Goal: Task Accomplishment & Management: Complete application form

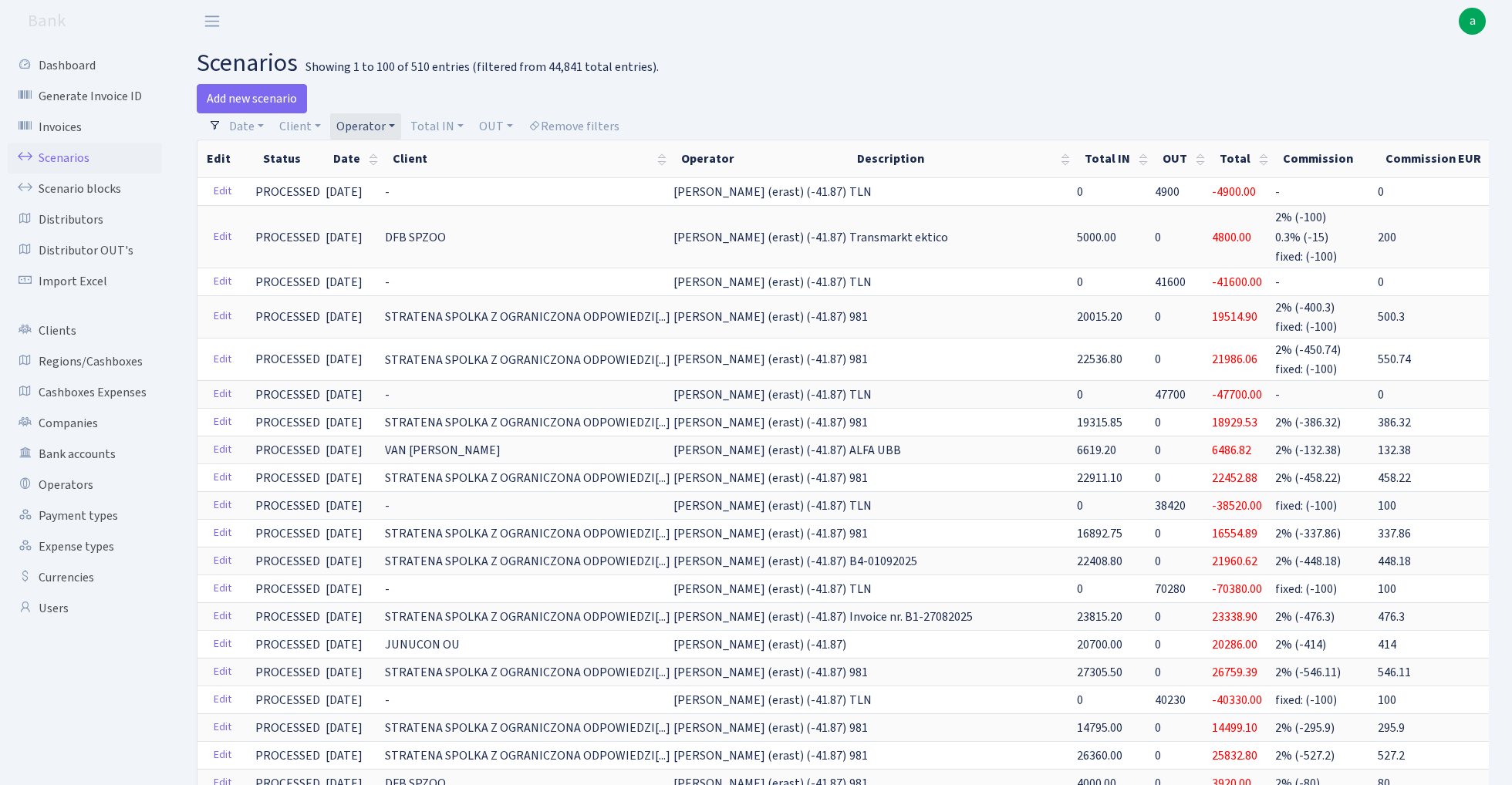
select select "100"
click at [227, 498] on link "Edit" at bounding box center [222, 506] width 32 height 24
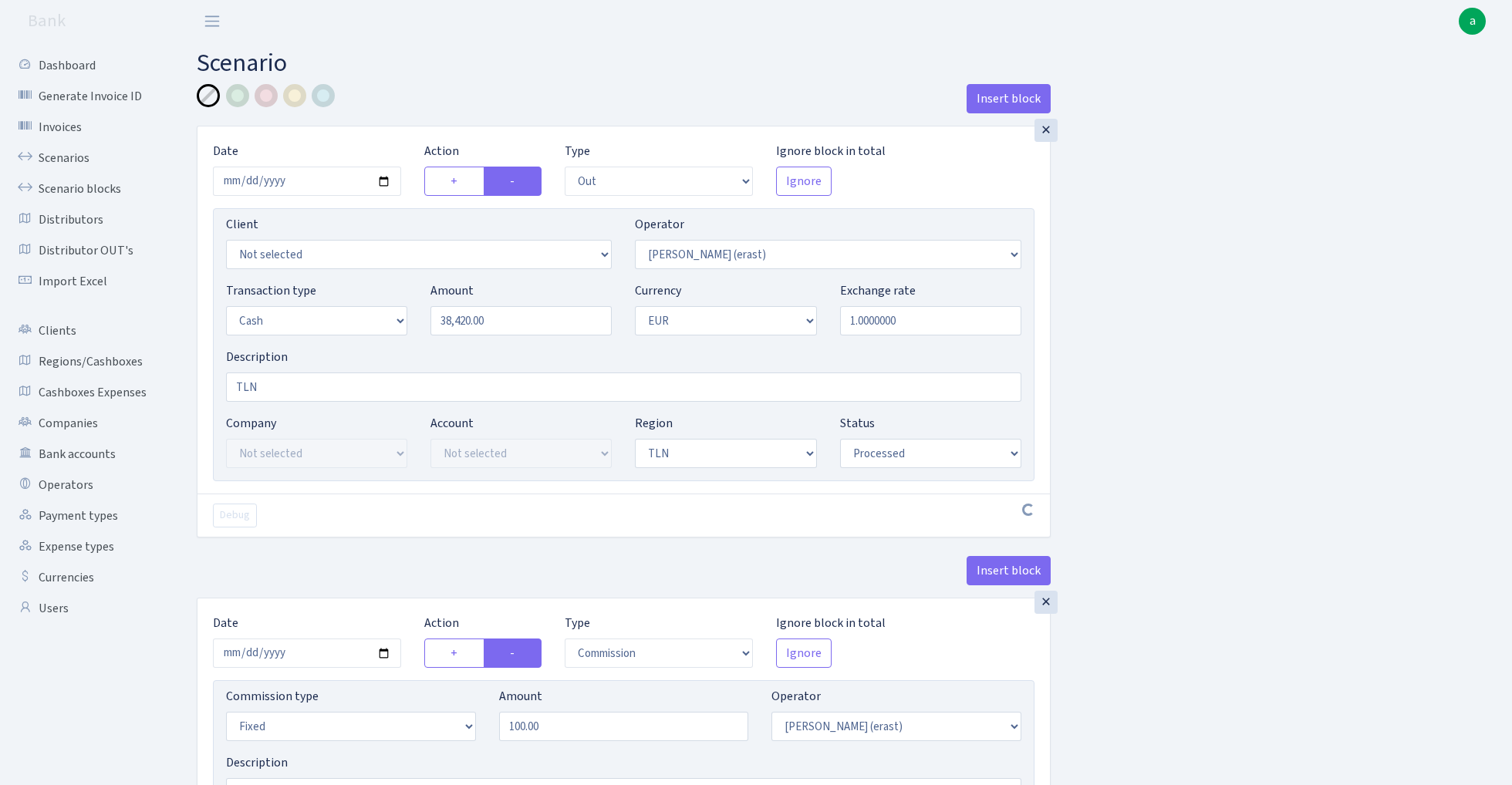
select select "out"
select select "155"
select select "1"
select select "2"
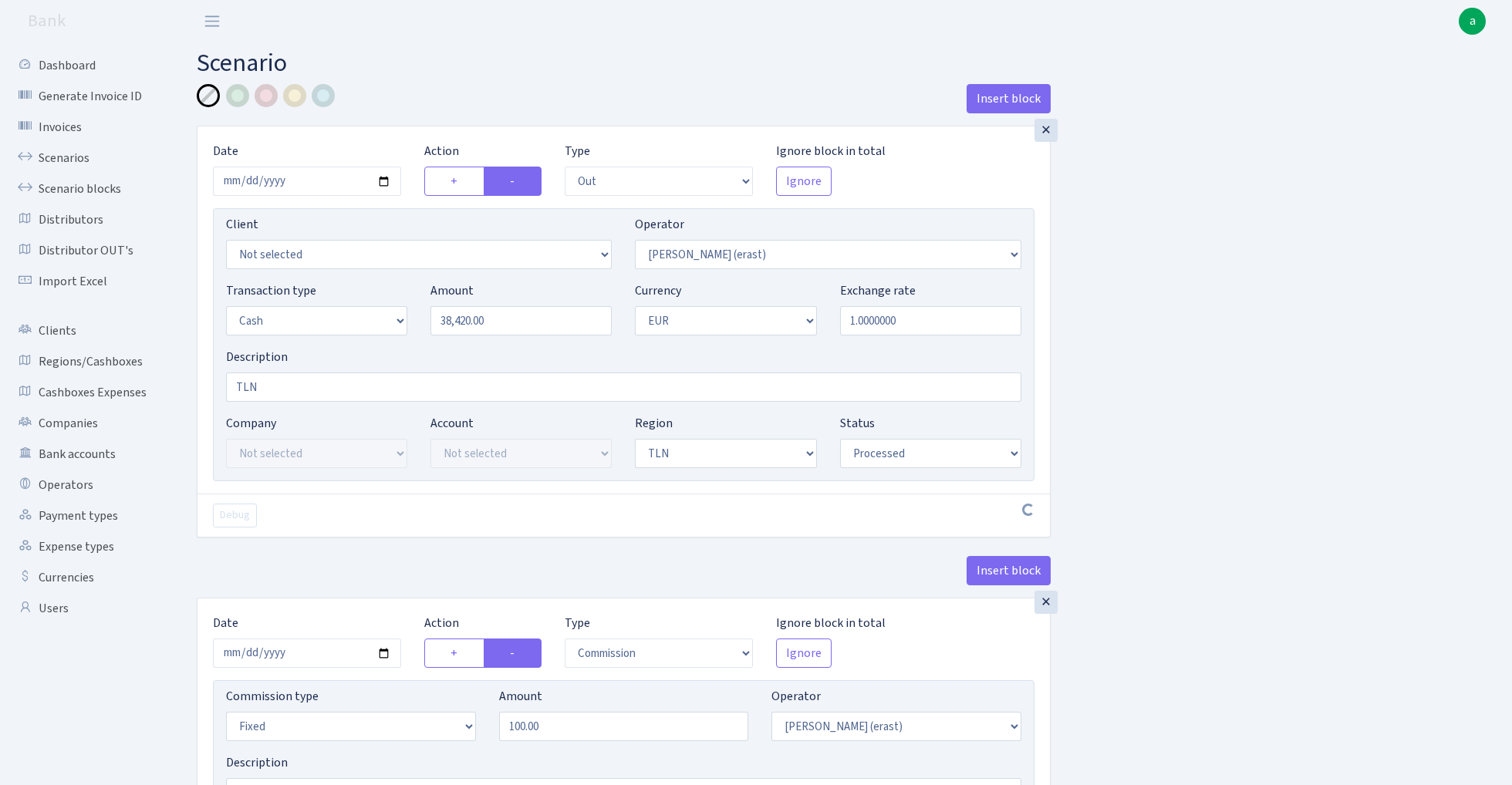
select select "processed"
select select "commission"
select select "fixed"
select select "155"
select select "processed"
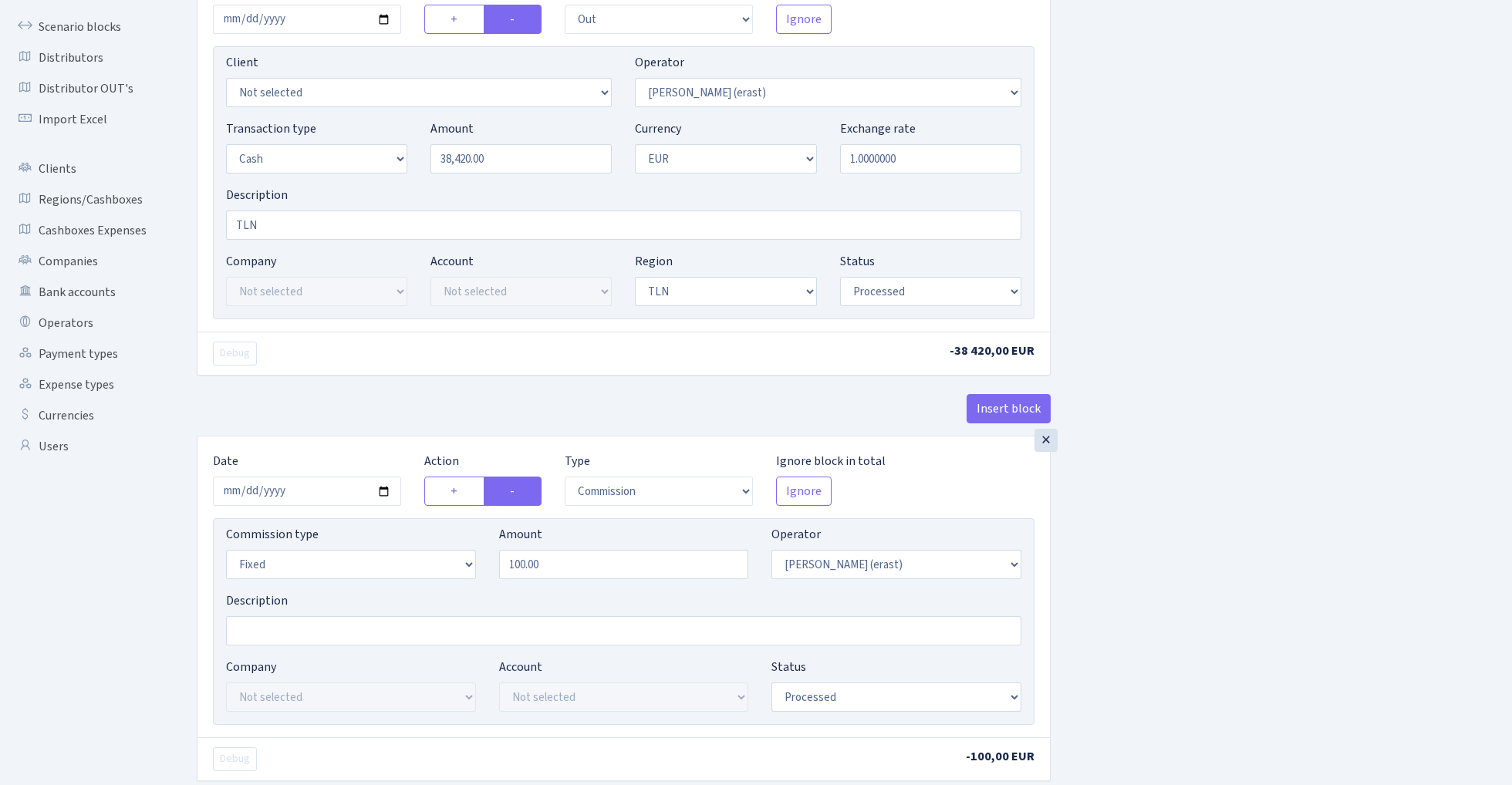
scroll to position [179, 0]
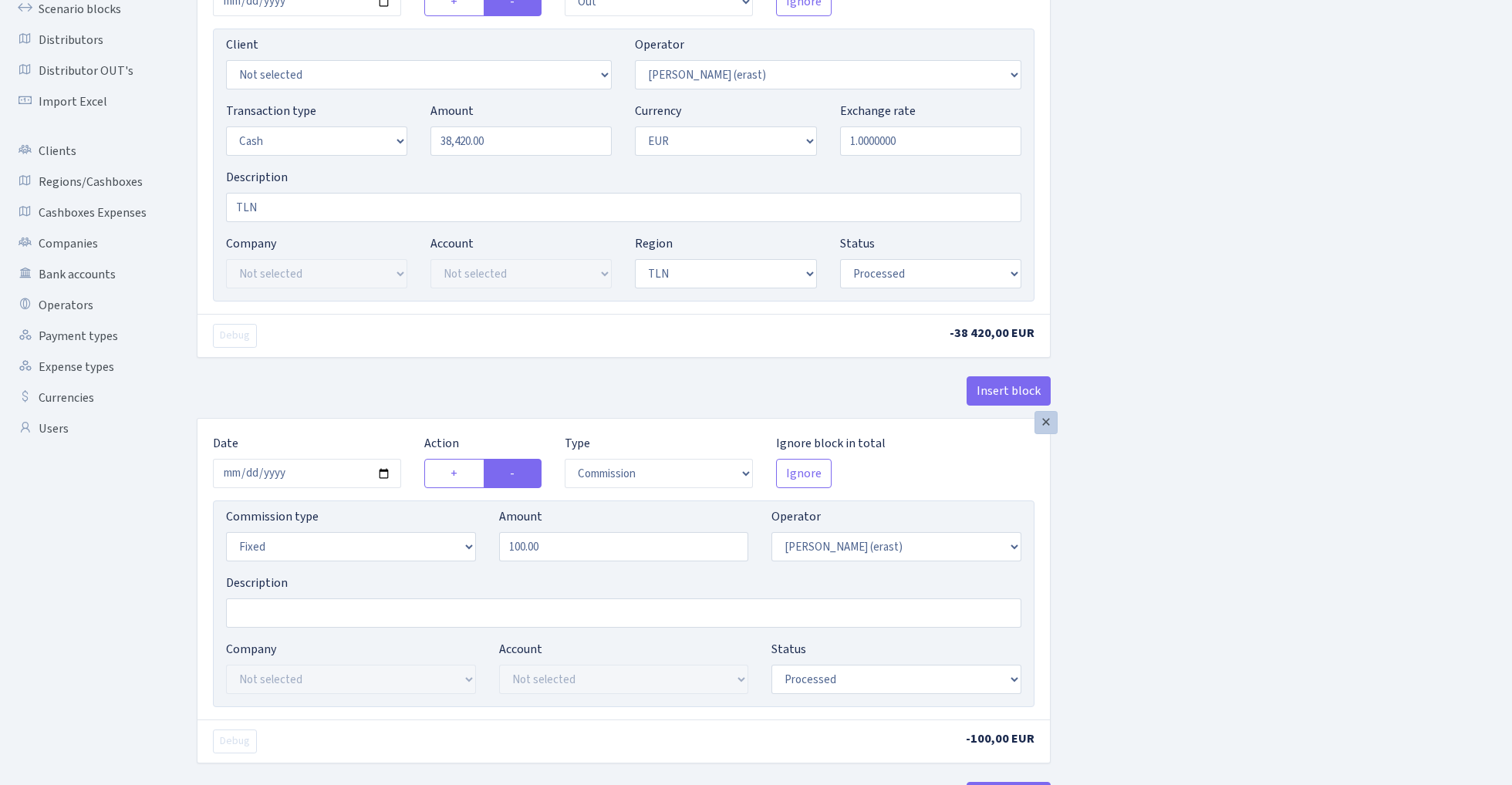
click at [1048, 425] on div "×" at bounding box center [1046, 422] width 23 height 23
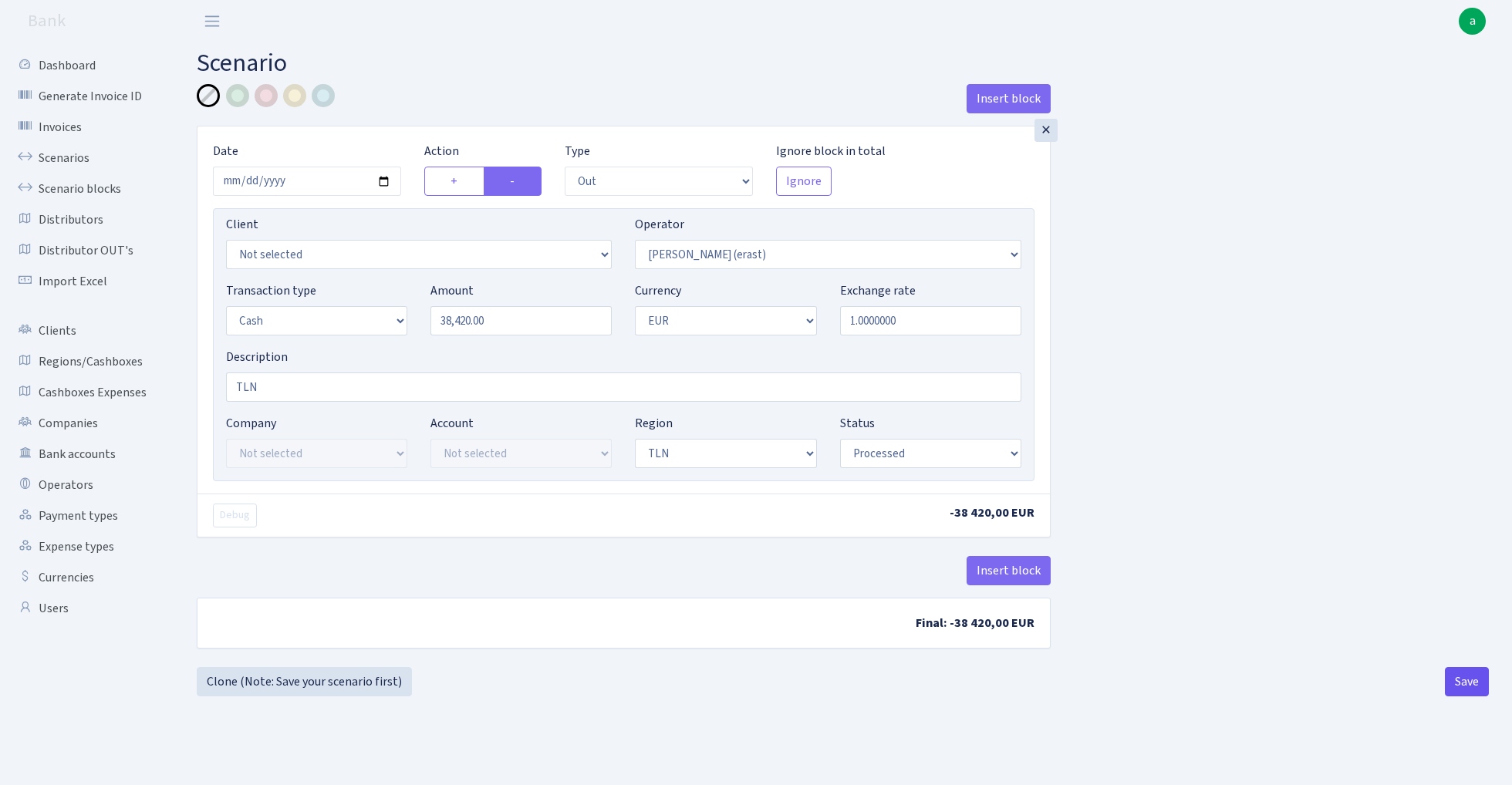
click at [1466, 682] on button "Save" at bounding box center [1467, 682] width 44 height 29
select select "out"
select select "155"
select select "1"
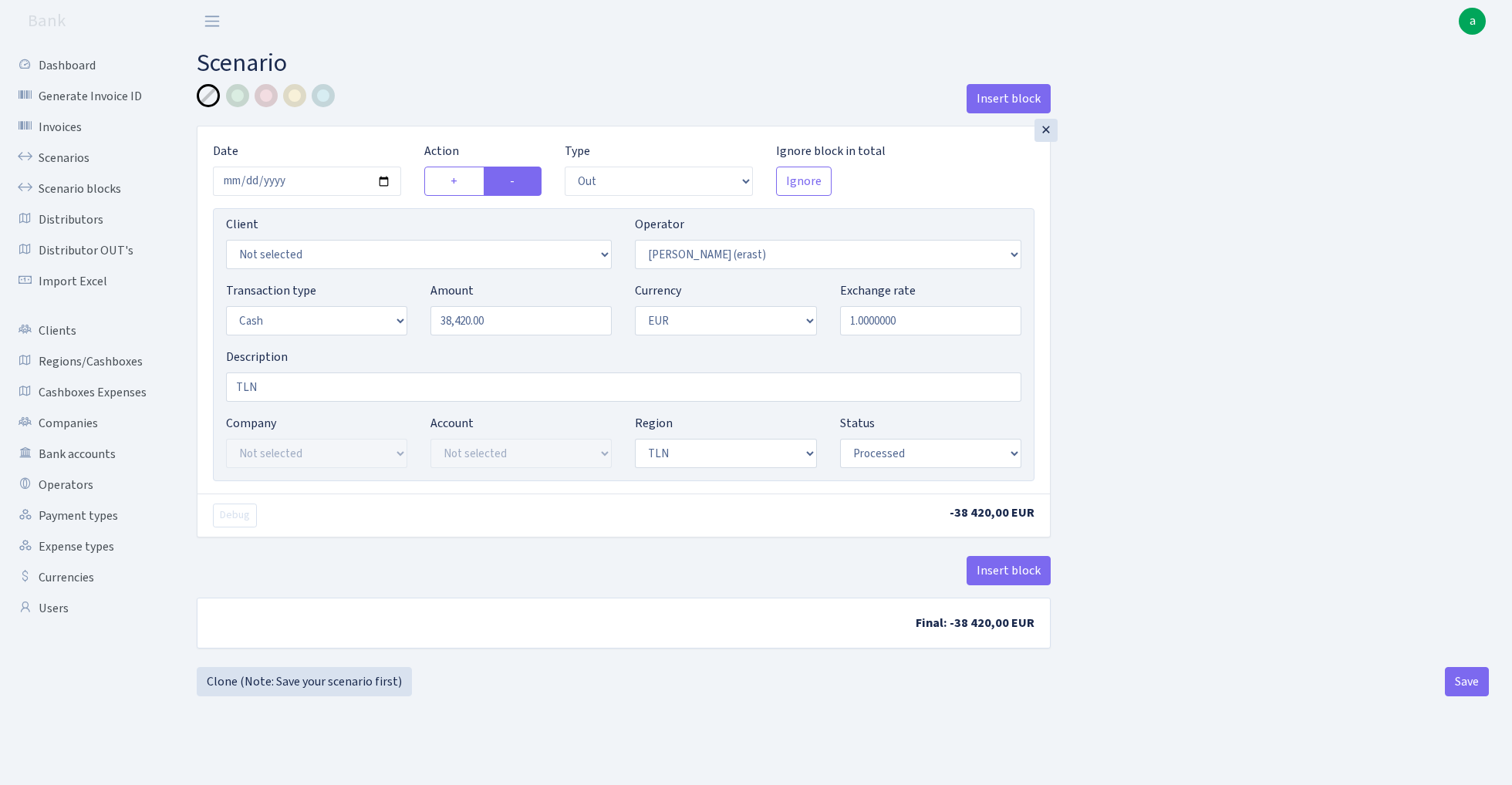
select select "2"
select select "processed"
click at [61, 158] on link "Scenarios" at bounding box center [85, 158] width 154 height 31
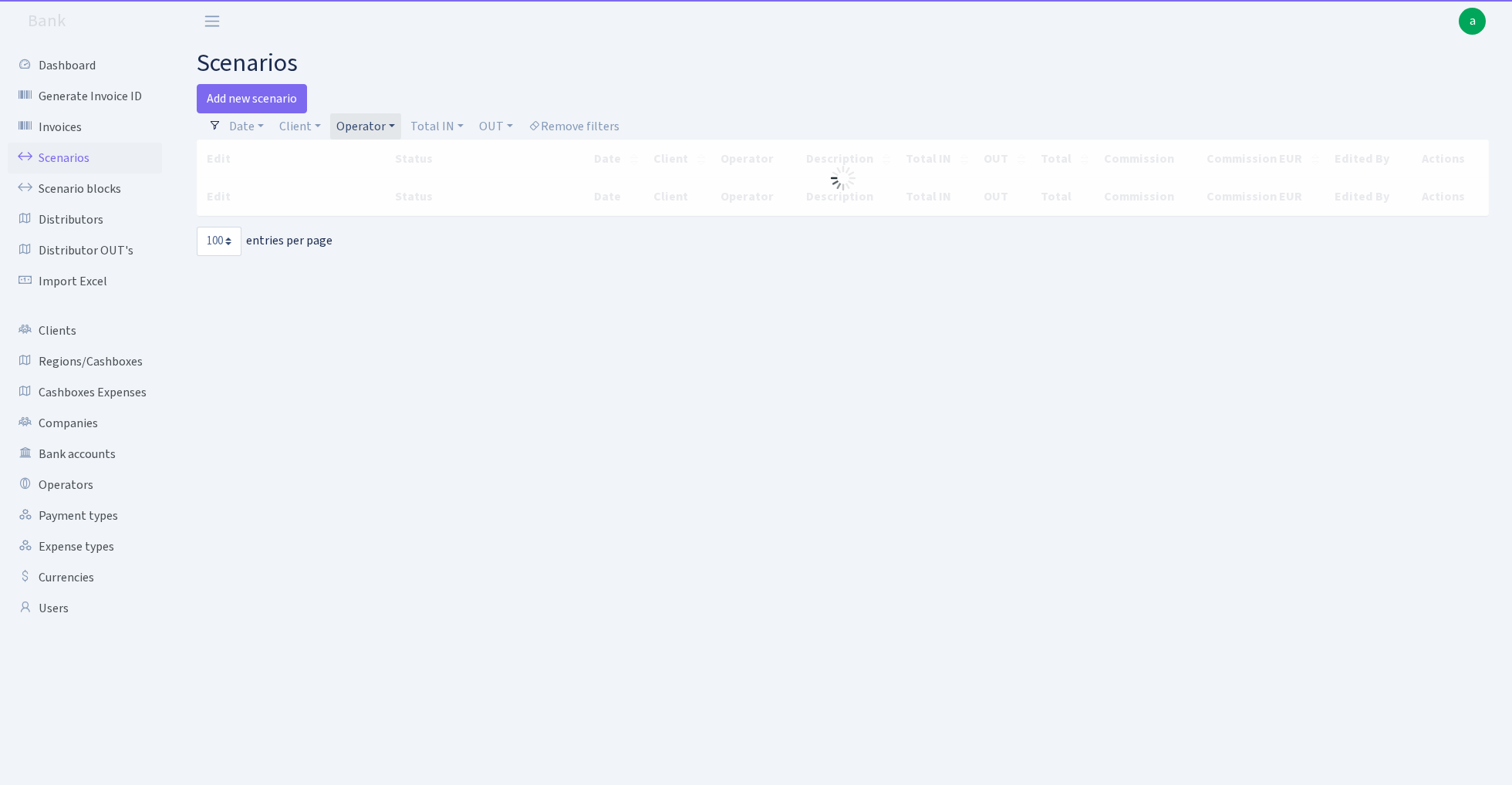
select select "100"
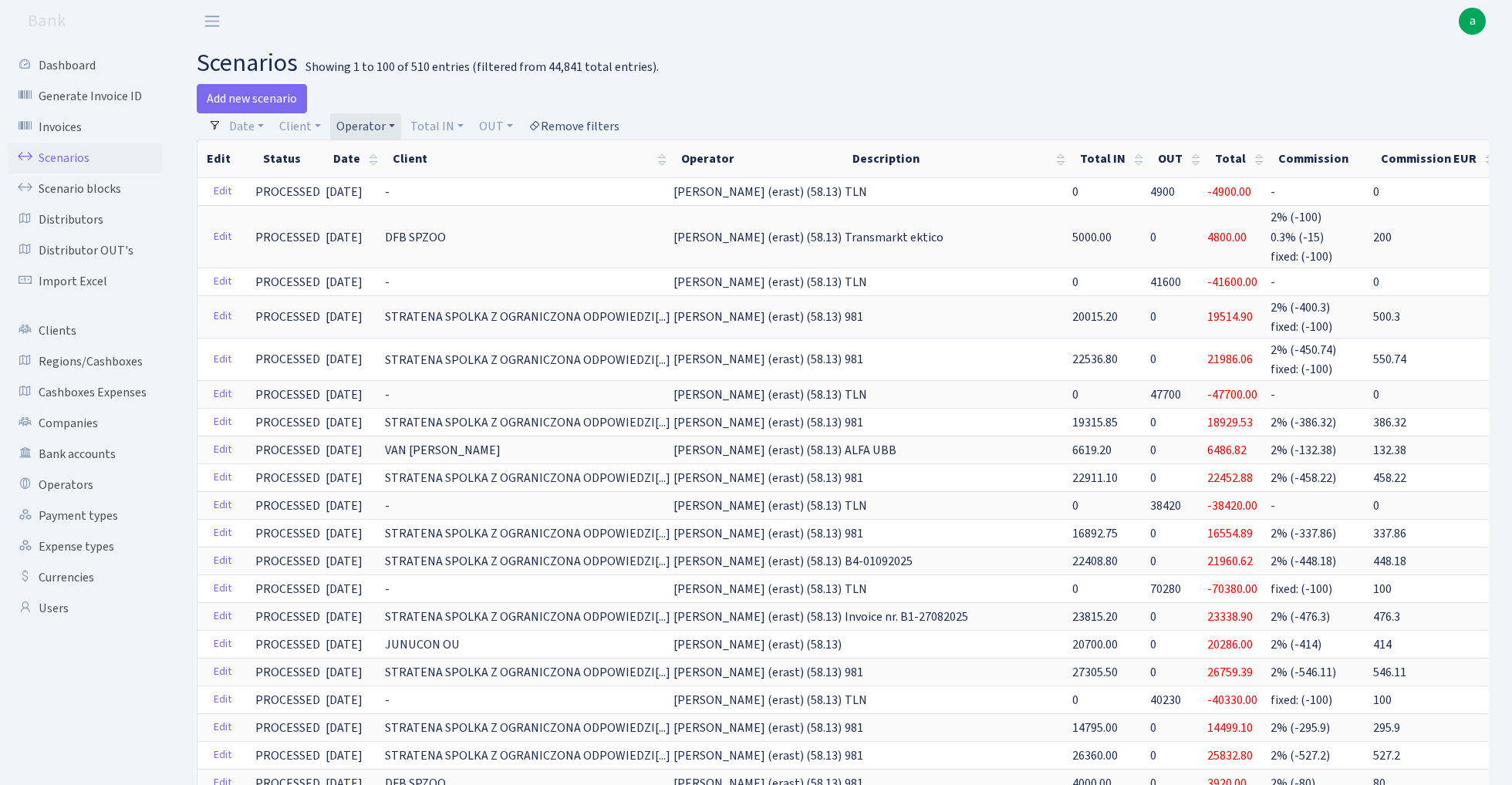
click at [596, 115] on link "Remove filters" at bounding box center [574, 126] width 103 height 26
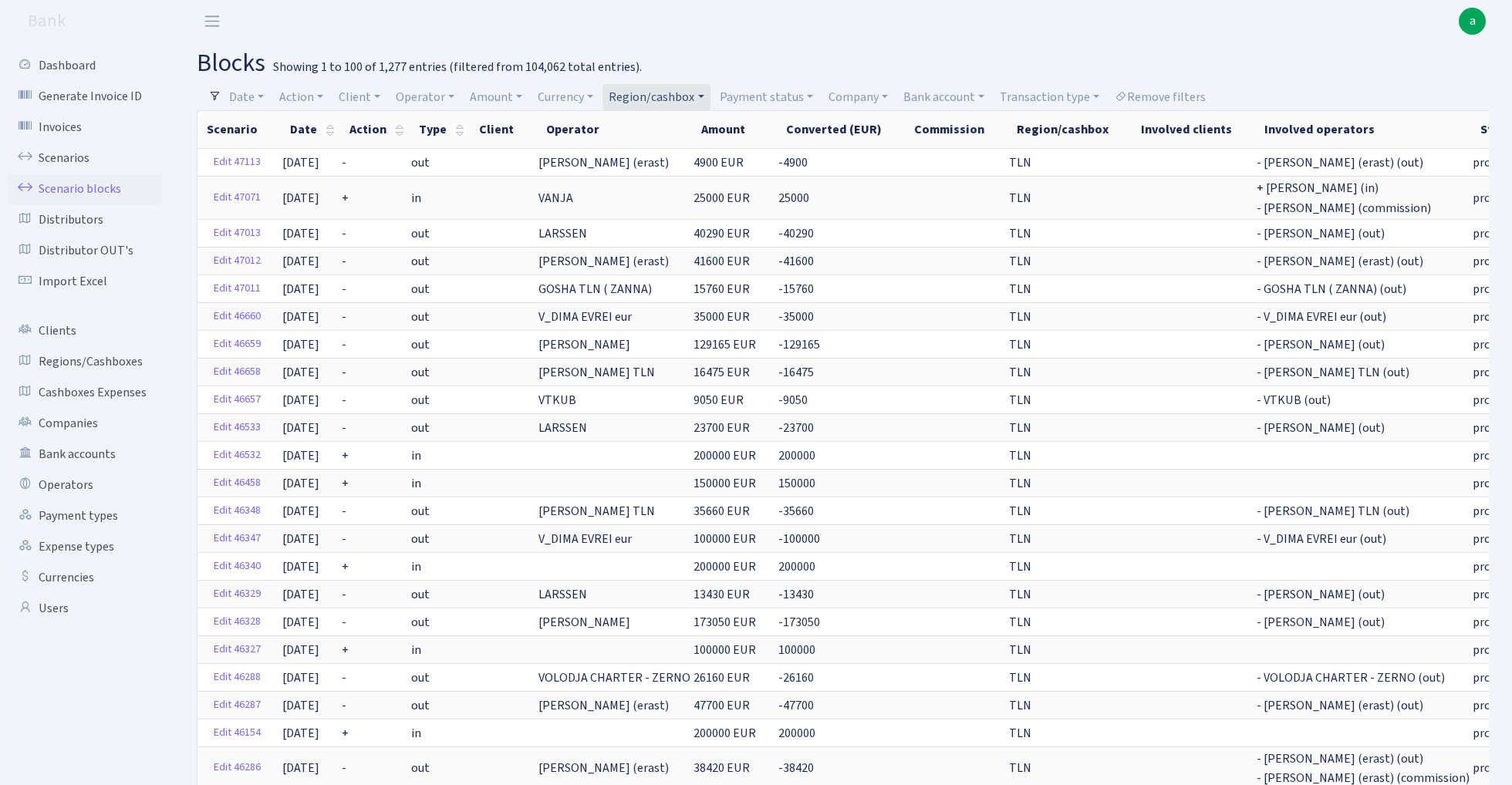
select select "100"
click at [1181, 95] on link "Remove filters" at bounding box center [1160, 97] width 103 height 26
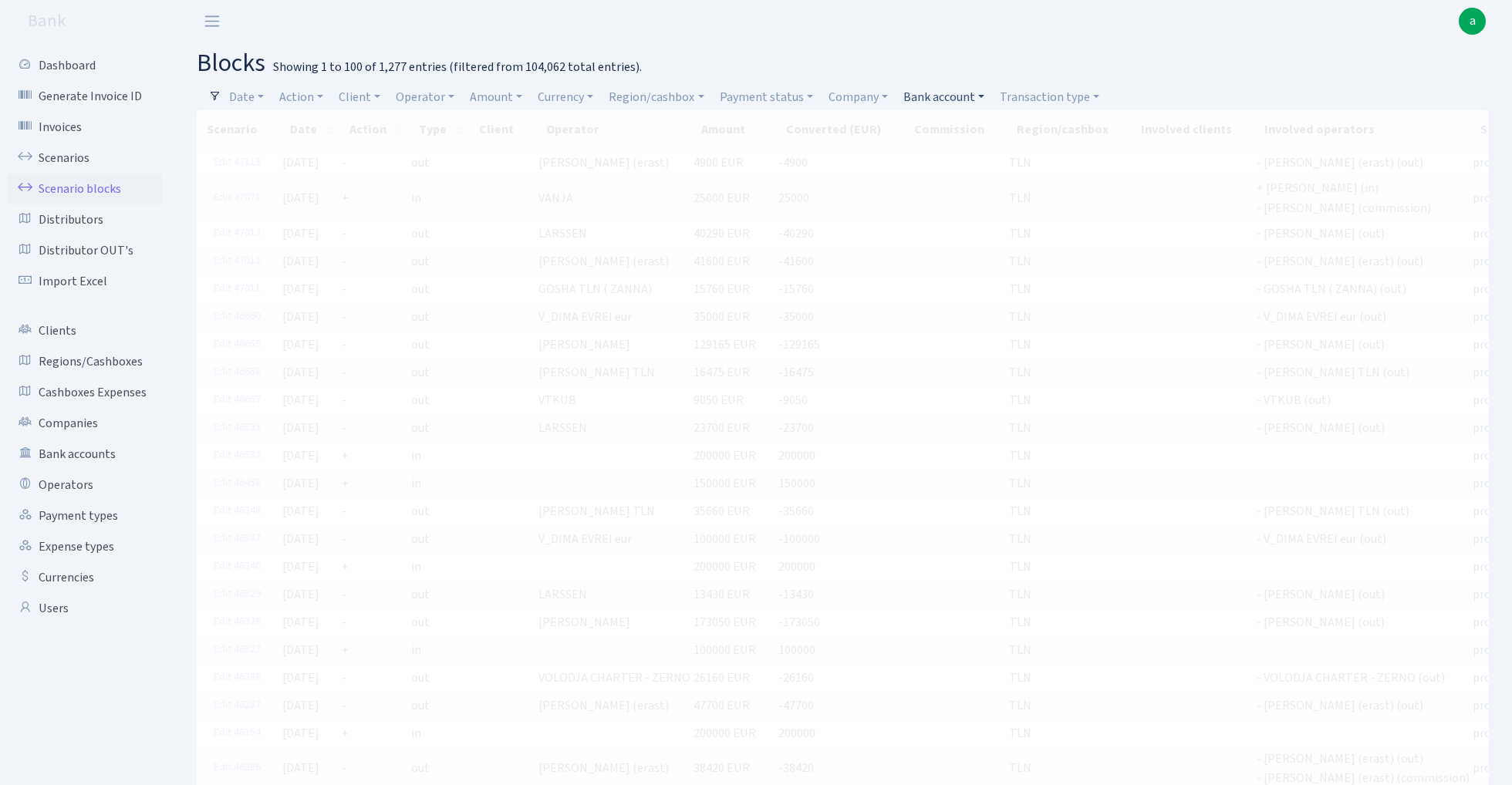
click at [950, 93] on link "Bank account" at bounding box center [944, 97] width 94 height 26
click at [969, 208] on li "ALFASTAR EUR UBB" at bounding box center [958, 208] width 116 height 27
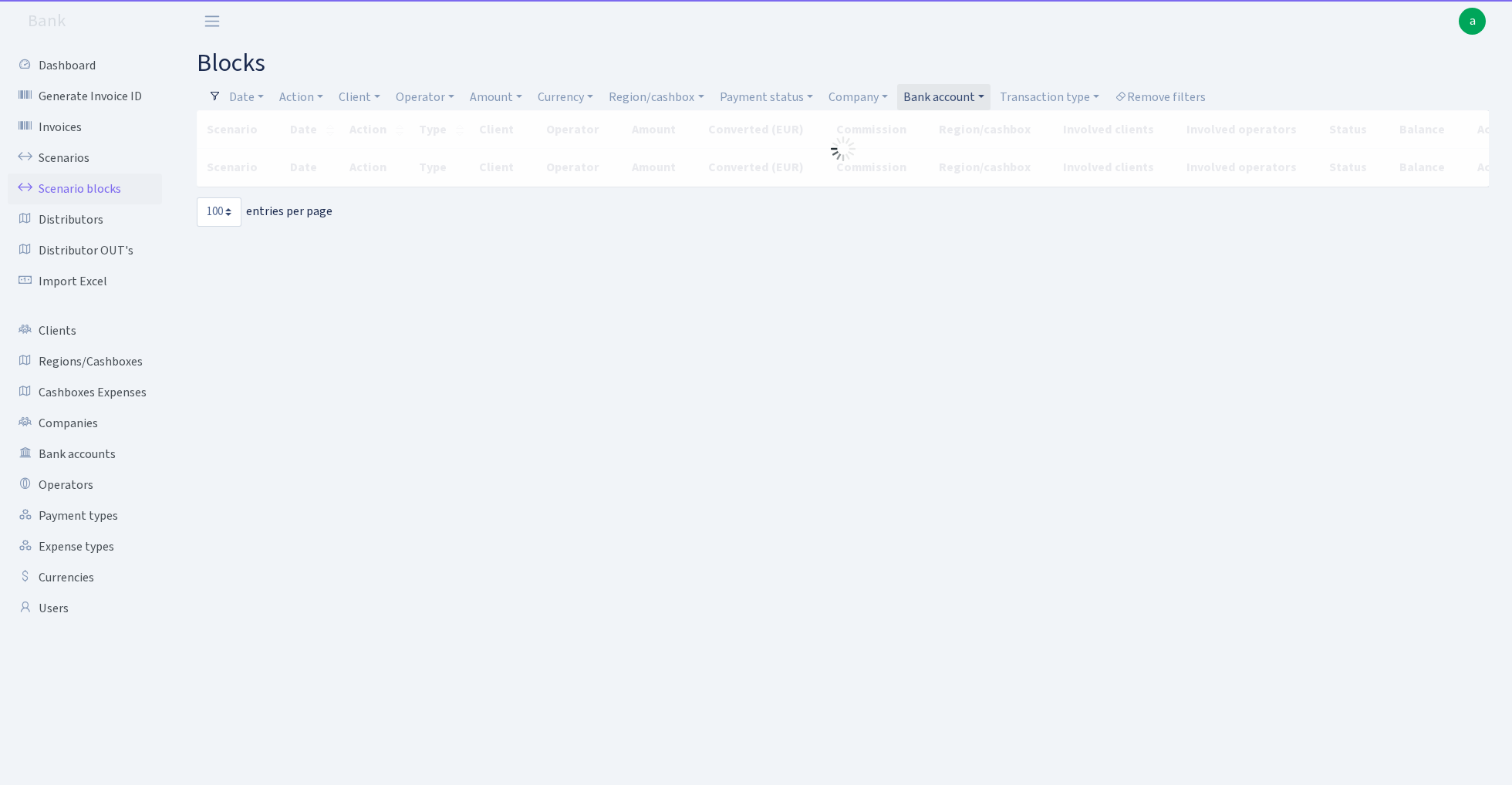
select select "100"
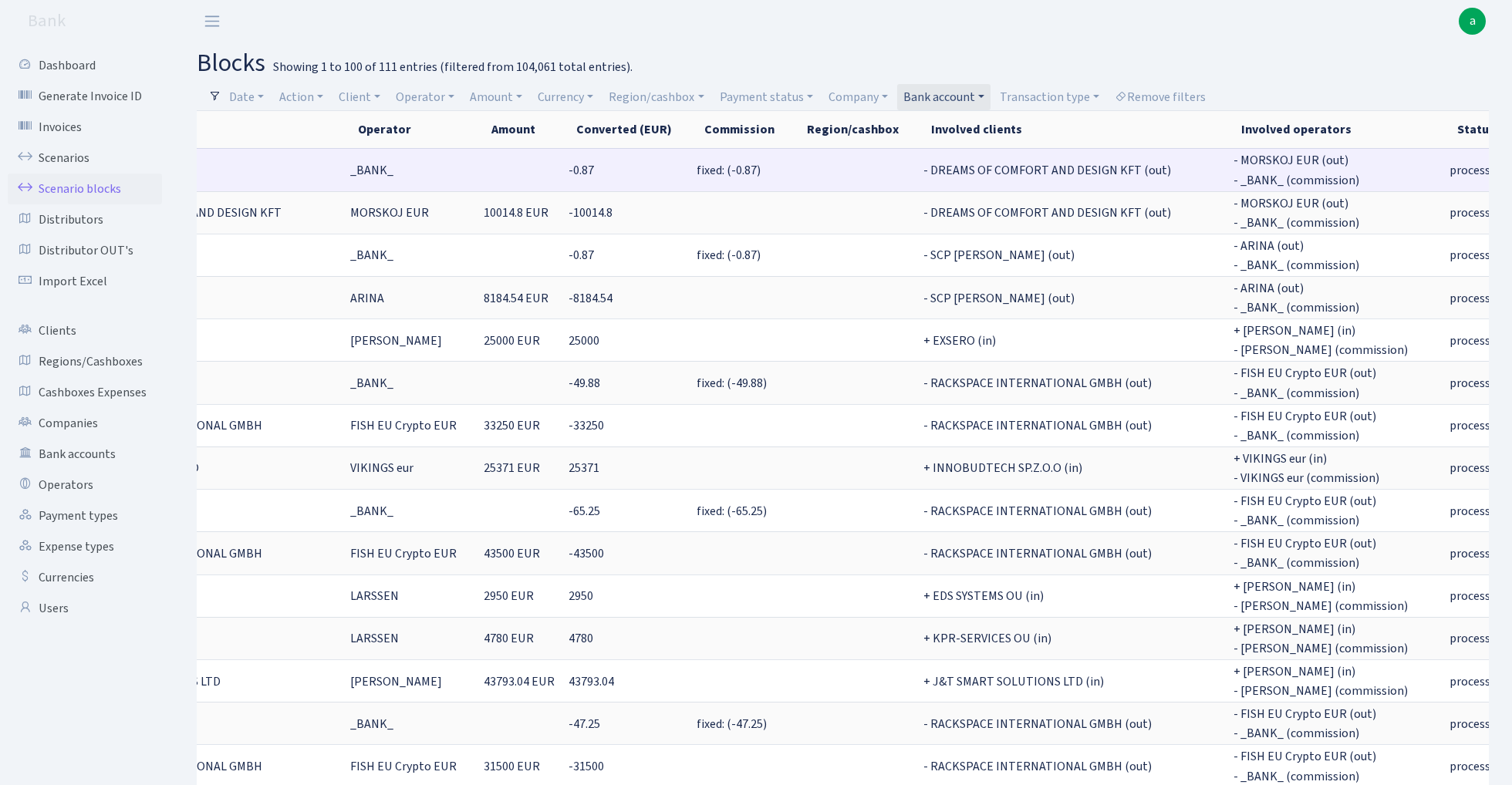
scroll to position [0, 408]
click at [1511, 168] on span "7555.52" at bounding box center [1540, 170] width 40 height 17
drag, startPoint x: 1300, startPoint y: 162, endPoint x: 1340, endPoint y: 162, distance: 40.0
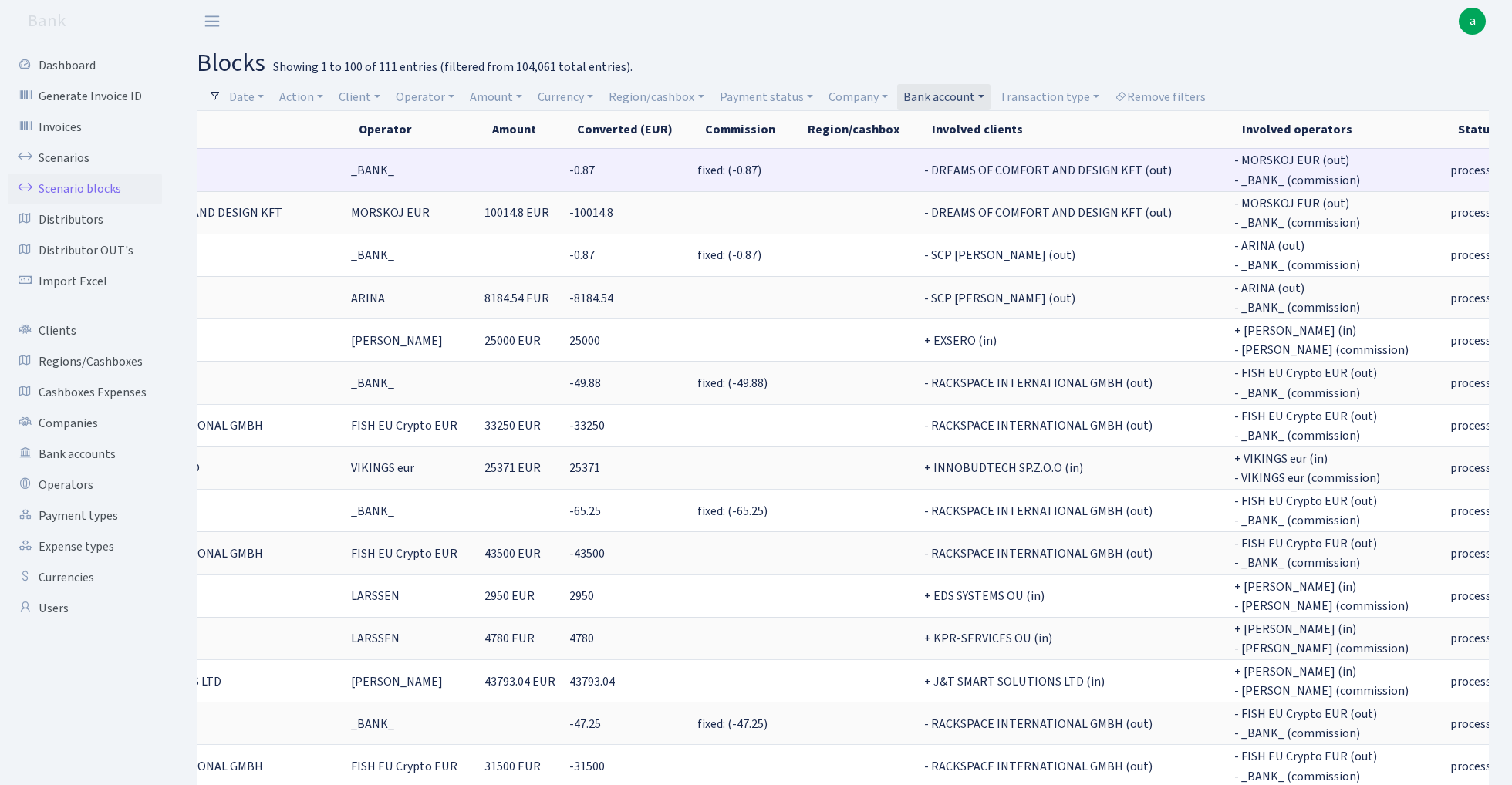
copy span "7555.52"
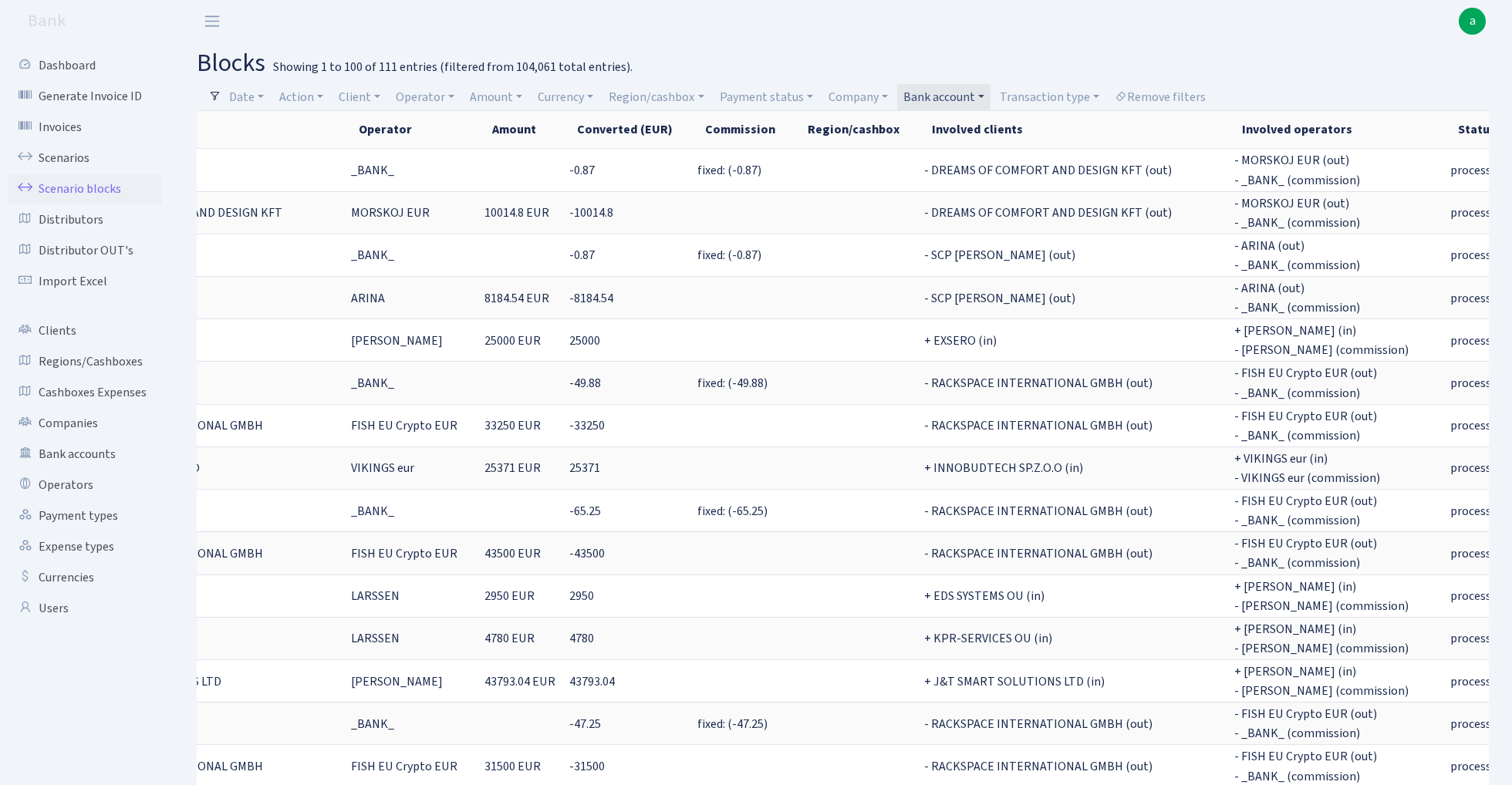
click at [958, 95] on link "Bank account" at bounding box center [944, 97] width 94 height 26
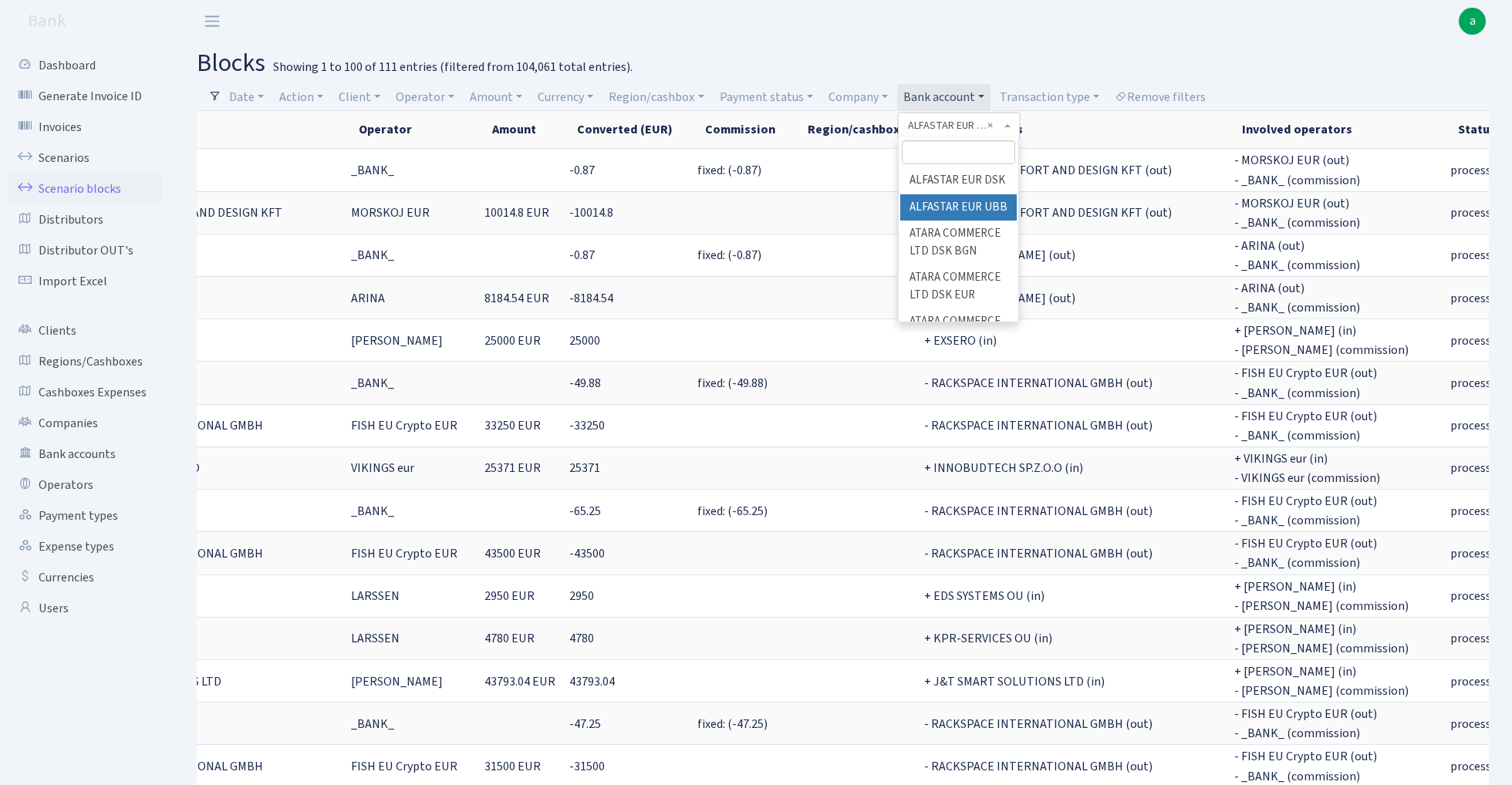
click at [948, 155] on input "search" at bounding box center [958, 153] width 113 height 24
type input "indu"
click at [970, 231] on li "Industrix LTD BACB EUR" at bounding box center [958, 233] width 116 height 44
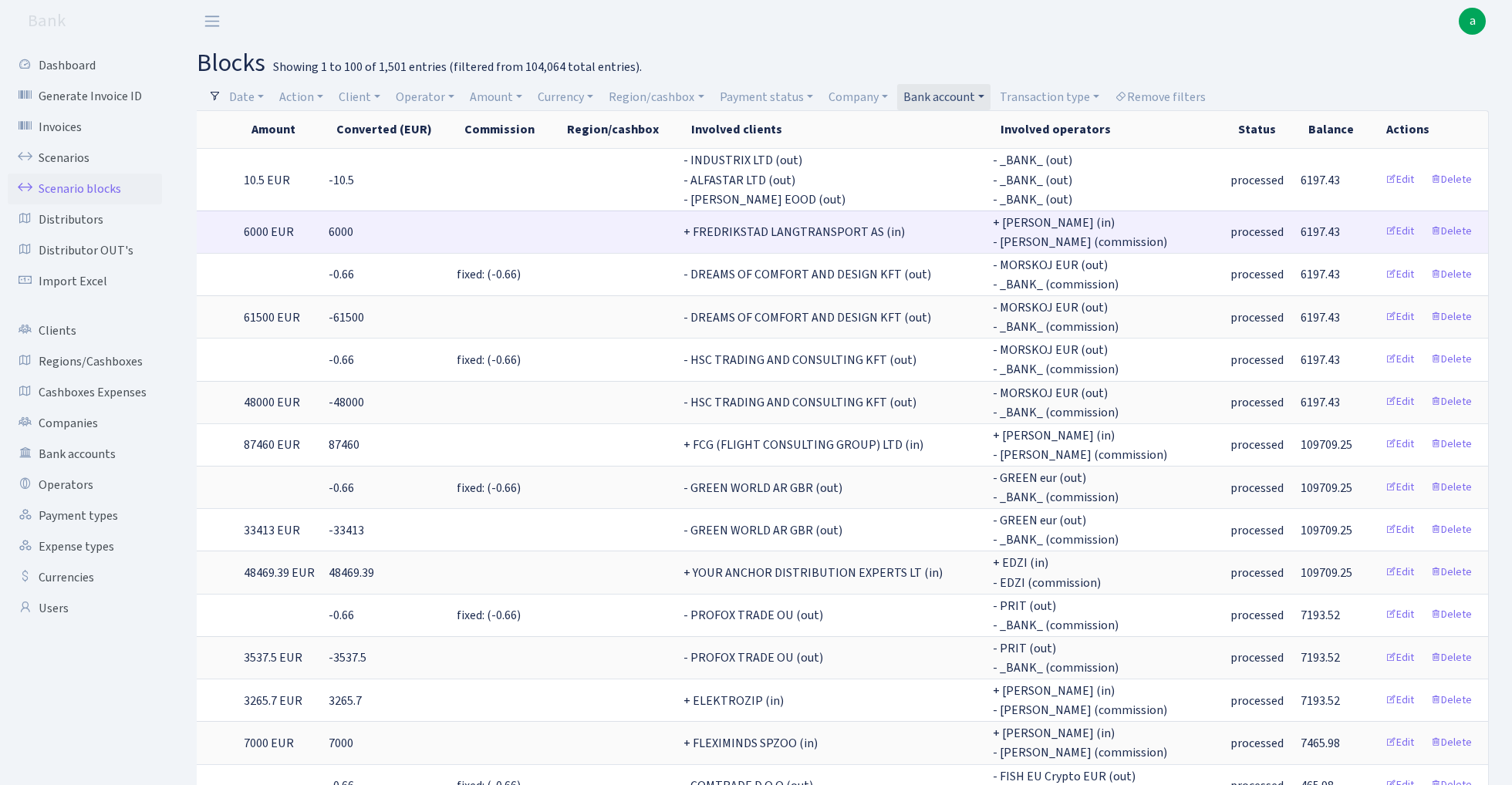
scroll to position [0, 754]
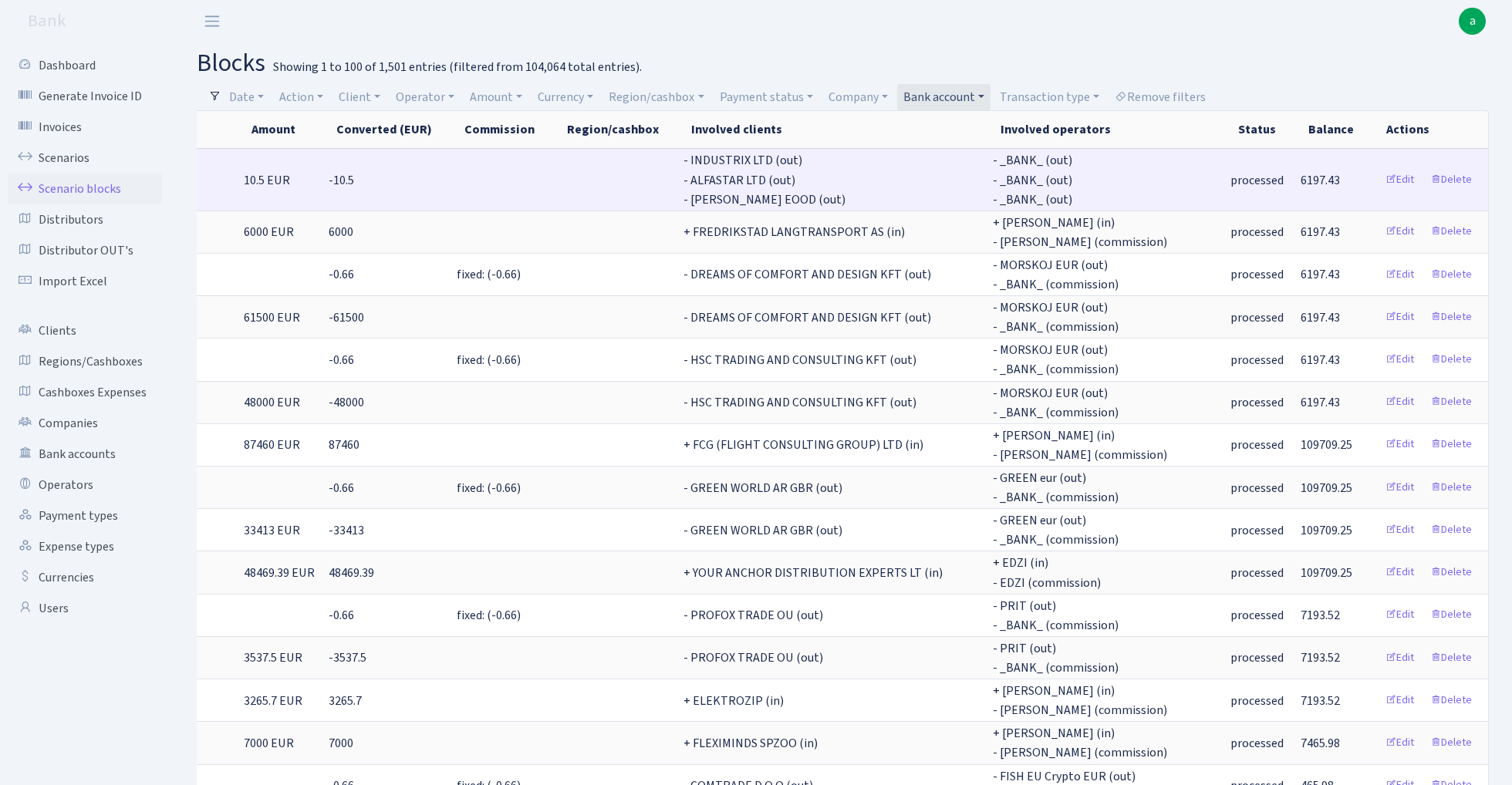
drag, startPoint x: 1298, startPoint y: 178, endPoint x: 1350, endPoint y: 178, distance: 52.0
click at [1350, 178] on td "6197.43" at bounding box center [1338, 178] width 78 height 61
copy span "6197.43"
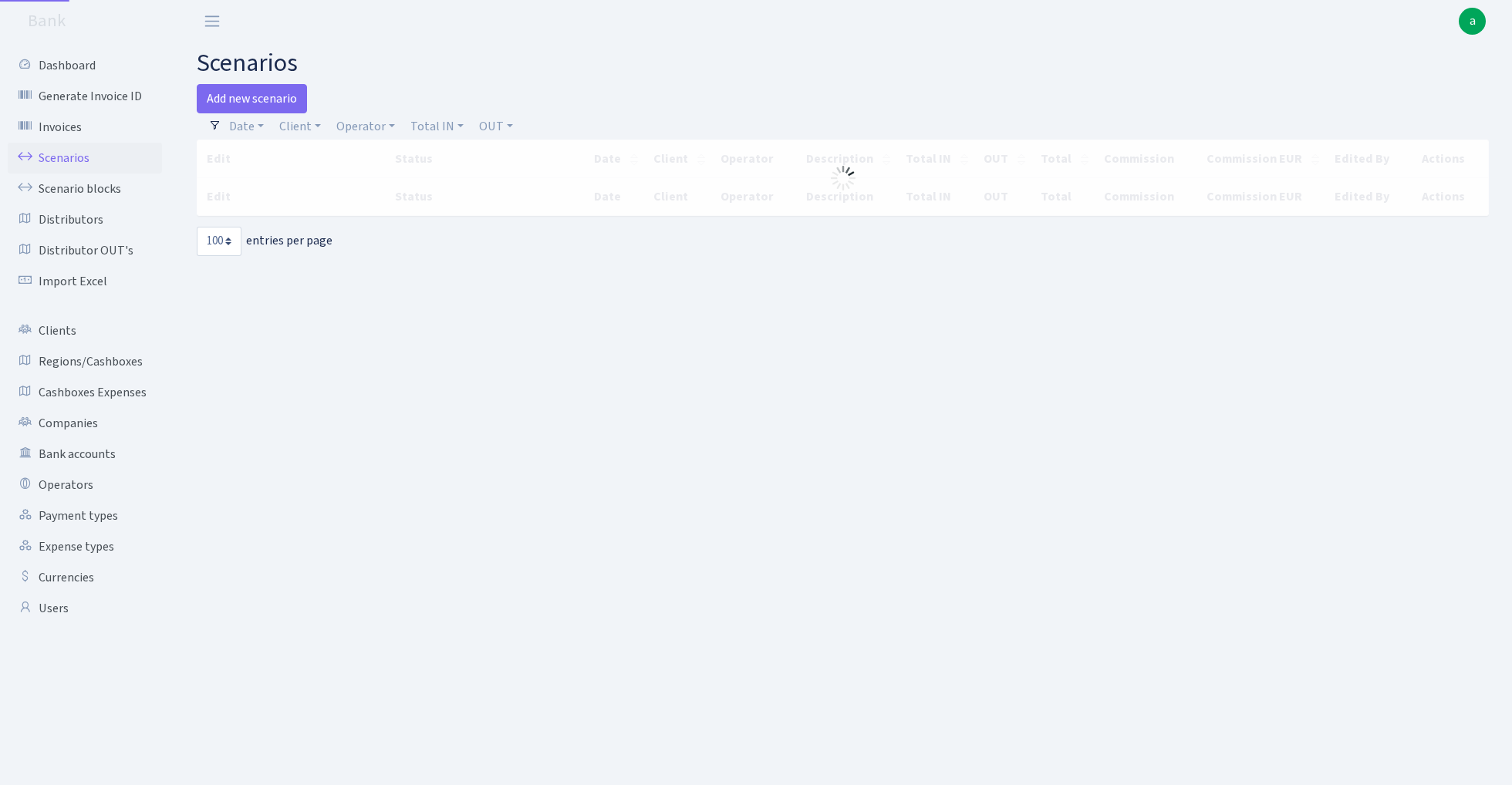
select select "100"
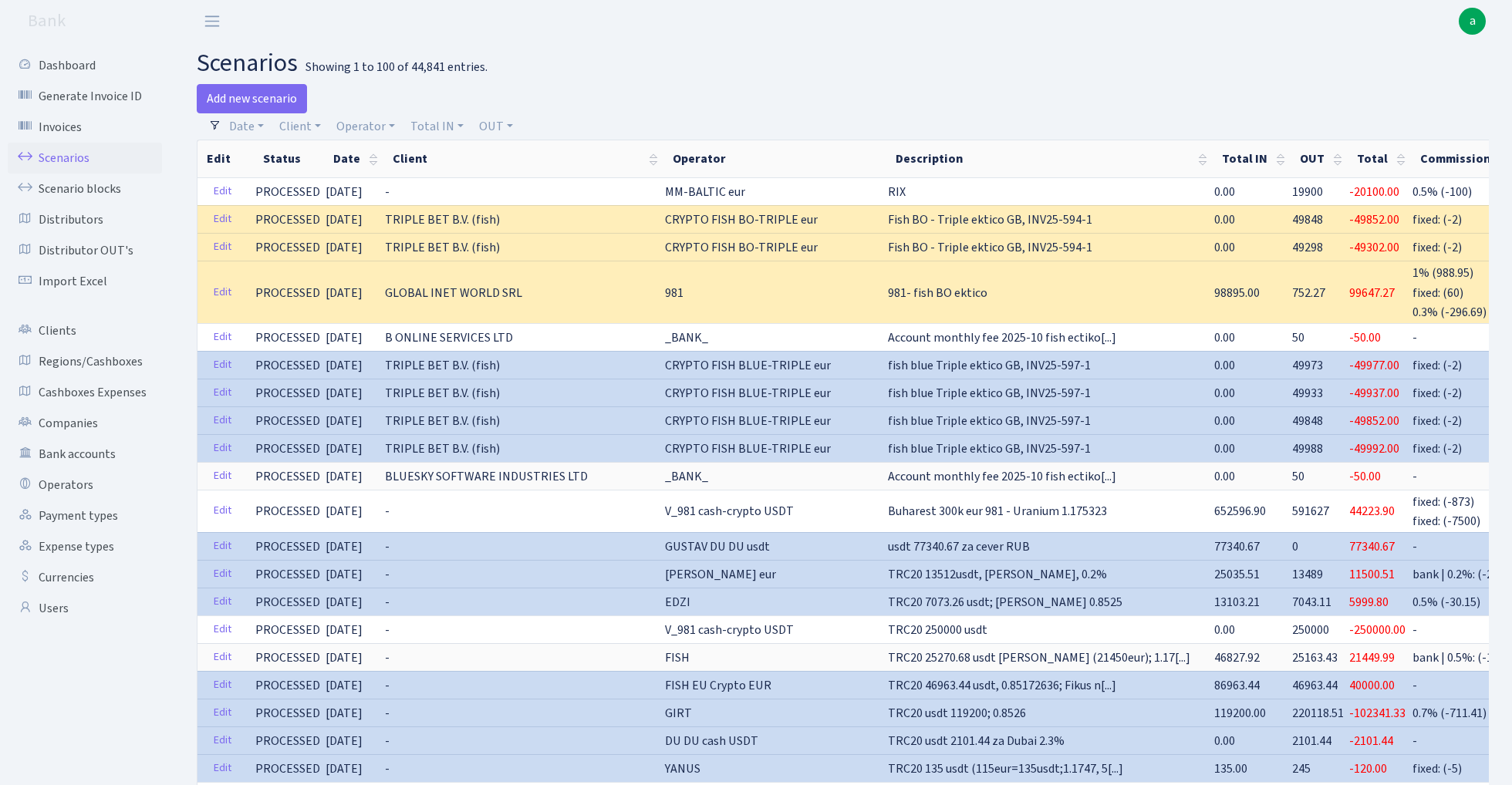
drag, startPoint x: 1081, startPoint y: 17, endPoint x: 689, endPoint y: 49, distance: 393.3
click at [689, 49] on h2 "scenarios Showing 1 to 100 of 44,841 entries." at bounding box center [842, 63] width 1292 height 29
click at [245, 124] on link "Date" at bounding box center [246, 126] width 47 height 26
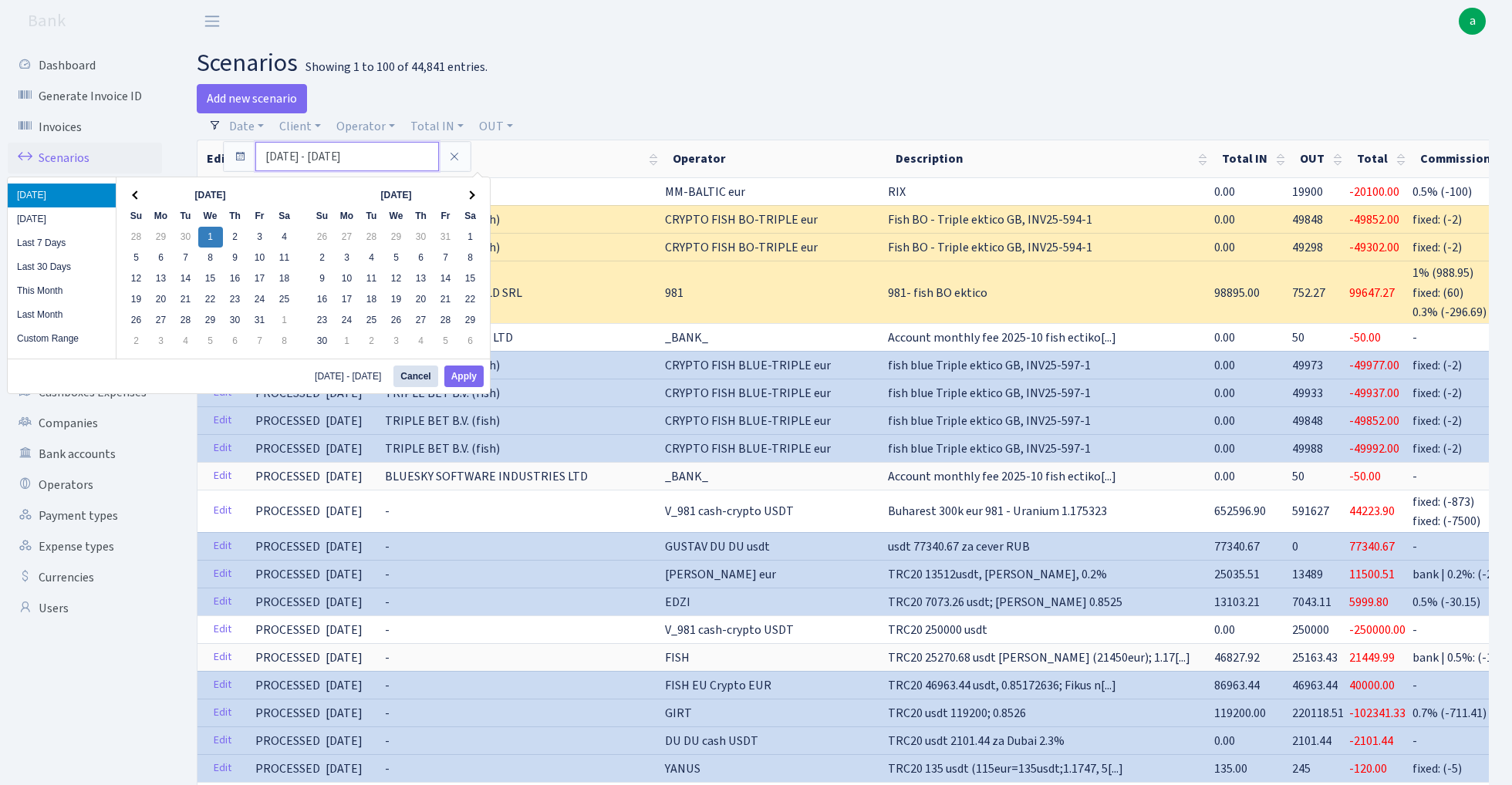
click at [305, 155] on input "01.10.2025 - 01.10.2025" at bounding box center [347, 157] width 183 height 29
click at [136, 195] on span at bounding box center [136, 195] width 9 height 9
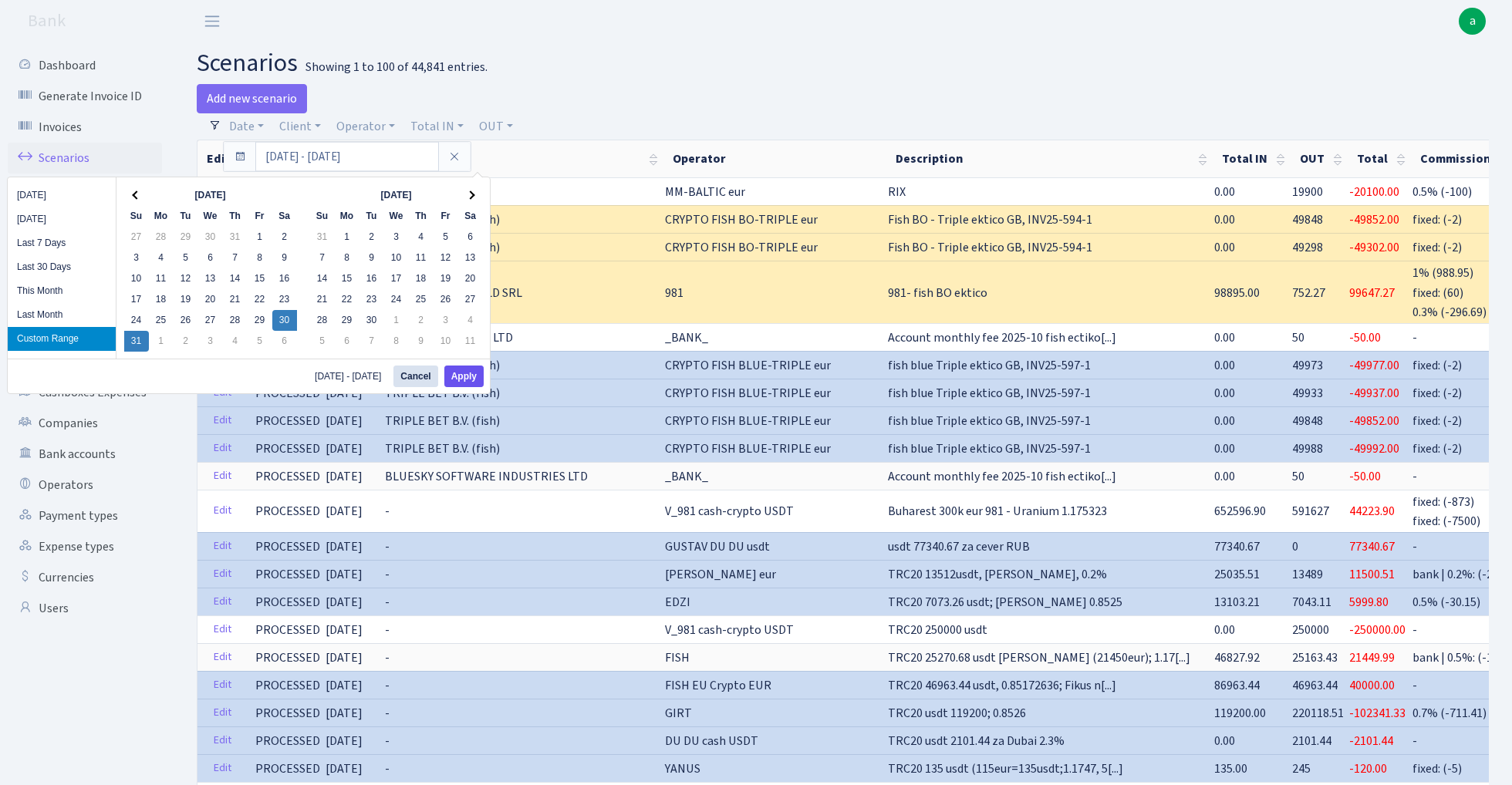
click at [468, 381] on button "Apply" at bounding box center [464, 376] width 40 height 22
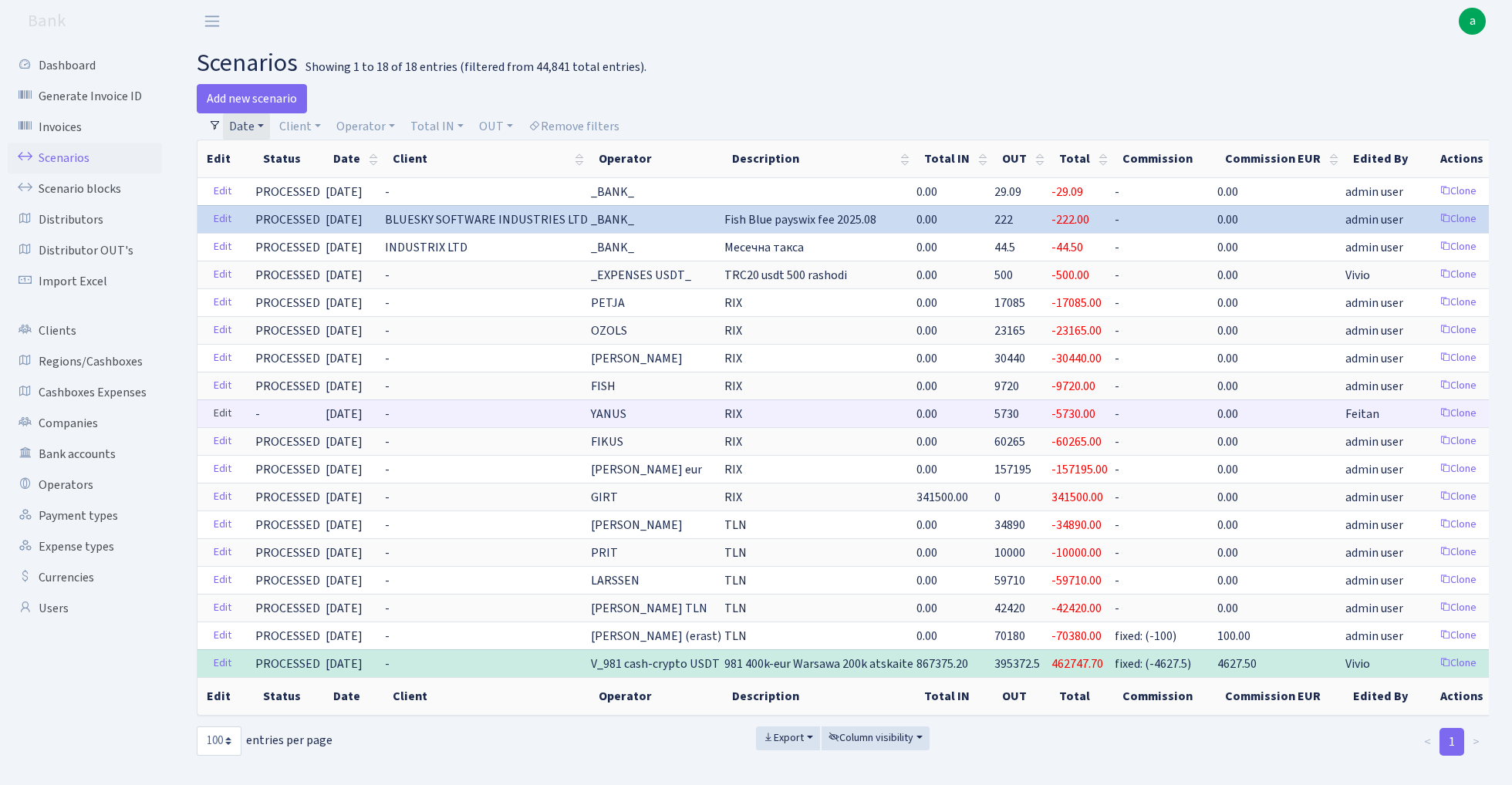
click at [220, 415] on link "Edit" at bounding box center [222, 413] width 32 height 24
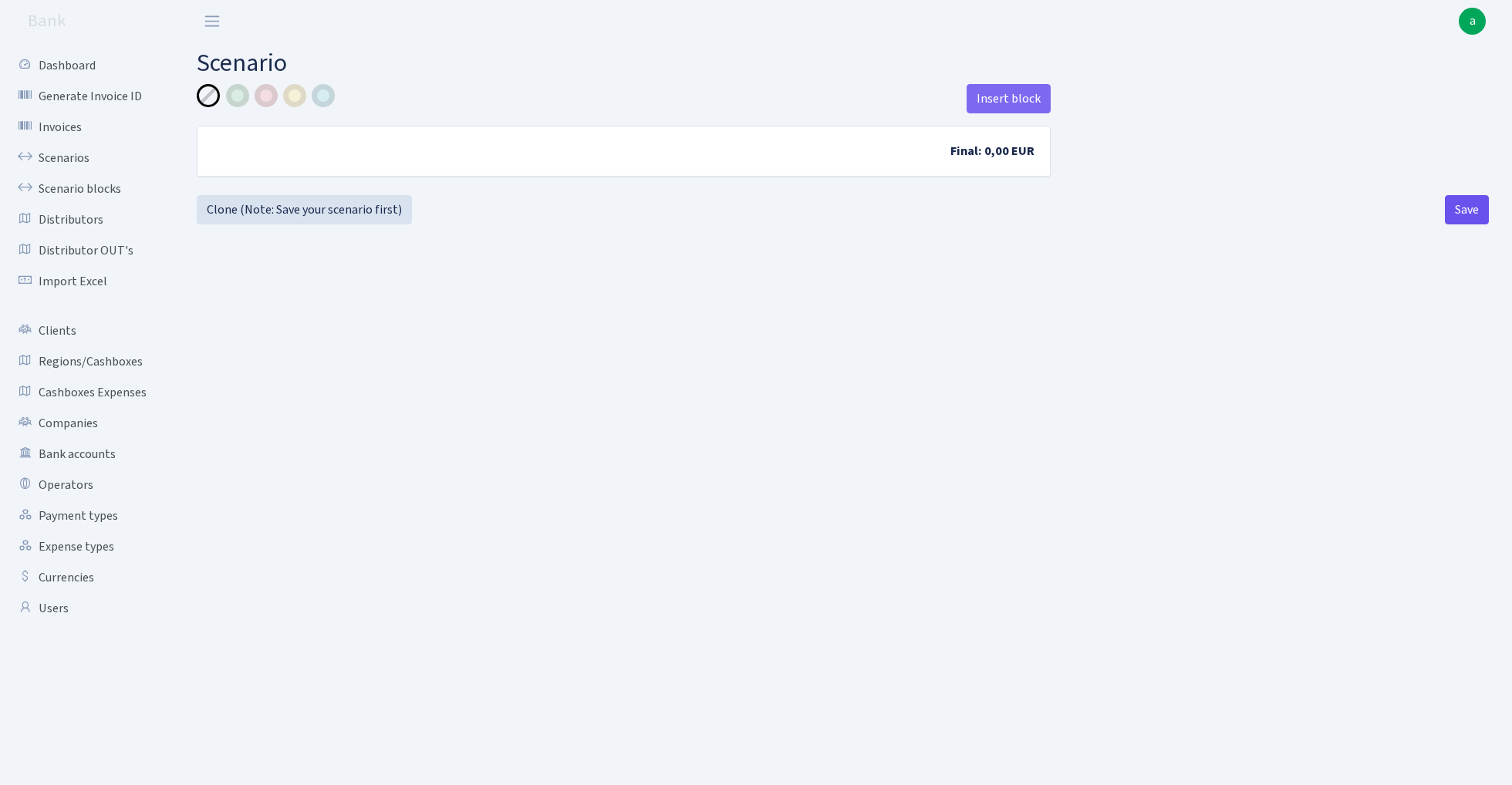
click at [1469, 207] on button "Save" at bounding box center [1467, 210] width 44 height 29
click at [57, 157] on link "Scenarios" at bounding box center [85, 158] width 154 height 31
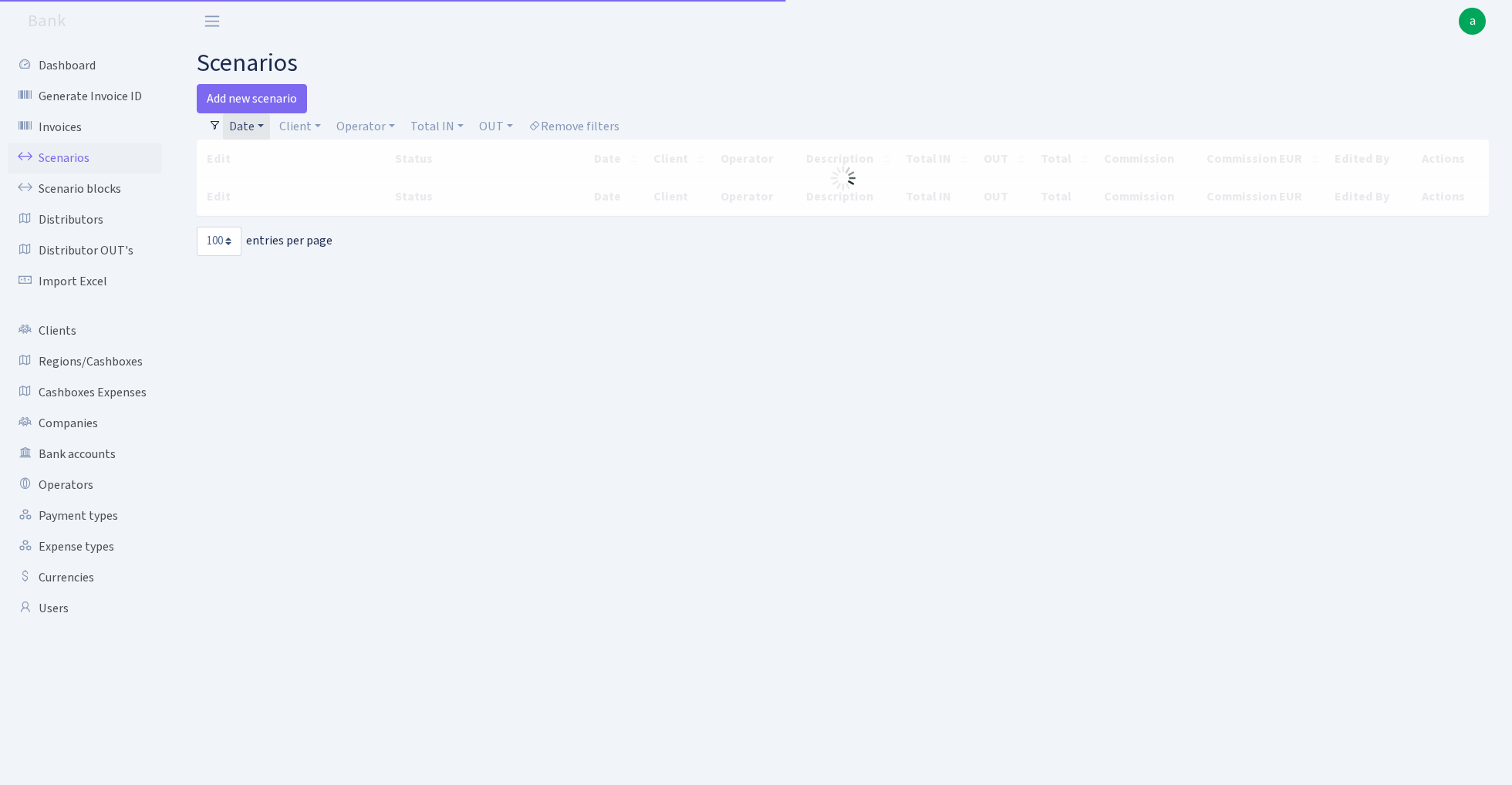
select select "100"
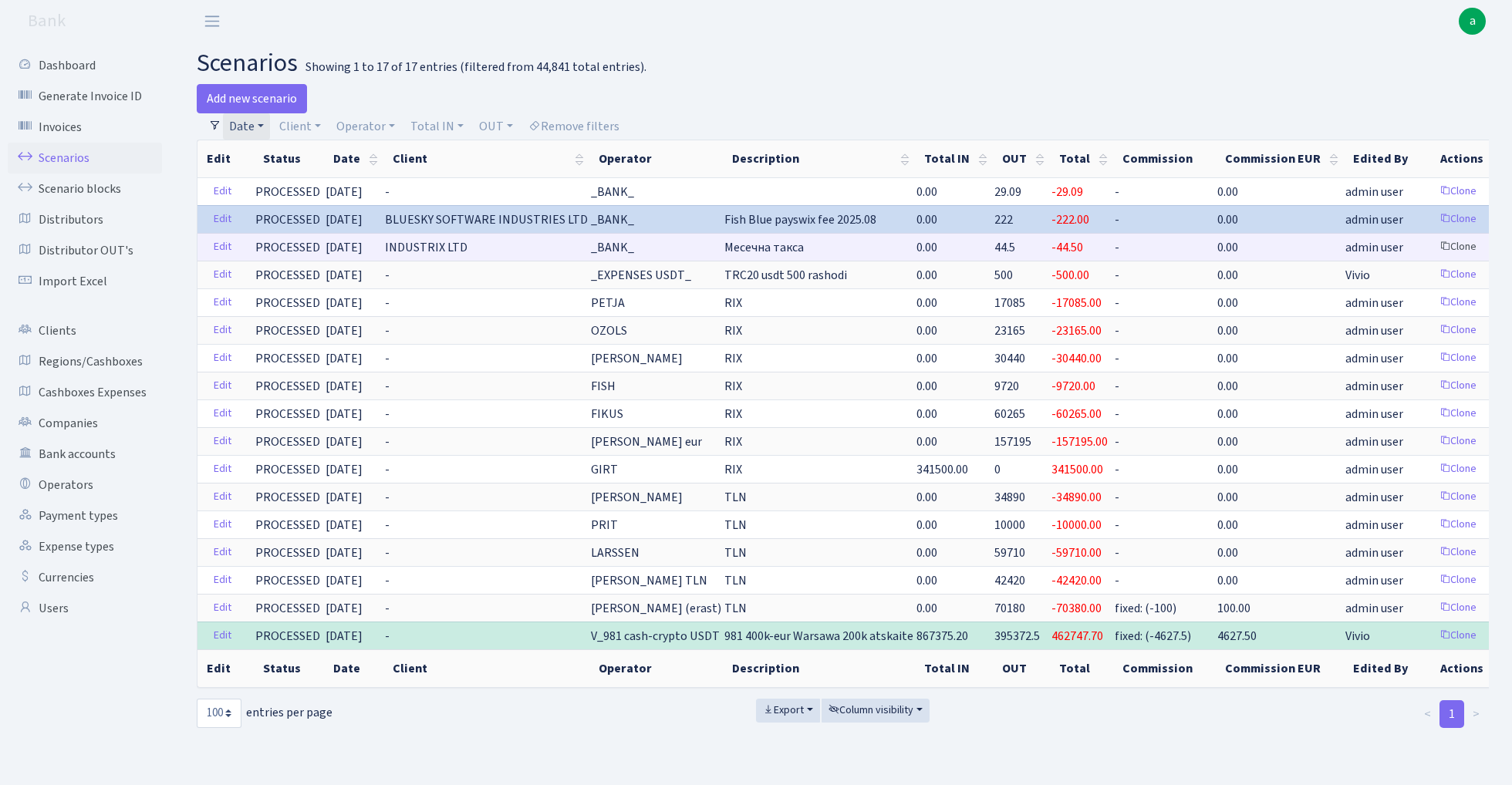
click at [1433, 247] on link "Clone" at bounding box center [1458, 247] width 51 height 24
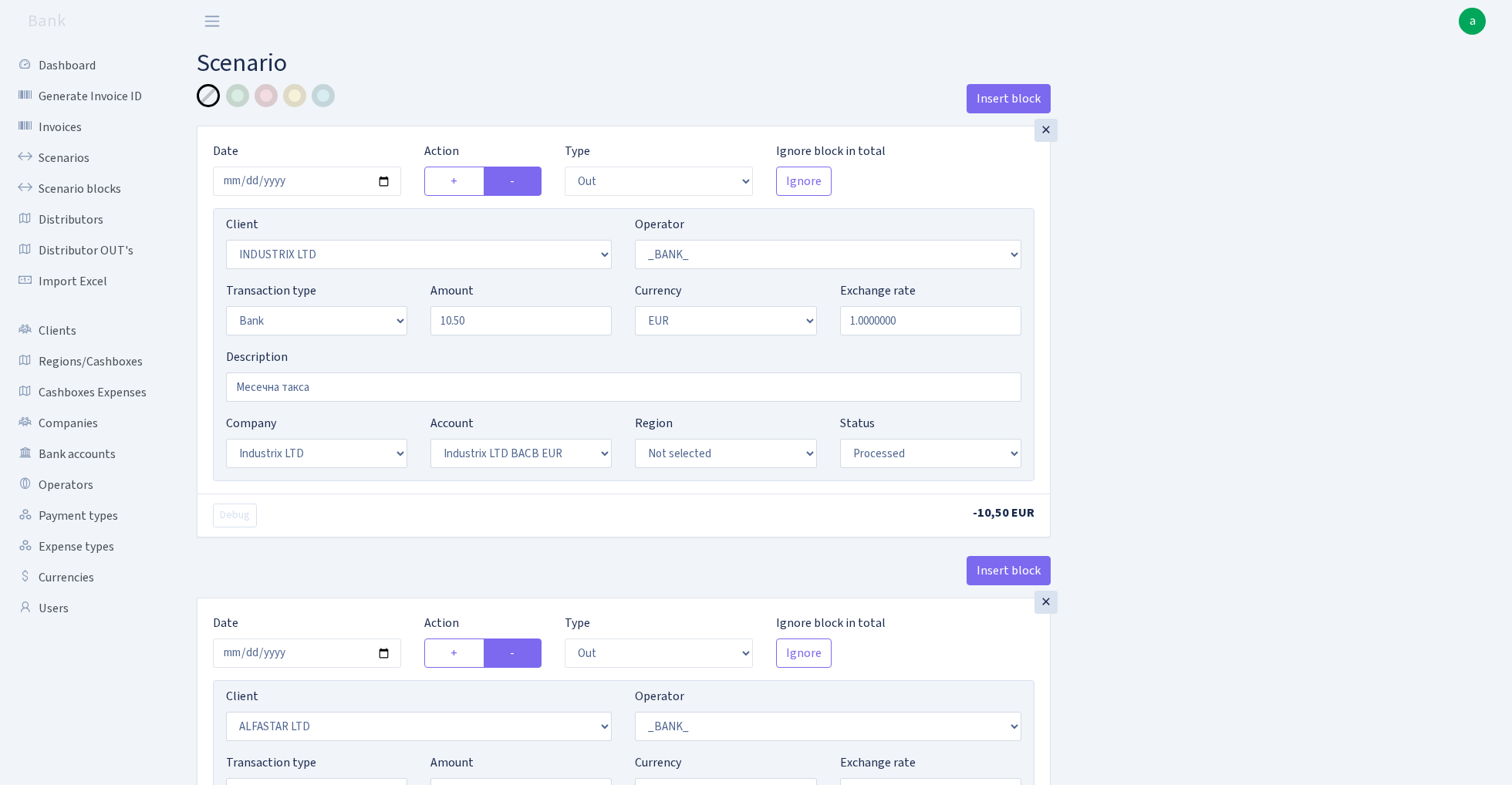
select select "out"
select select "3231"
select select "1"
select select "2"
select select "1"
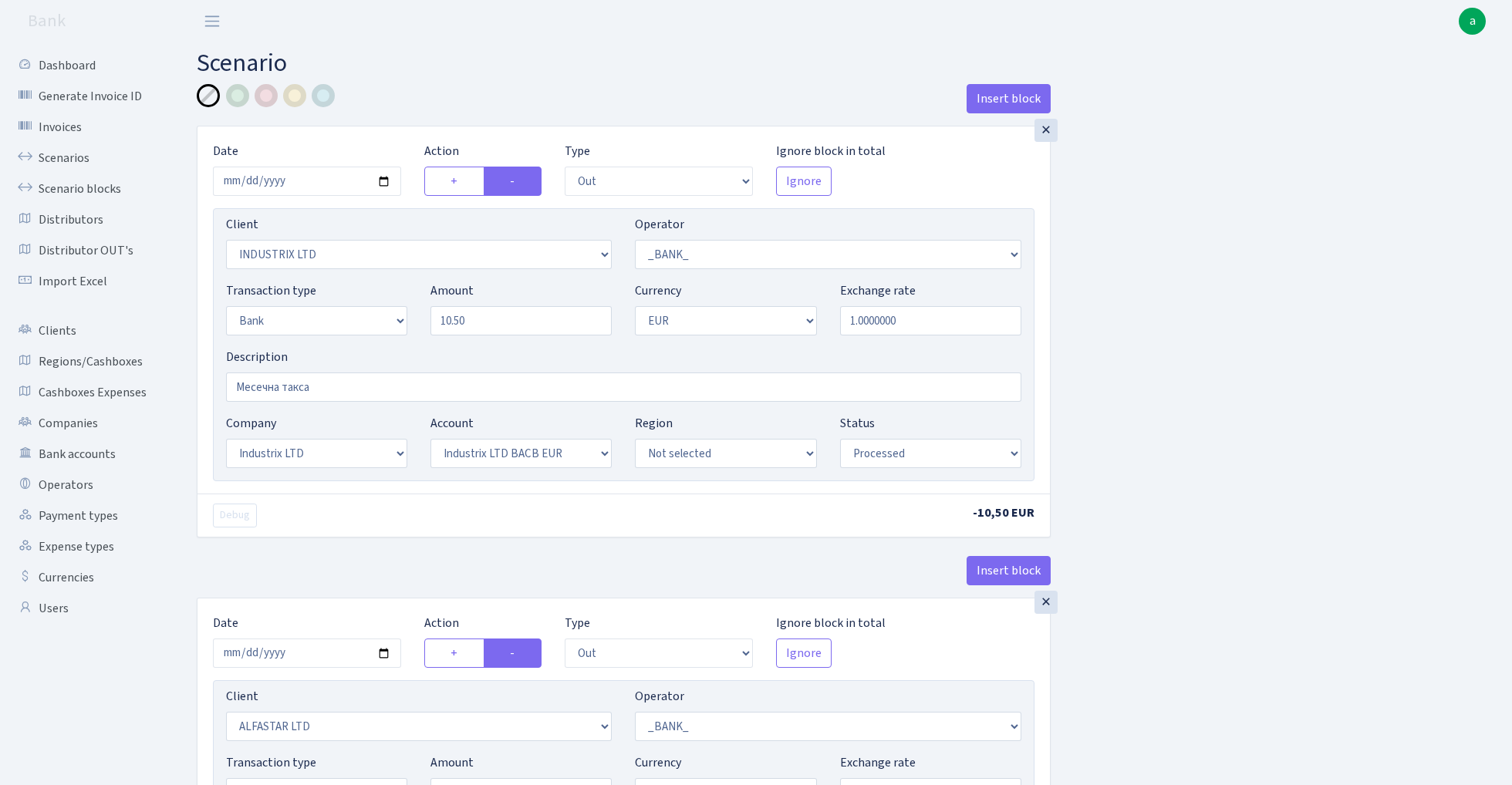
select select "17"
select select "41"
select select "processed"
select select "out"
select select "3235"
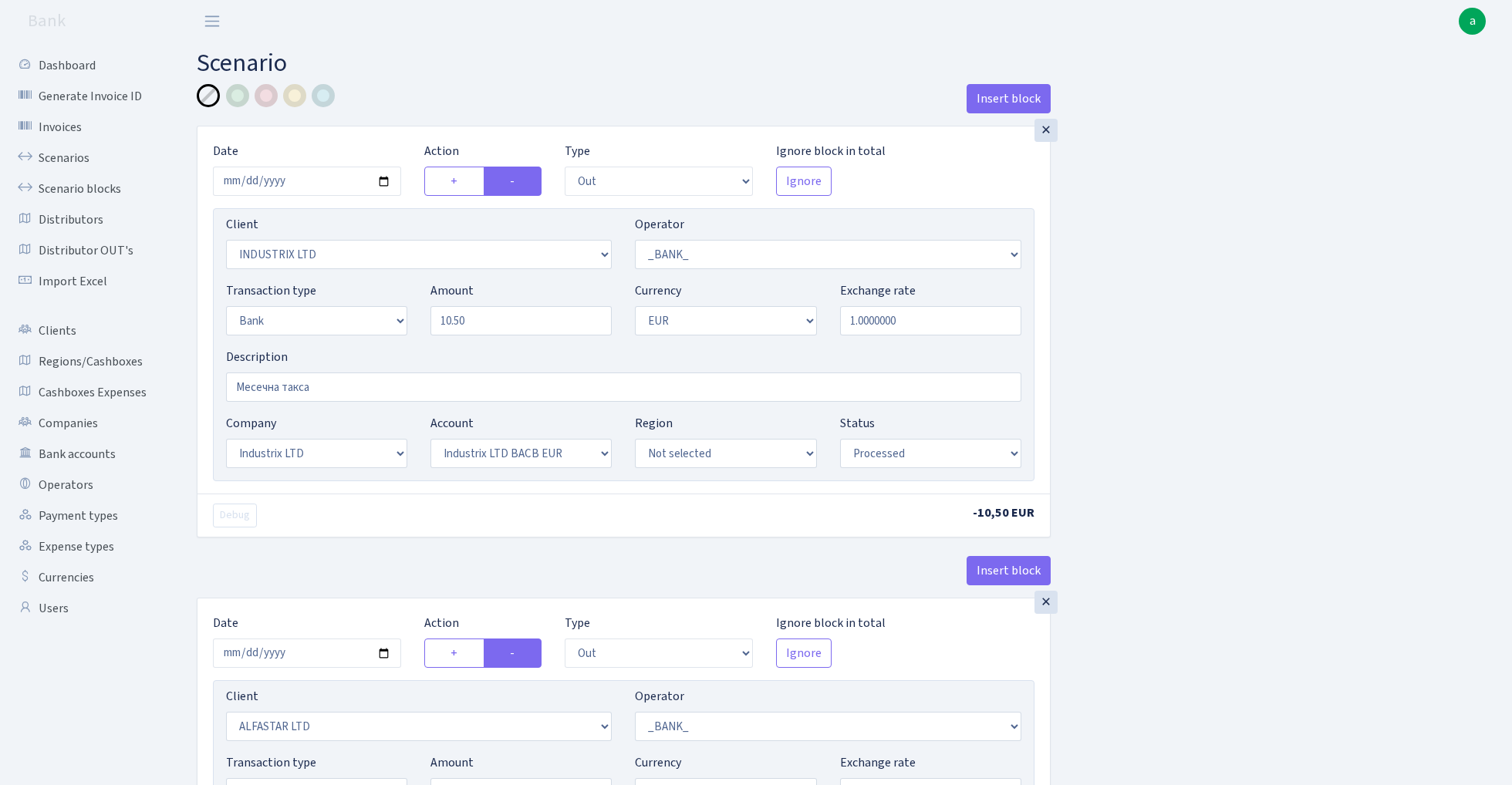
select select "1"
select select "2"
select select "1"
select select "14"
select select "42"
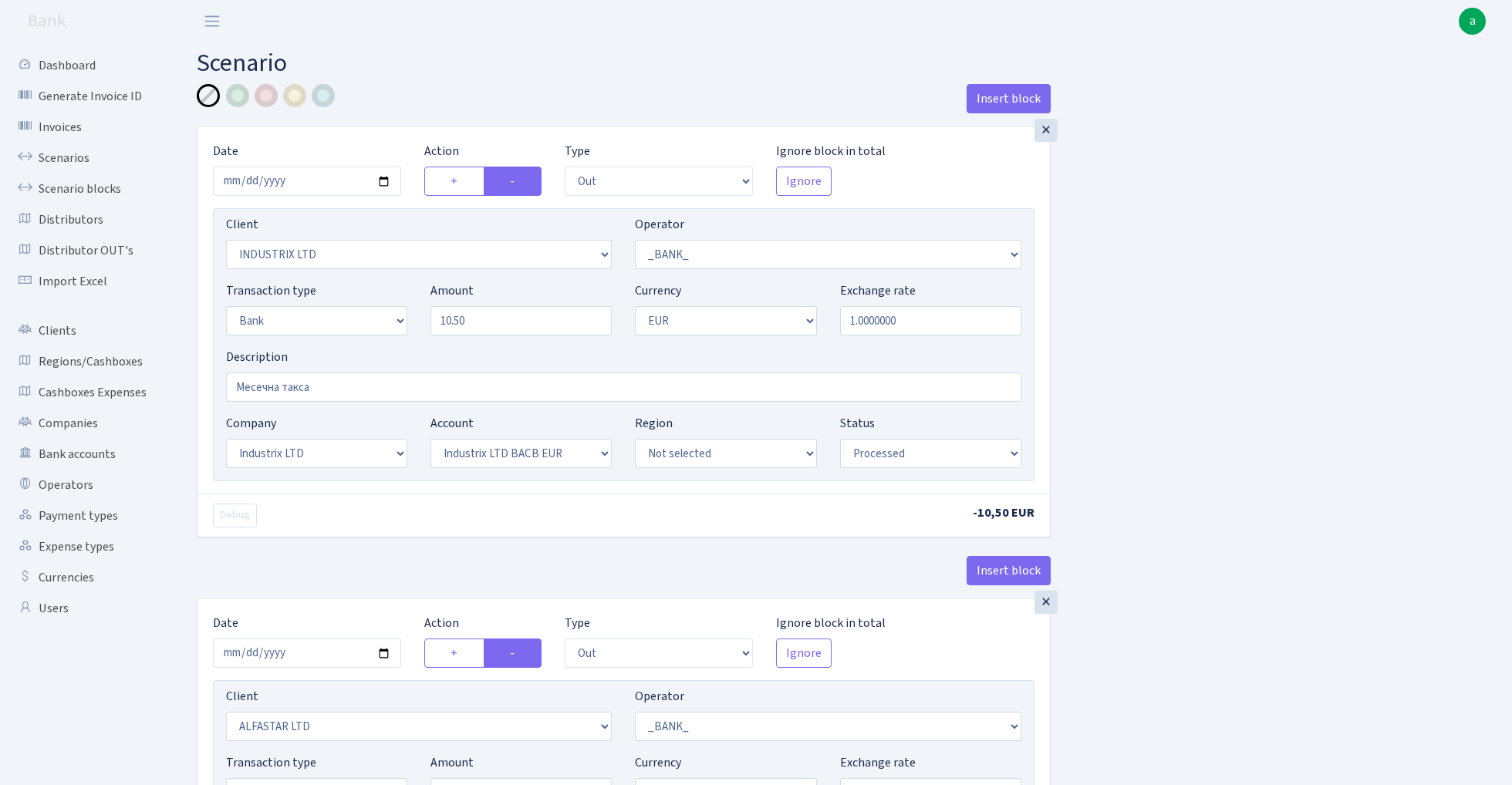
select select "processed"
select select "out"
select select "1906"
select select "1"
select select "2"
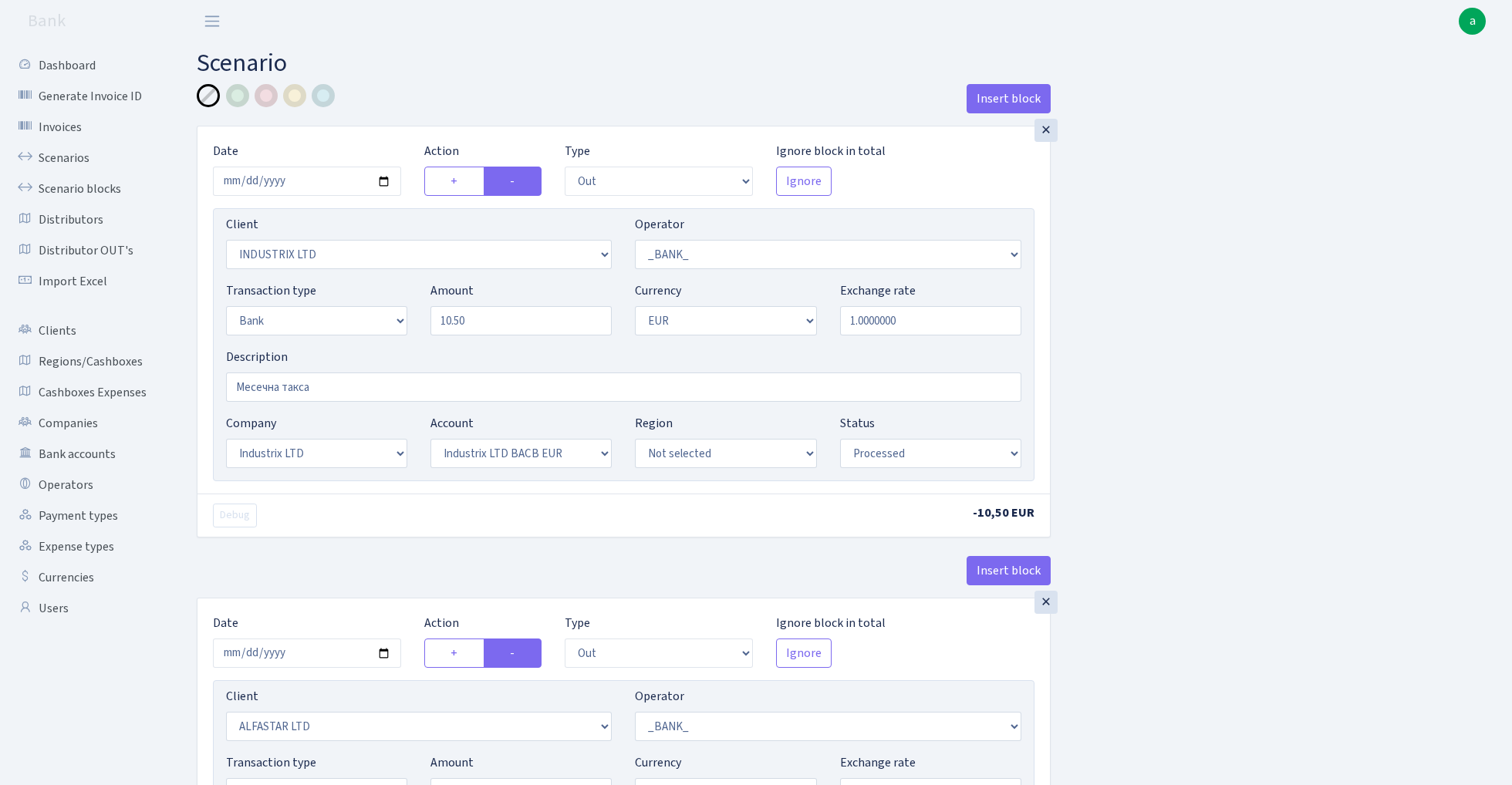
select select "1"
select select "2"
select select "4"
select select "processed"
click at [295, 176] on input "2025-08-31" at bounding box center [307, 181] width 188 height 29
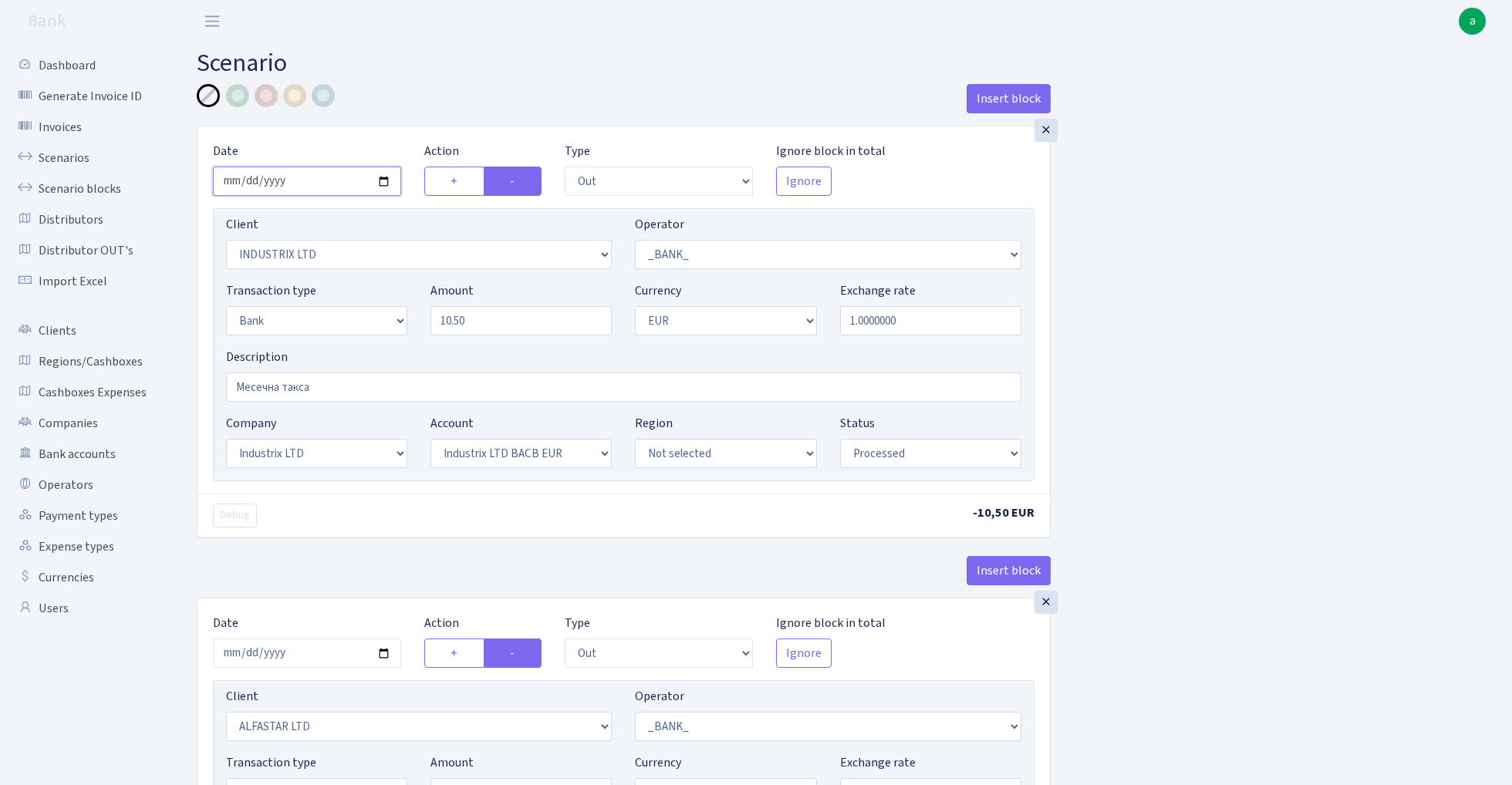
type input "[DATE]"
click at [414, 108] on div "Insert block" at bounding box center [623, 105] width 854 height 42
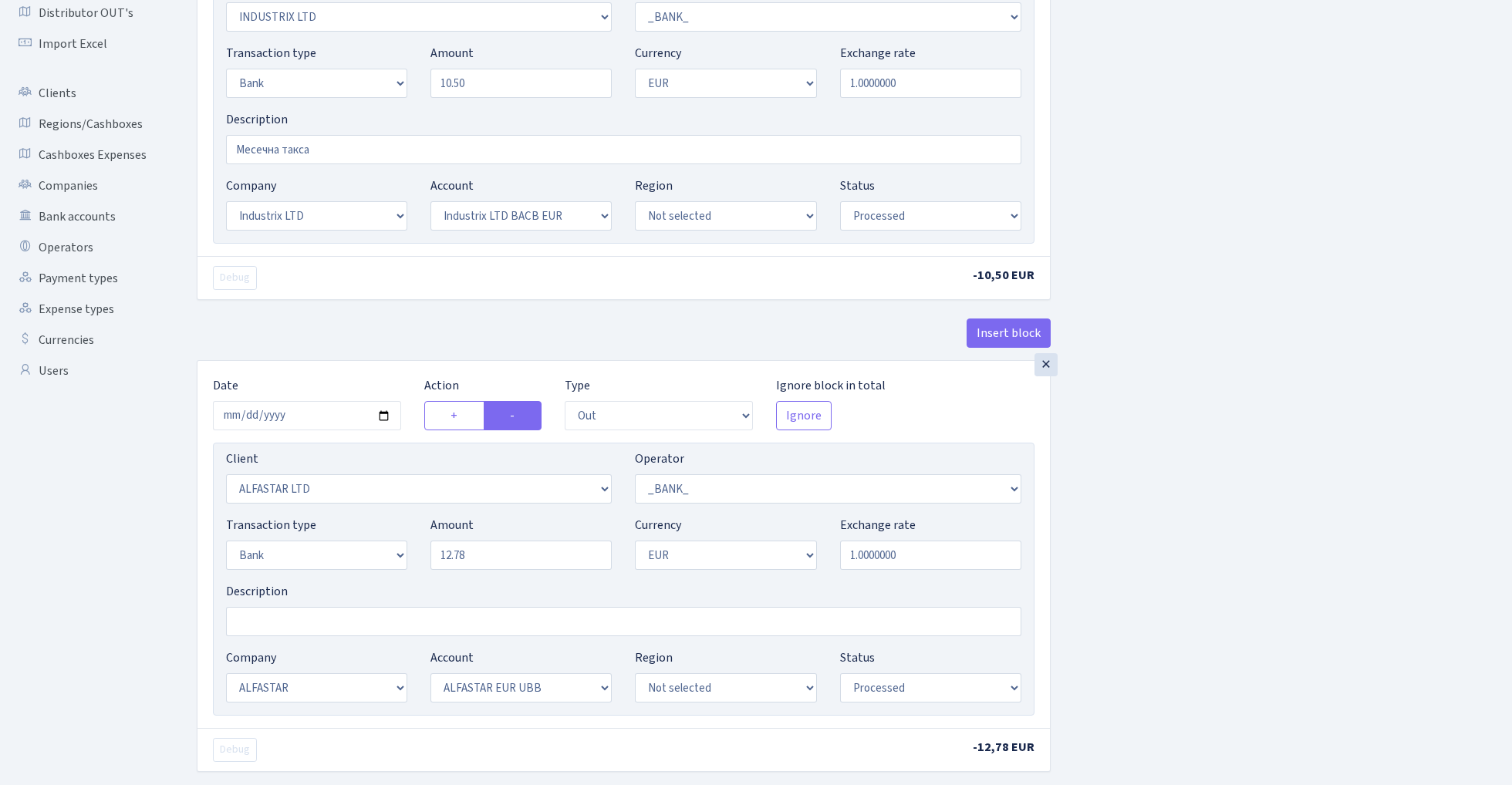
scroll to position [241, 0]
click at [304, 414] on input "2025-08-31" at bounding box center [307, 413] width 188 height 29
type input "[DATE]"
click at [381, 330] on div "Insert block" at bounding box center [623, 336] width 854 height 42
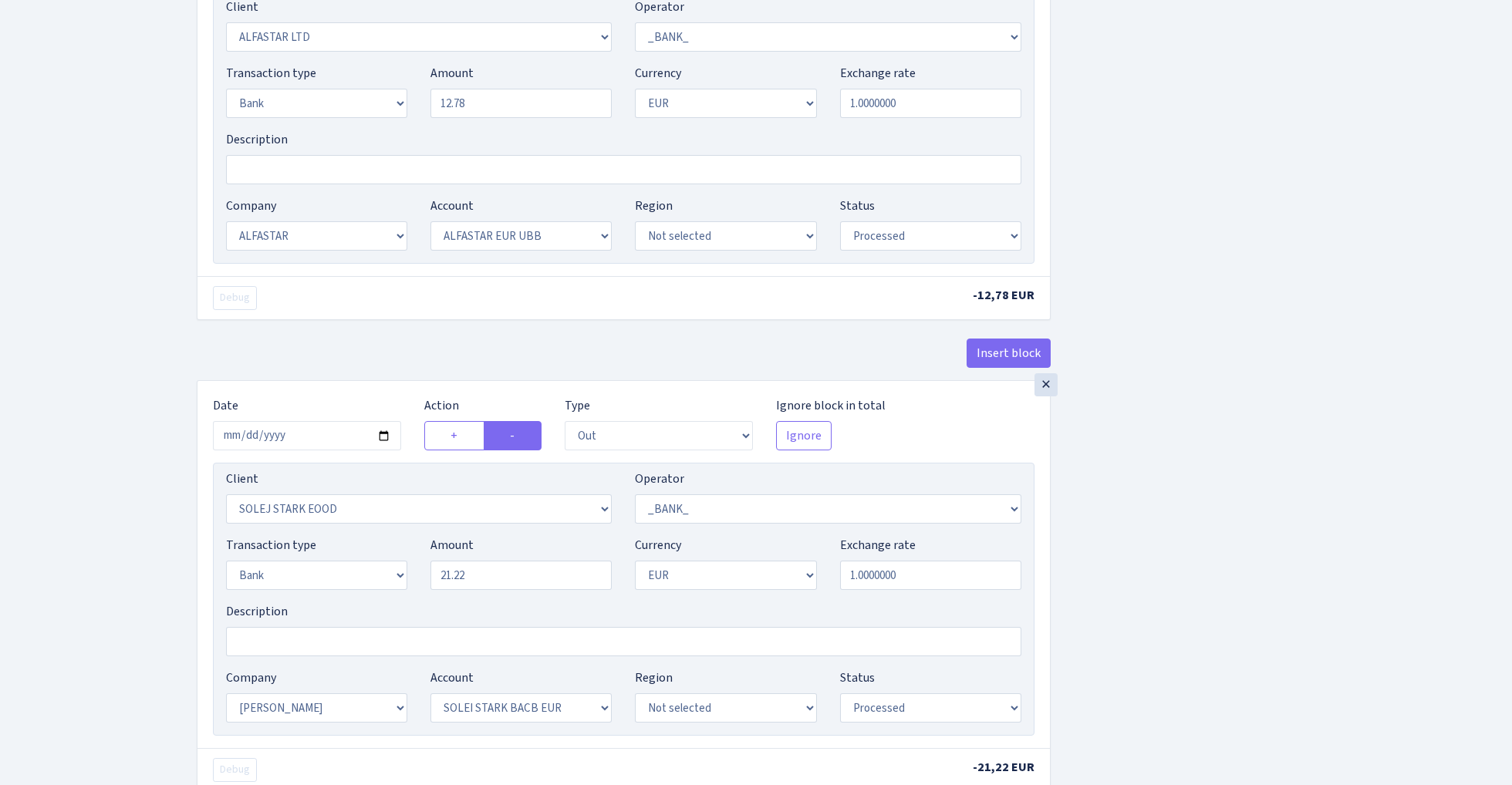
scroll to position [711, 0]
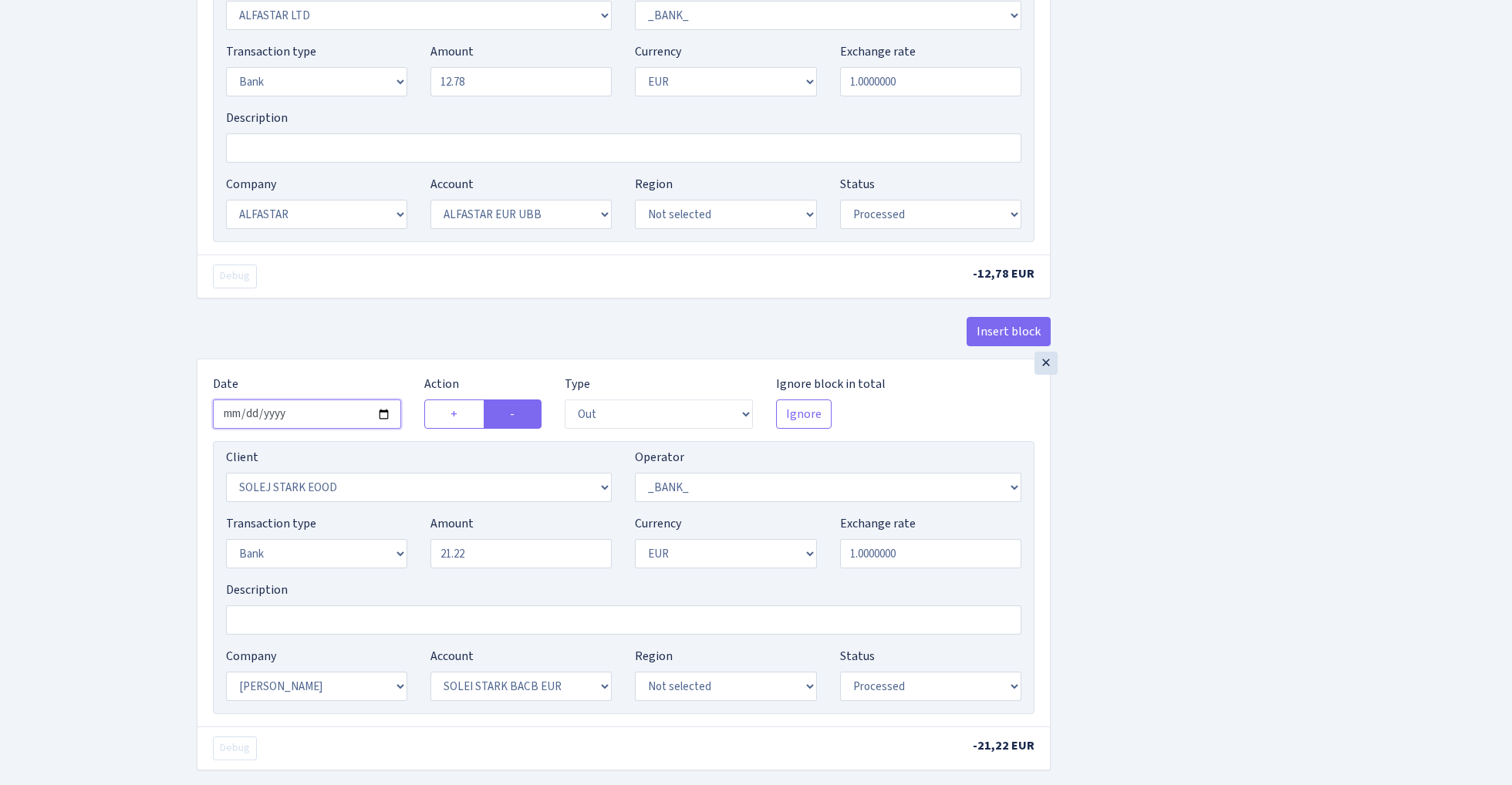
click at [306, 418] on input "2025-08-31" at bounding box center [307, 414] width 188 height 29
type input "2025-09-30"
click at [364, 342] on div "Insert block" at bounding box center [623, 338] width 854 height 42
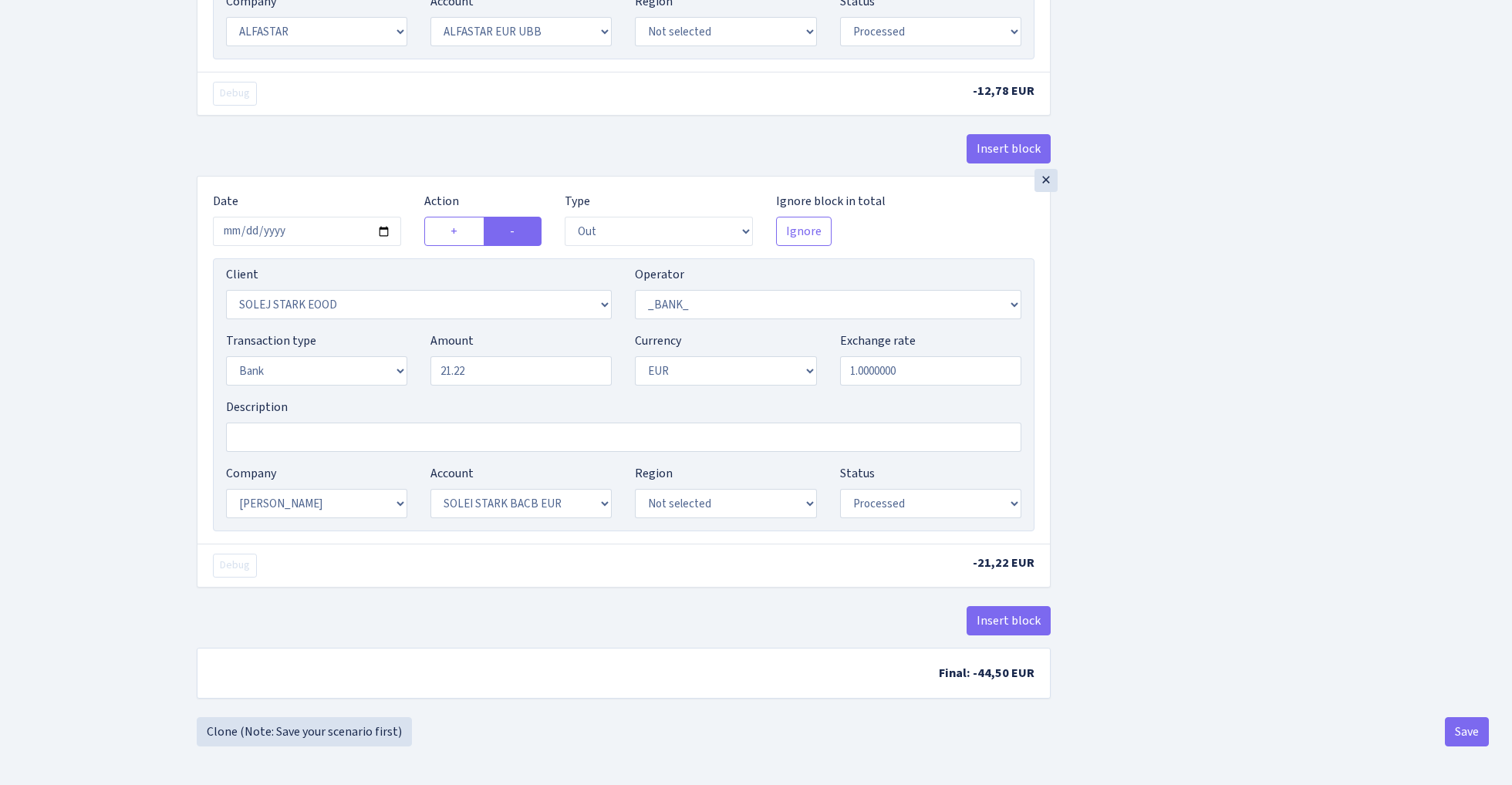
scroll to position [900, 0]
click at [1460, 733] on button "Save" at bounding box center [1467, 732] width 44 height 29
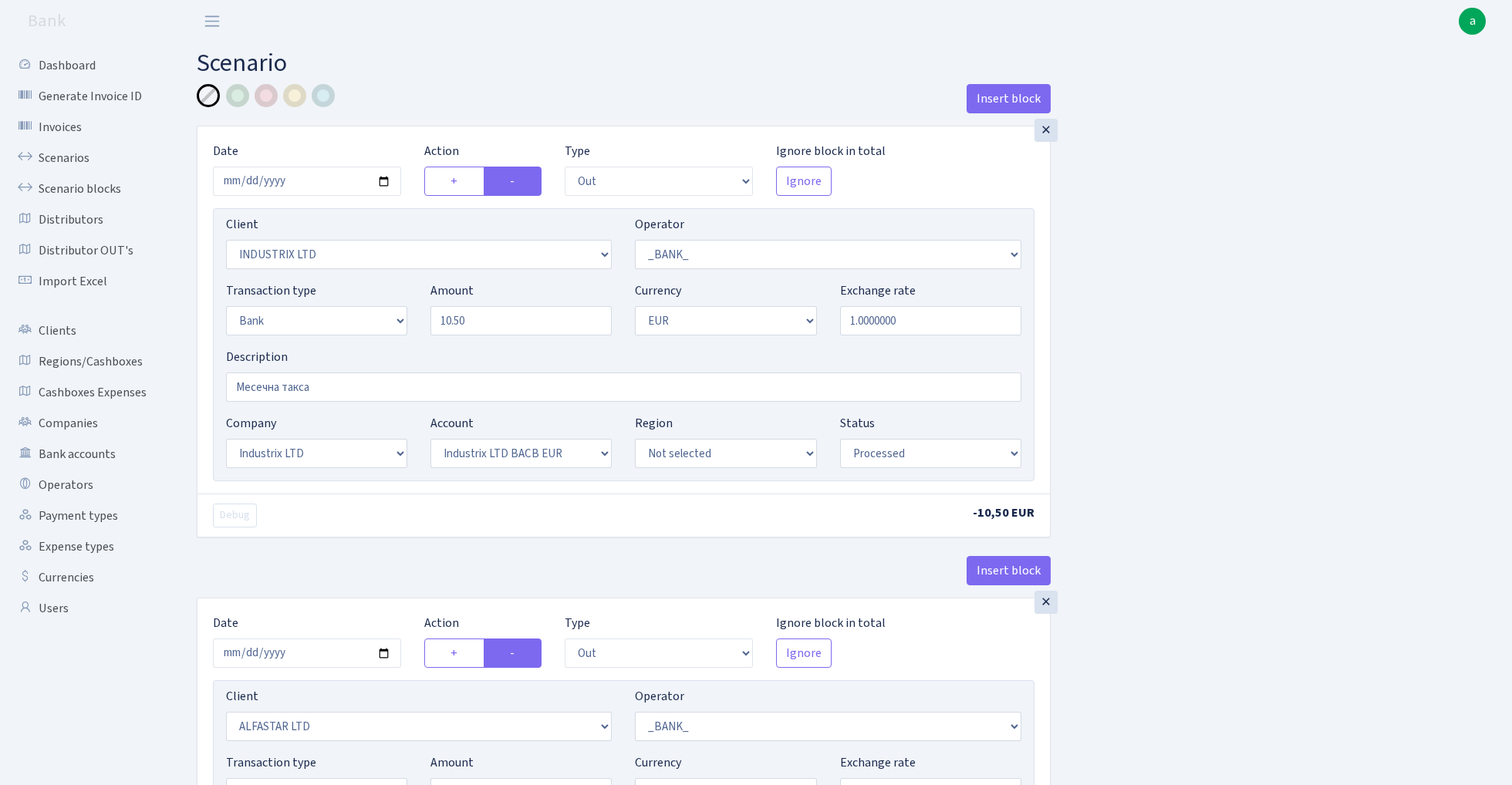
select select "out"
select select "3231"
select select "1"
select select "2"
select select "1"
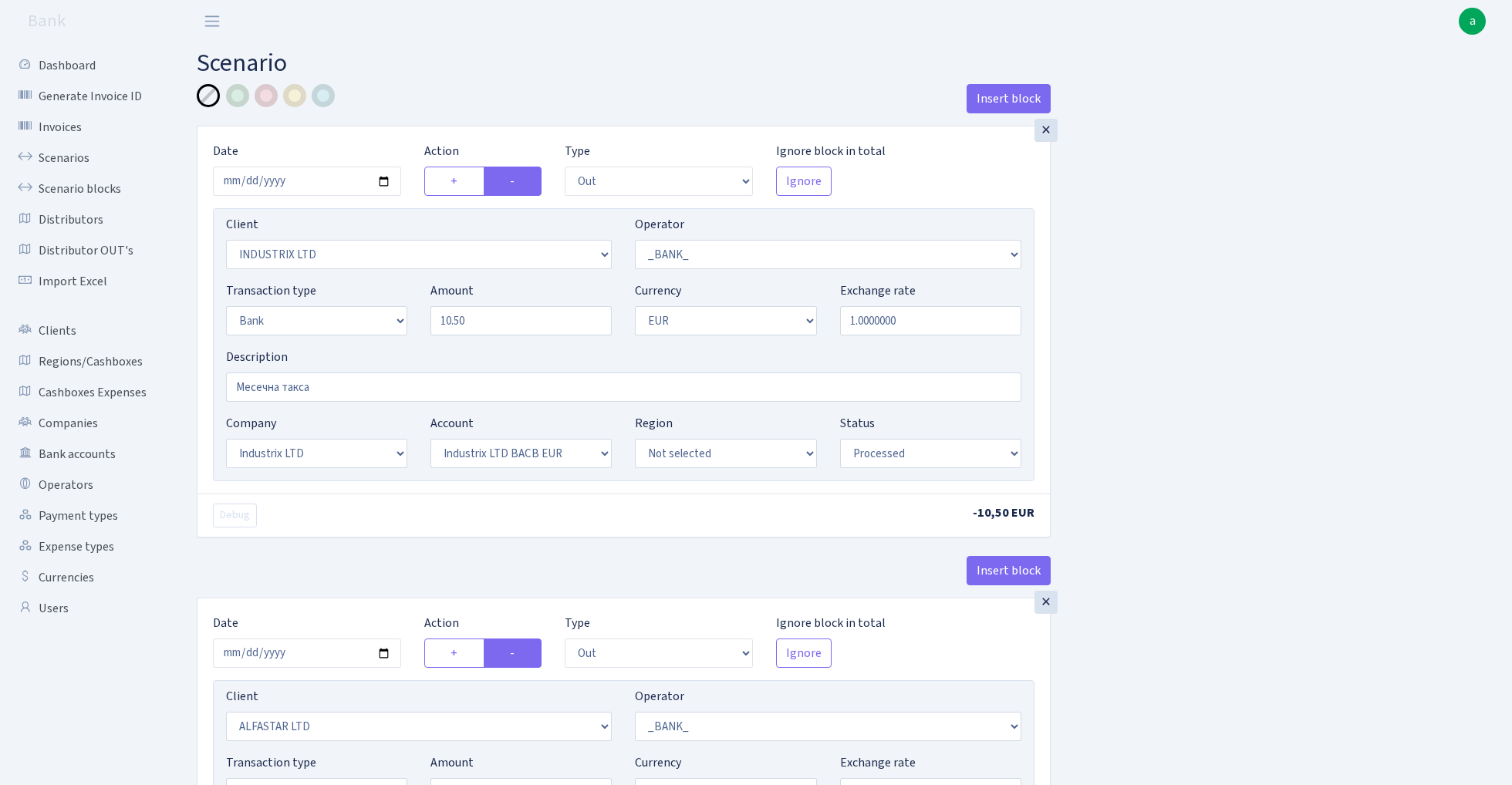
select select "17"
select select "41"
select select "processed"
select select "out"
select select "3235"
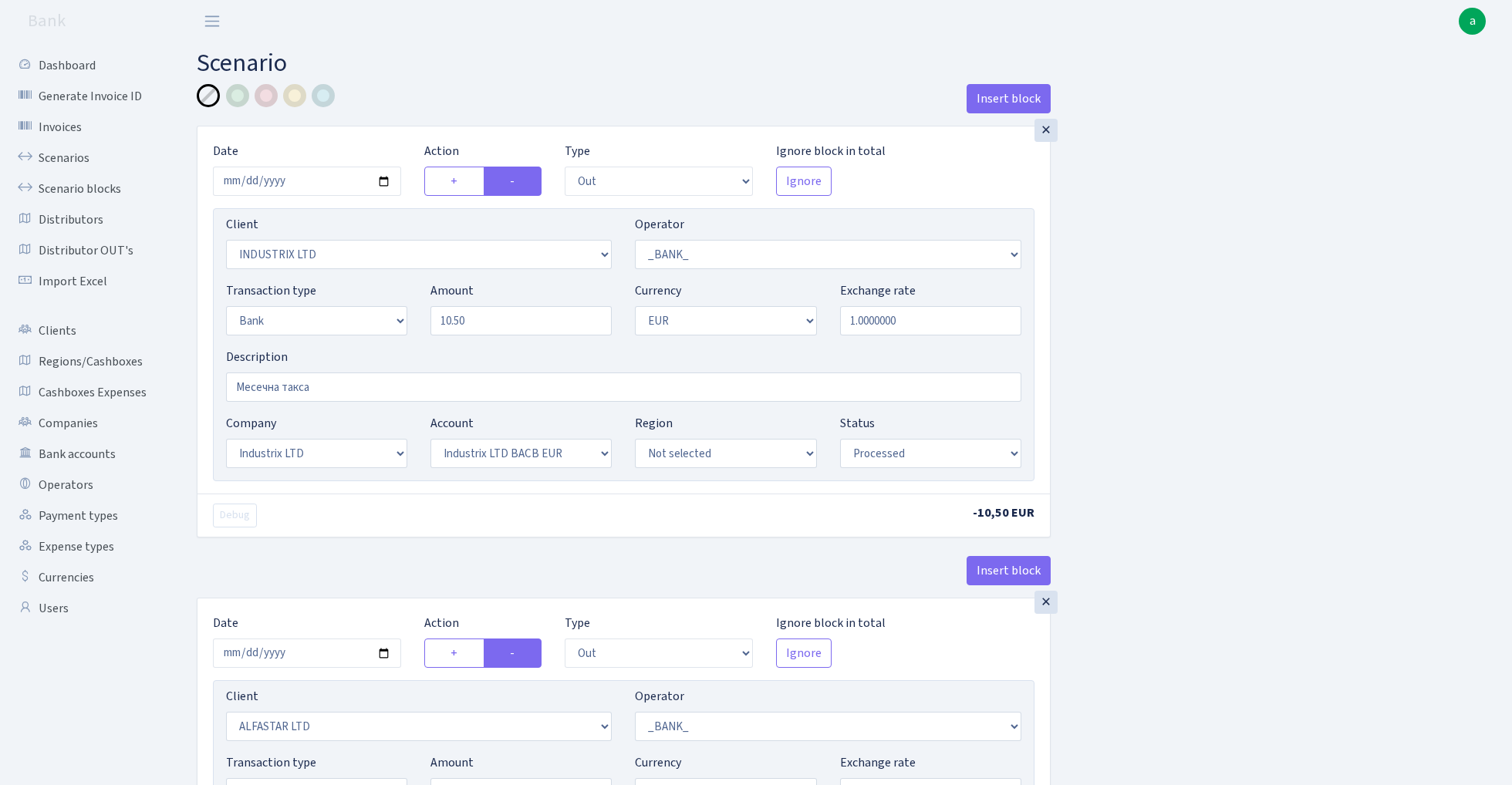
select select "1"
select select "2"
select select "1"
select select "14"
select select "42"
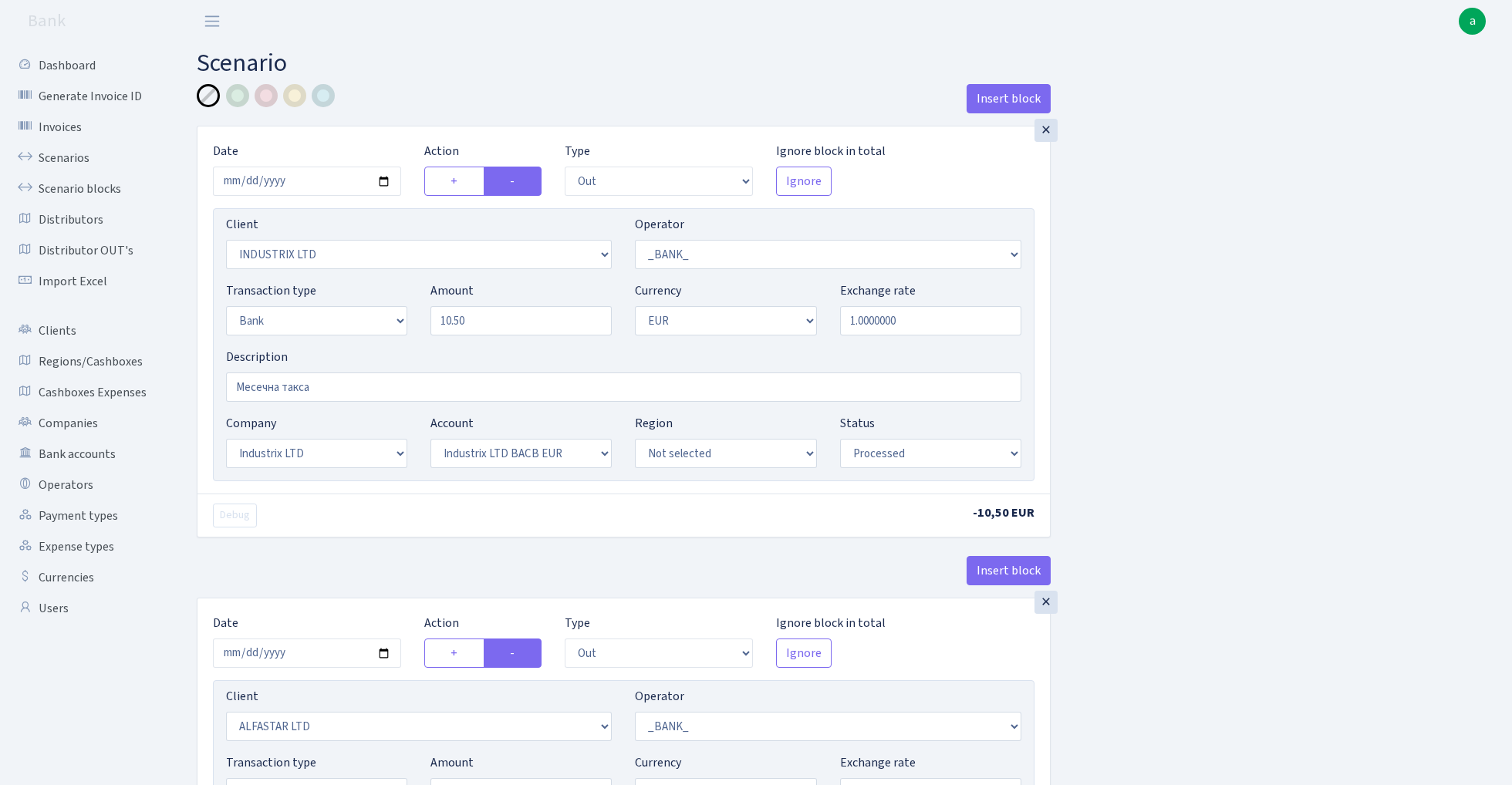
select select "processed"
select select "out"
select select "1906"
select select "1"
select select "2"
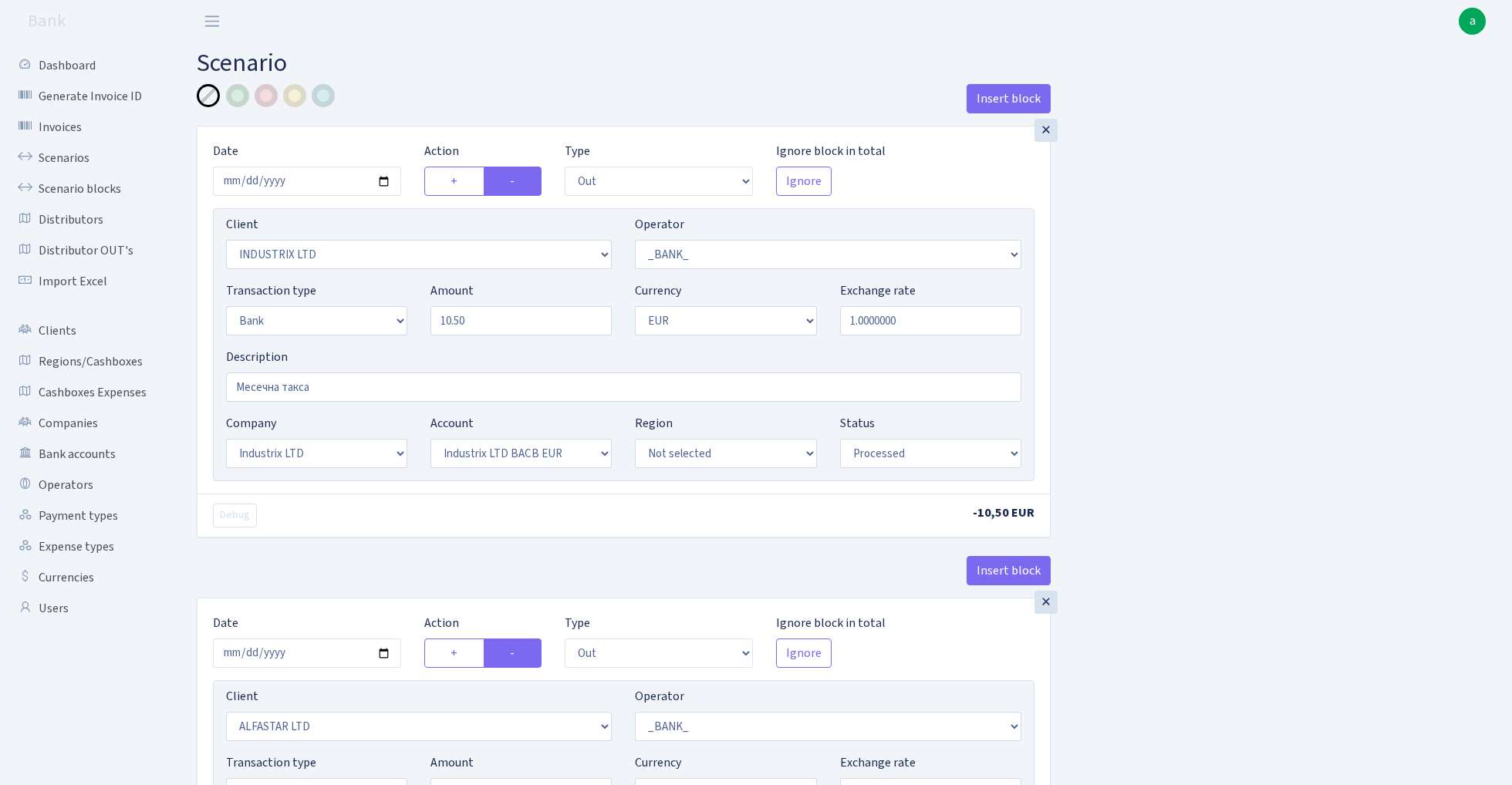
select select "1"
select select "2"
select select "4"
select select "processed"
click at [491, 321] on input "10.50" at bounding box center [521, 321] width 181 height 29
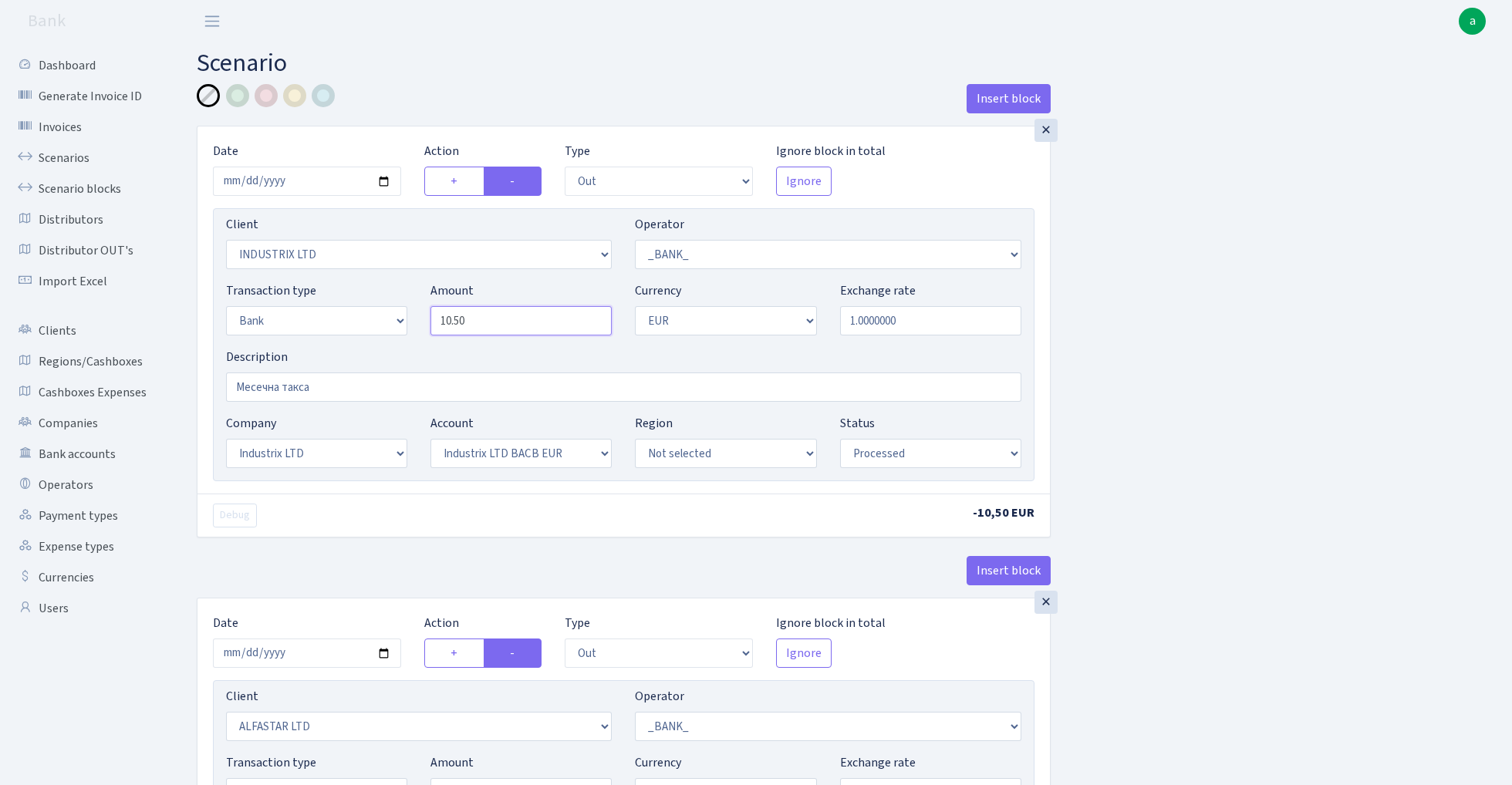
click at [491, 321] on input "10.50" at bounding box center [521, 321] width 181 height 29
type input "26.96"
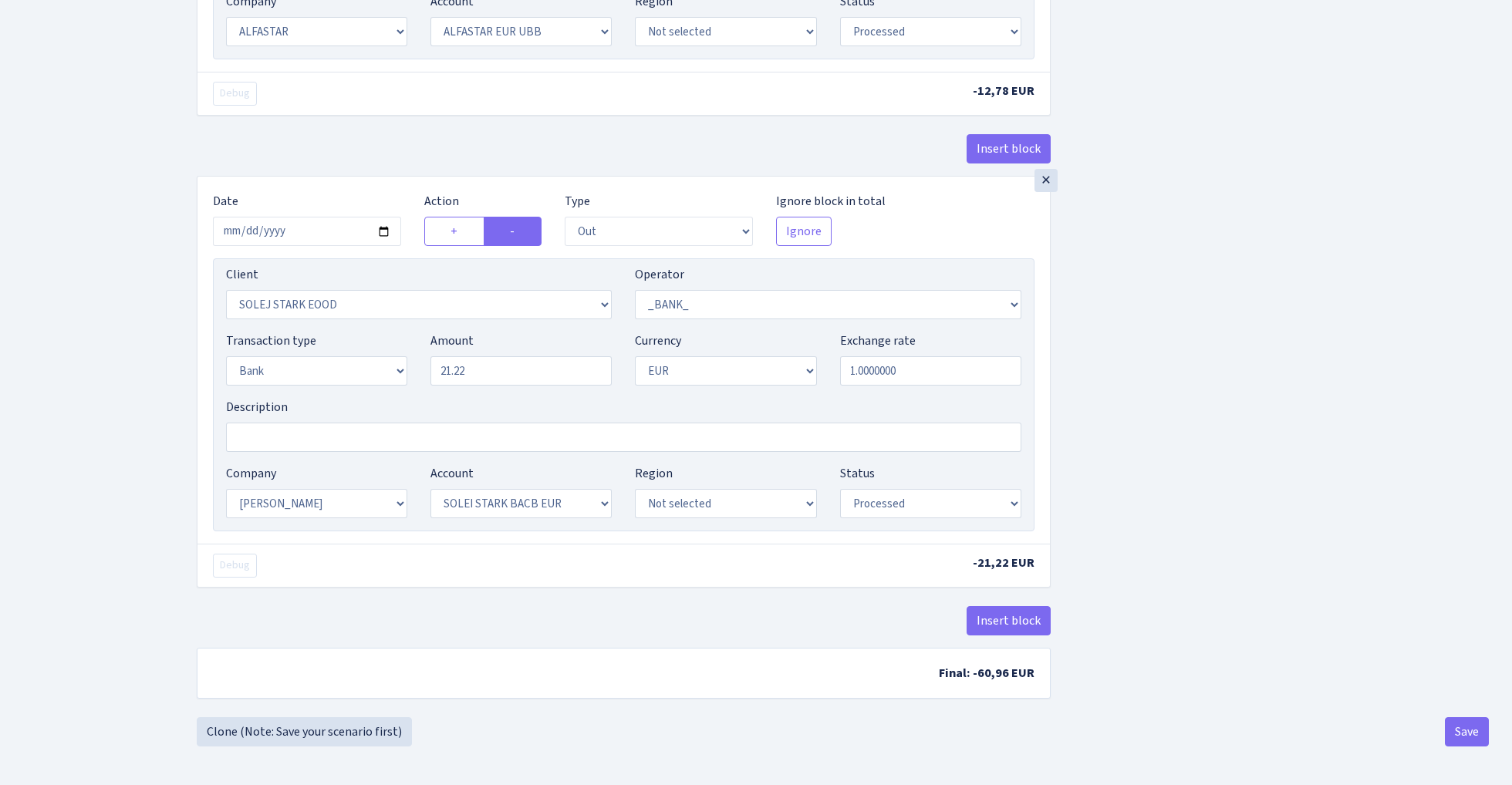
scroll to position [900, 0]
click at [1461, 732] on button "Save" at bounding box center [1467, 732] width 44 height 29
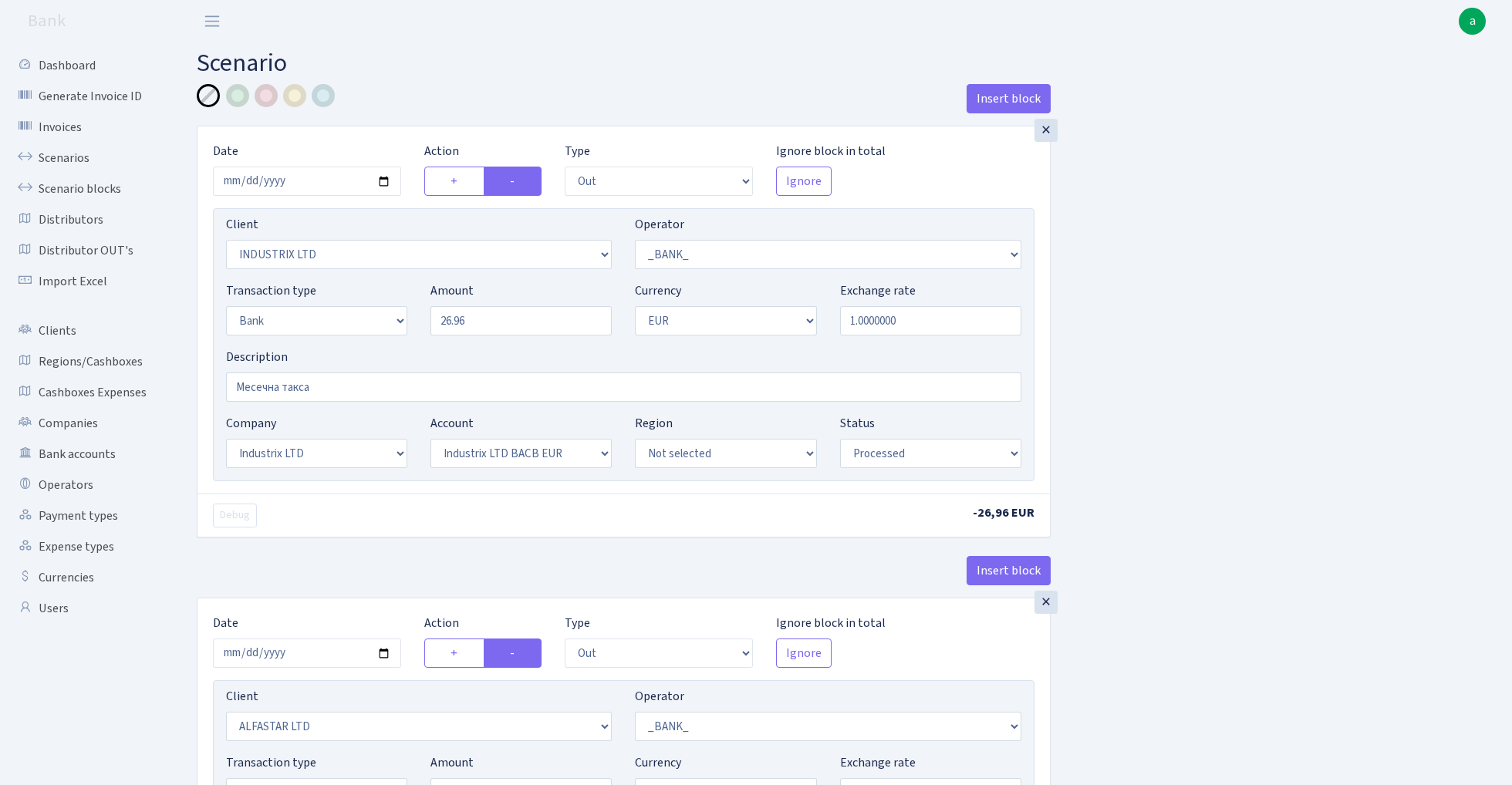
select select "out"
select select "3231"
select select "1"
select select "2"
select select "1"
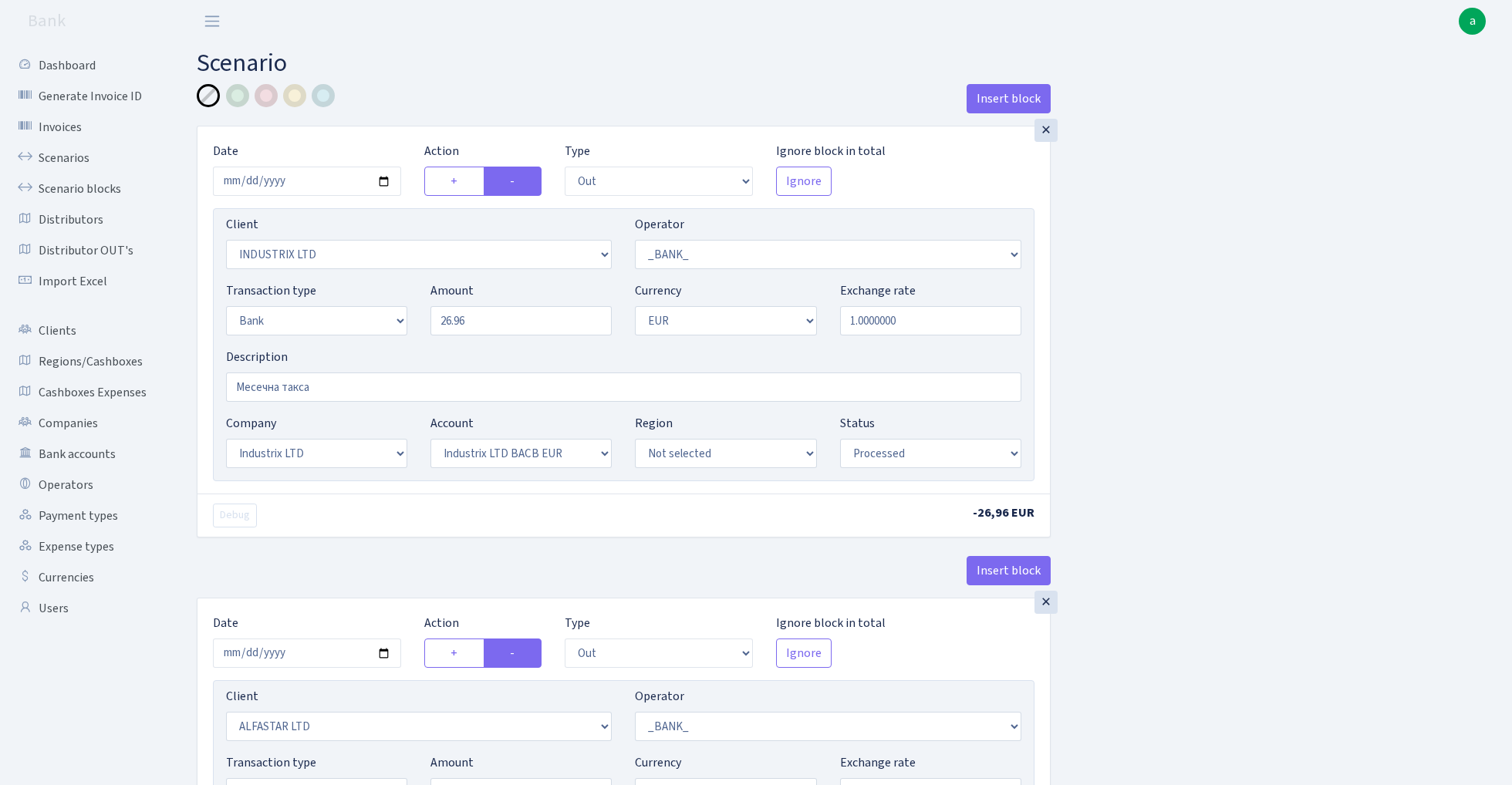
select select "17"
select select "41"
select select "processed"
select select "out"
select select "3235"
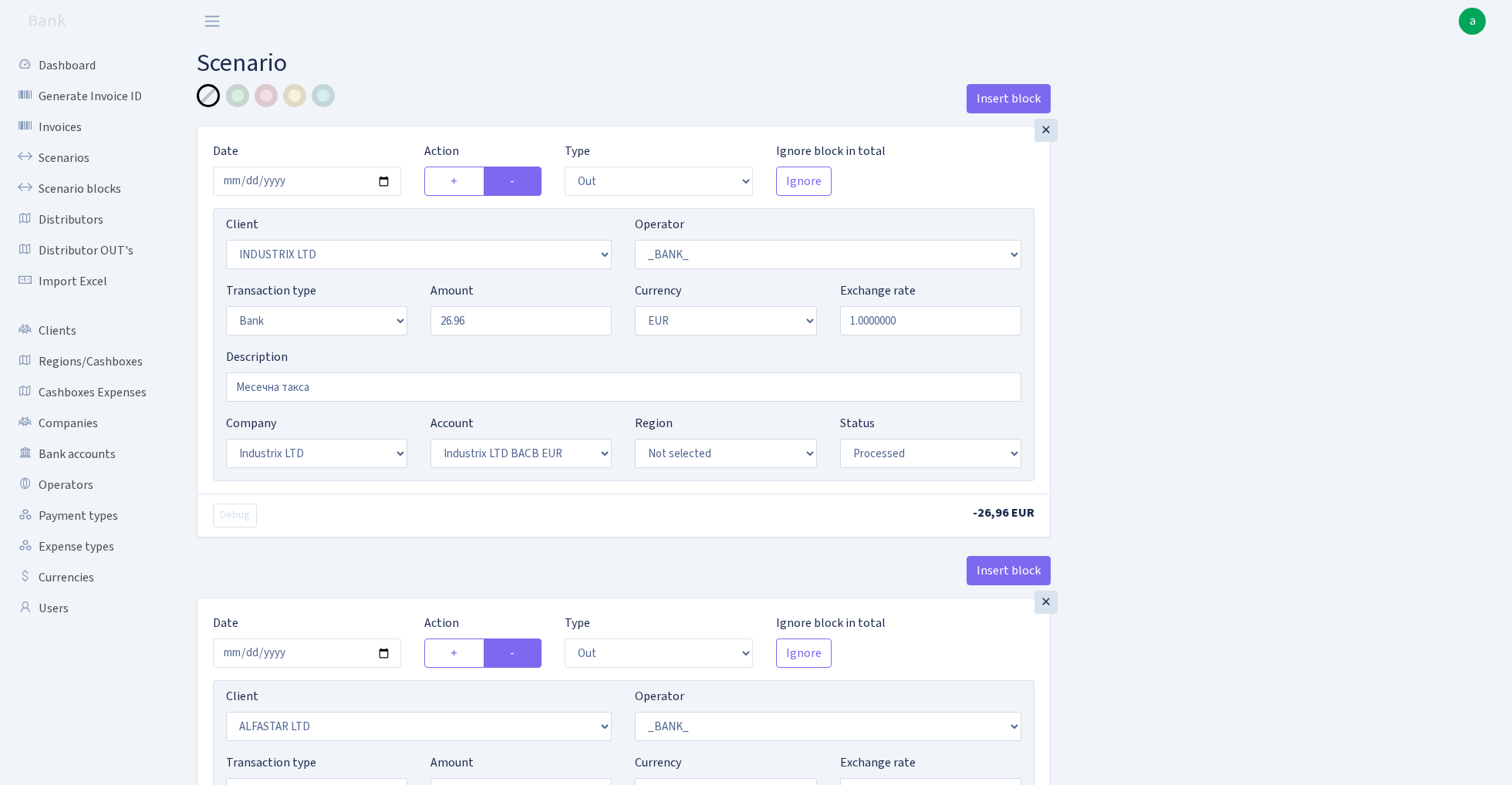
select select "1"
select select "2"
select select "1"
select select "14"
select select "42"
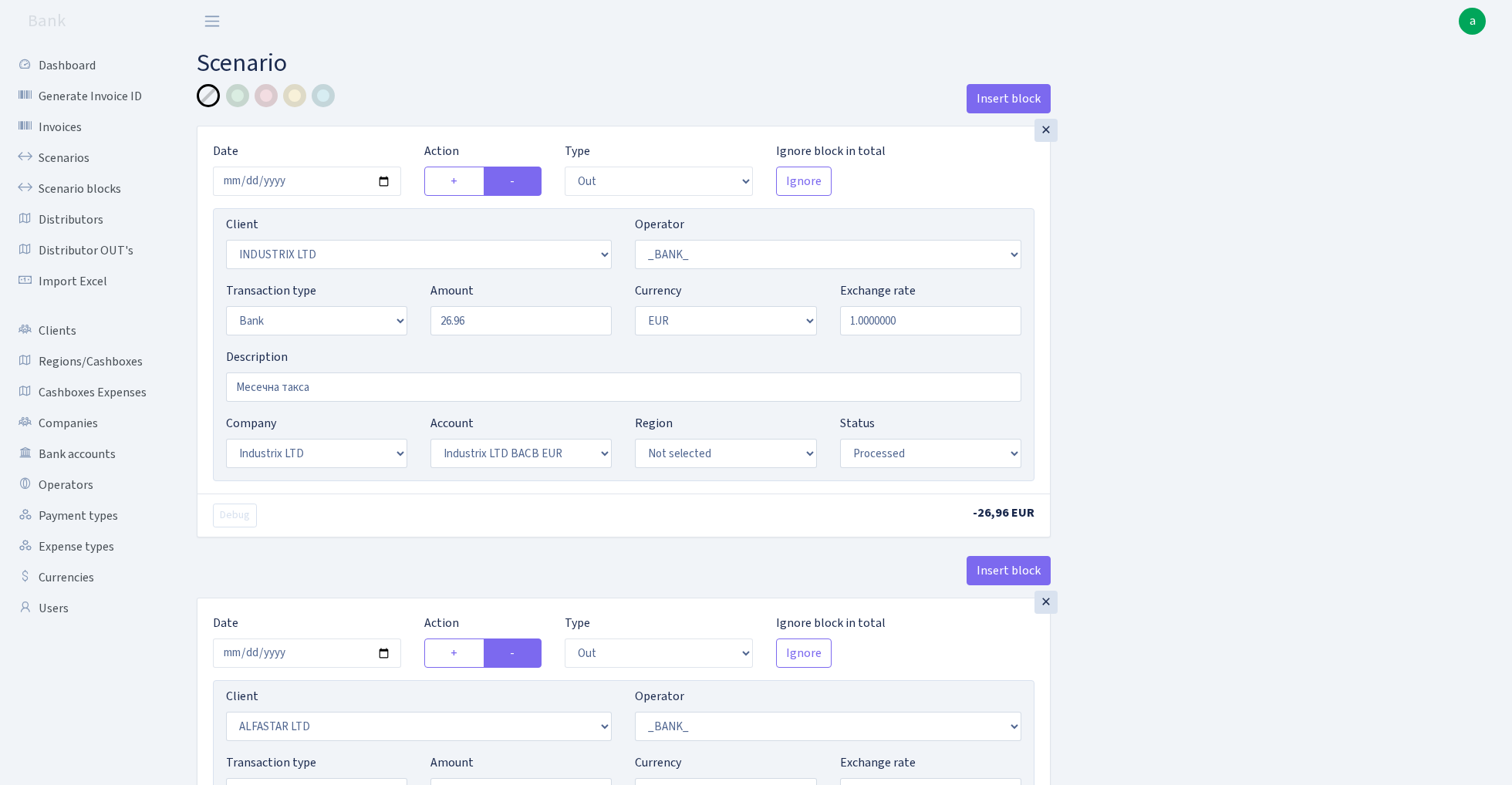
select select "processed"
select select "out"
select select "1906"
select select "1"
select select "2"
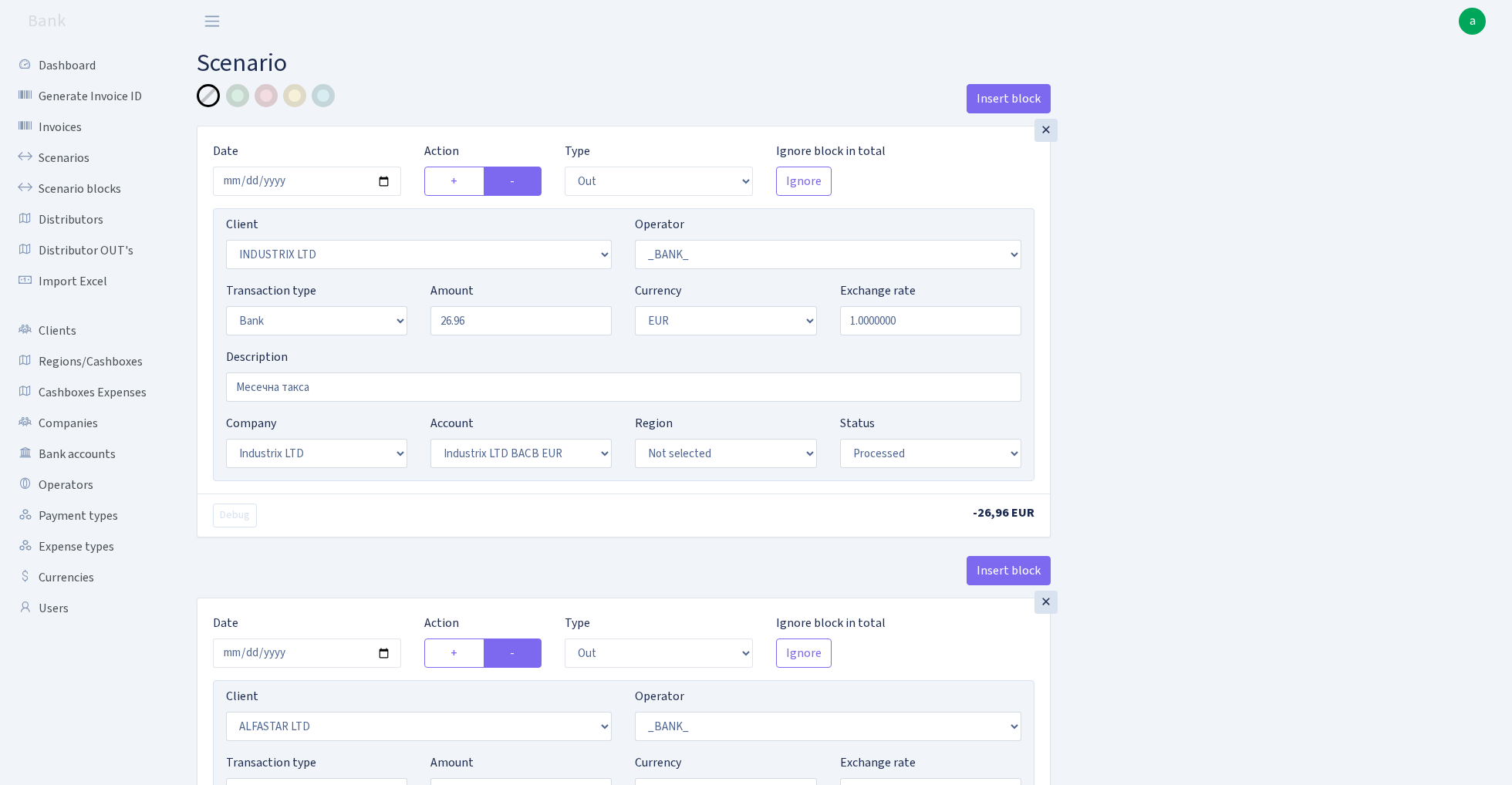
select select "1"
select select "2"
select select "4"
select select "processed"
click at [444, 321] on input "26.96" at bounding box center [521, 321] width 181 height 29
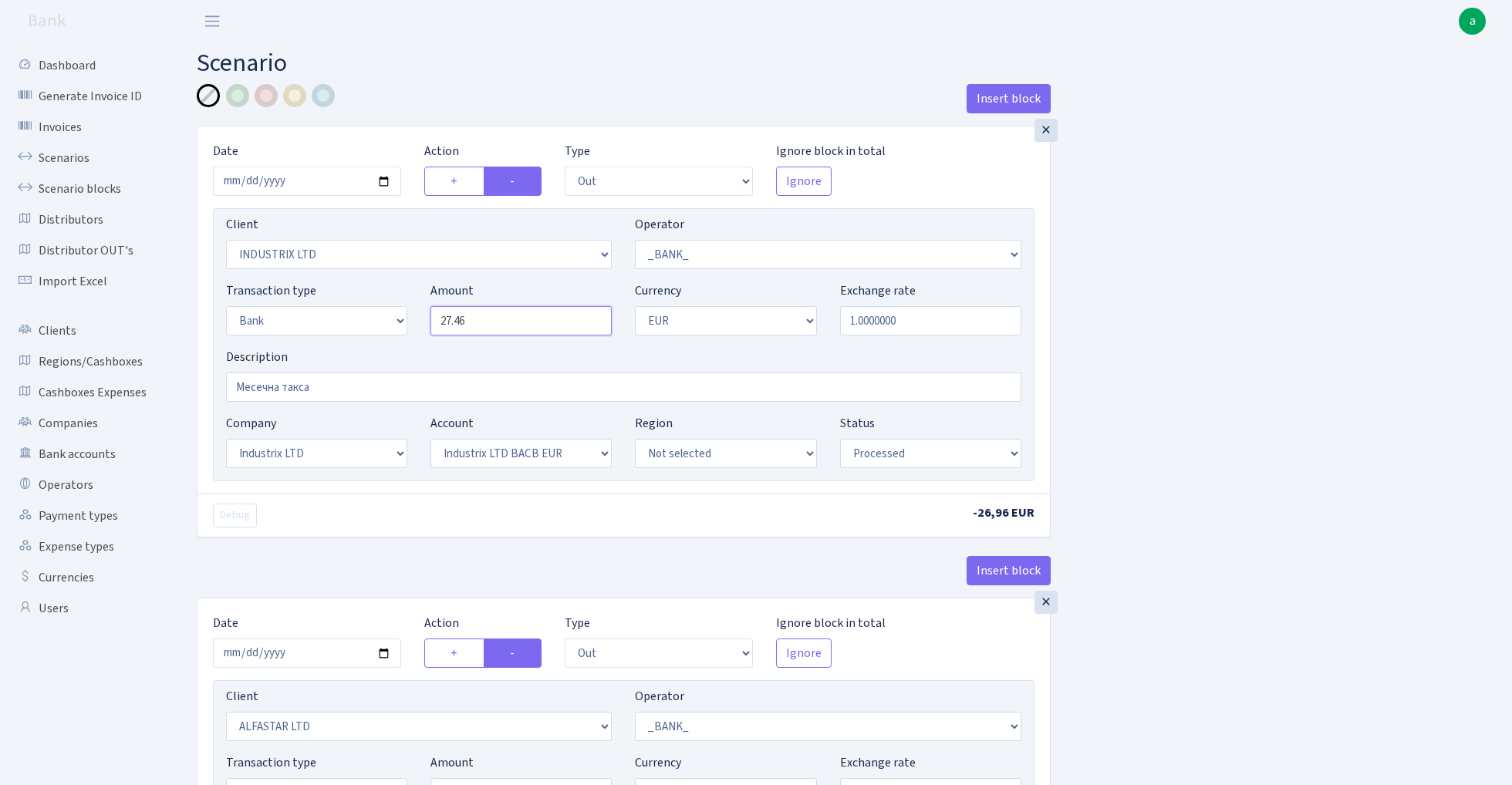
type input "27.46"
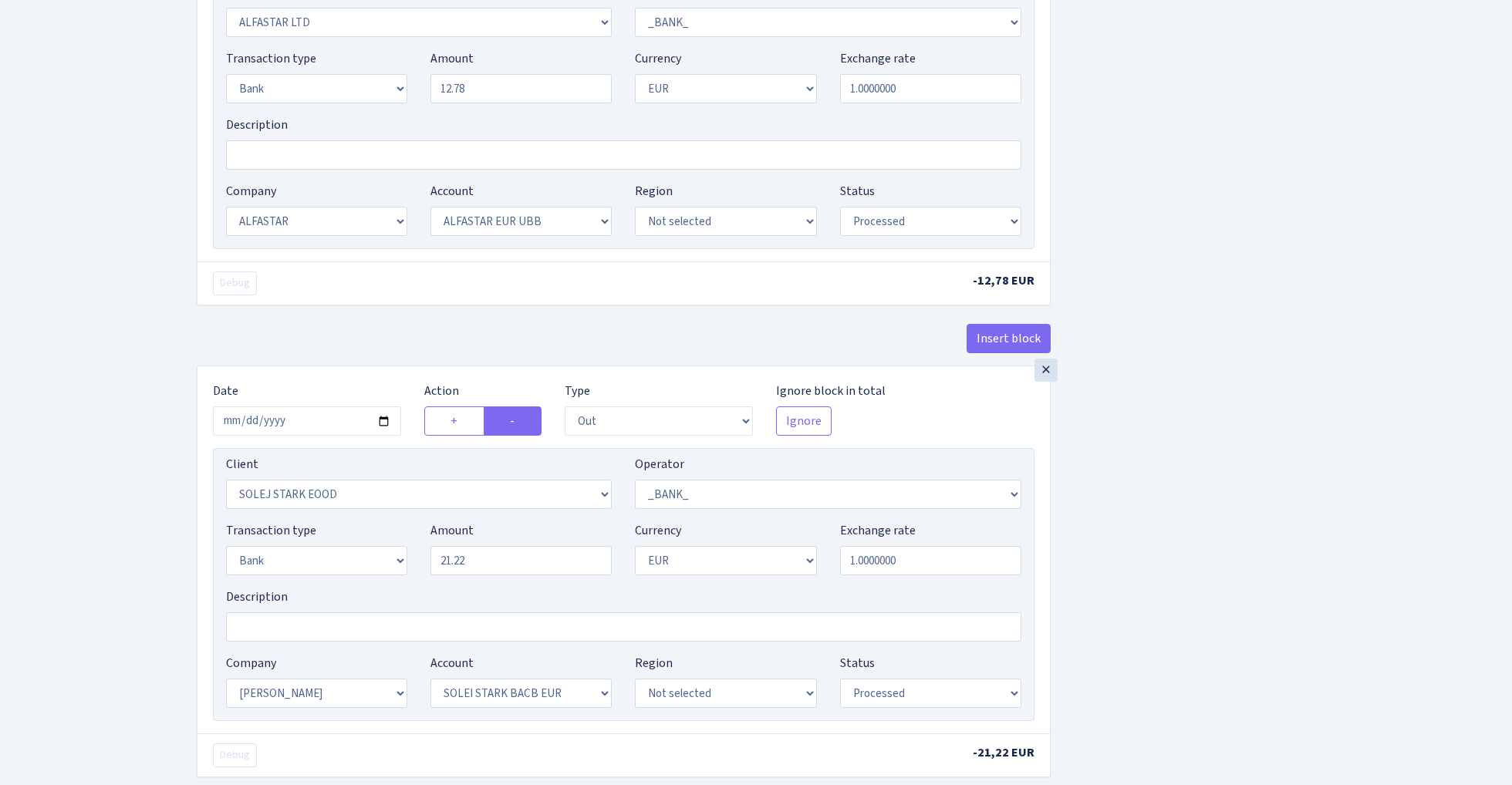
scroll to position [900, 0]
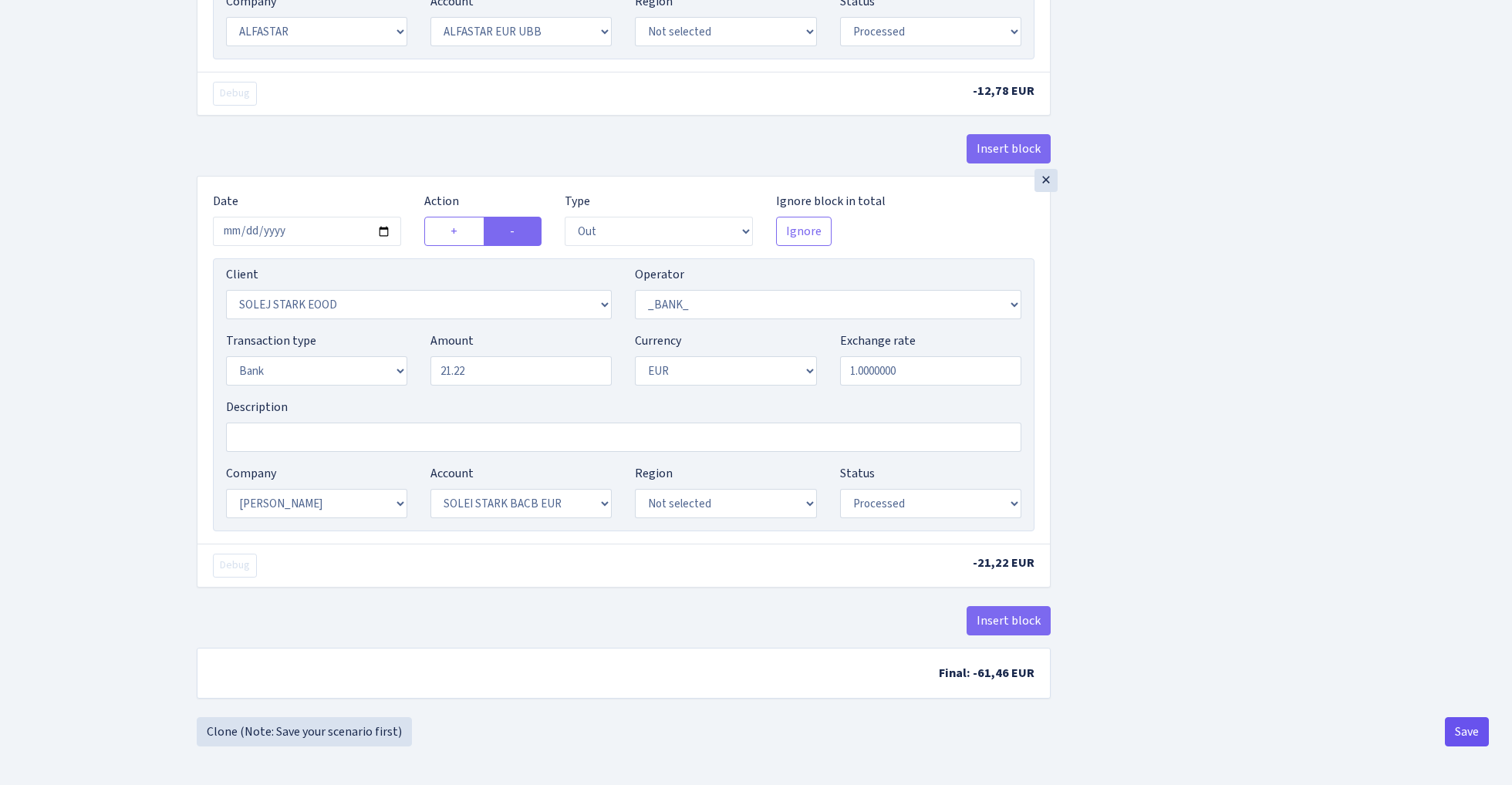
click at [1466, 733] on button "Save" at bounding box center [1467, 732] width 44 height 29
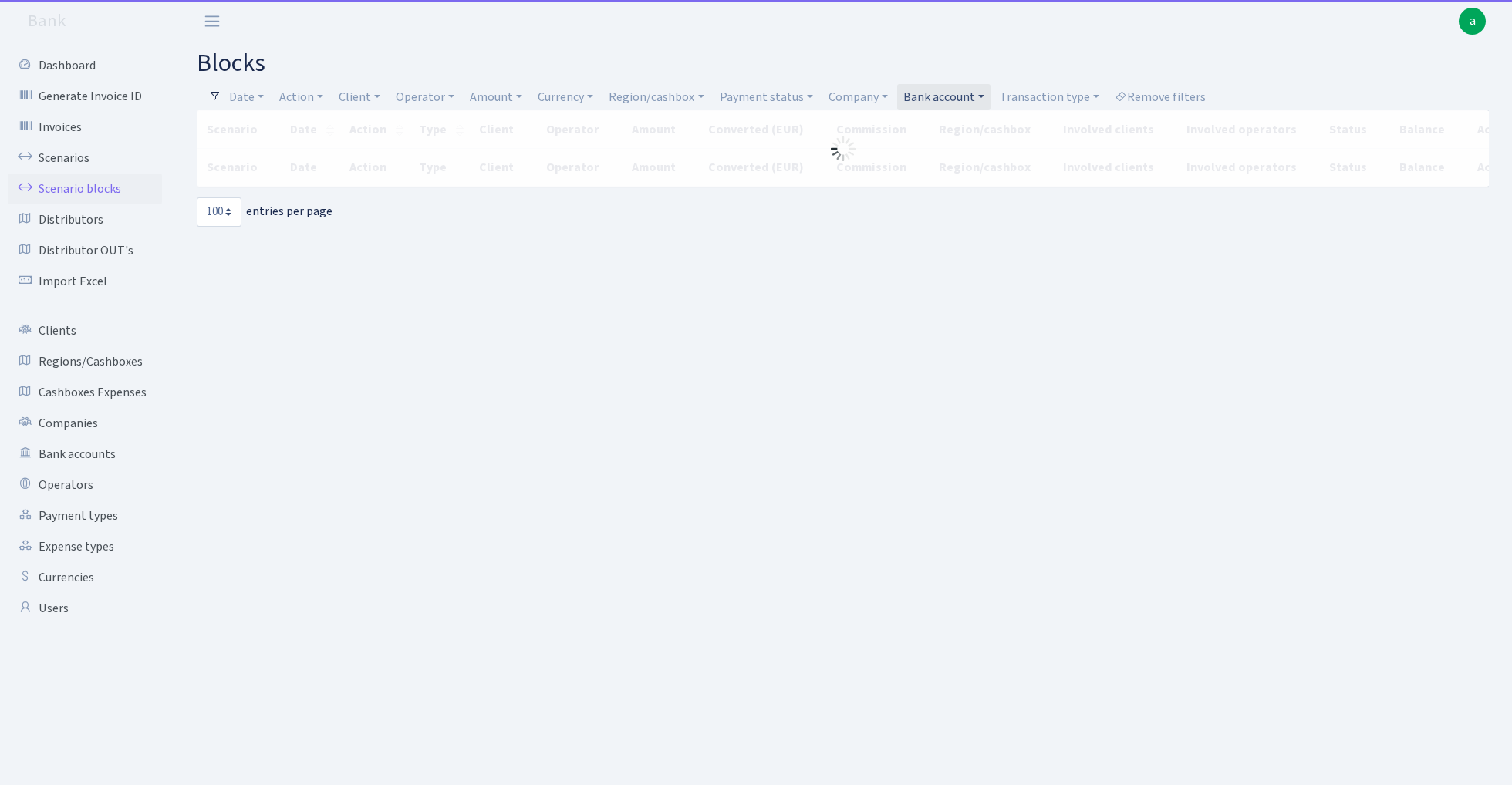
select select "100"
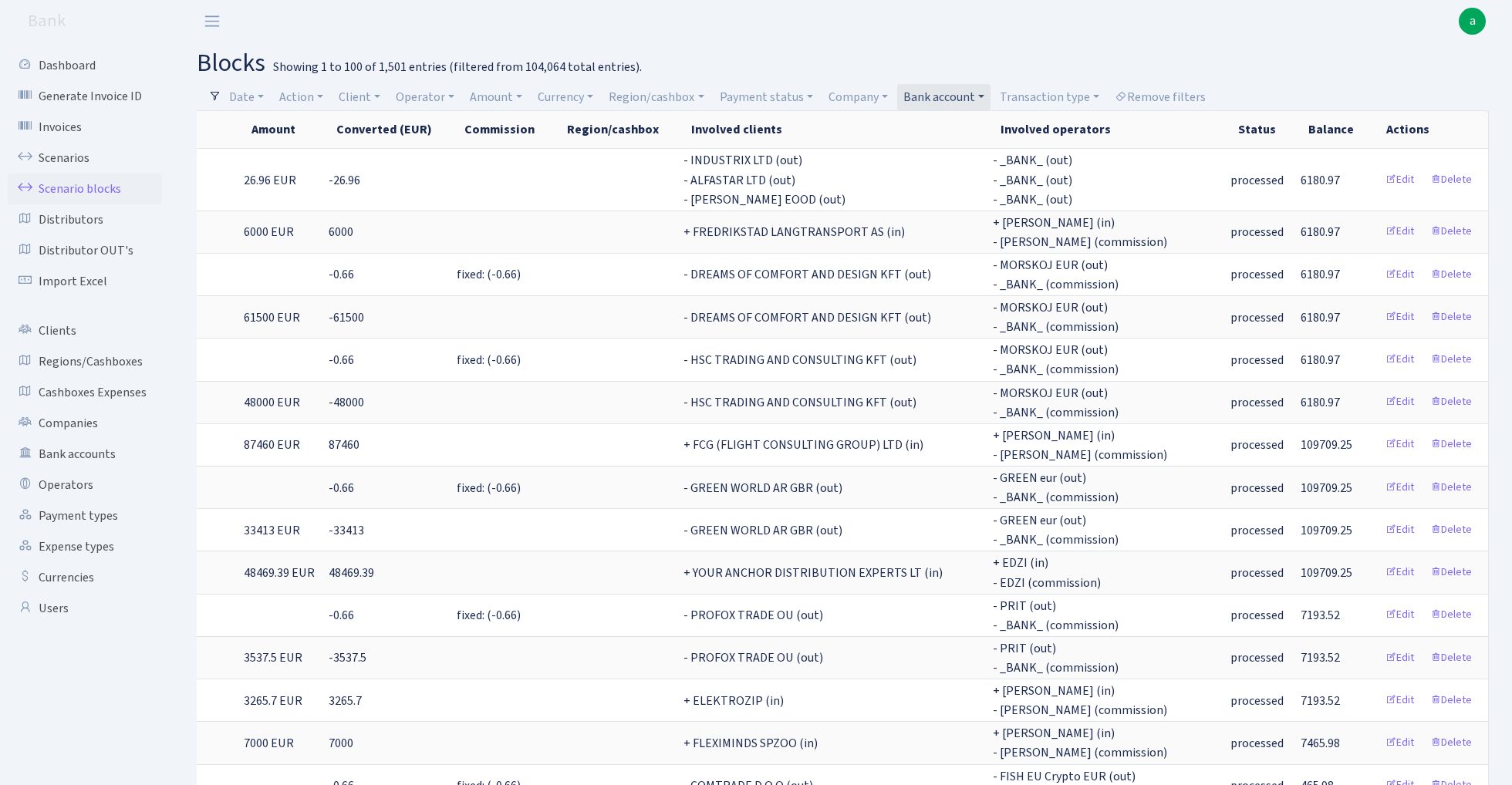
scroll to position [0, 754]
click at [961, 90] on link "Bank account" at bounding box center [944, 97] width 94 height 26
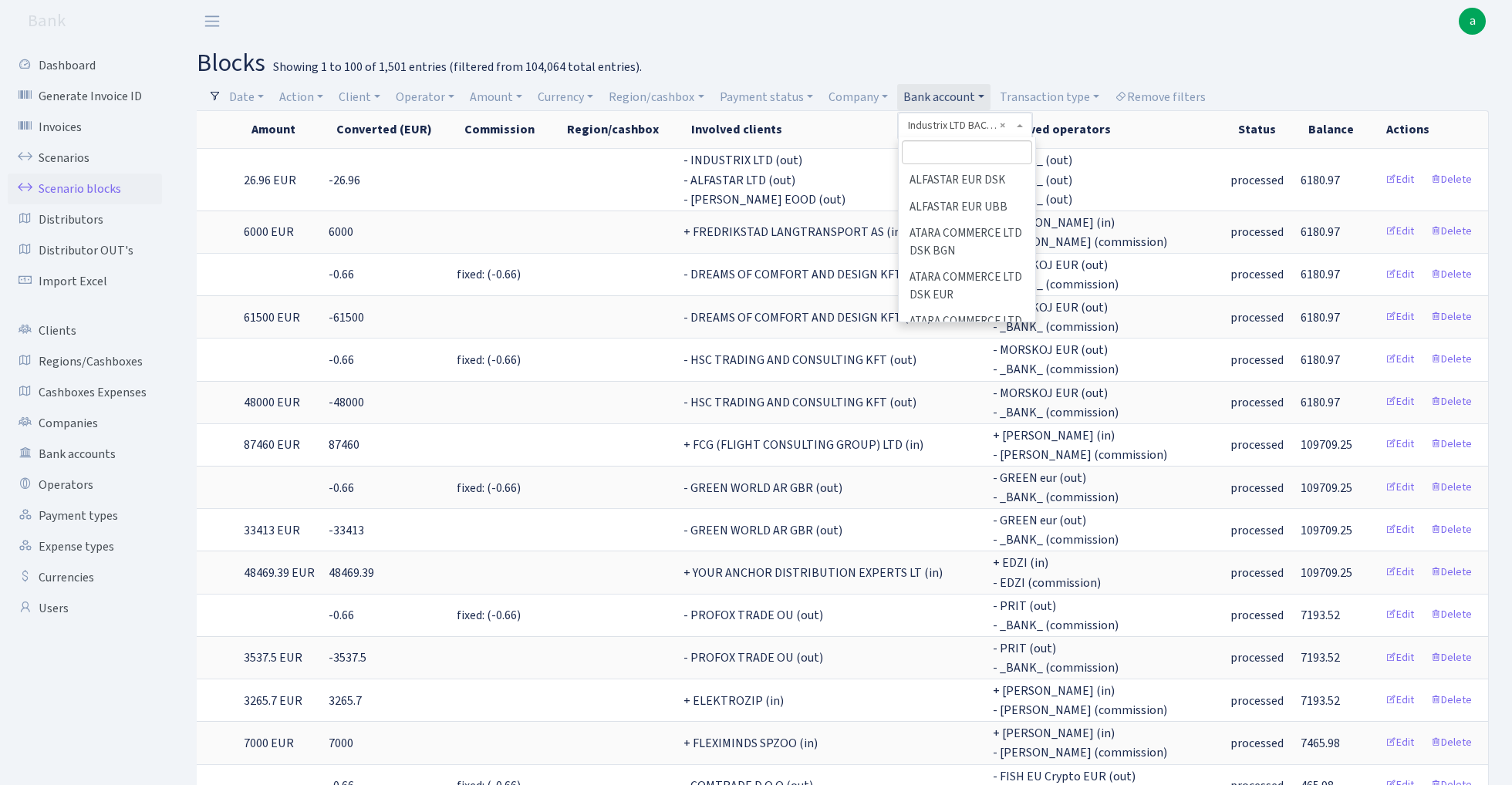
scroll to position [911, 0]
click at [949, 152] on input "search" at bounding box center [967, 153] width 130 height 24
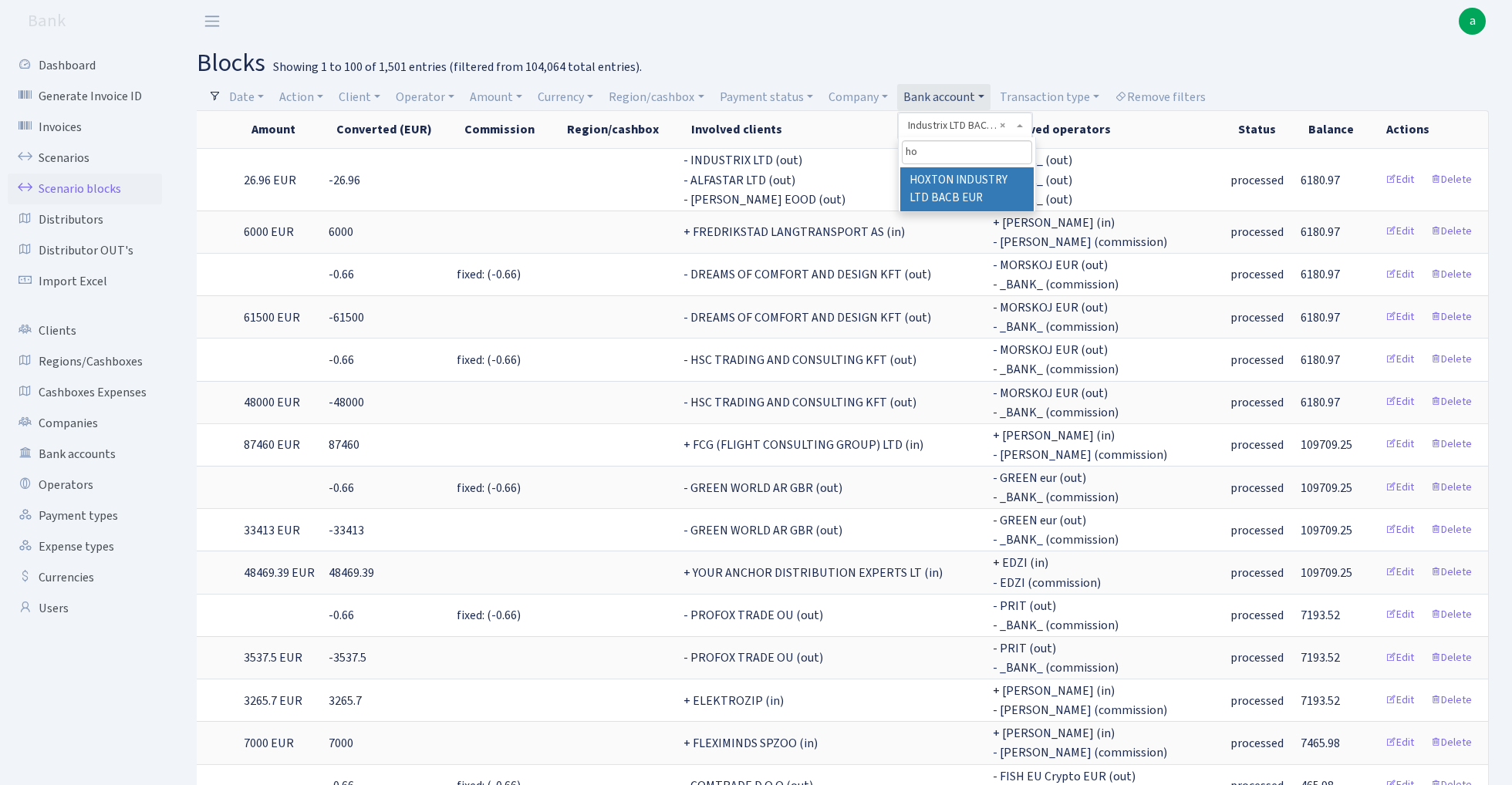
type input "ho"
click at [985, 179] on li "HOXTON INDUSTRY LTD BACB EUR" at bounding box center [967, 189] width 133 height 44
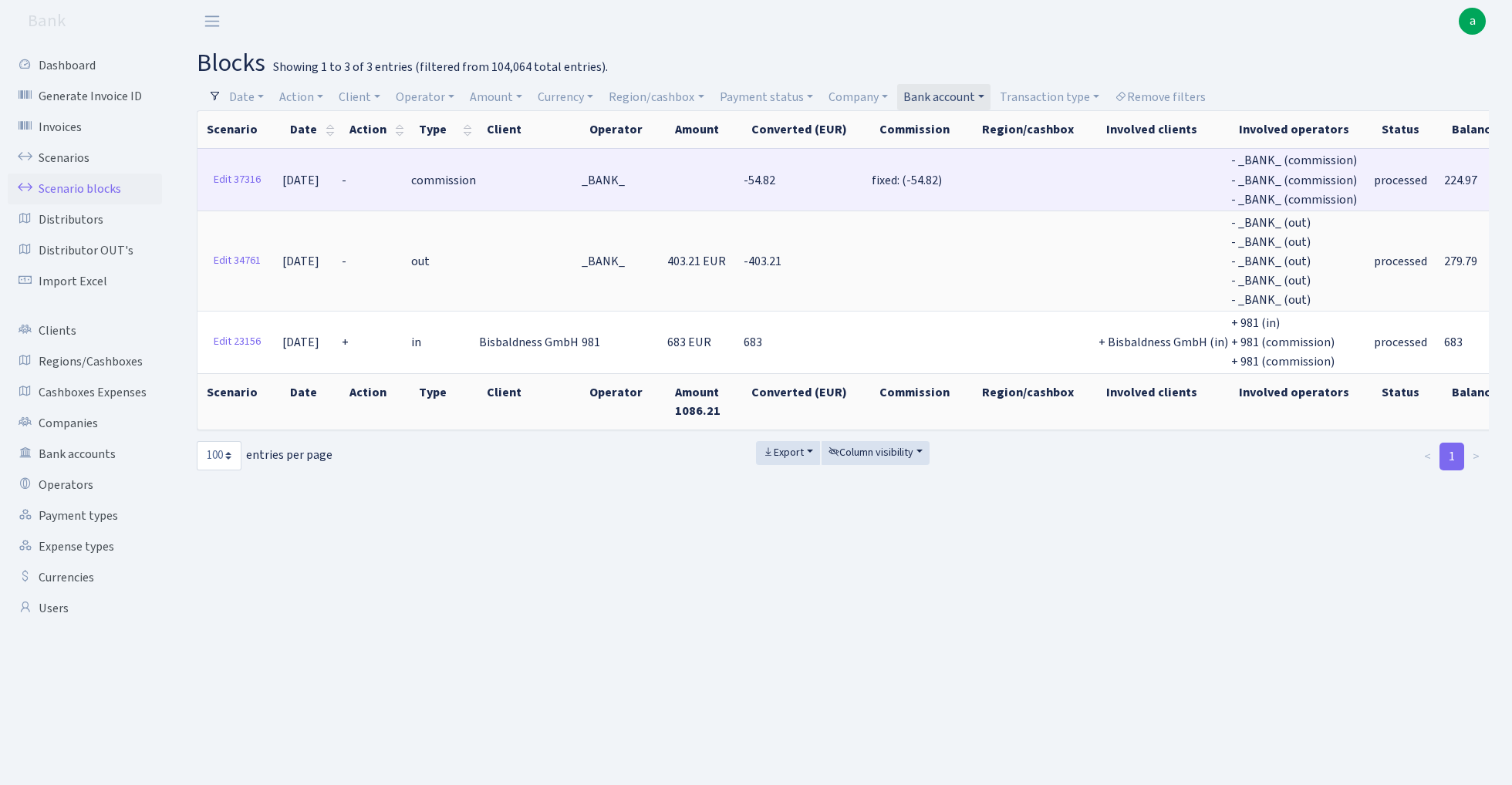
drag, startPoint x: 1405, startPoint y: 178, endPoint x: 1435, endPoint y: 178, distance: 30.0
copy span "224.97"
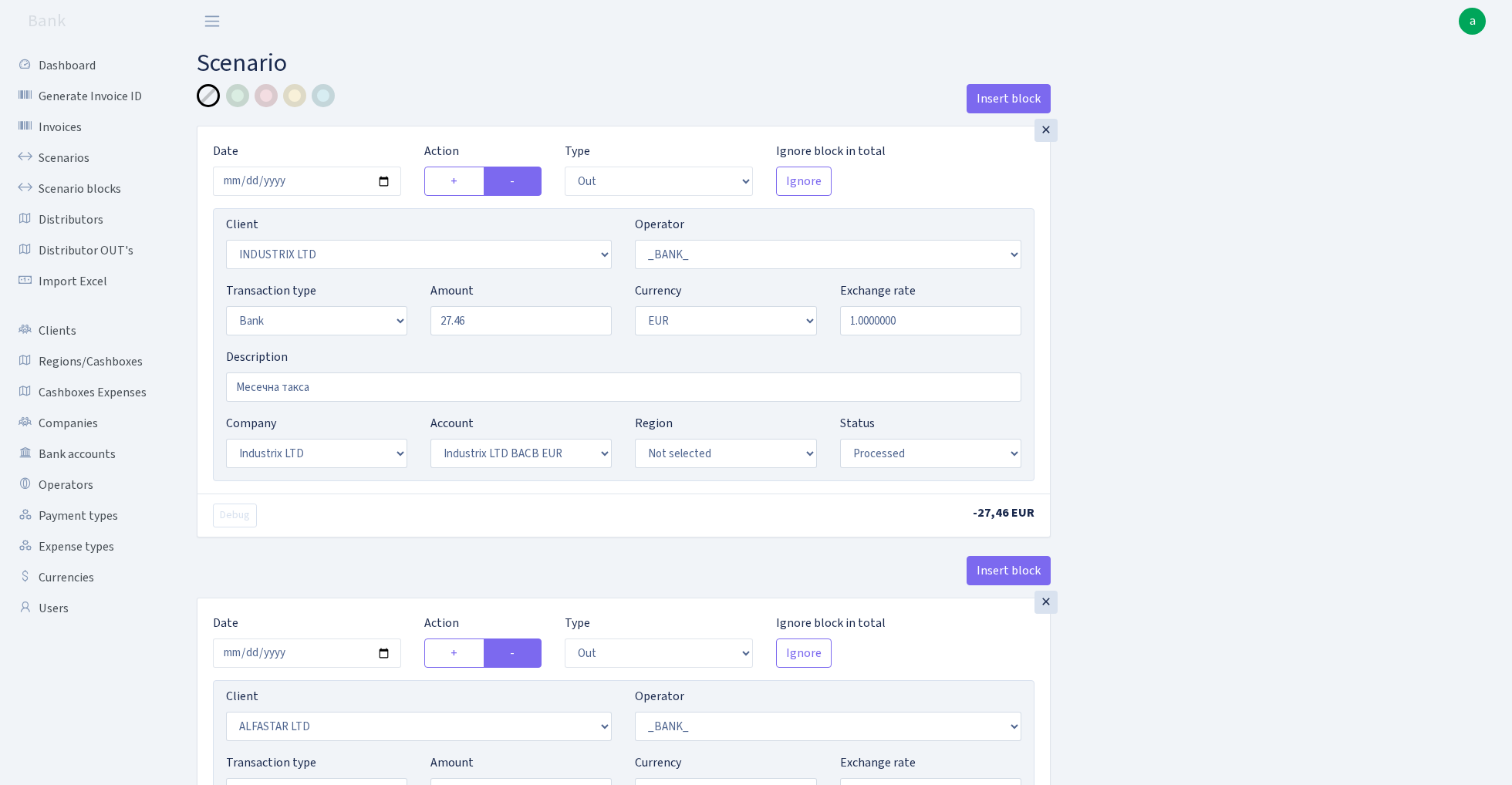
select select "out"
select select "3231"
select select "1"
select select "2"
select select "1"
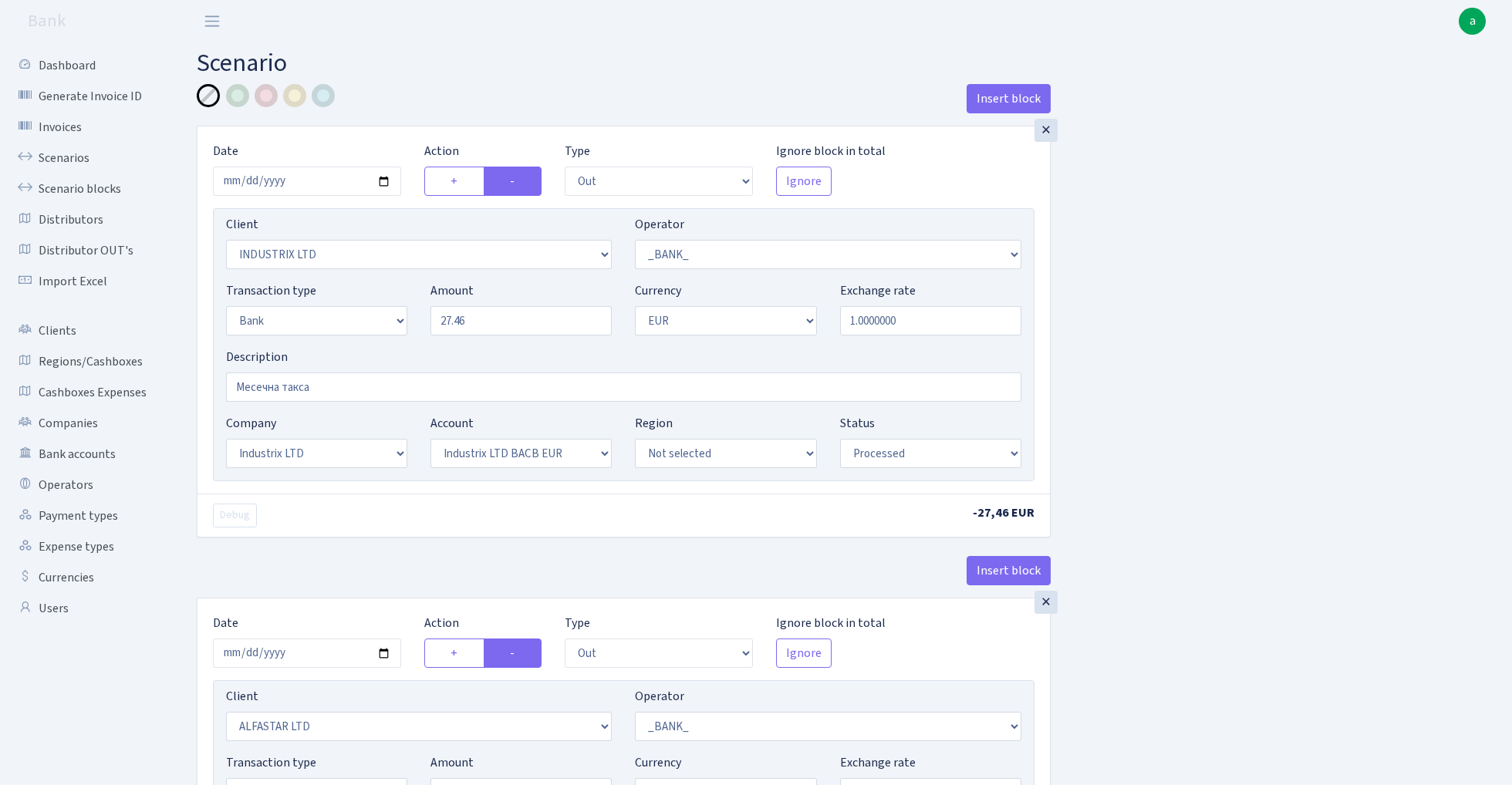
select select "17"
select select "41"
select select "processed"
select select "out"
select select "3235"
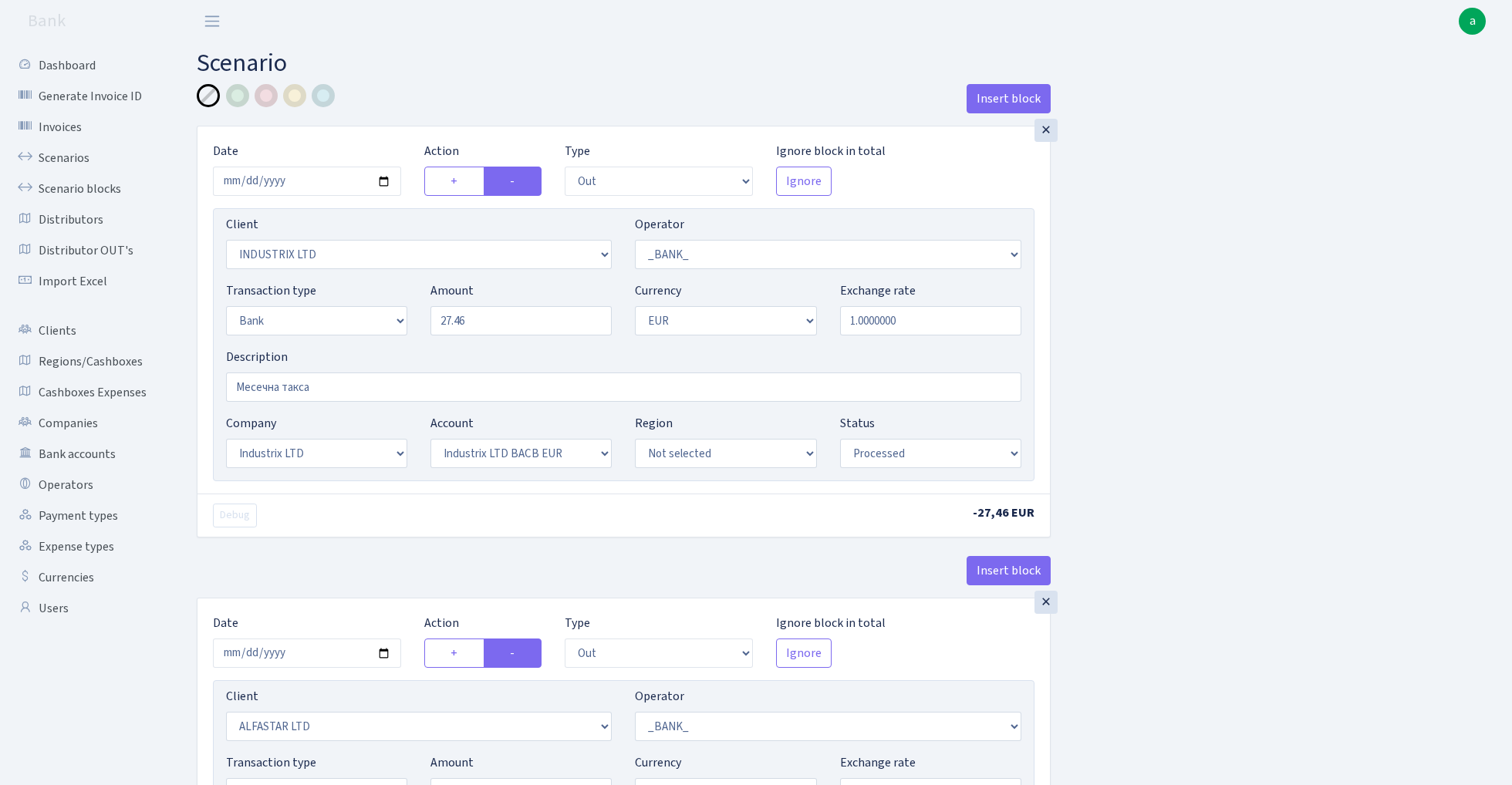
select select "1"
select select "2"
select select "1"
select select "14"
select select "42"
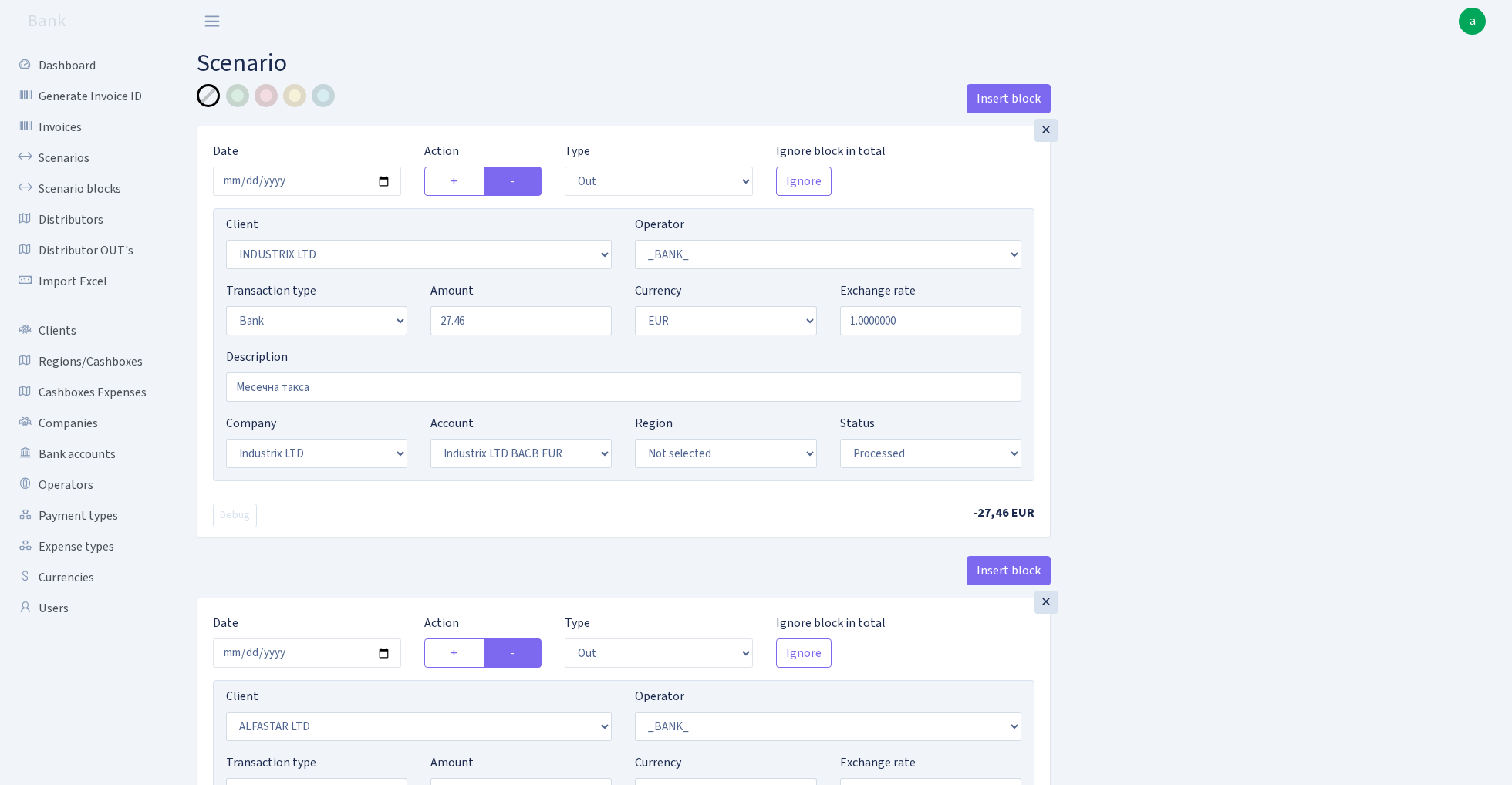
select select "processed"
select select "out"
select select "1906"
select select "1"
select select "2"
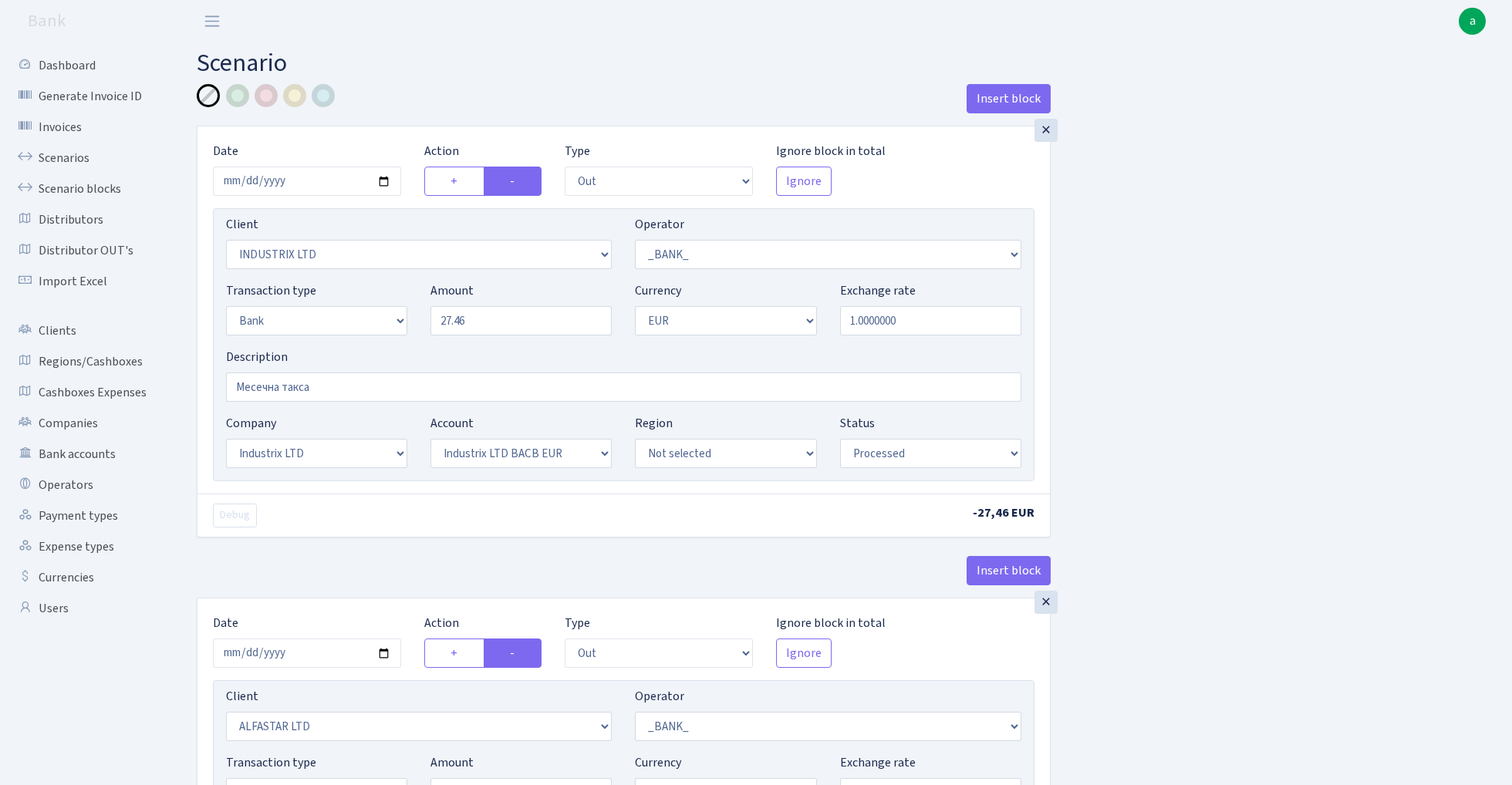
select select "1"
select select "2"
select select "4"
select select "processed"
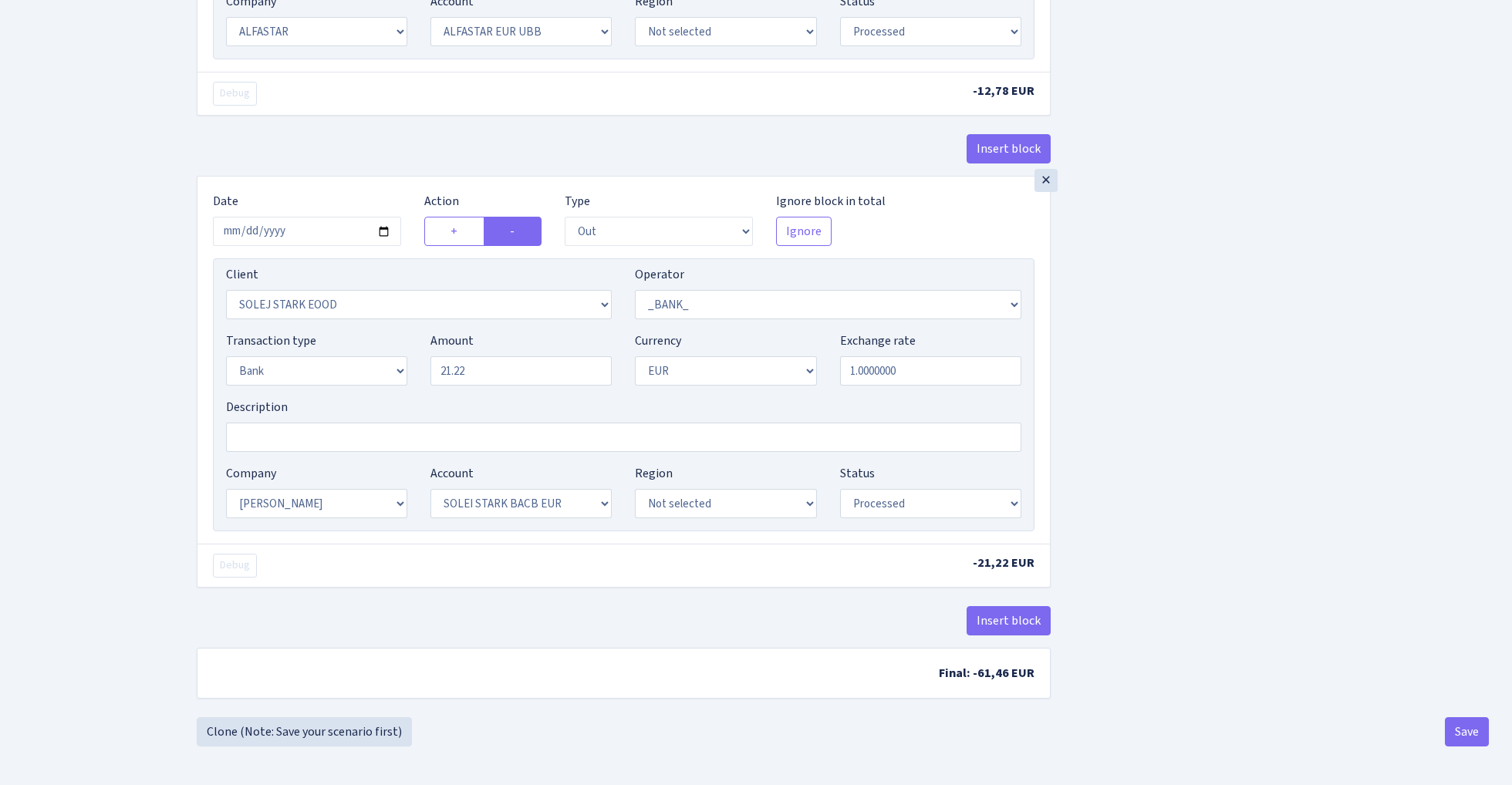
scroll to position [900, 0]
click at [1013, 626] on button "Insert block" at bounding box center [1009, 620] width 84 height 29
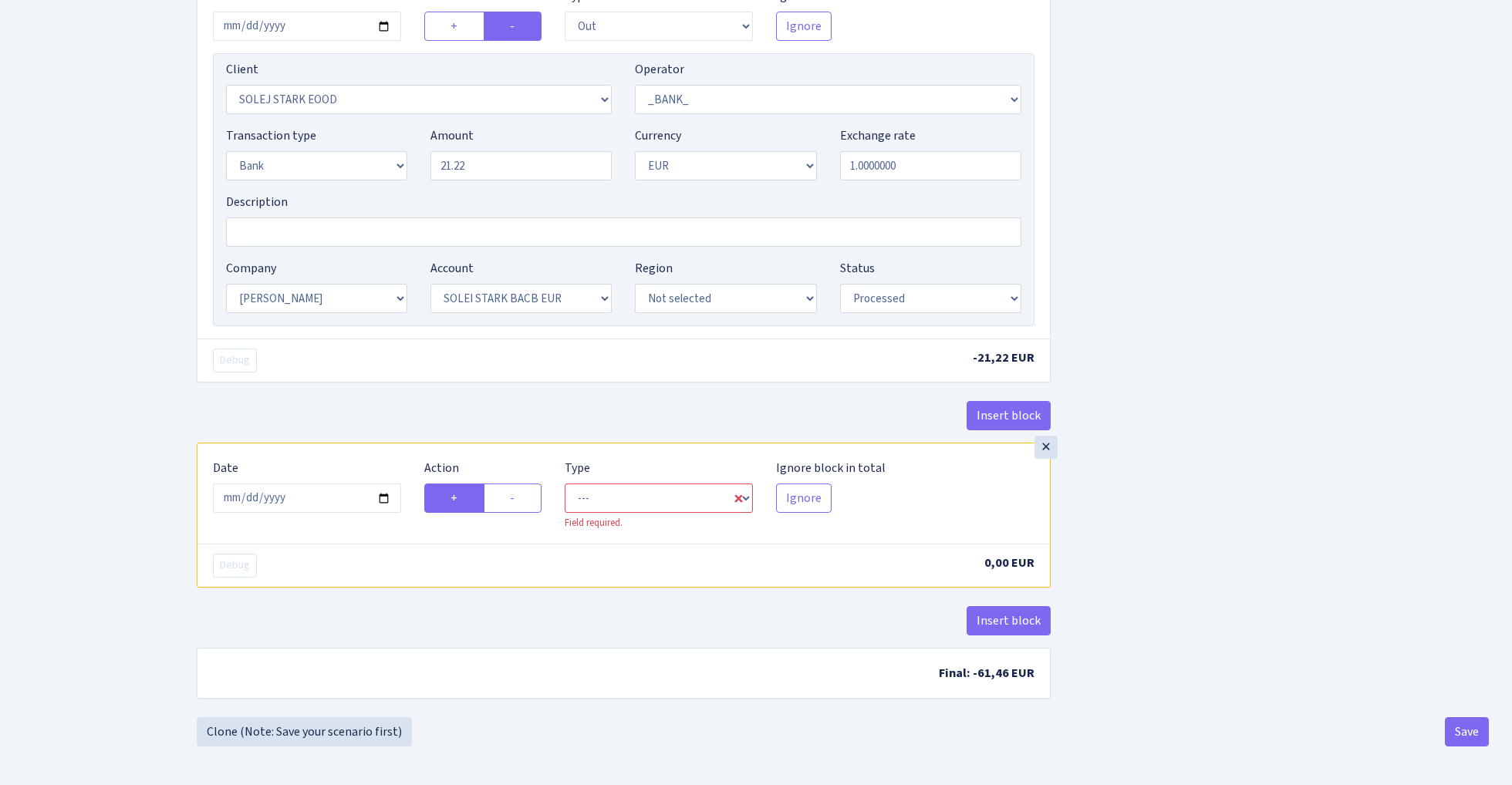
scroll to position [1105, 0]
click at [304, 496] on input "[DATE]" at bounding box center [307, 498] width 188 height 29
type input "[DATE]"
click at [365, 382] on div "× Date [DATE] Action + - Type --- In Out Commission Field required. [GEOGRAPHIC…" at bounding box center [623, 207] width 854 height 472
click at [519, 501] on label "-" at bounding box center [513, 498] width 58 height 29
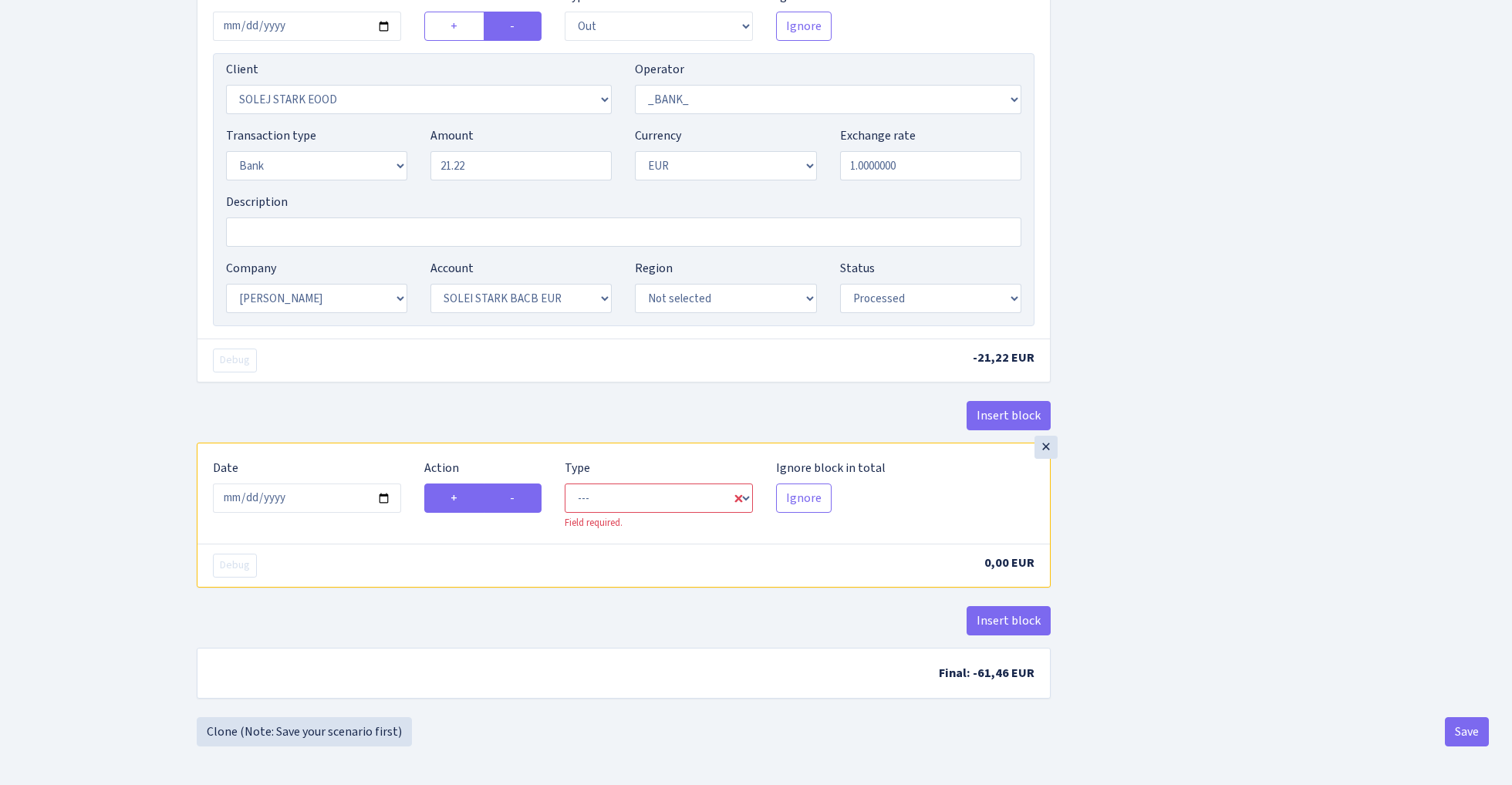
click at [519, 499] on input "-" at bounding box center [515, 493] width 10 height 10
radio input "true"
radio input "false"
select select "commission"
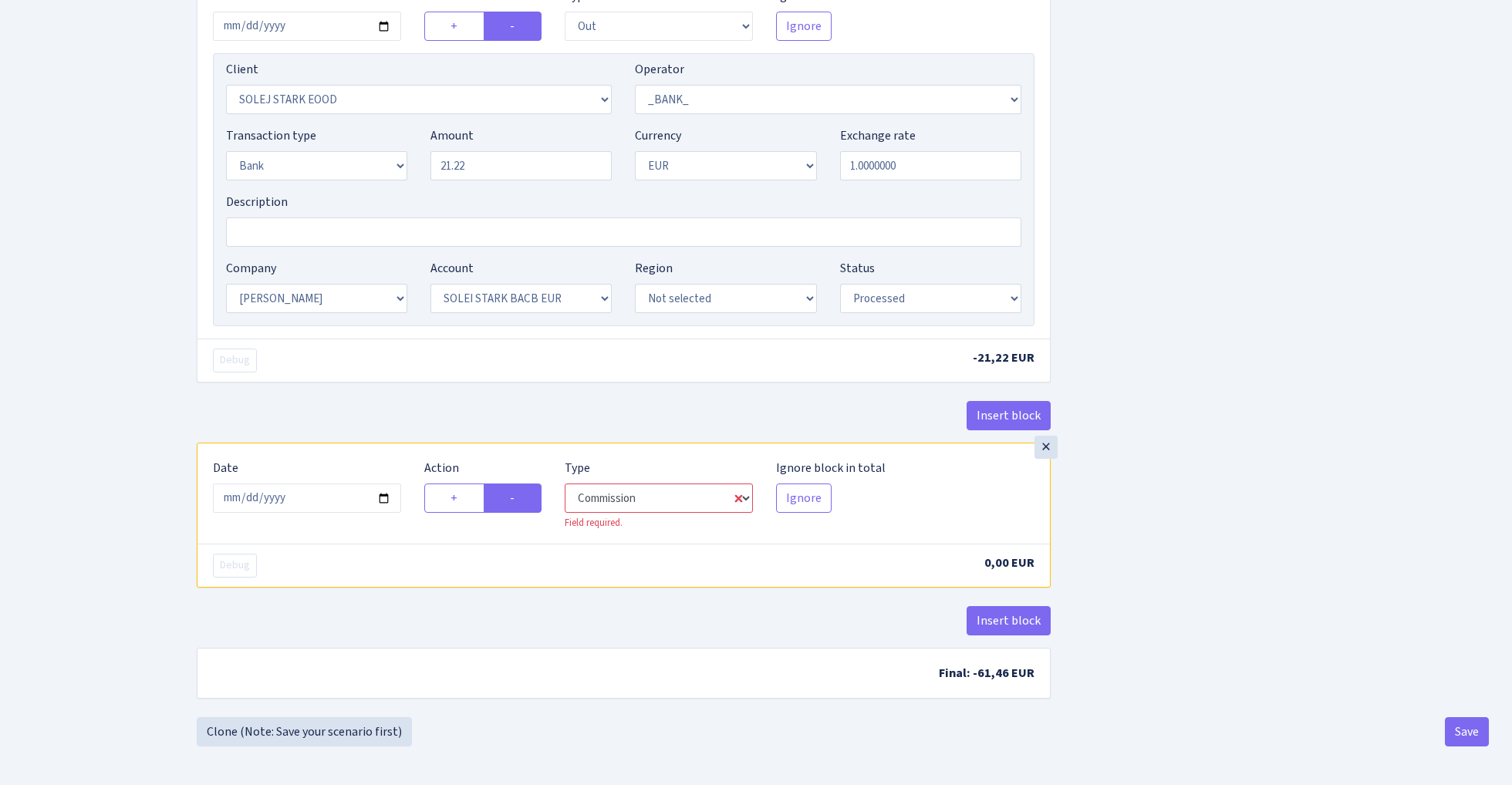
select select "1"
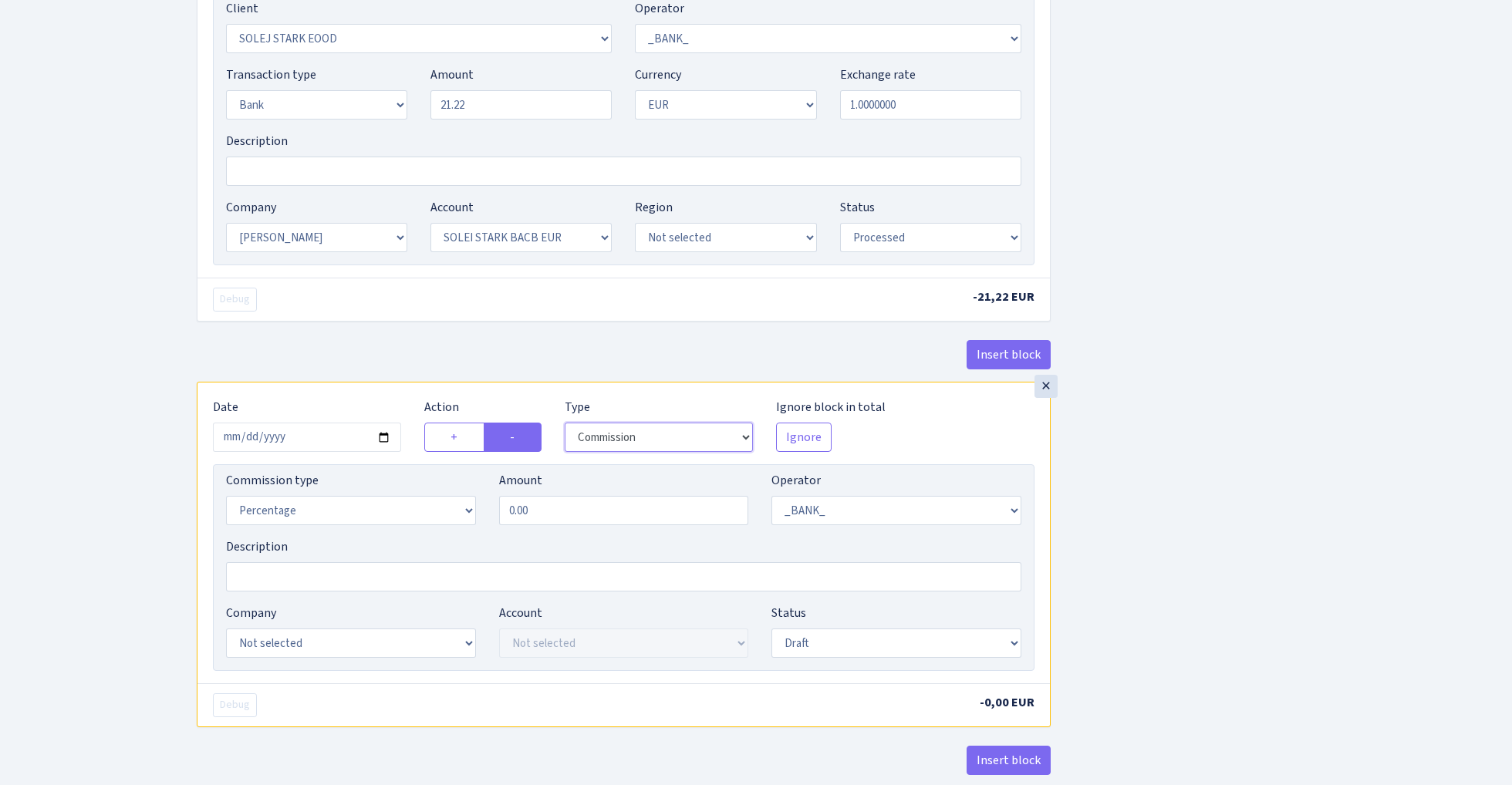
scroll to position [1161, 0]
select select "out"
select select
select select "1"
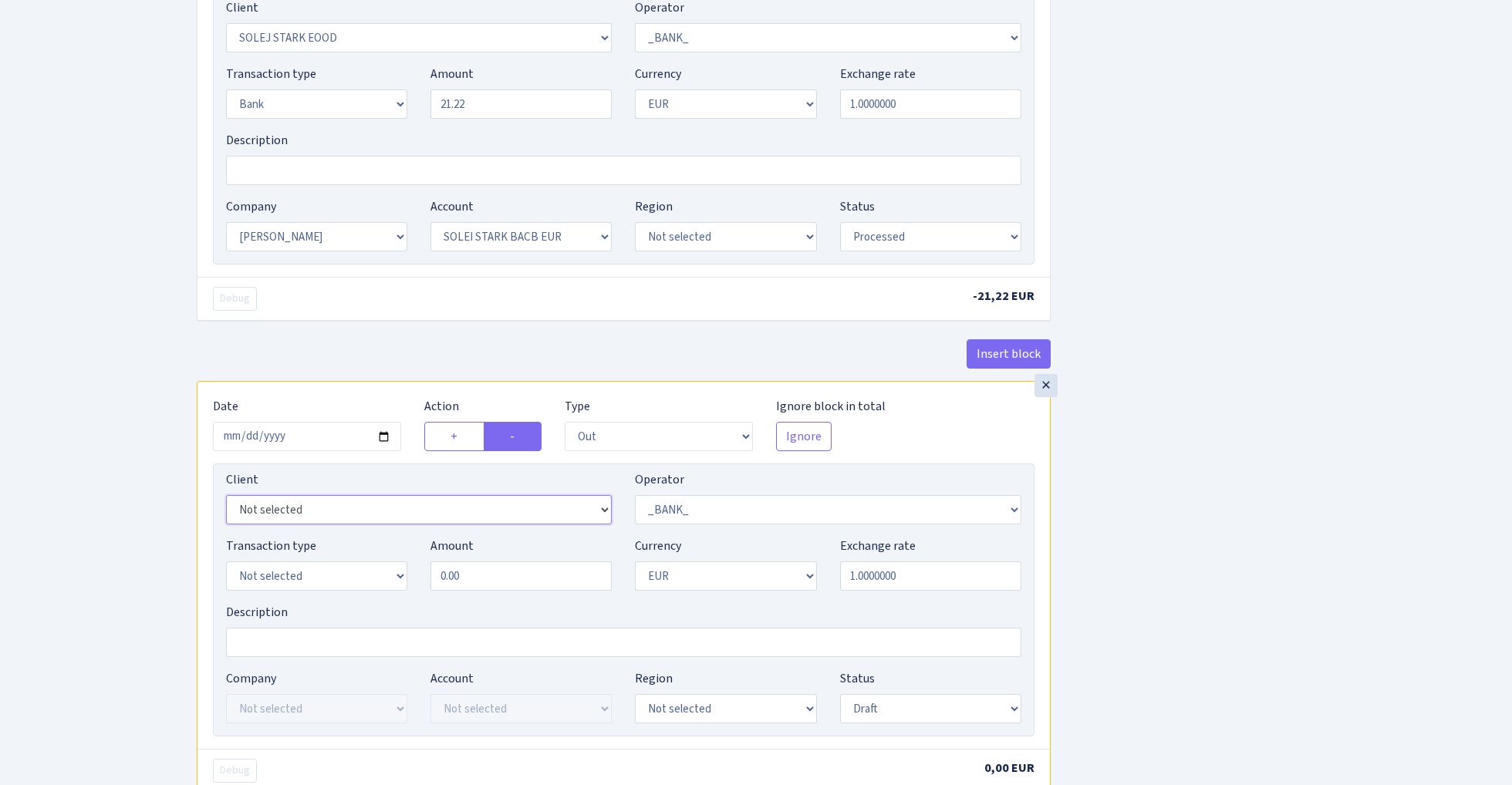
select select "638"
select select "2"
select select "16"
select select "40"
select select "processed"
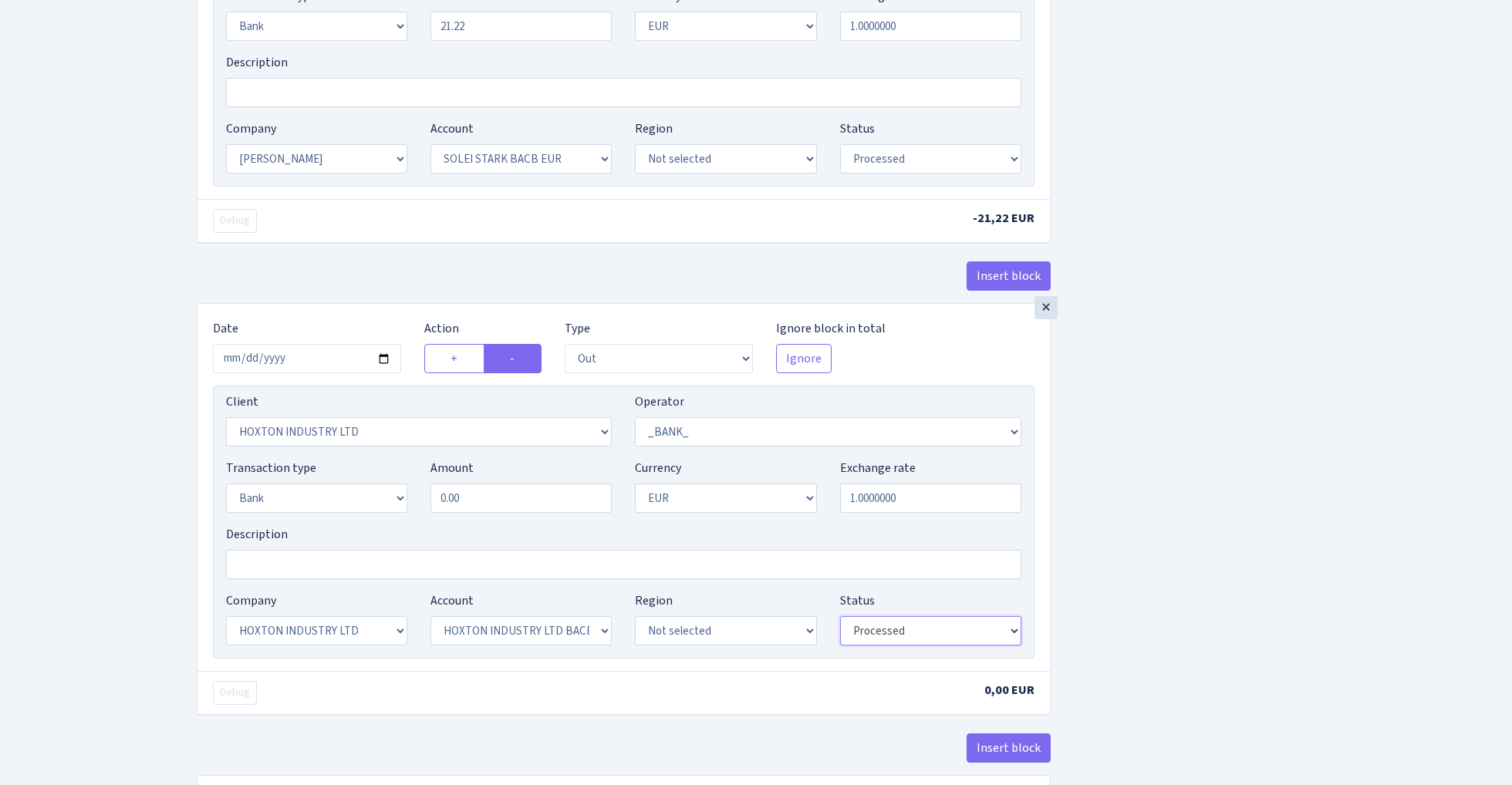
scroll to position [1324, 0]
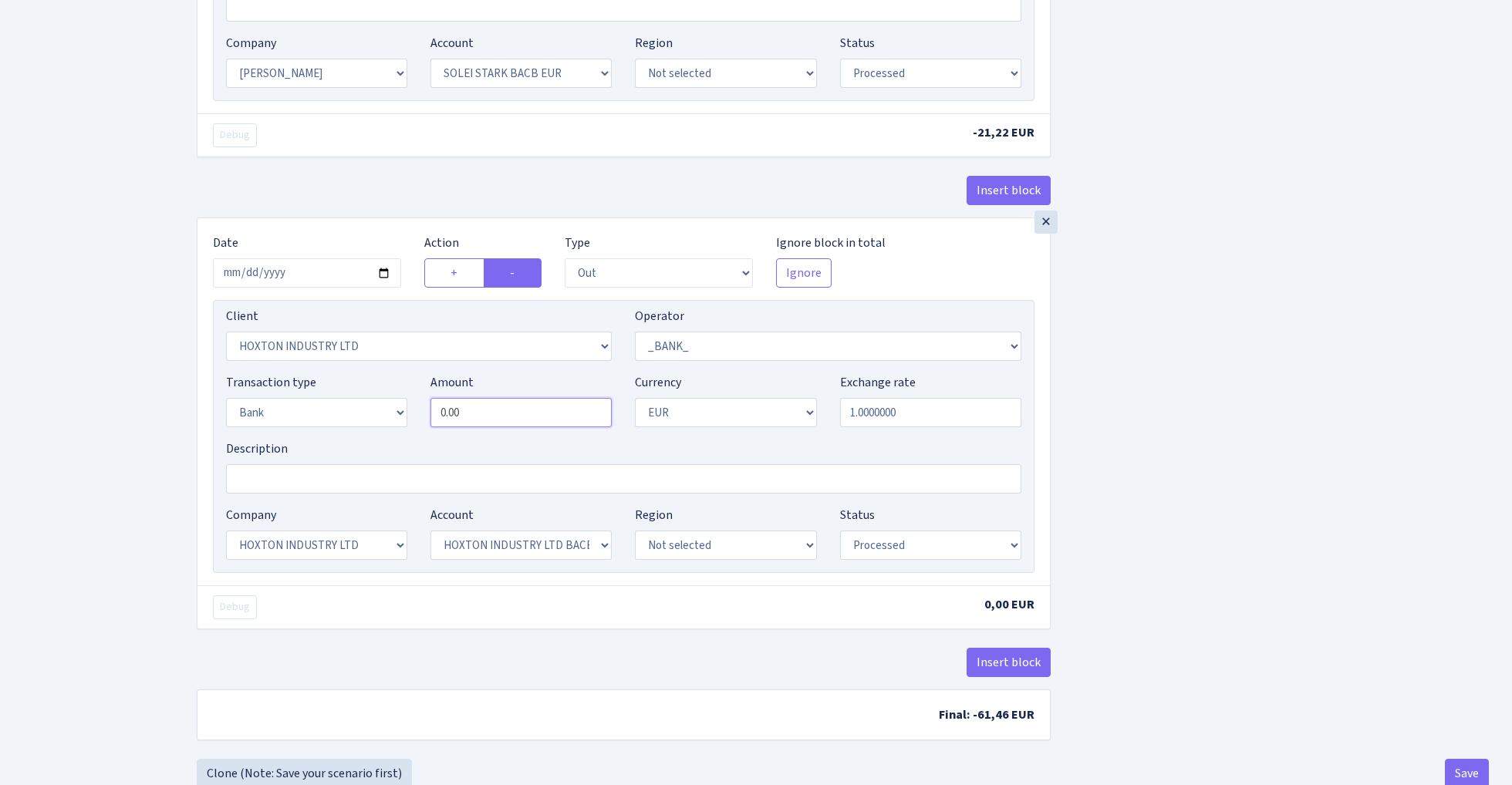
click at [501, 418] on input "0.00" at bounding box center [521, 413] width 181 height 29
type input "185.95"
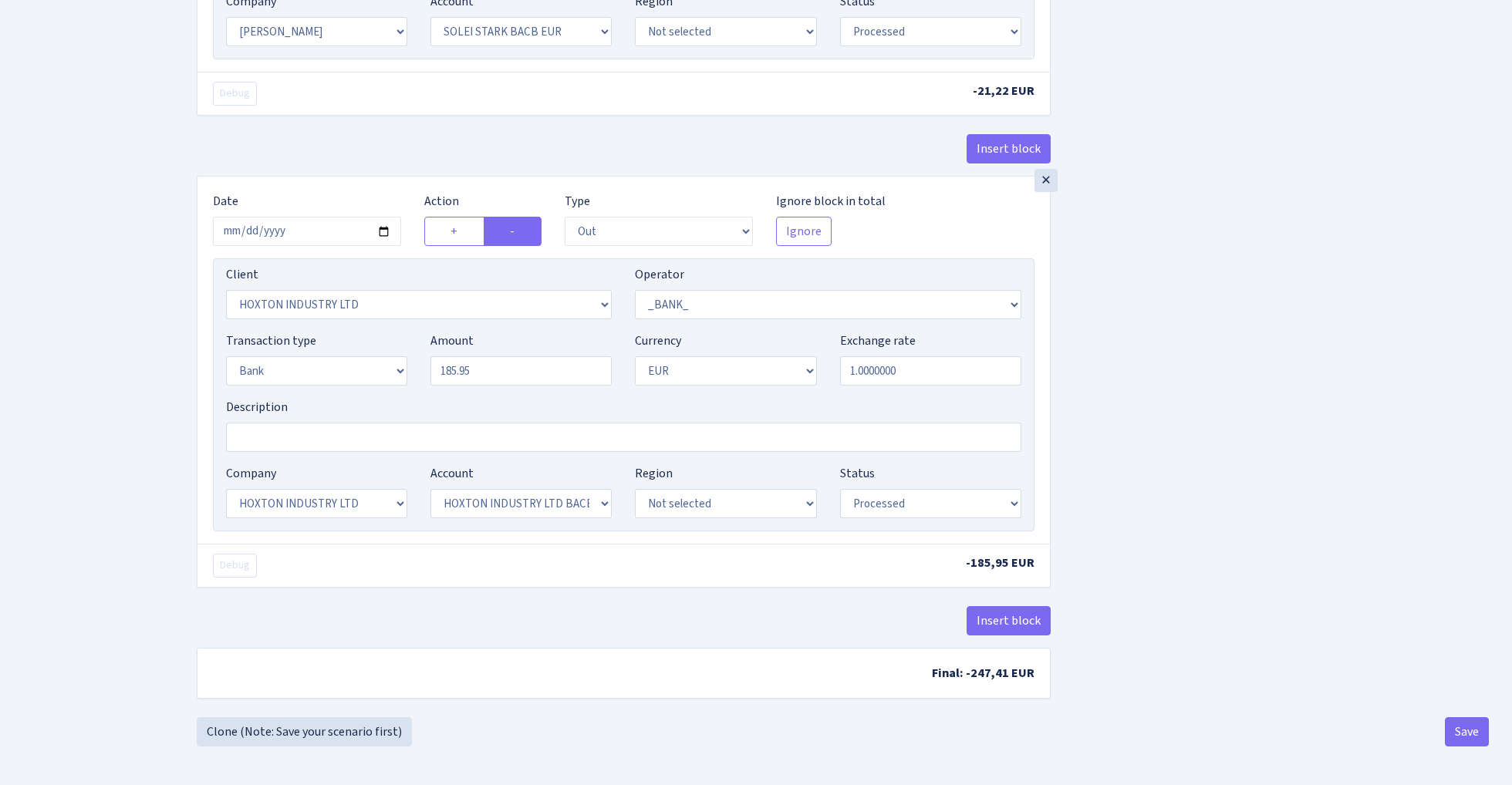
scroll to position [1374, 0]
click at [1466, 741] on button "Save" at bounding box center [1467, 732] width 44 height 29
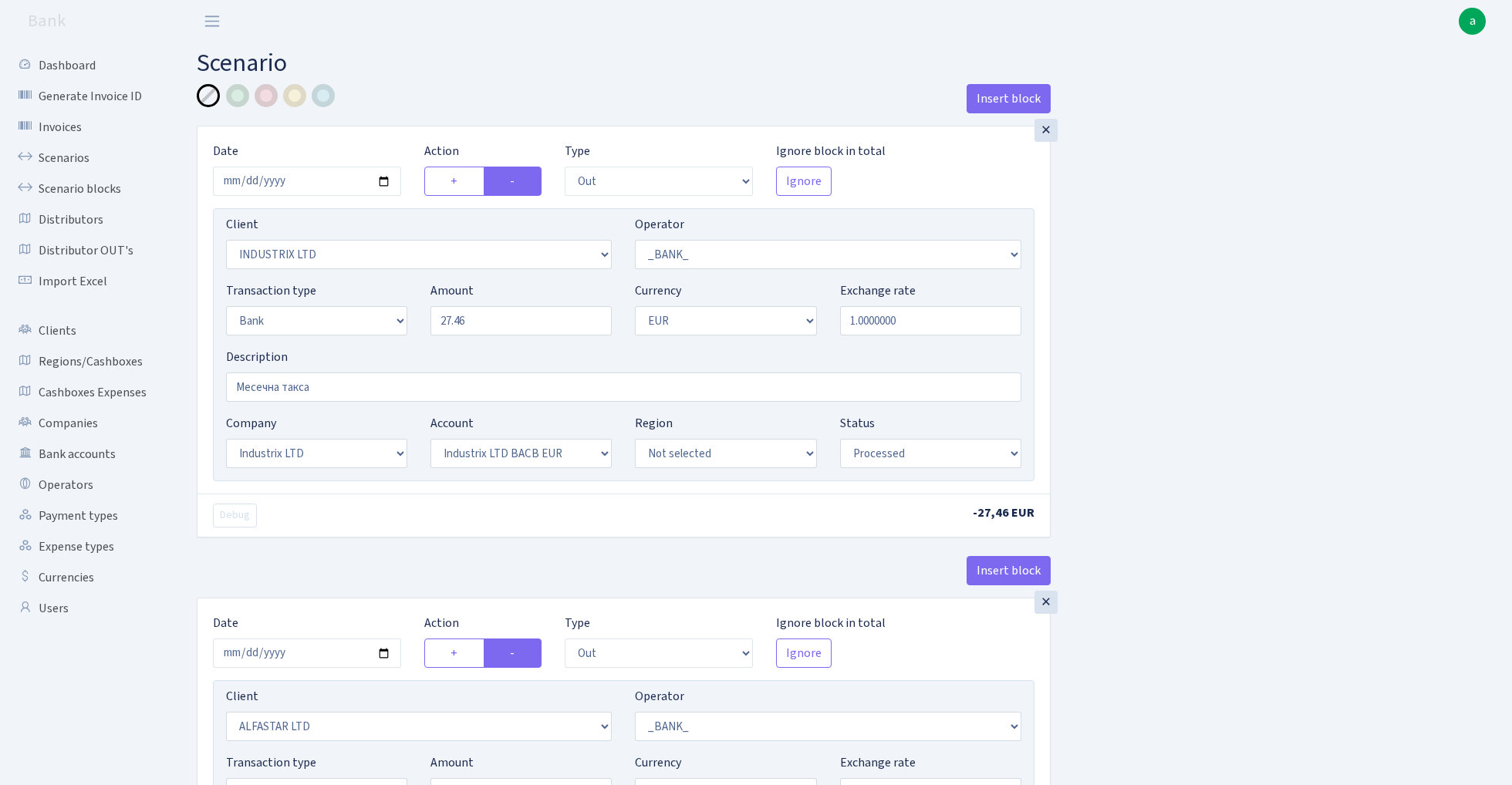
select select "out"
select select "3231"
select select "1"
select select "2"
select select "1"
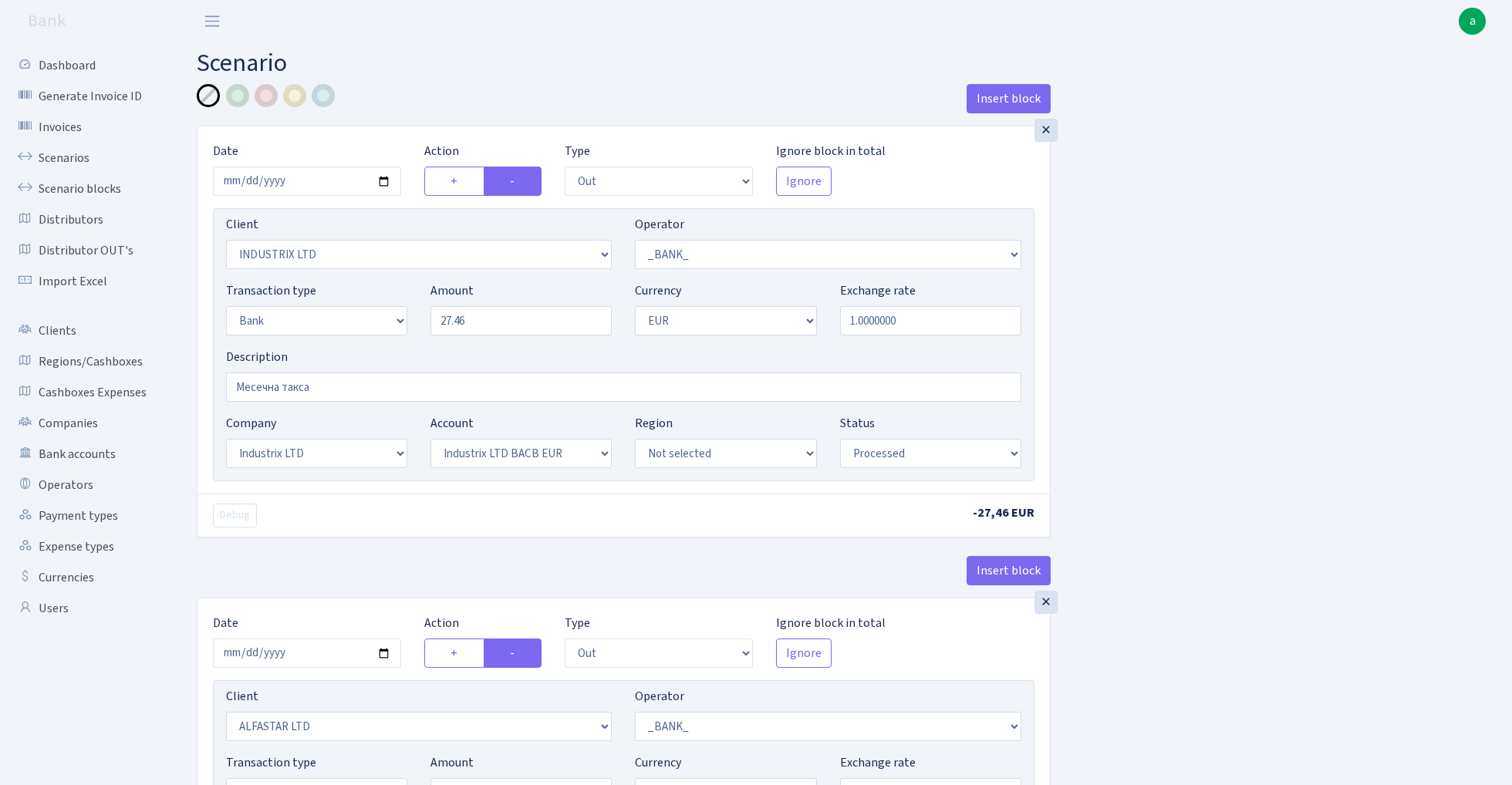
select select "17"
select select "41"
select select "processed"
select select "out"
select select "3235"
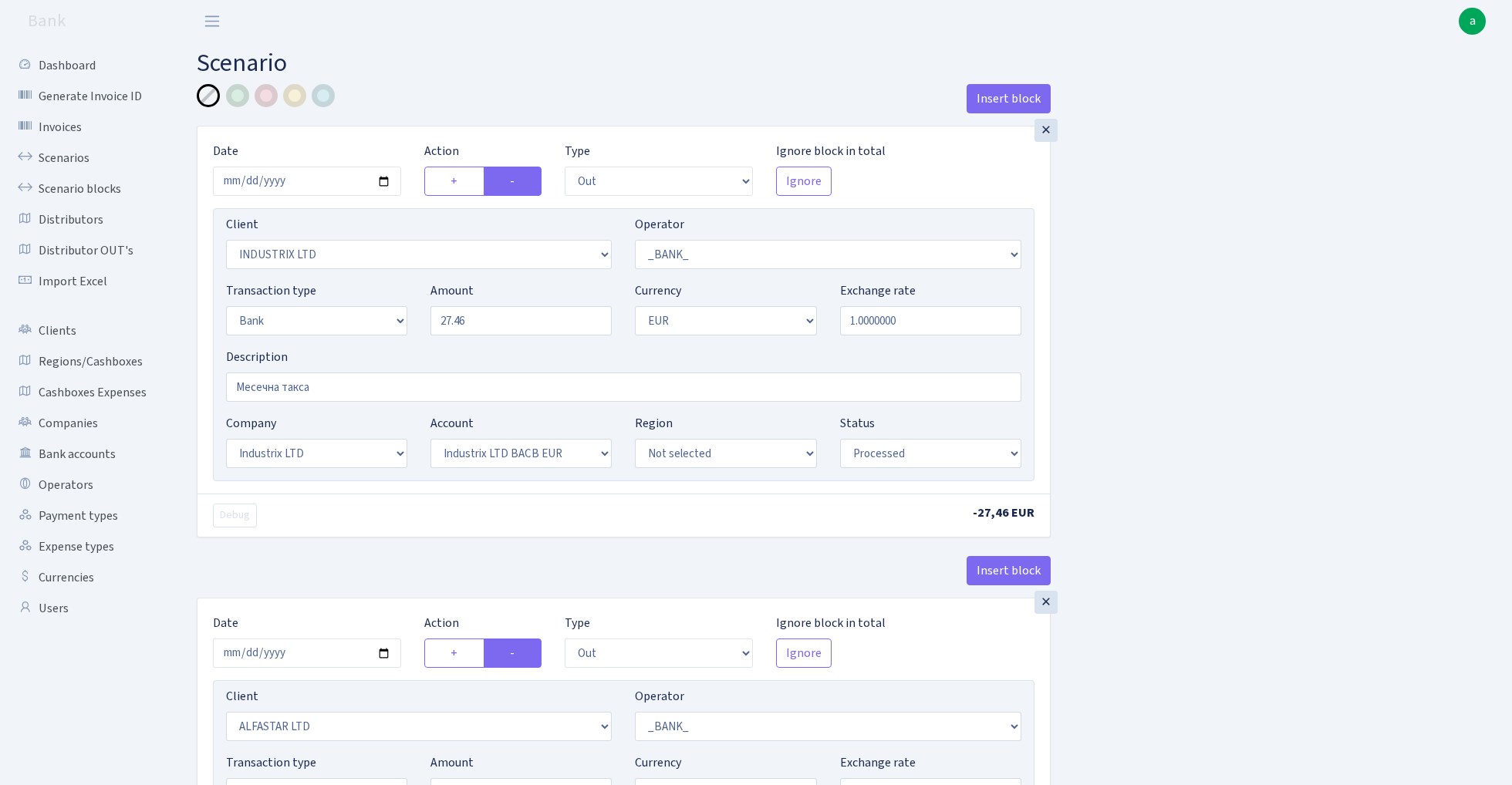
select select "1"
select select "2"
select select "1"
select select "14"
select select "42"
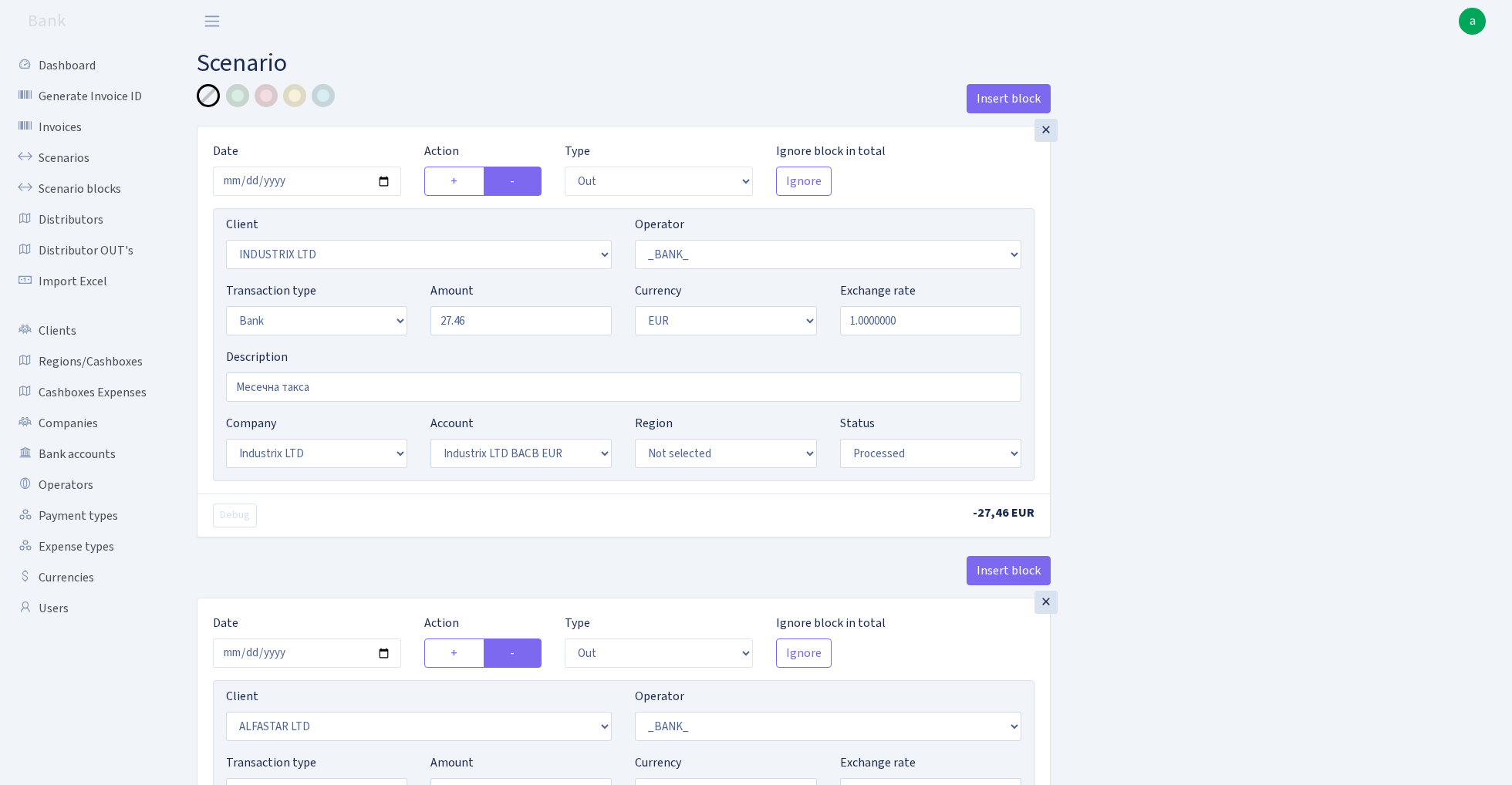
select select "processed"
select select "out"
select select "1906"
select select "1"
select select "2"
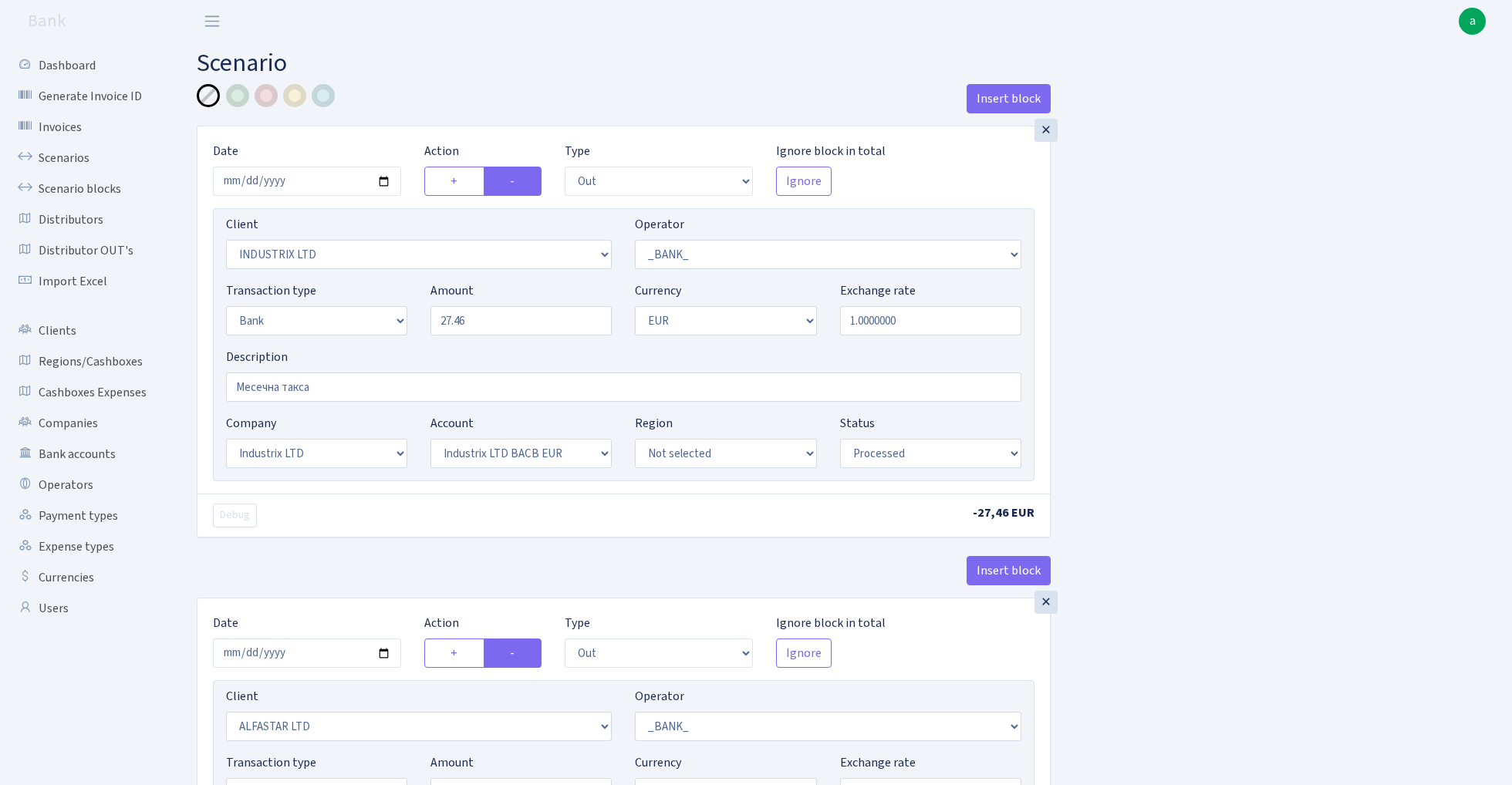
select select "1"
select select "2"
select select "4"
select select "processed"
select select "out"
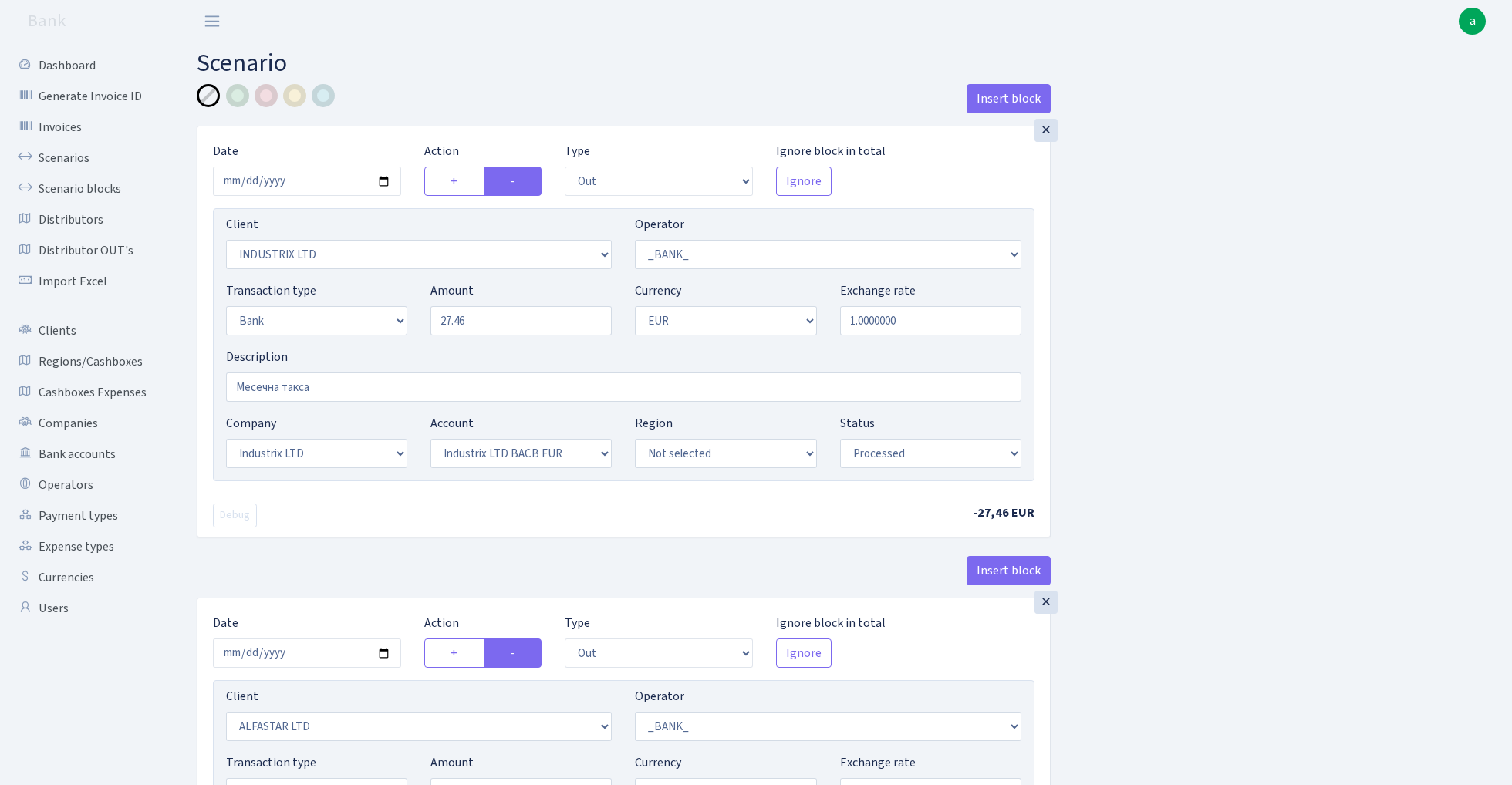
select select "638"
select select "1"
select select "2"
select select "1"
select select "16"
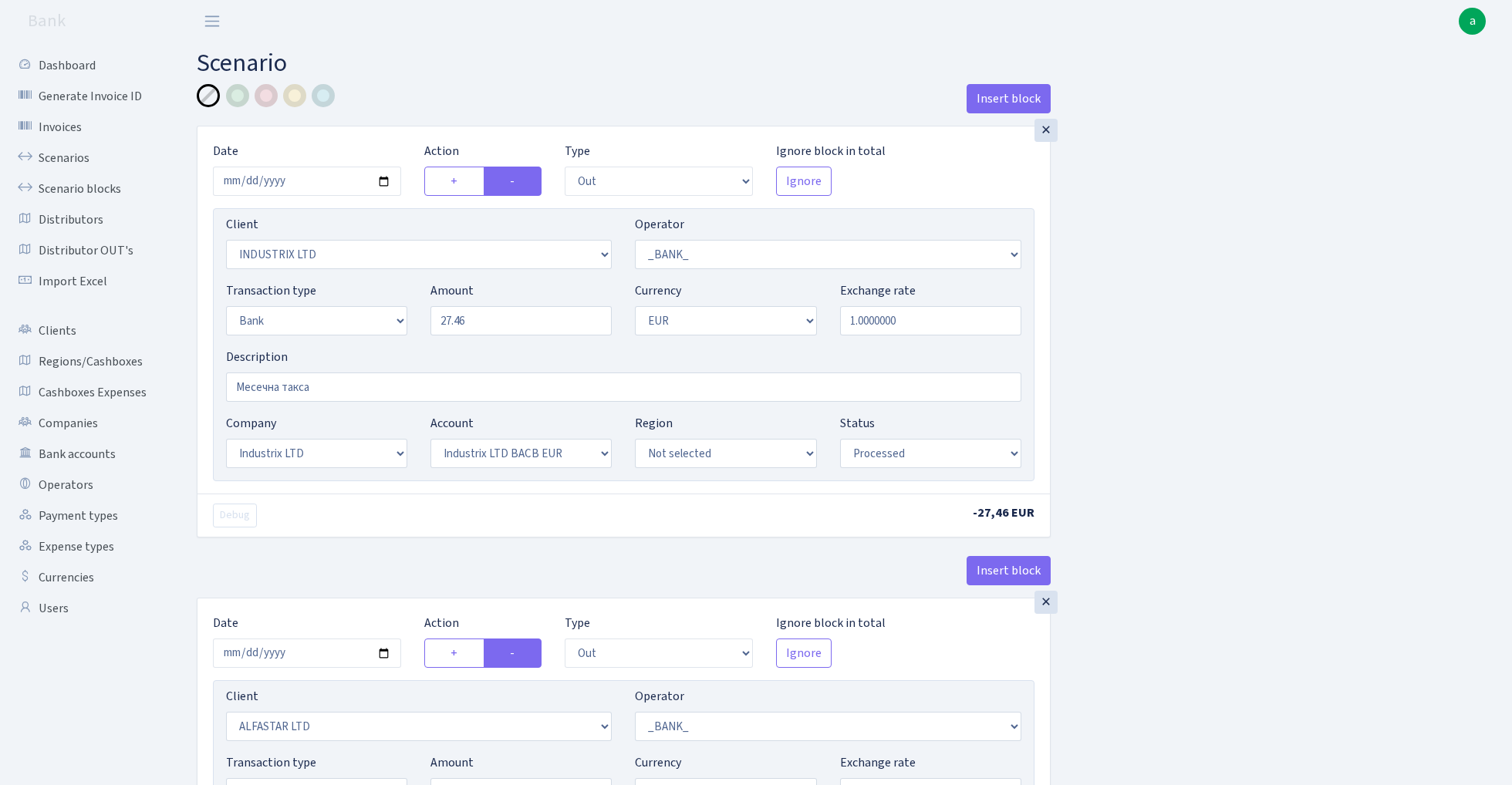
select select "40"
select select "processed"
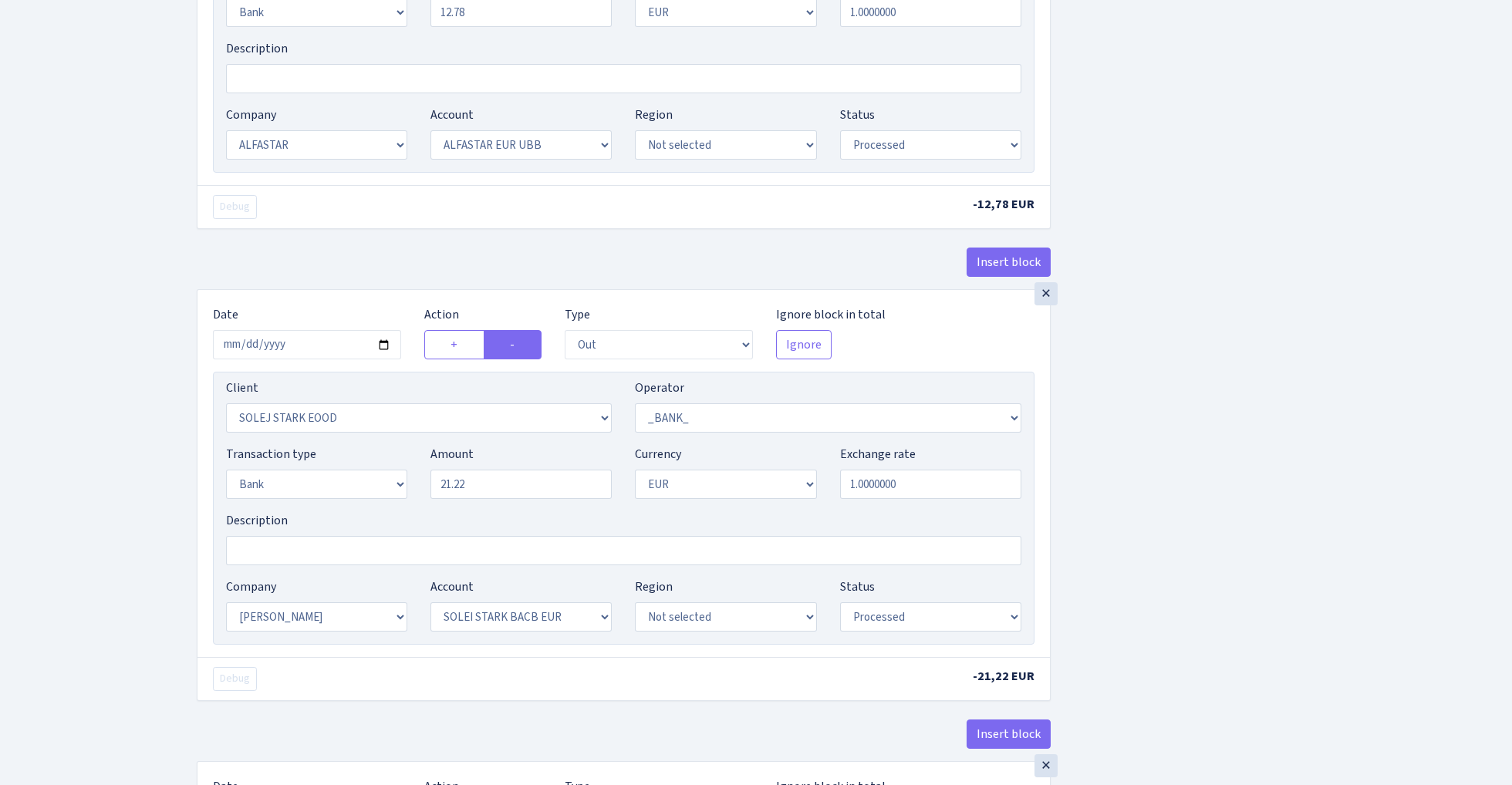
scroll to position [800, 0]
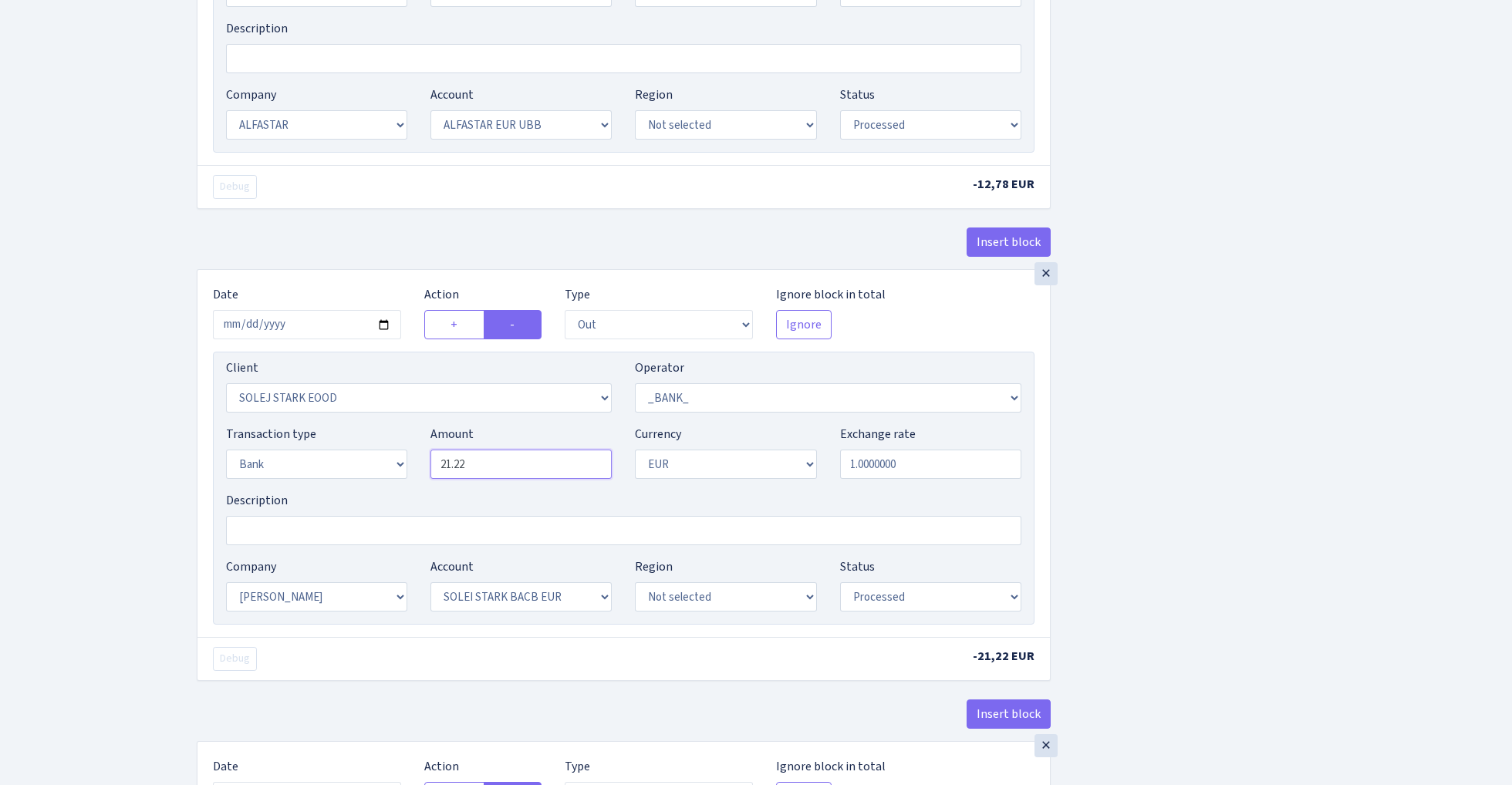
click at [500, 467] on input "21.22" at bounding box center [521, 464] width 181 height 29
type input "0.00"
click at [1134, 430] on div "Insert block × Date 2025-09-30 Action + - Type --- In Out Commission Field requ…" at bounding box center [843, 283] width 1316 height 1999
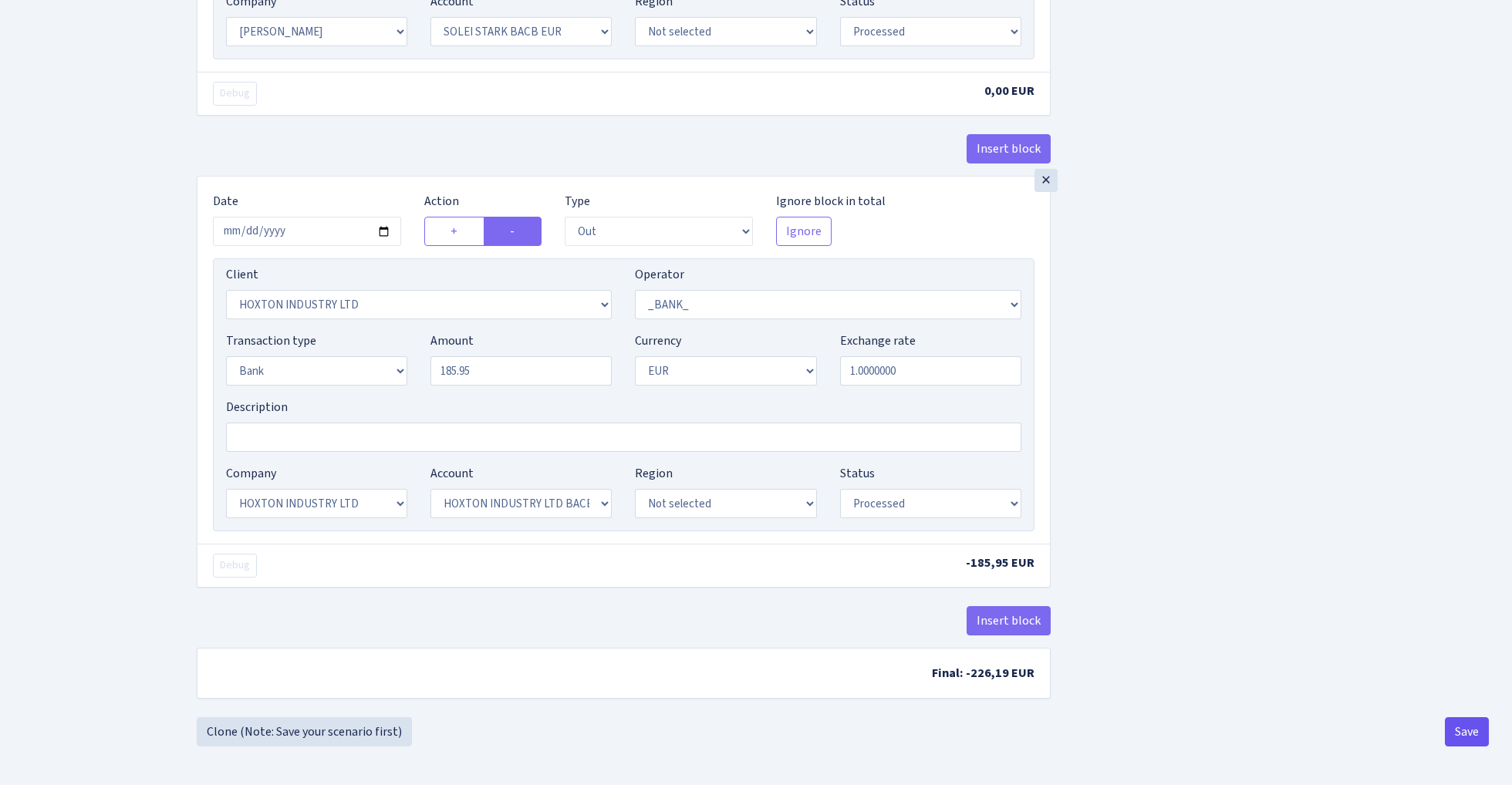
scroll to position [1374, 0]
click at [1476, 728] on button "Save" at bounding box center [1467, 732] width 44 height 29
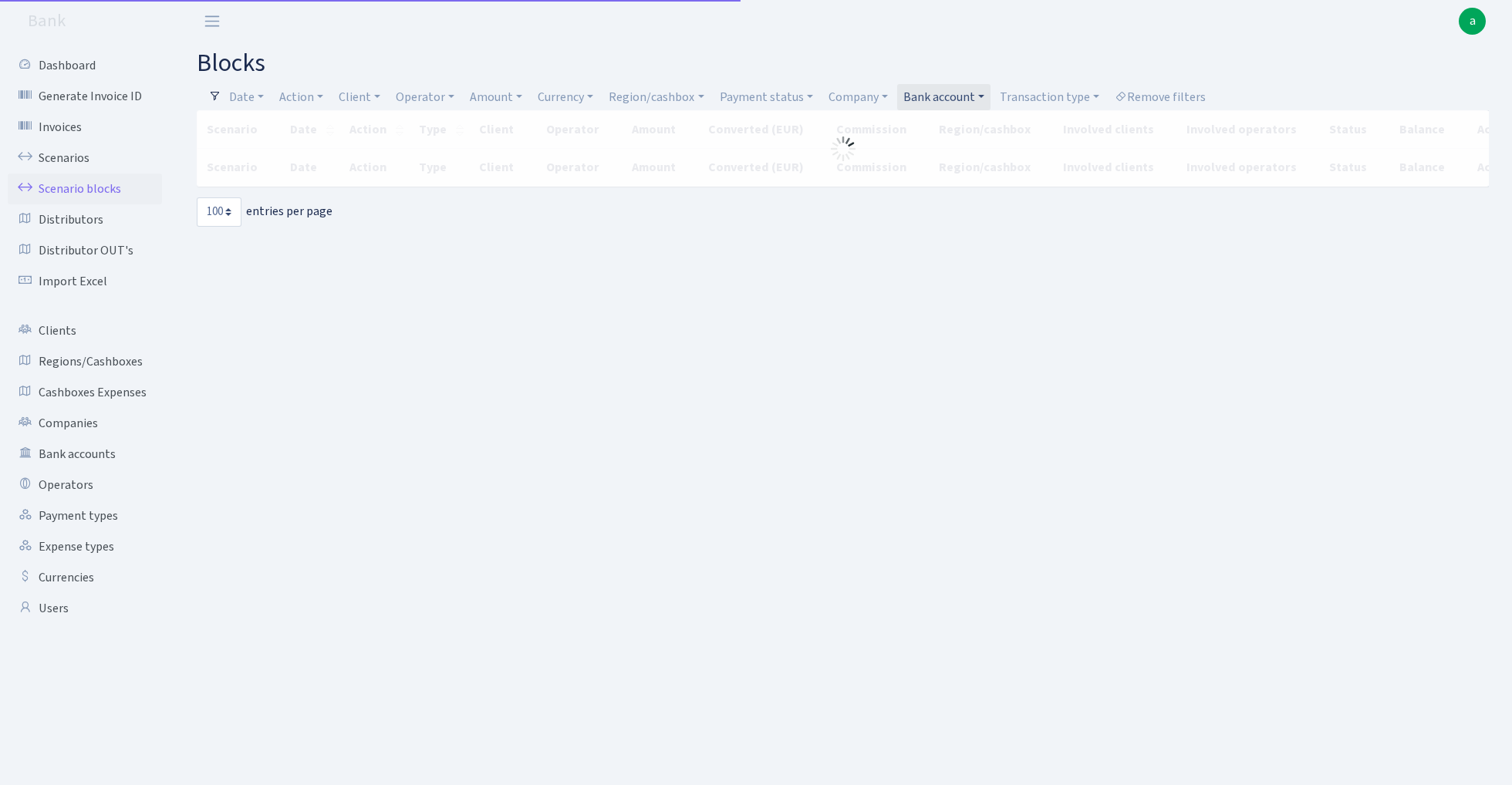
select select "100"
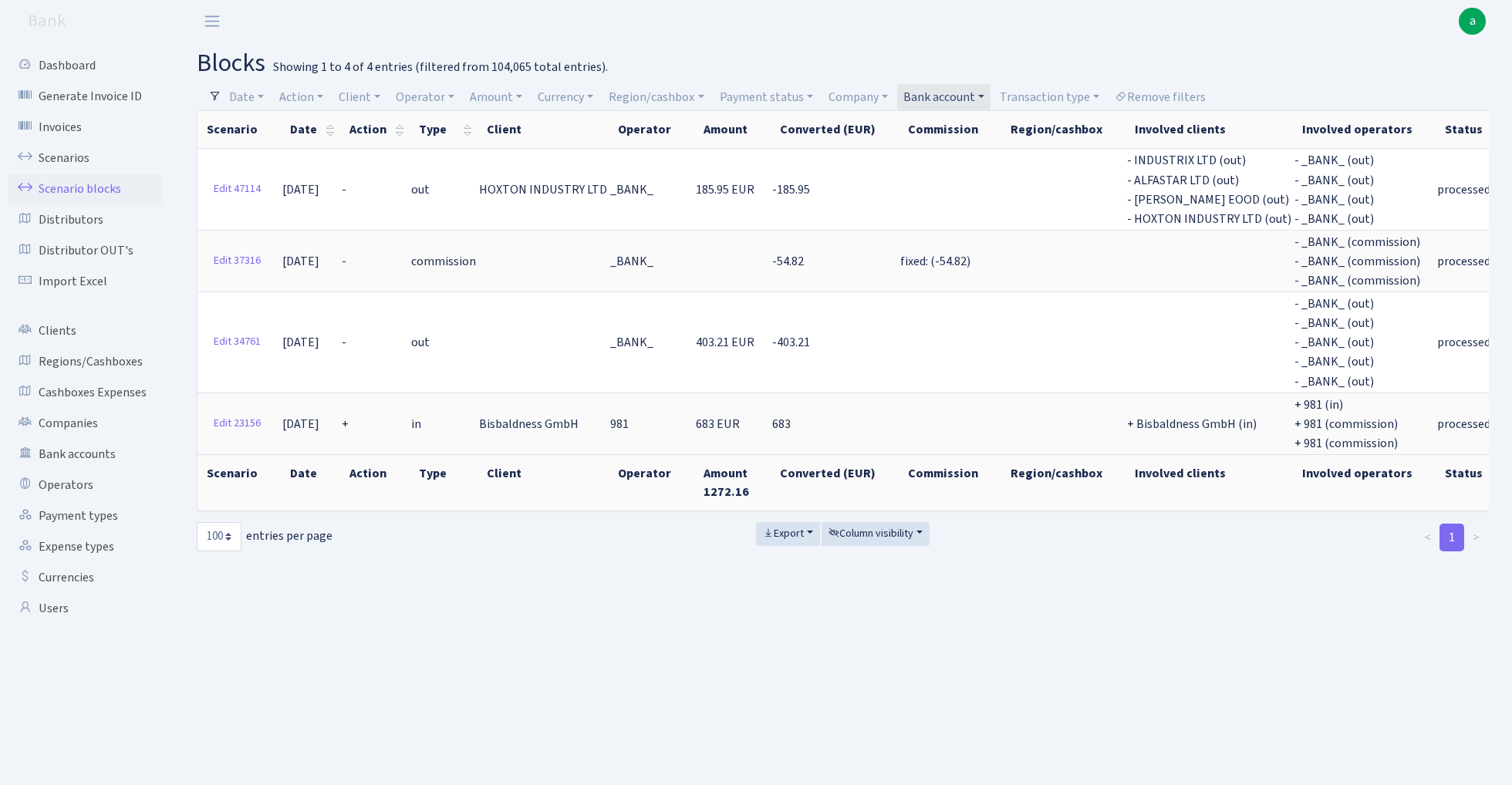
click at [954, 99] on link "Bank account" at bounding box center [944, 97] width 94 height 26
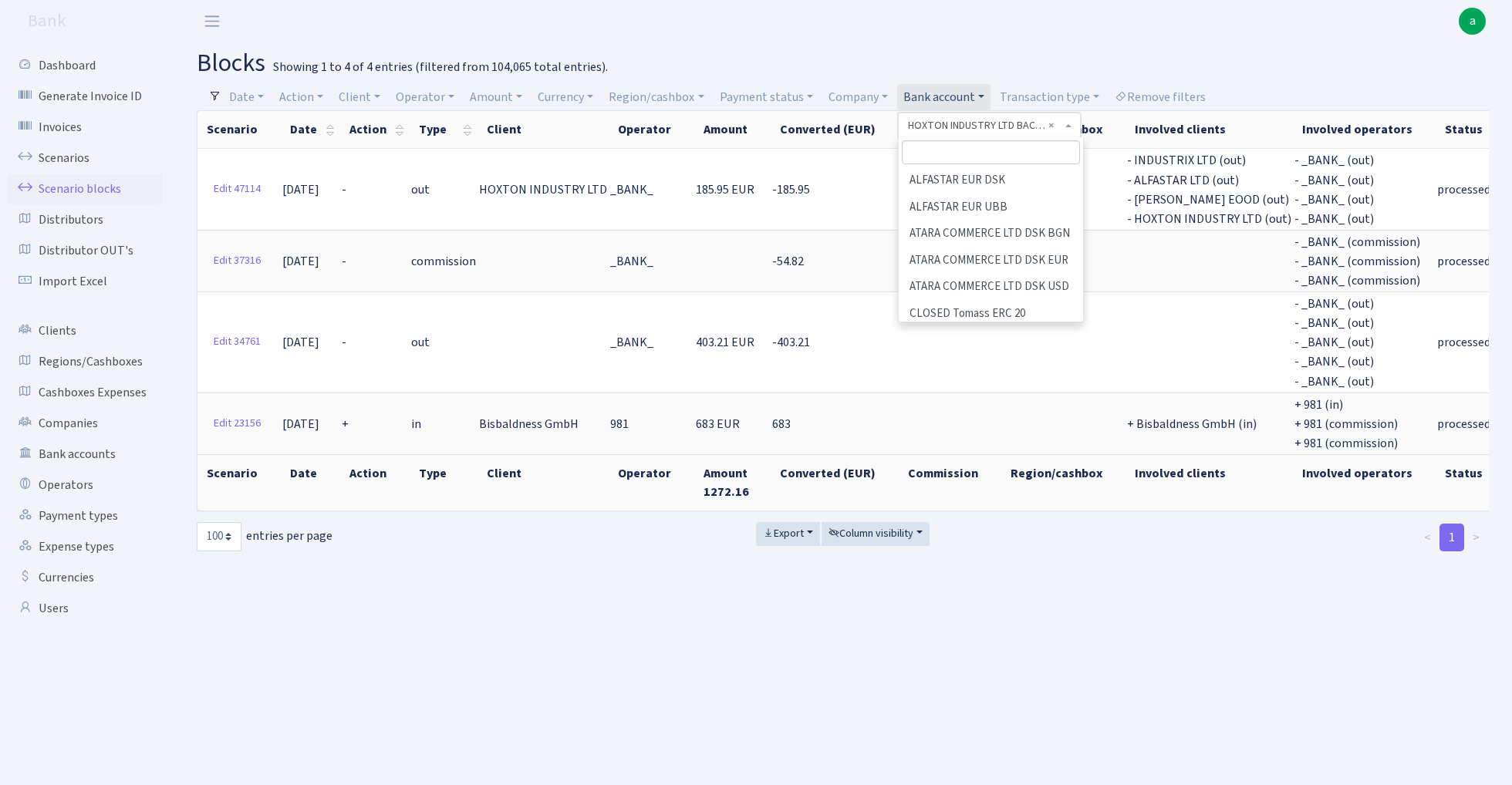
scroll to position [614, 0]
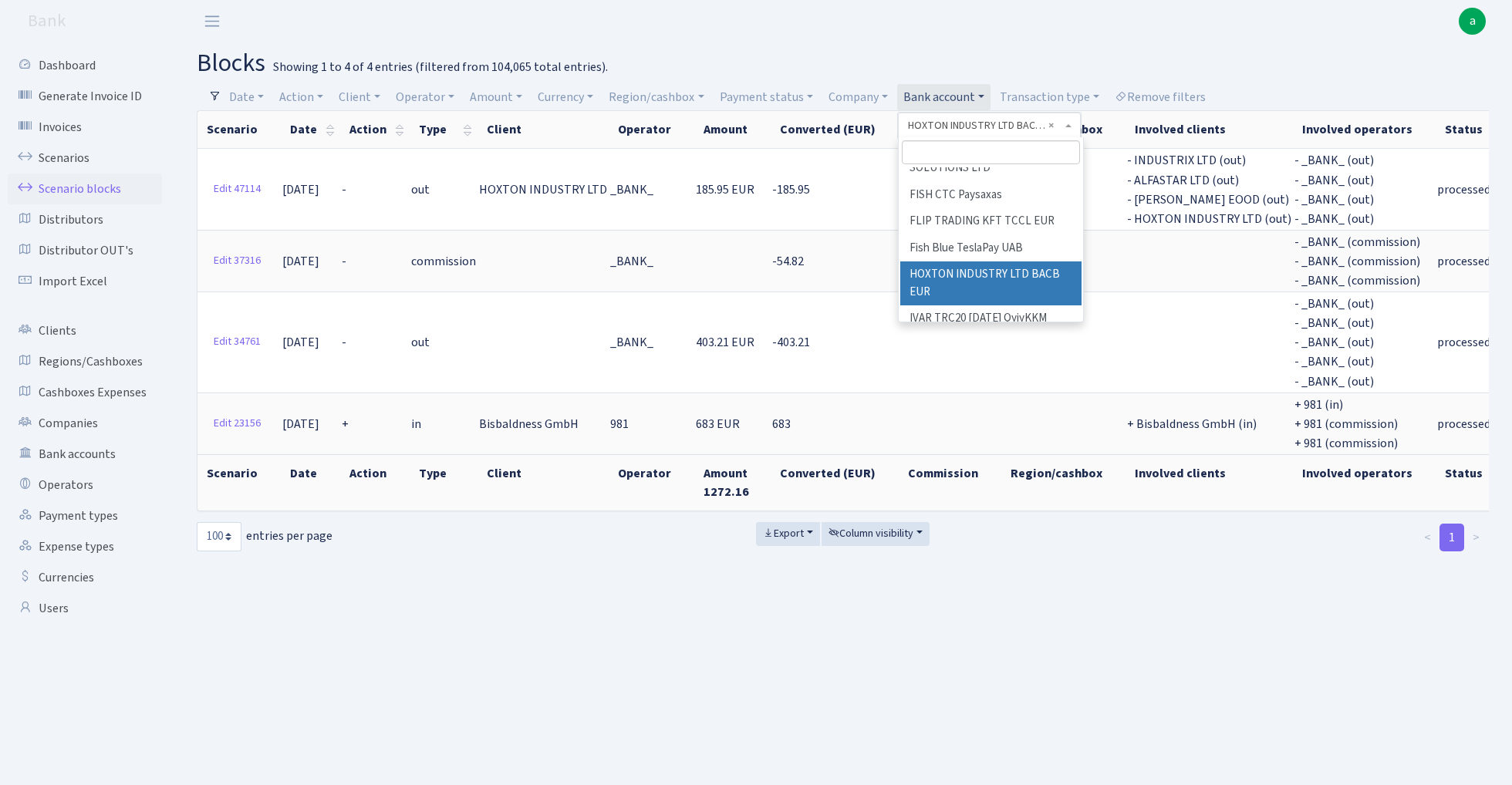
click at [936, 155] on input "search" at bounding box center [991, 153] width 178 height 24
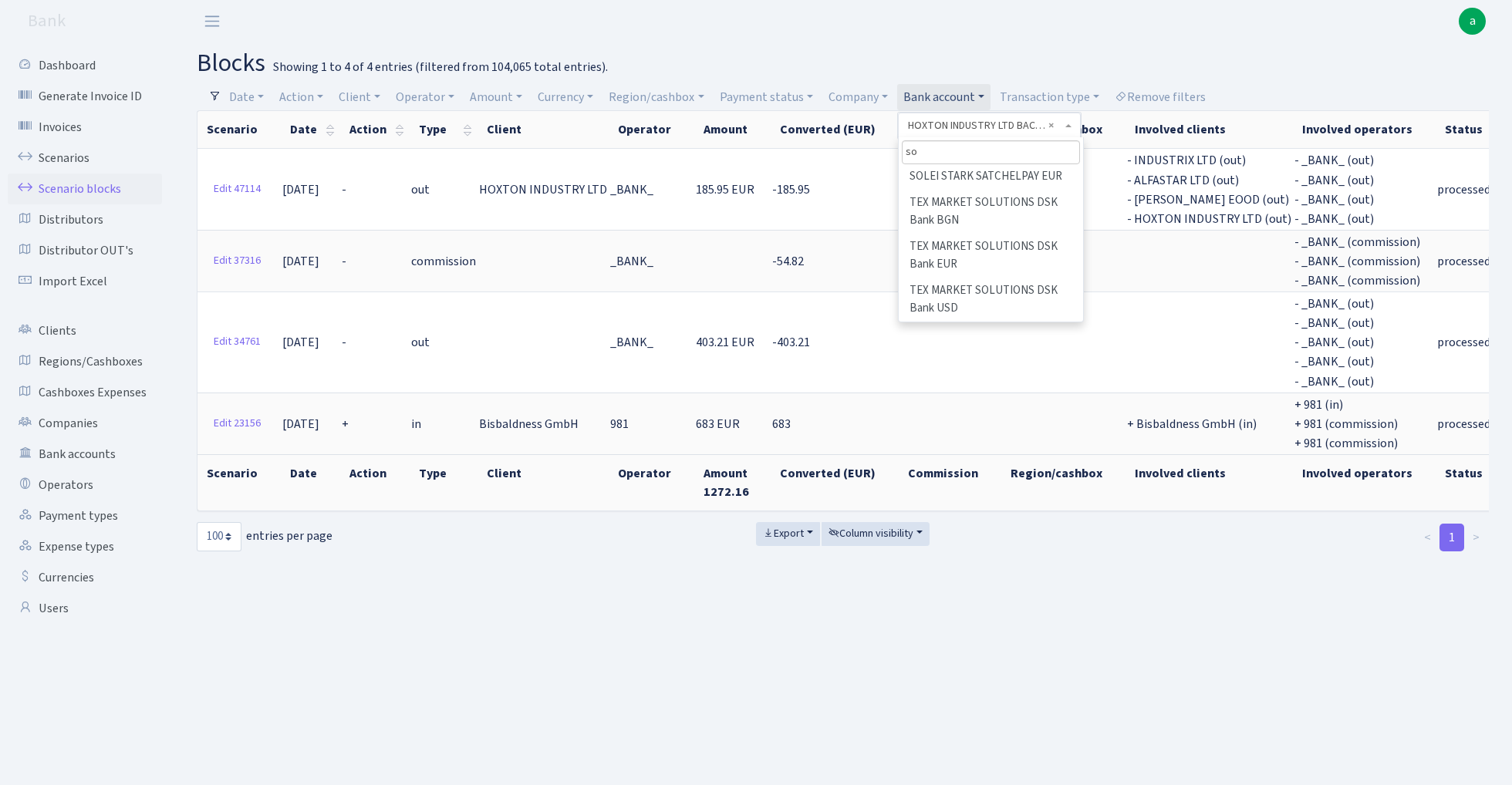
scroll to position [0, 0]
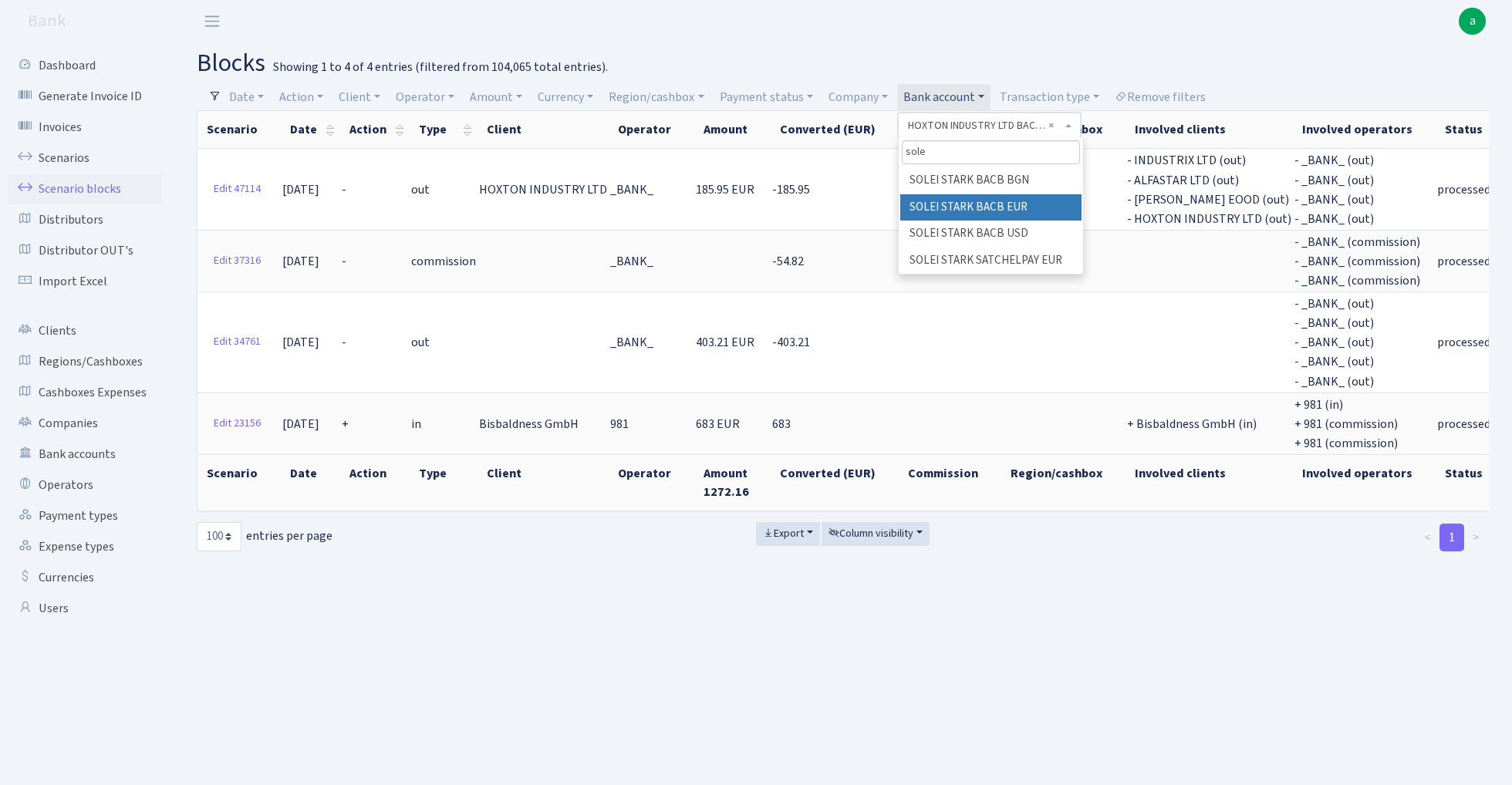
type input "sole"
click at [1008, 211] on li "SOLEI STARK BACB EUR" at bounding box center [990, 208] width 180 height 27
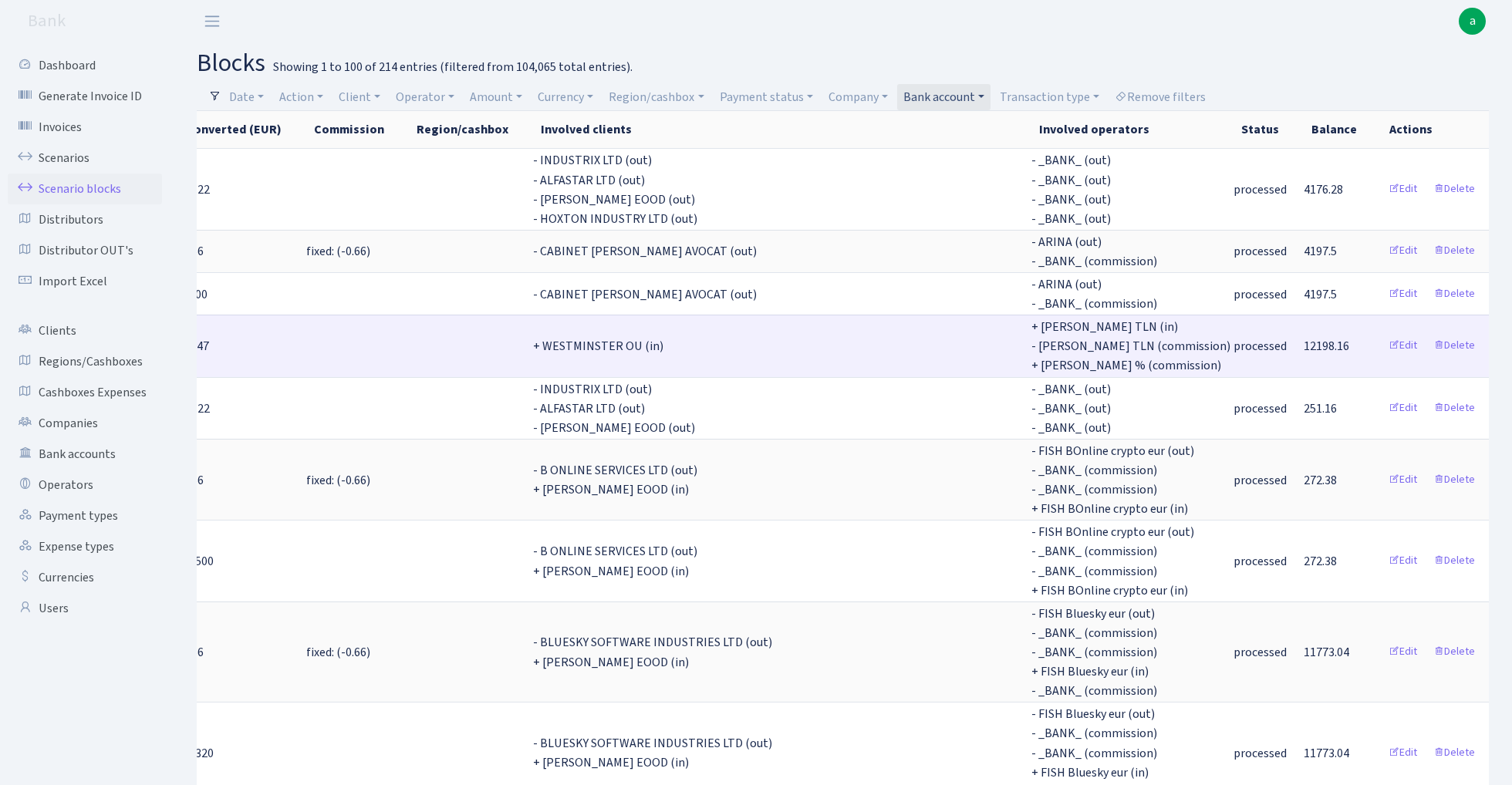
scroll to position [0, 991]
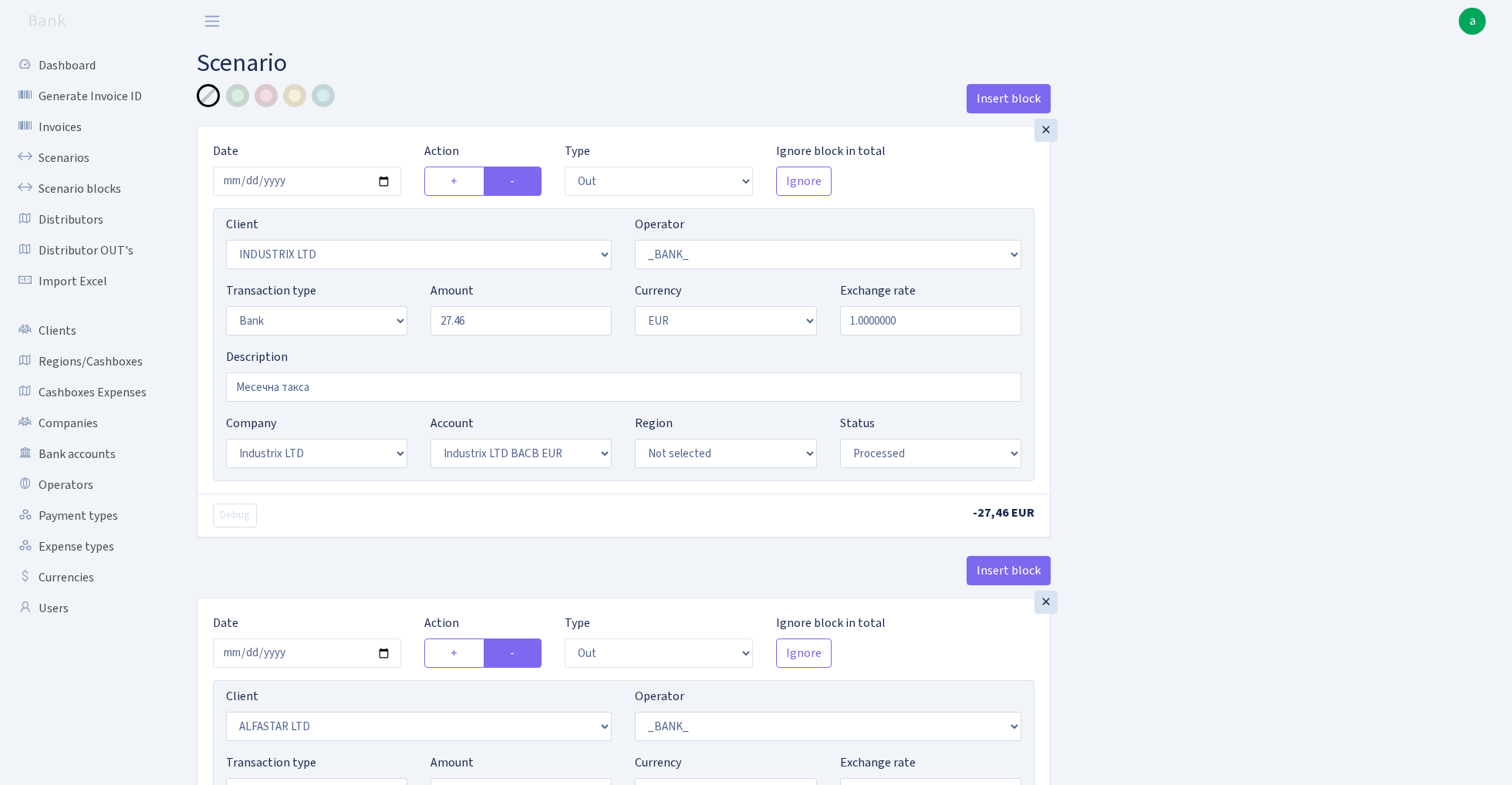
select select "out"
select select "3231"
select select "1"
select select "2"
select select "1"
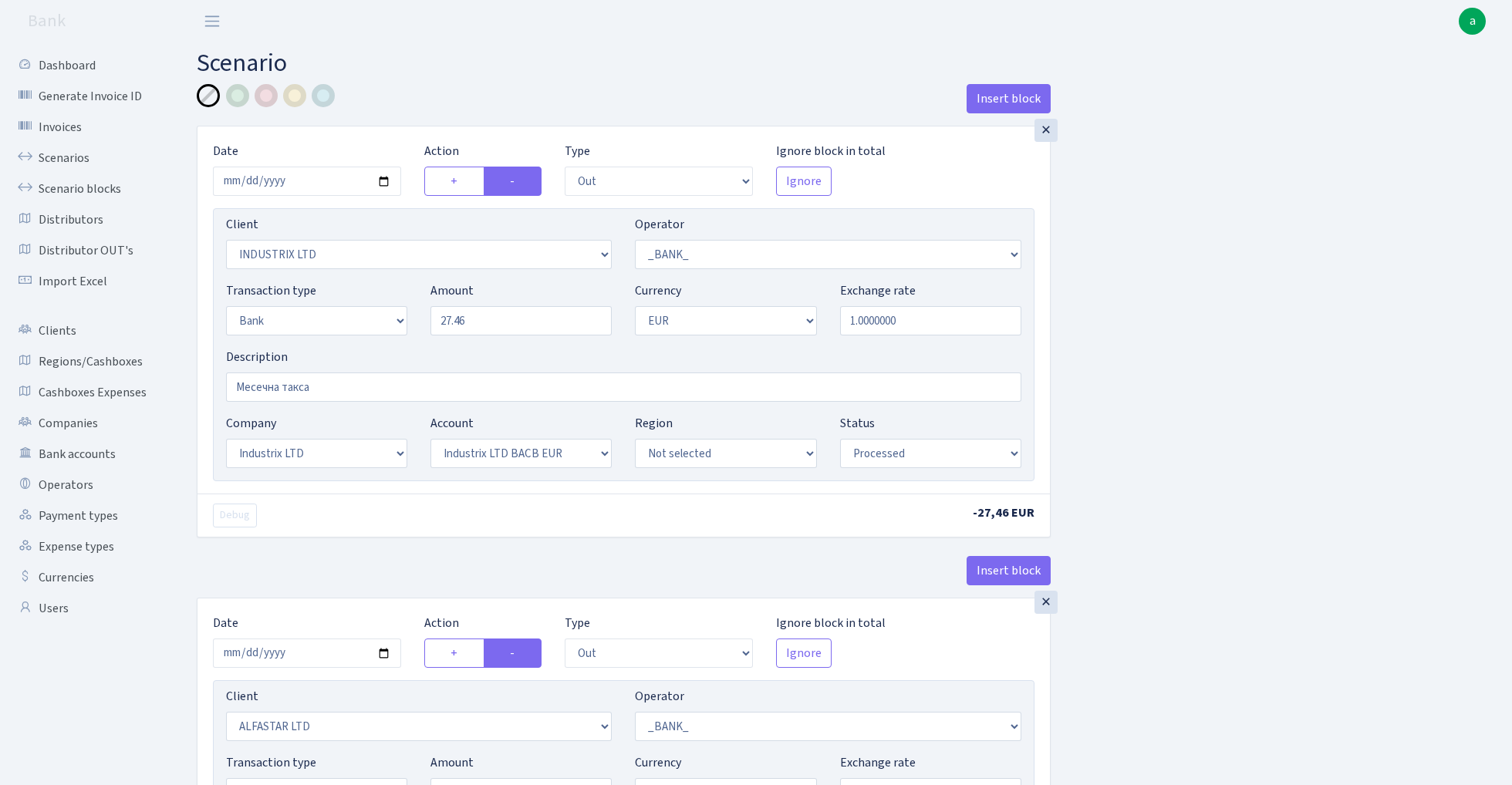
select select "17"
select select "41"
select select "processed"
select select "out"
select select "3235"
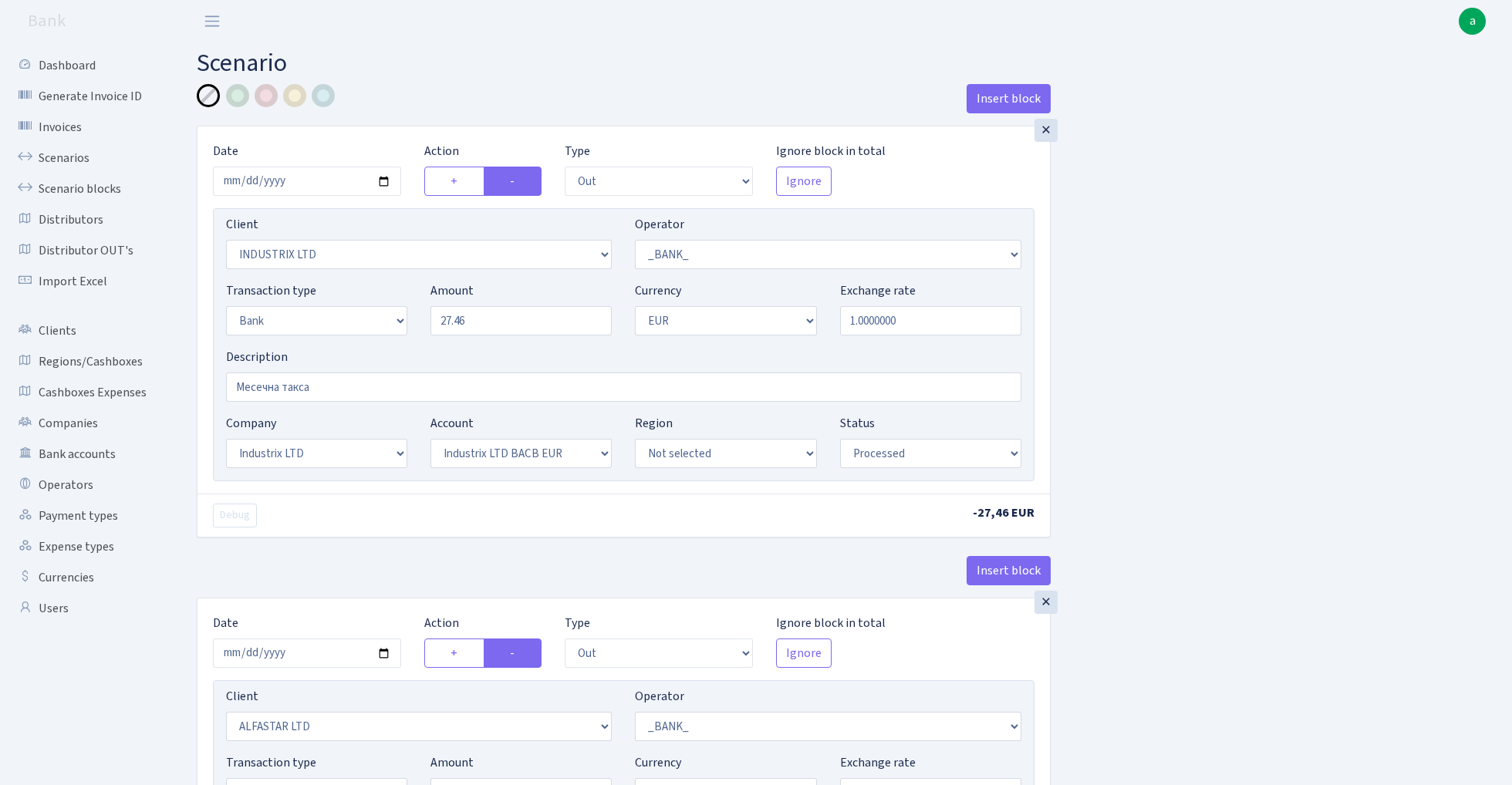
select select "1"
select select "2"
select select "1"
select select "14"
select select "42"
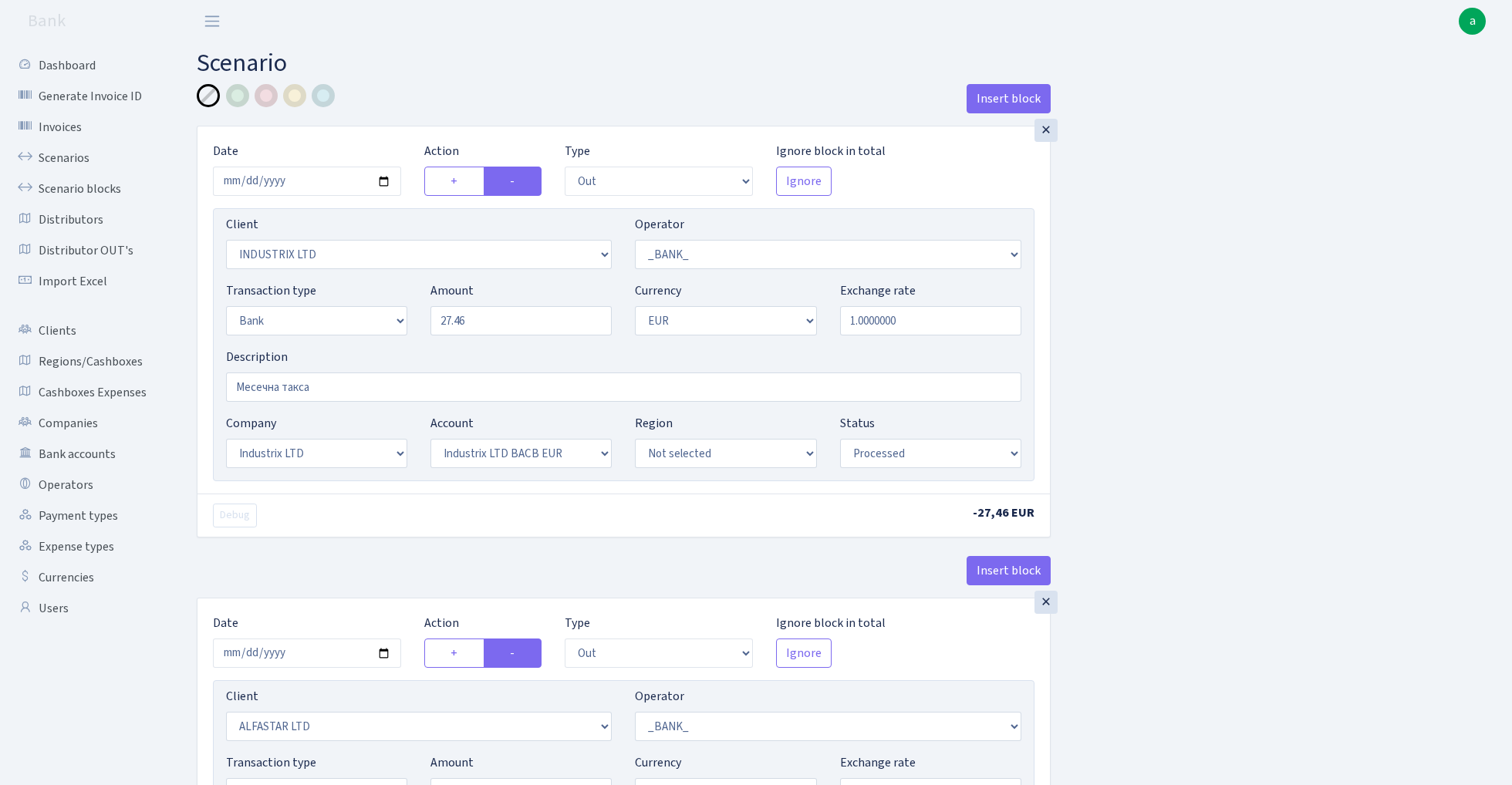
select select "processed"
select select "out"
select select "1906"
select select "1"
select select "2"
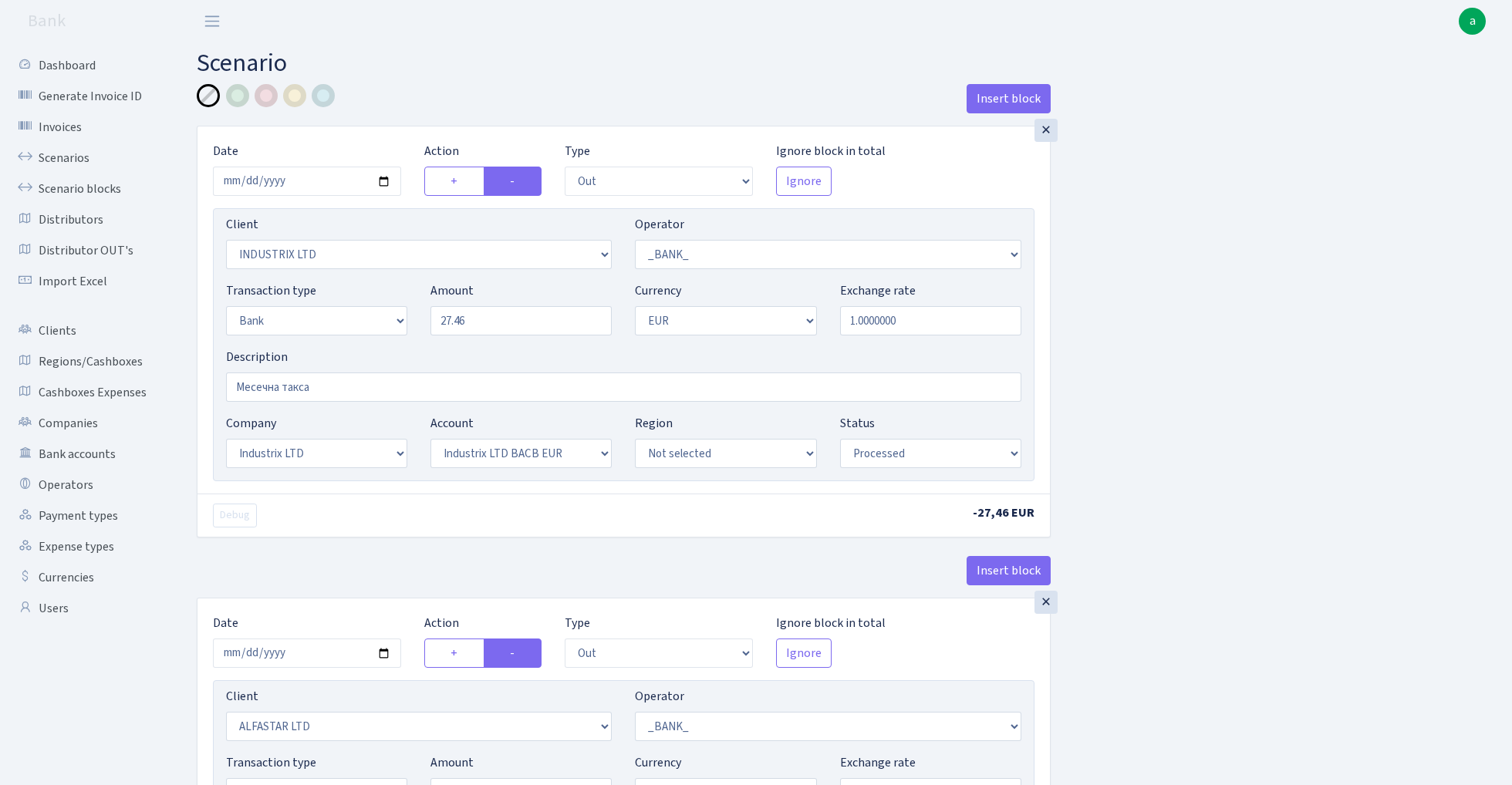
select select "1"
select select "2"
select select "4"
select select "processed"
select select "out"
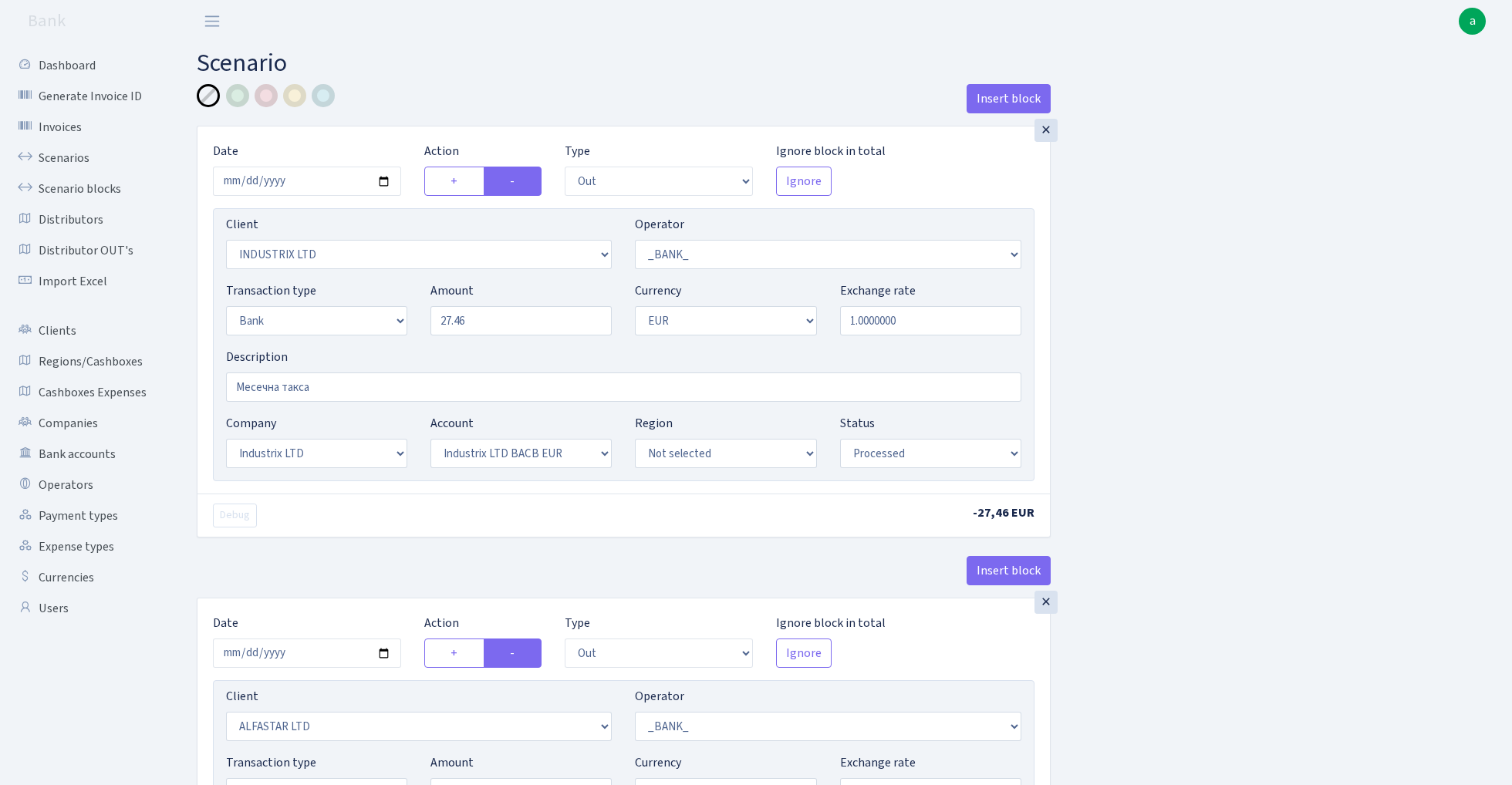
select select "638"
select select "1"
select select "2"
select select "1"
select select "16"
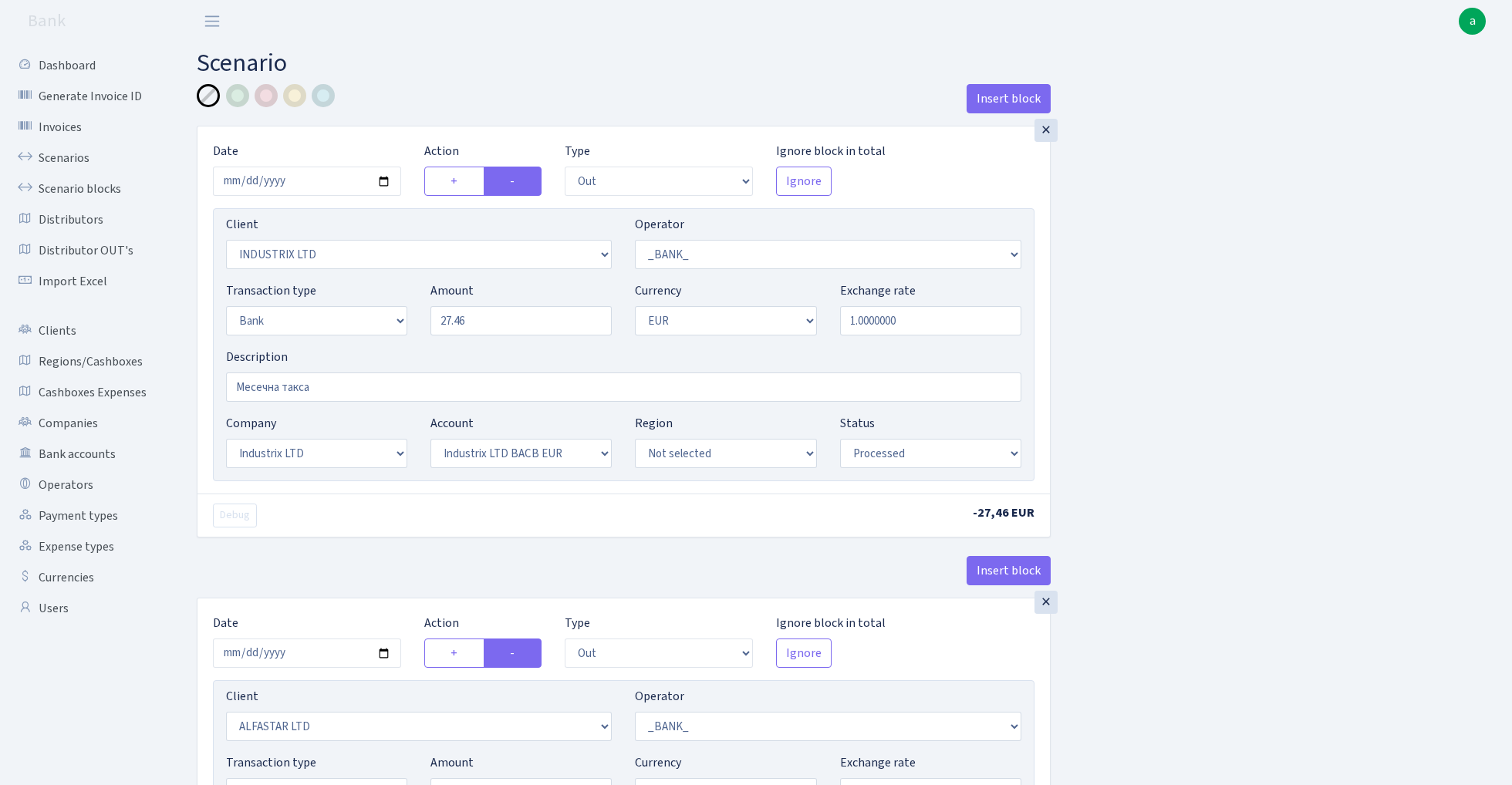
select select "40"
select select "processed"
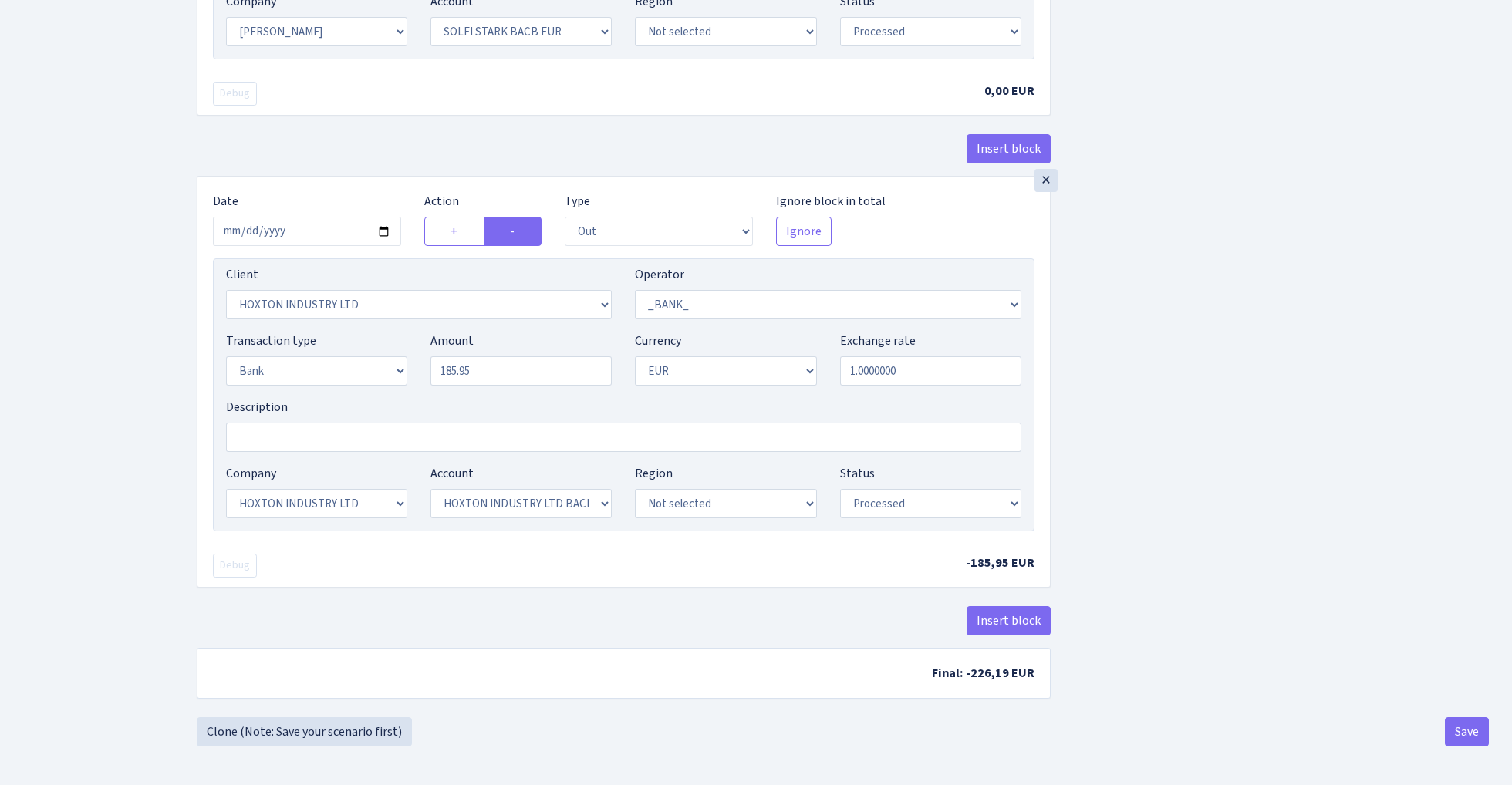
scroll to position [1374, 0]
click at [1015, 618] on button "Insert block" at bounding box center [1009, 620] width 84 height 29
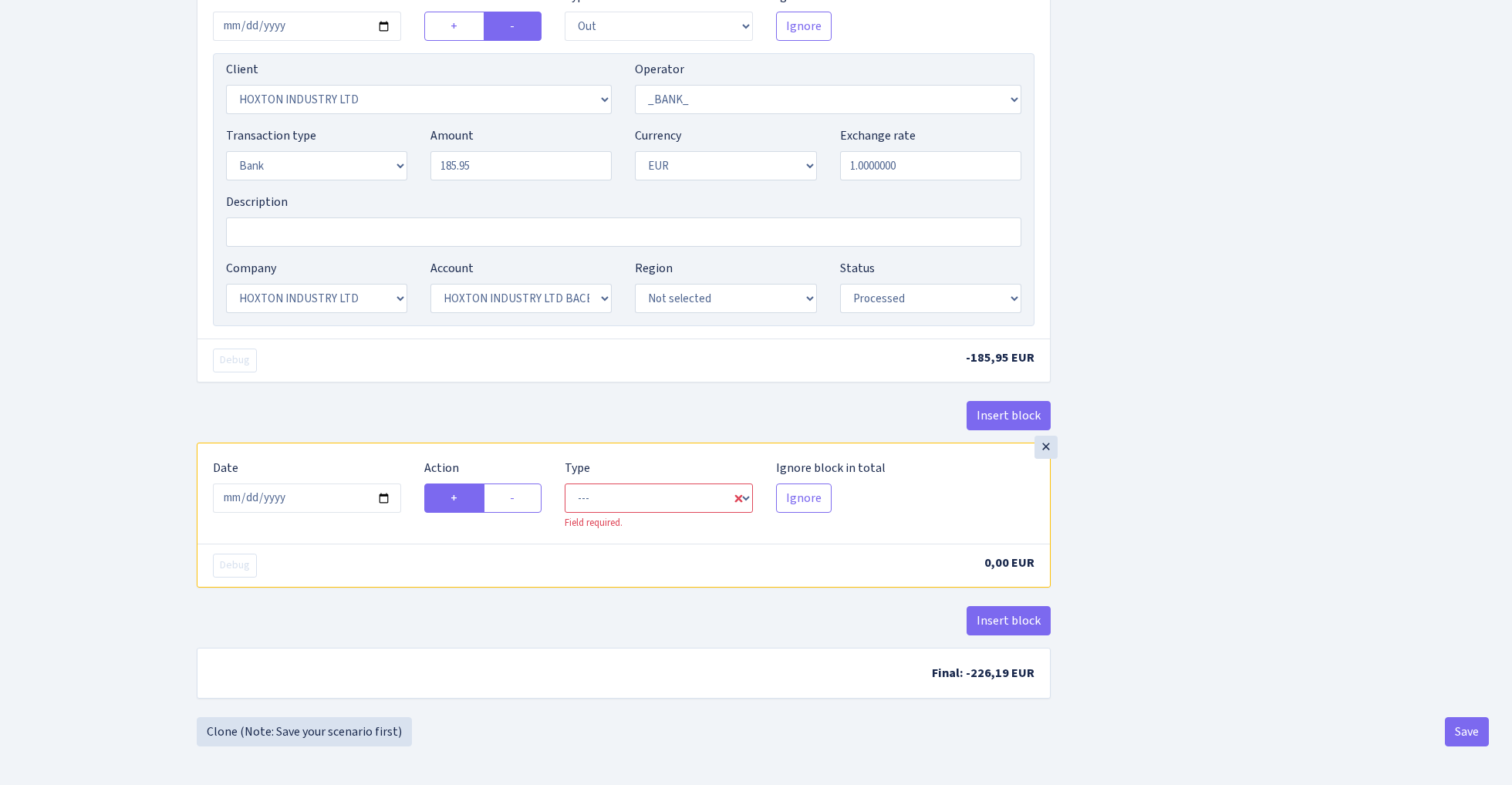
scroll to position [1579, 0]
click at [324, 501] on input "[DATE]" at bounding box center [307, 498] width 188 height 29
type input "[DATE]"
click at [414, 388] on div "× Date [DATE] Action + - Type --- In Out Commission Field required. [GEOGRAPHIC…" at bounding box center [623, 207] width 854 height 472
click at [520, 500] on label "-" at bounding box center [513, 498] width 58 height 29
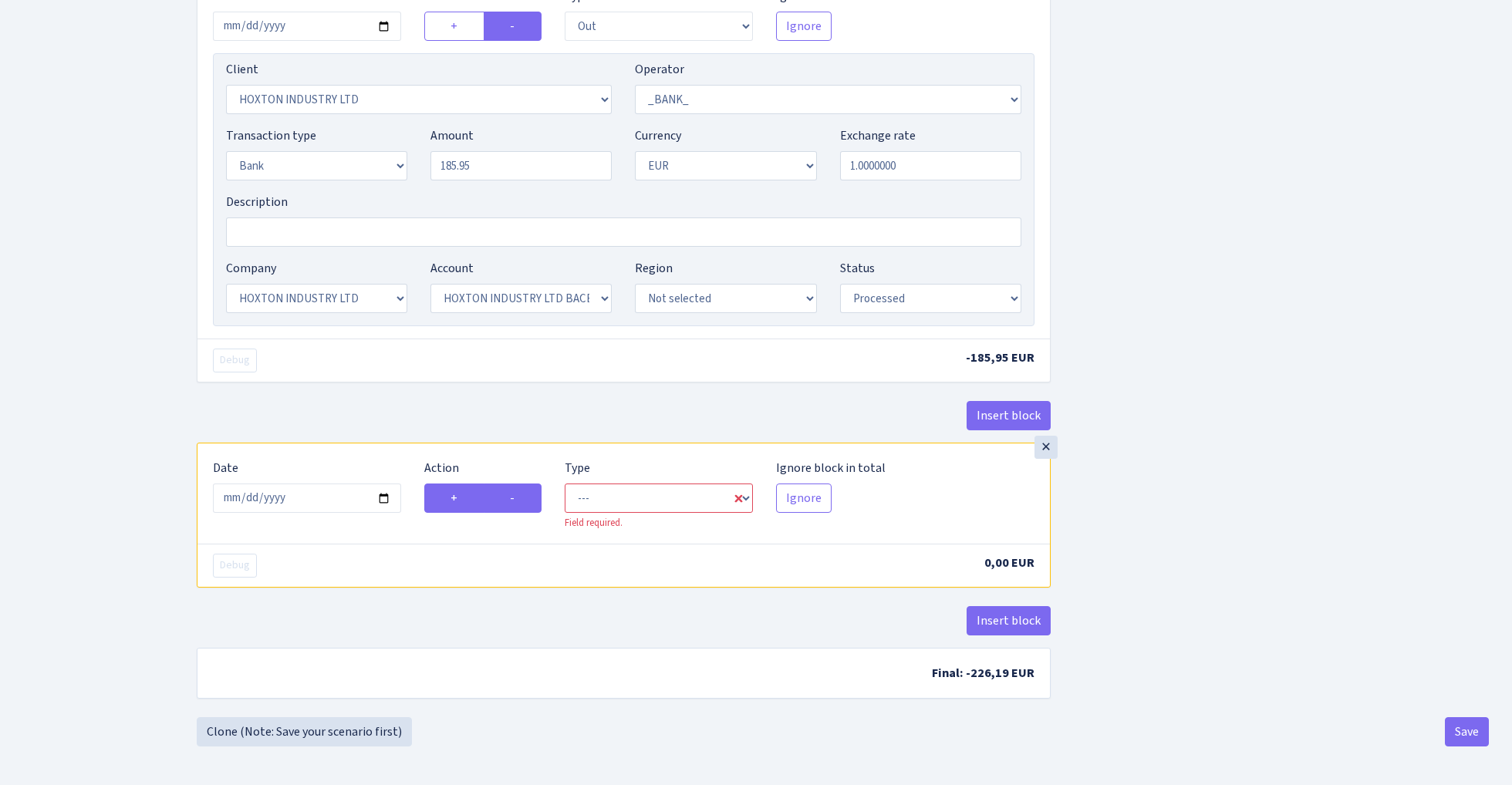
click at [520, 499] on input "-" at bounding box center [515, 493] width 10 height 10
radio input "true"
radio input "false"
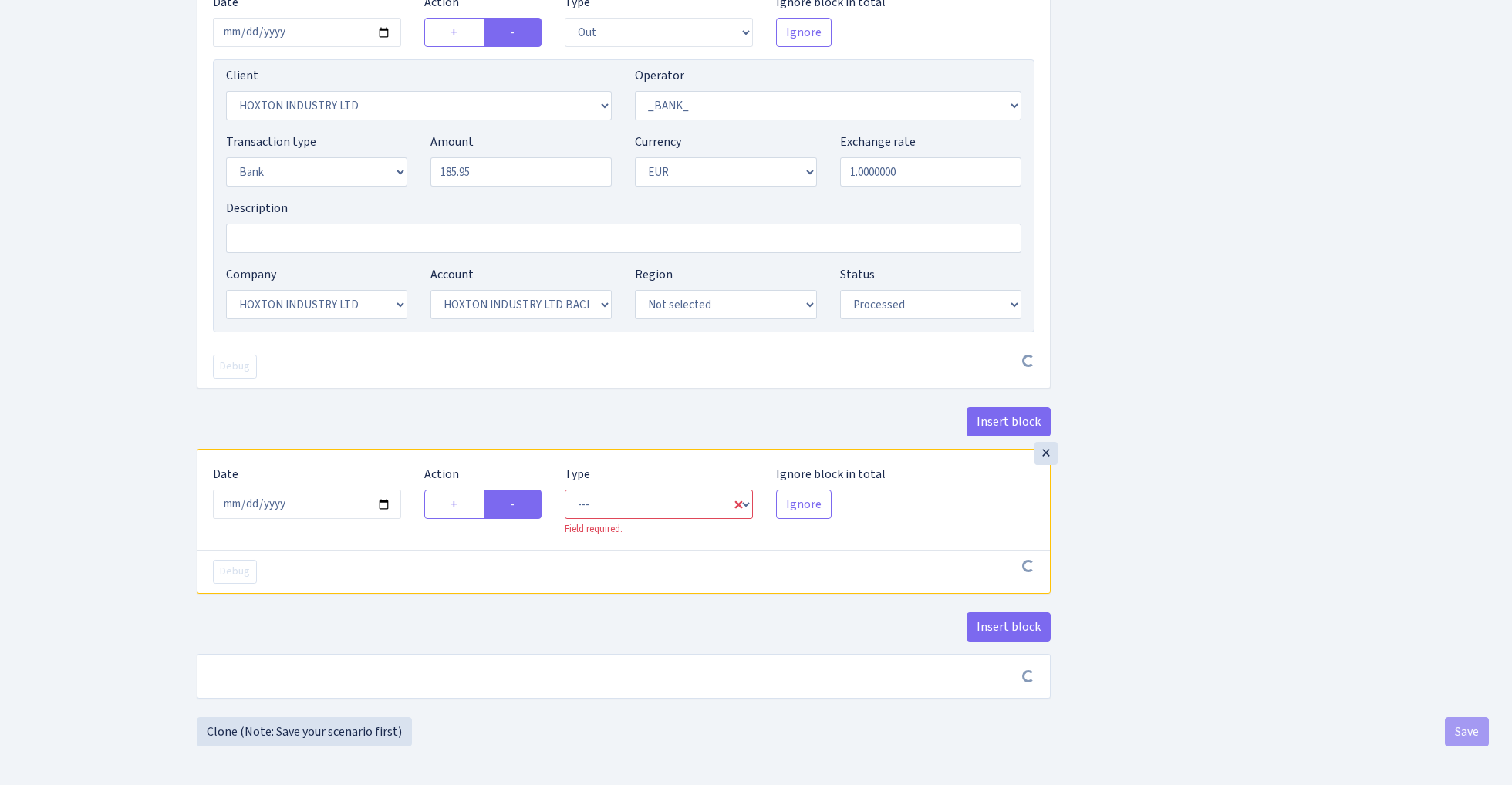
scroll to position [1573, 0]
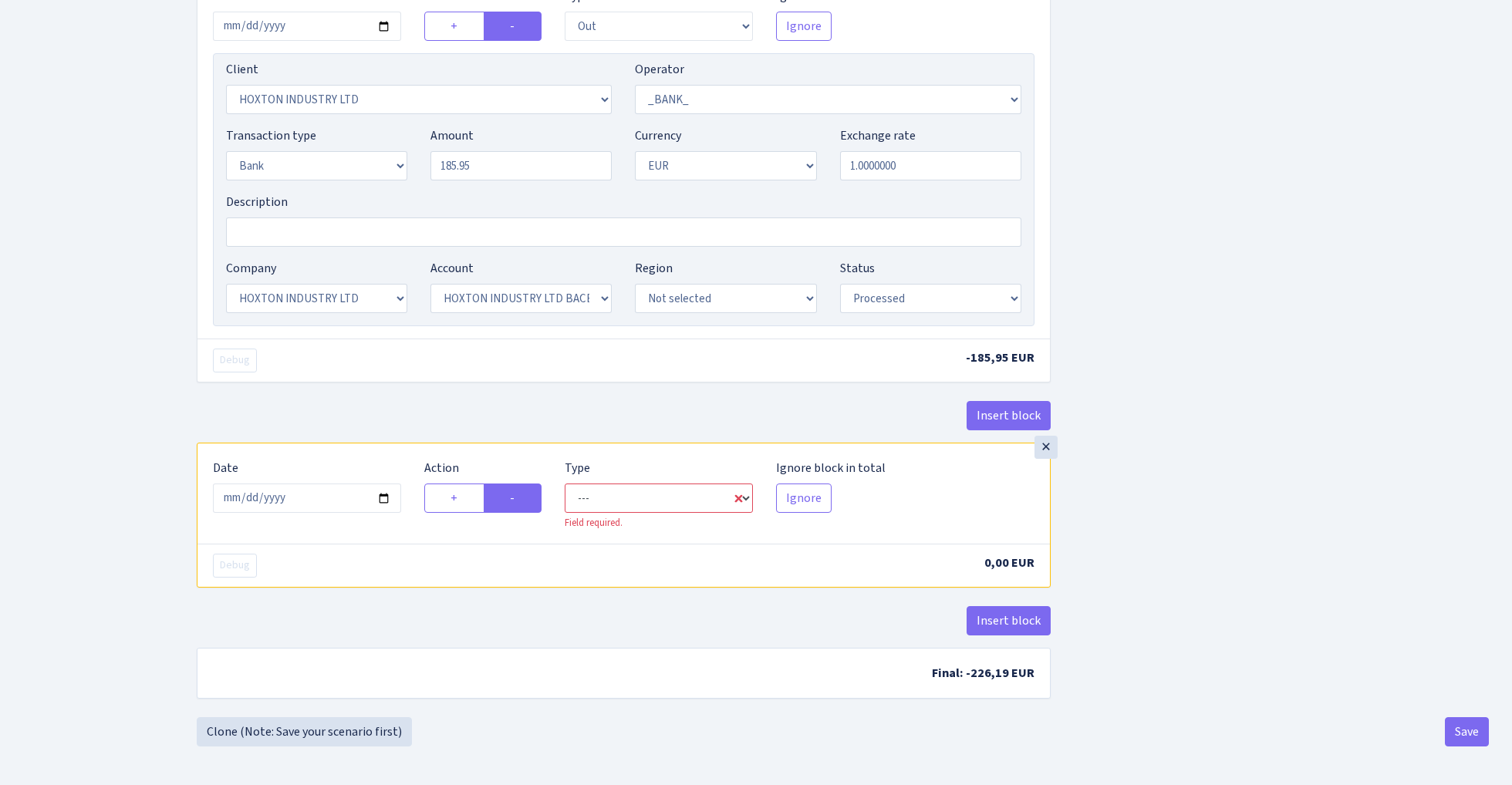
select select "out"
select select "638"
select select "1"
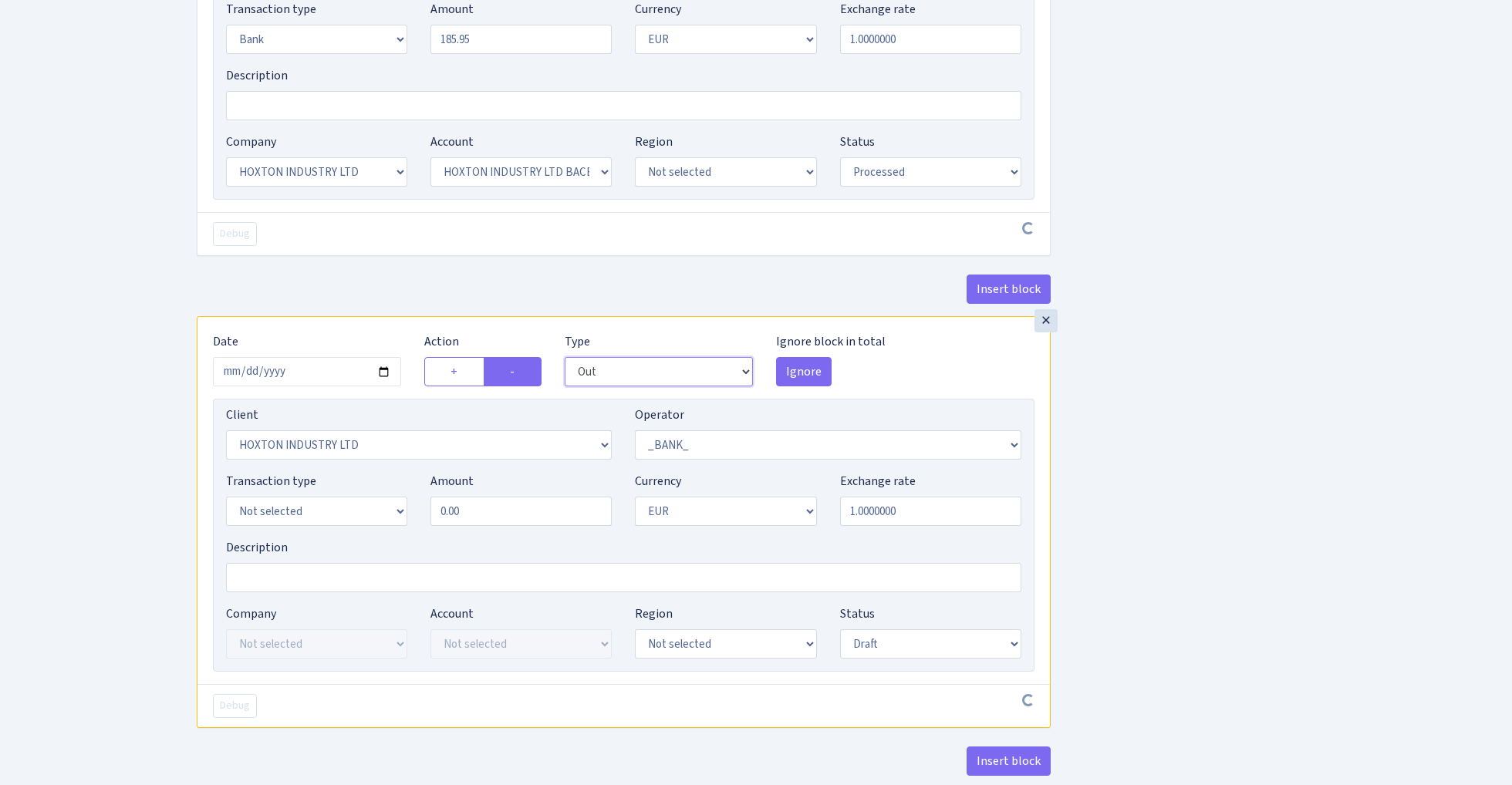
scroll to position [1728, 0]
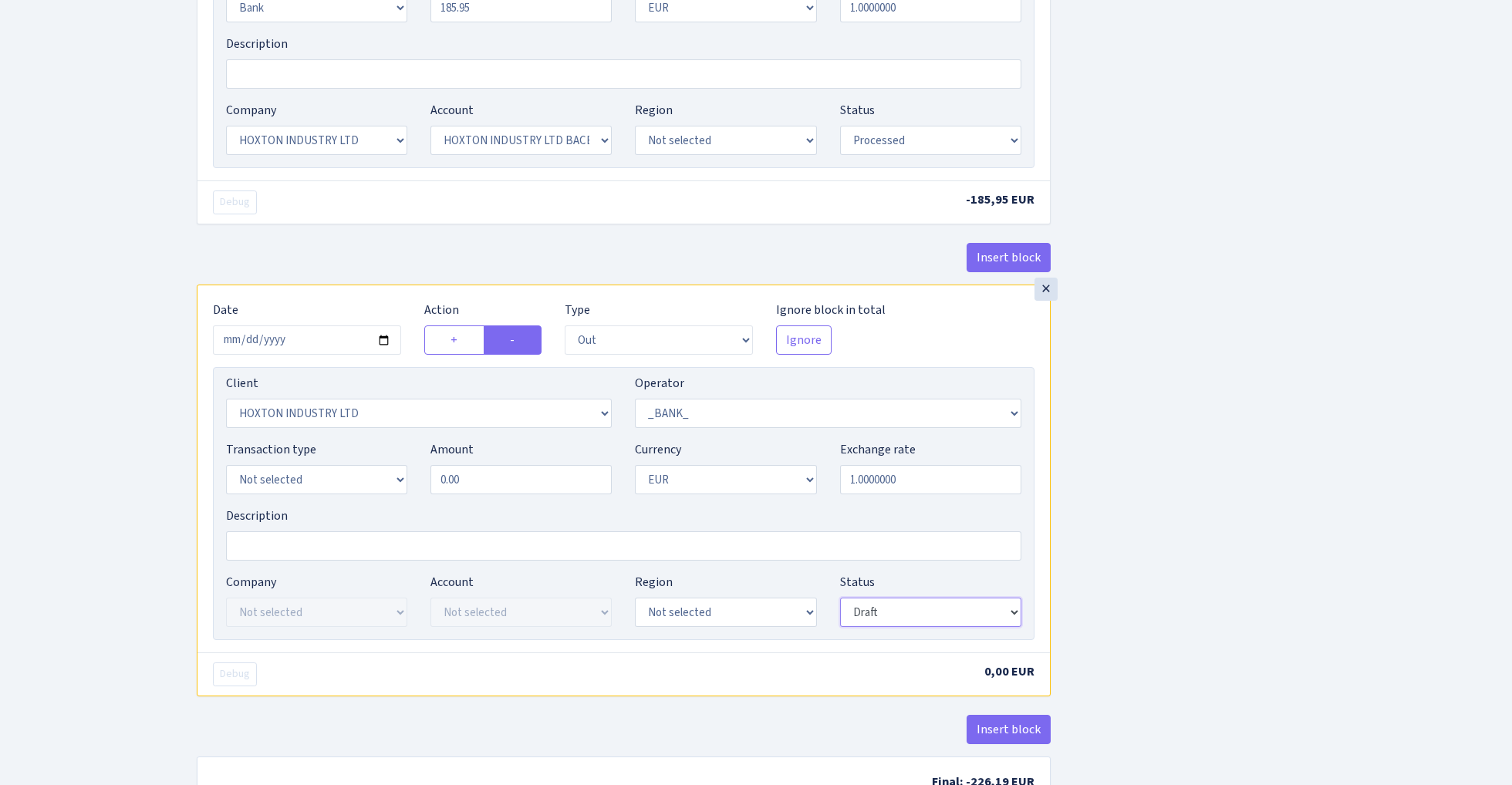
select select "processed"
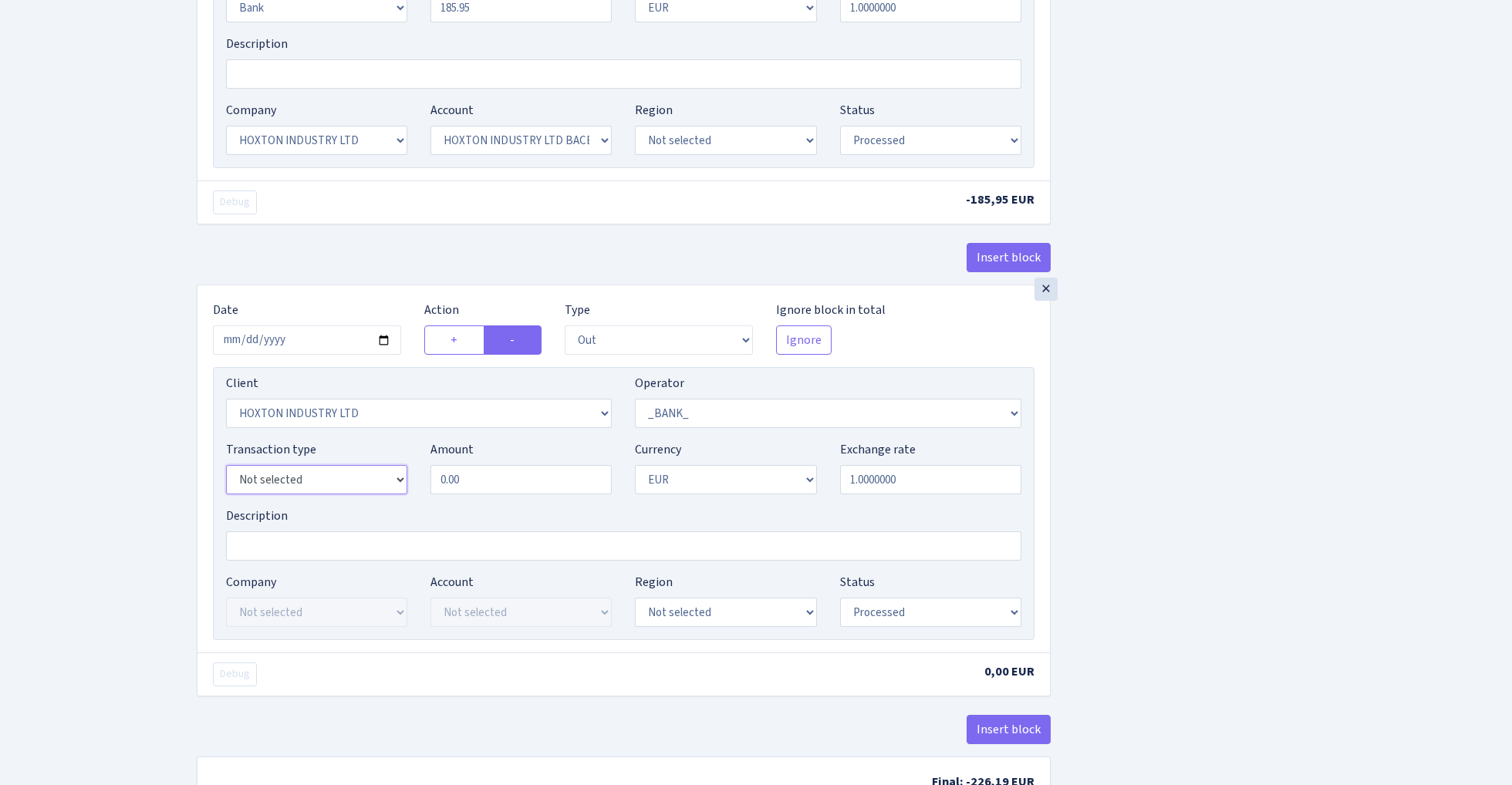
select select "2"
select select "18"
select select "44"
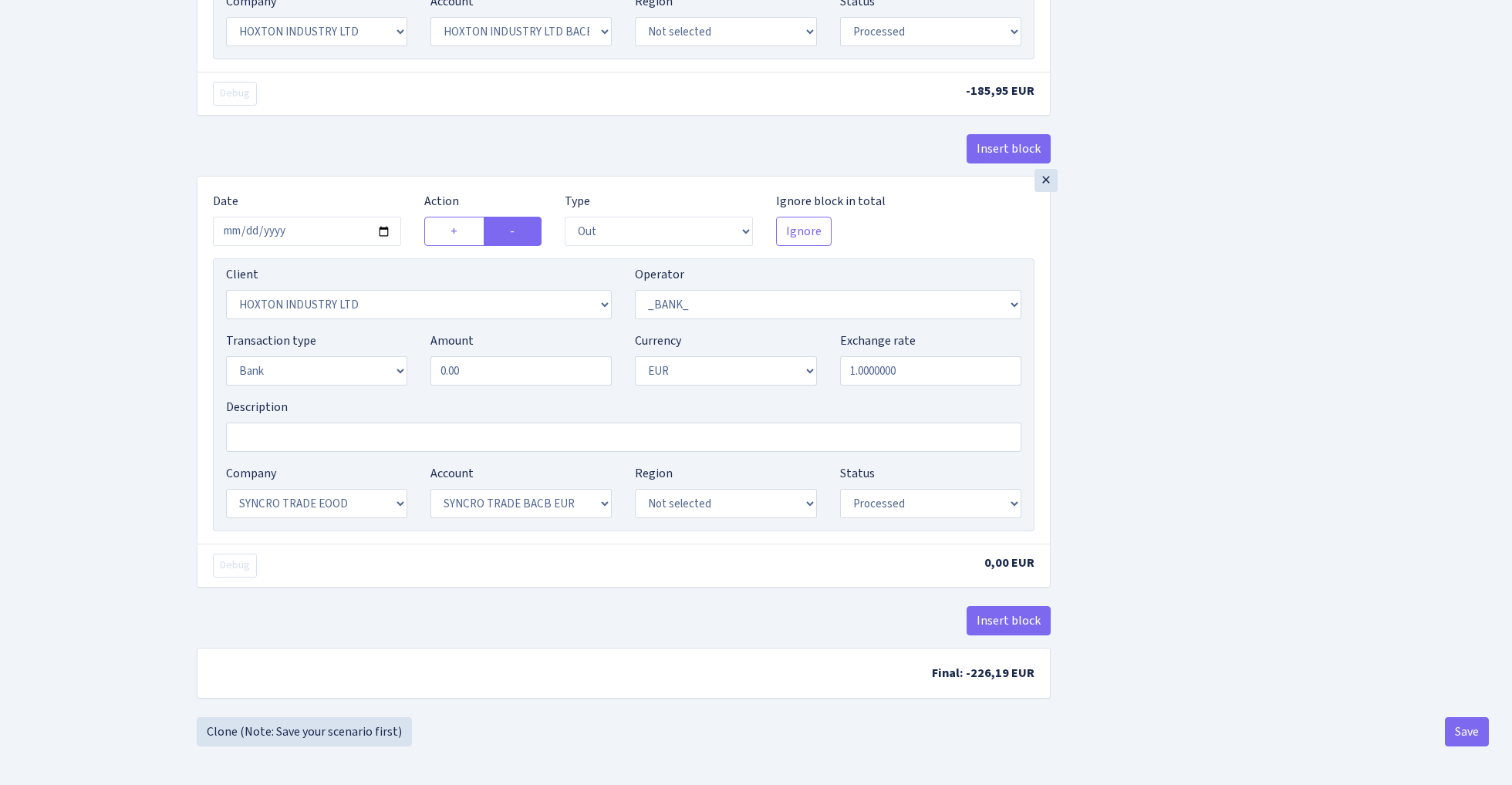
scroll to position [1848, 0]
click at [1460, 736] on button "Save" at bounding box center [1467, 732] width 44 height 29
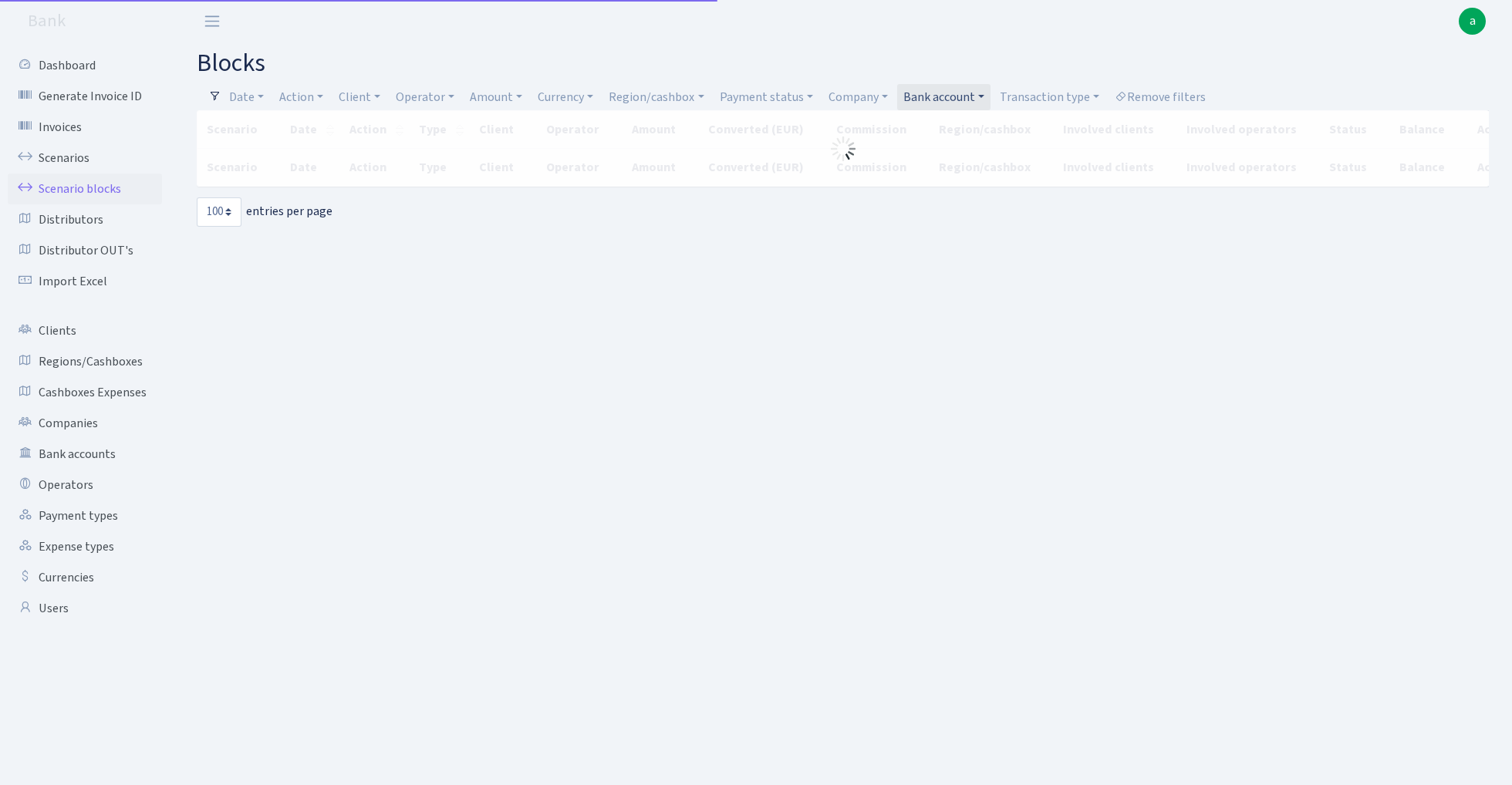
select select "100"
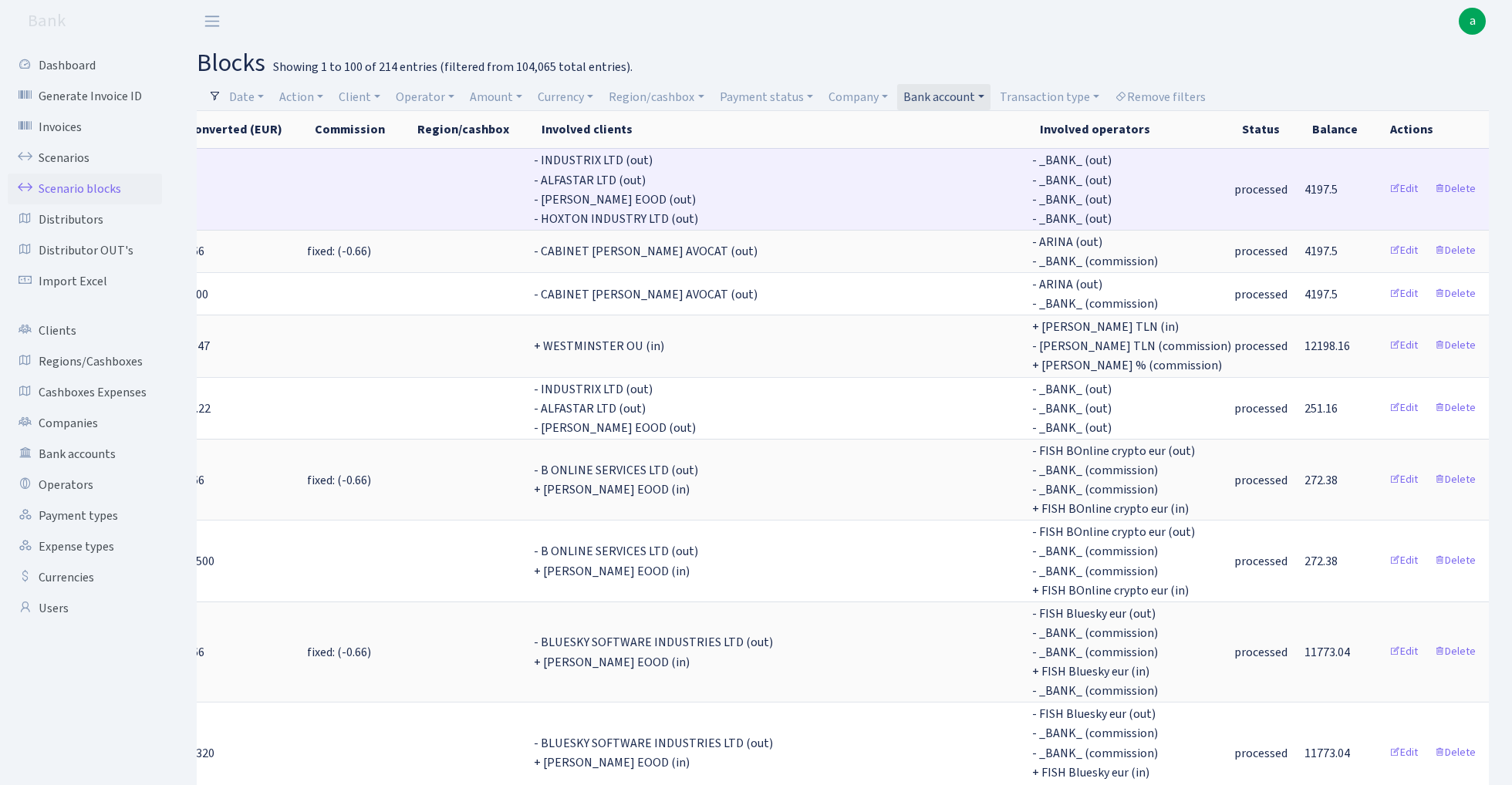
scroll to position [0, 991]
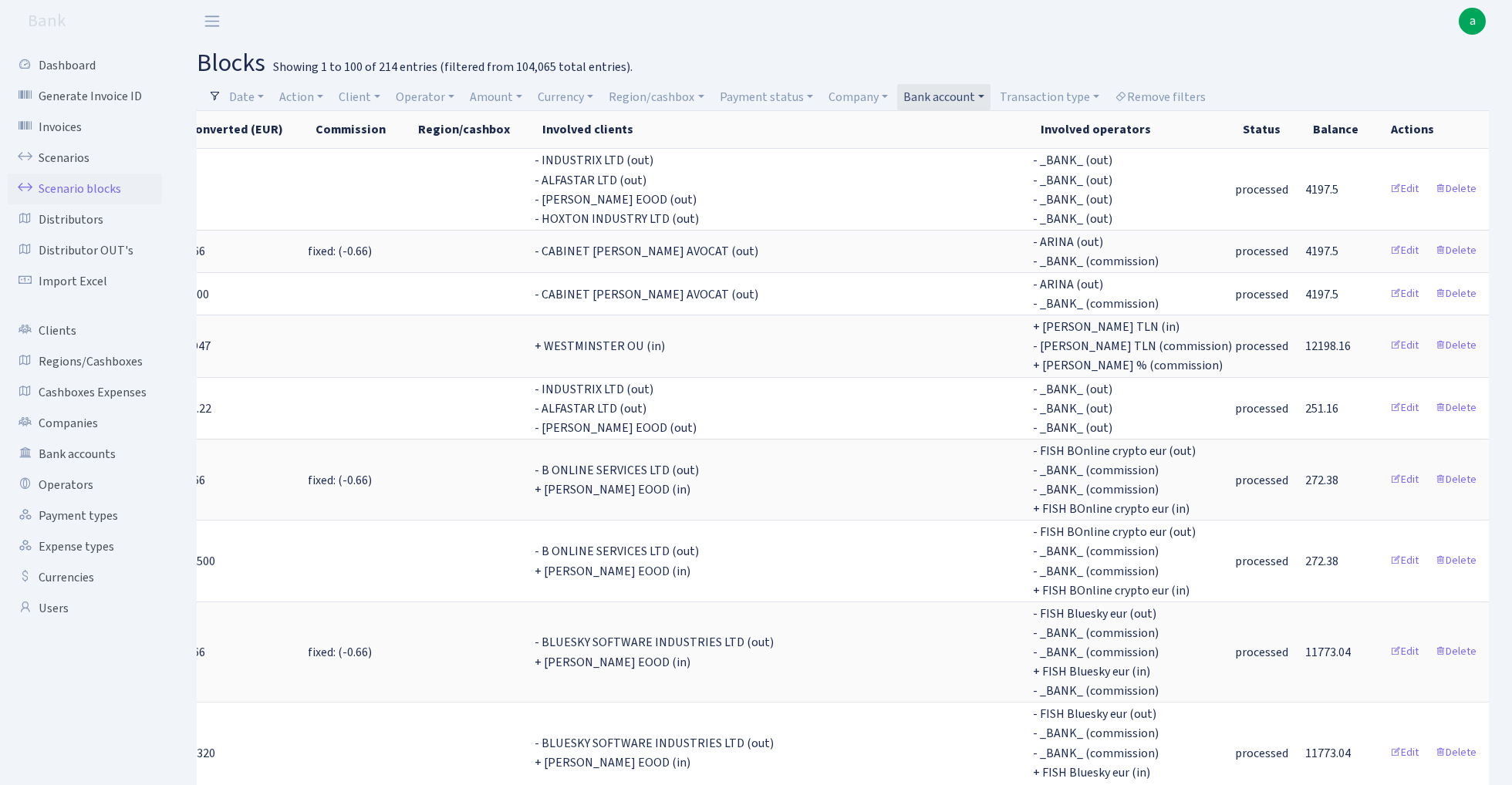
click at [937, 94] on link "Bank account" at bounding box center [944, 97] width 94 height 26
click at [973, 418] on li "SYNCRO TRADE BACB EUR" at bounding box center [967, 439] width 133 height 44
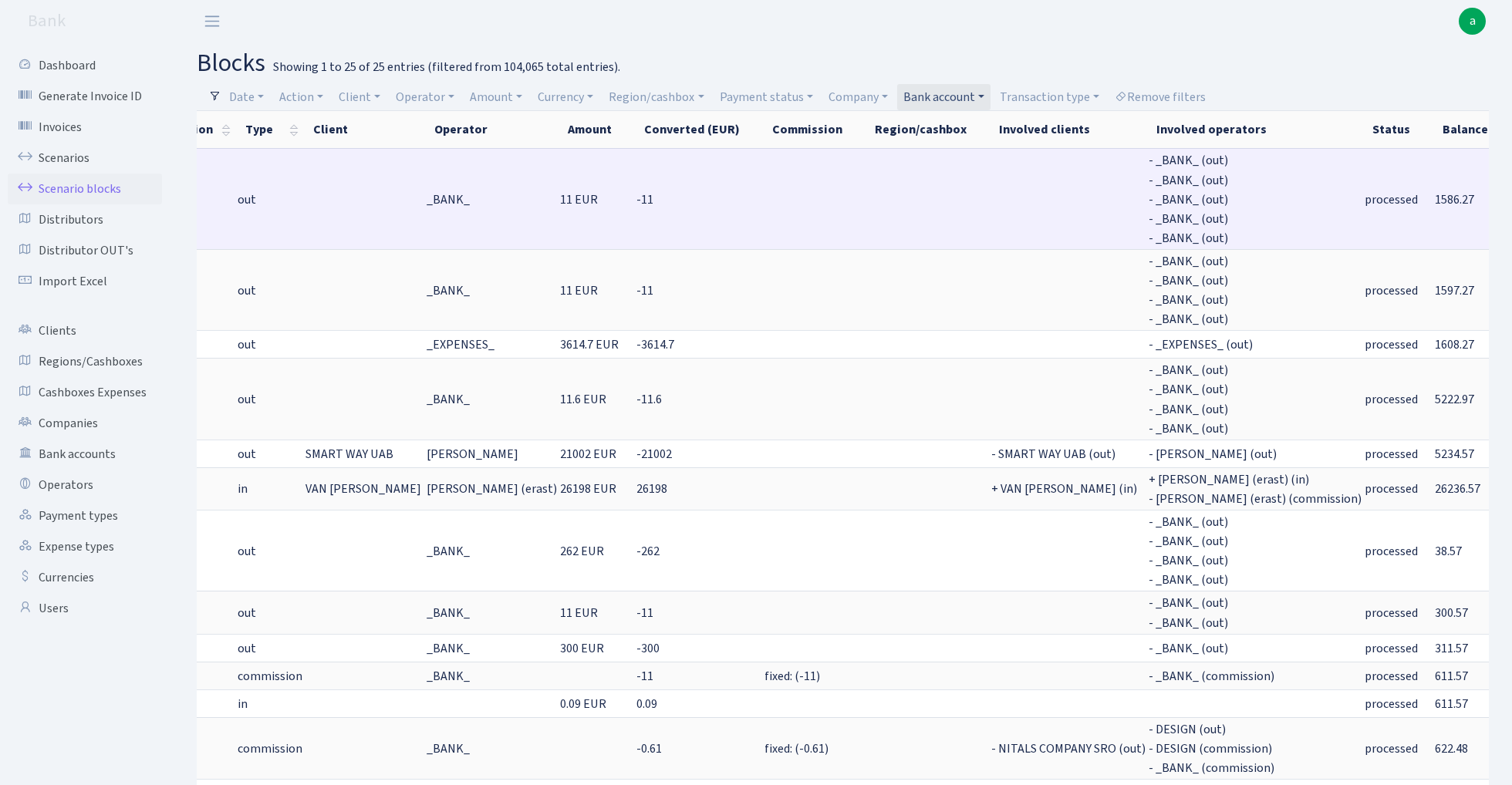
scroll to position [0, 171]
drag, startPoint x: 1300, startPoint y: 191, endPoint x: 1343, endPoint y: 192, distance: 43.0
click at [1437, 192] on td "1586.27" at bounding box center [1476, 198] width 78 height 101
copy span "1586.27"
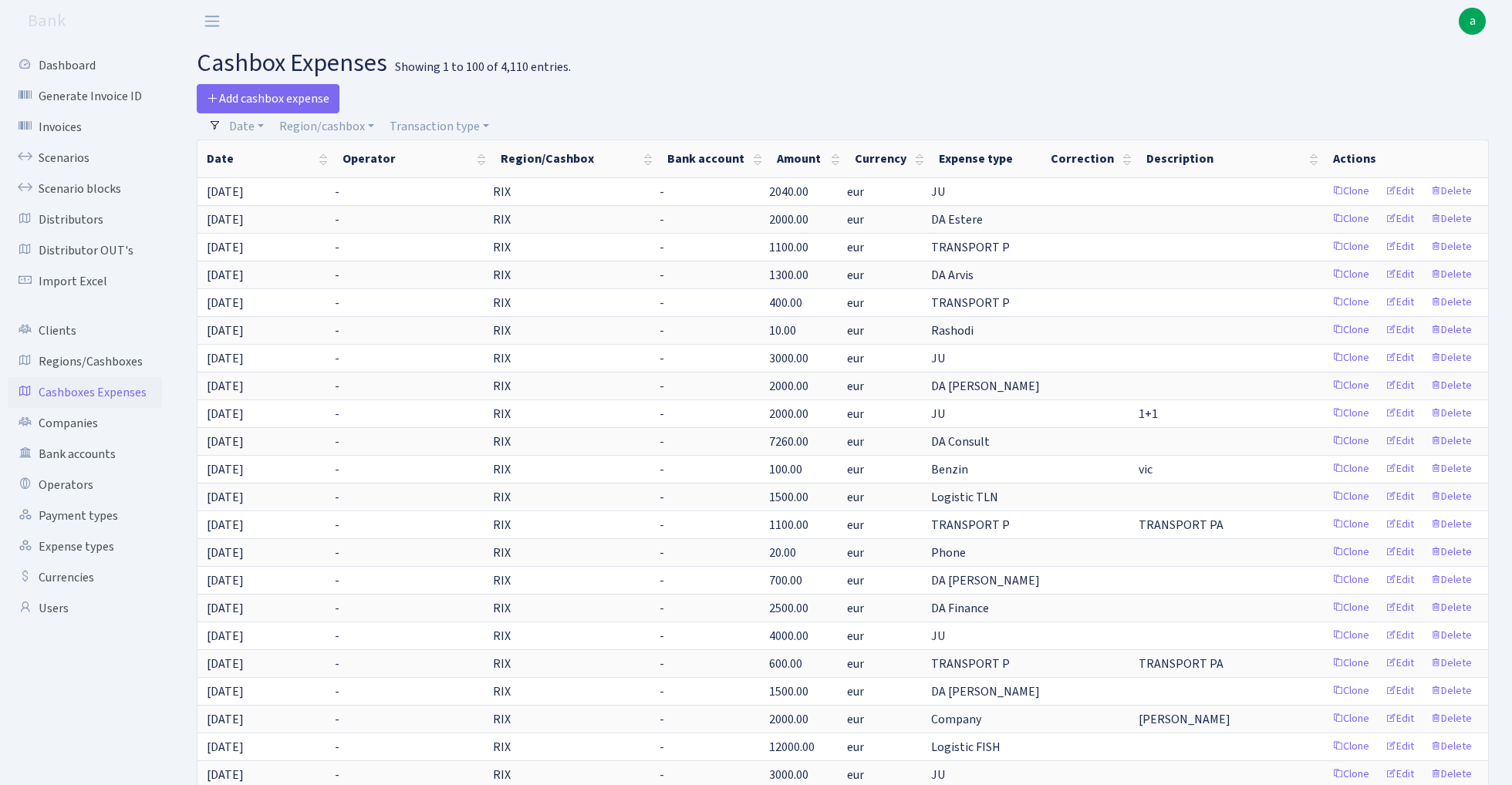
select select "100"
click at [60, 328] on link "Clients" at bounding box center [85, 330] width 154 height 31
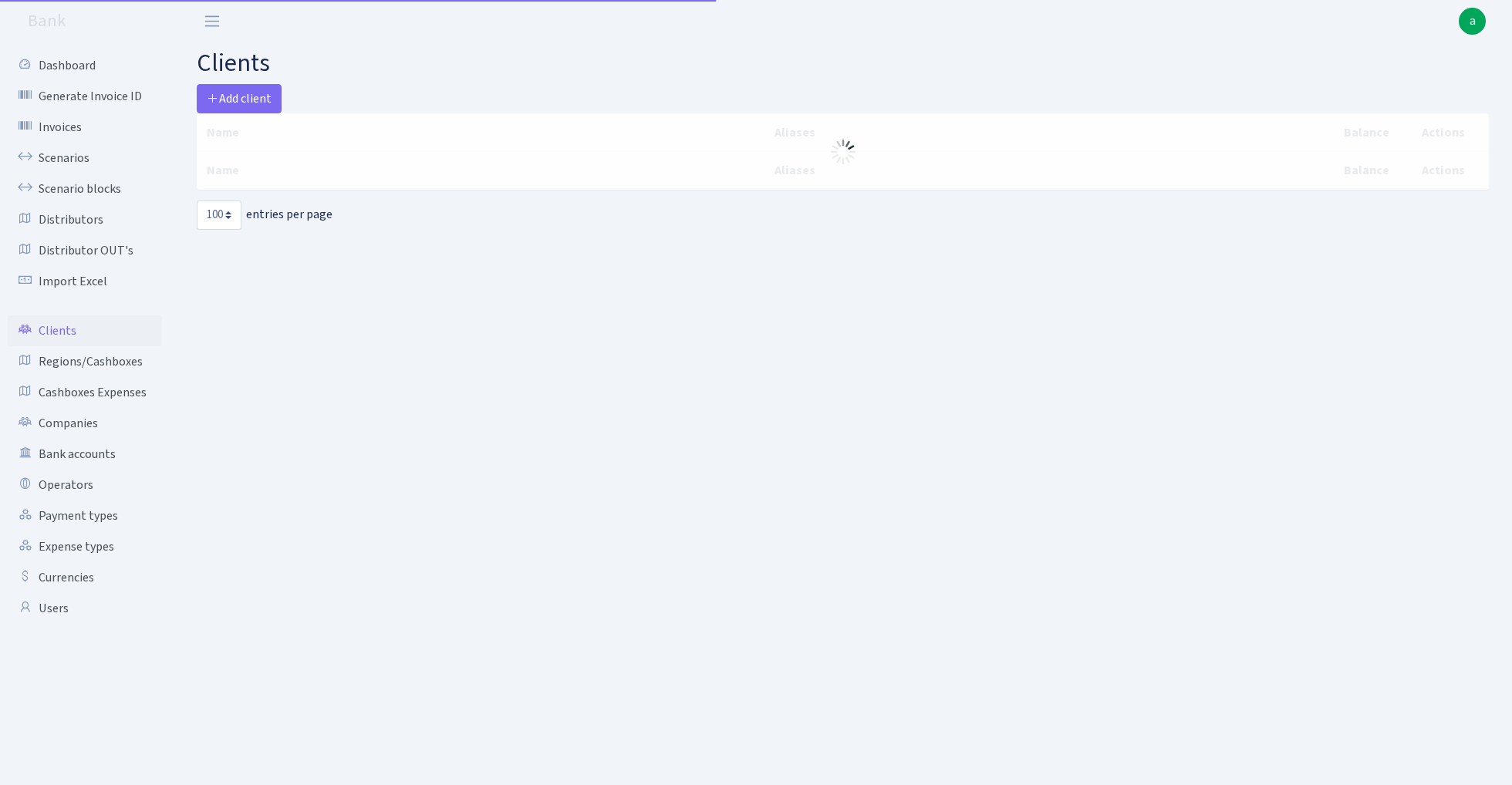
select select "100"
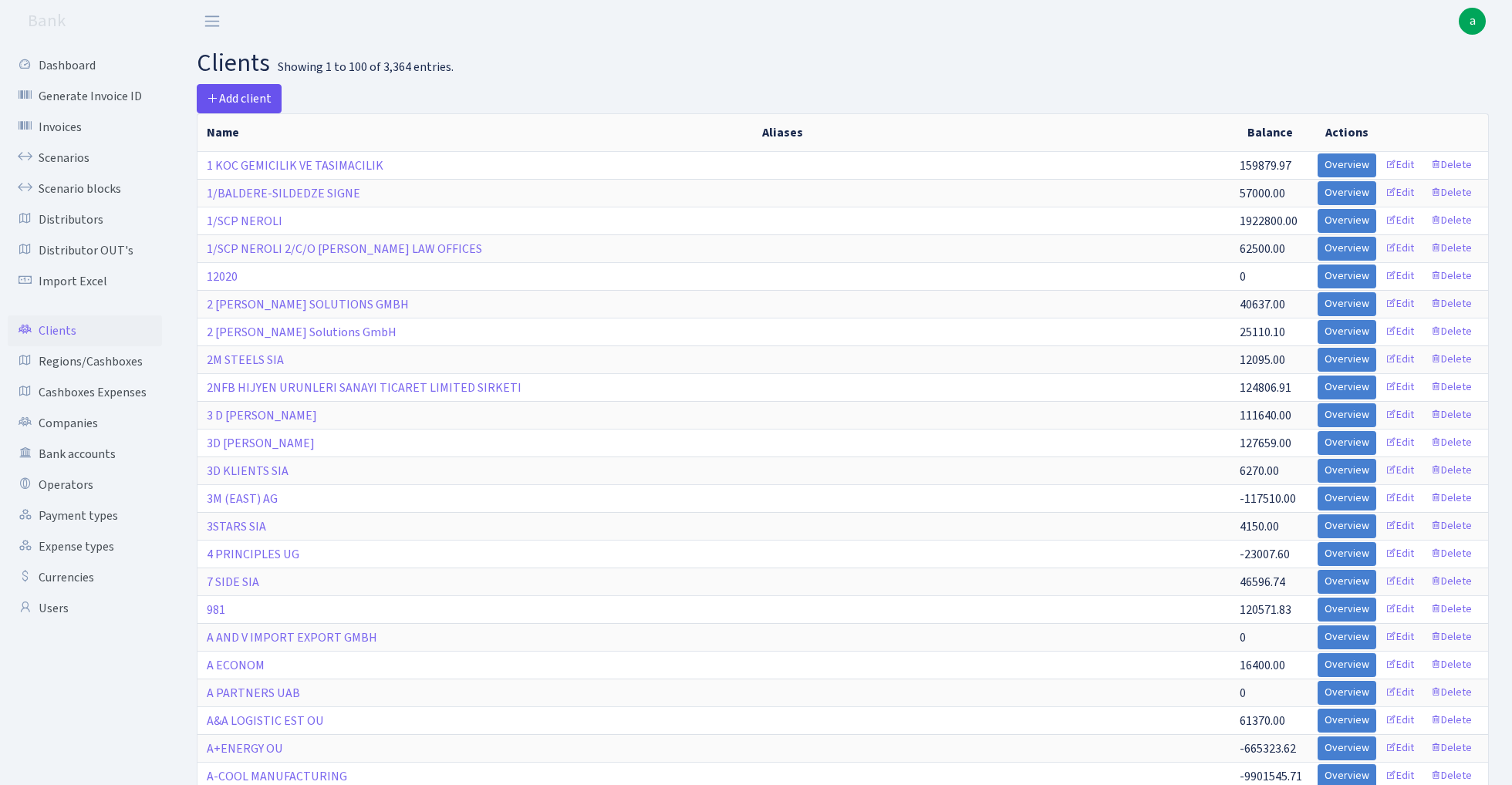
click at [247, 99] on span "Add client" at bounding box center [239, 99] width 65 height 17
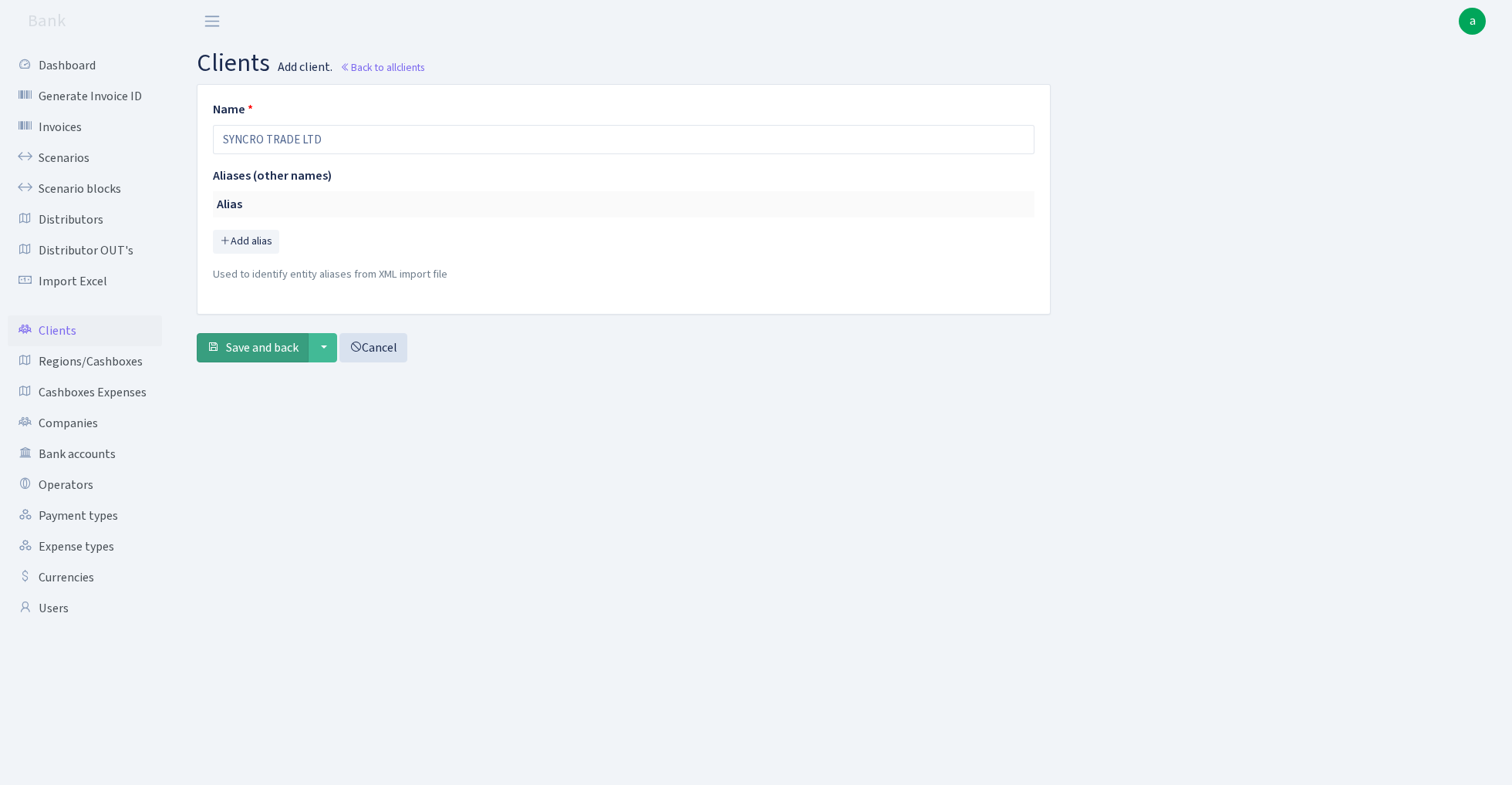
type input "SYNCRO TRADE LTD"
click at [247, 346] on span "Save and back" at bounding box center [263, 347] width 73 height 17
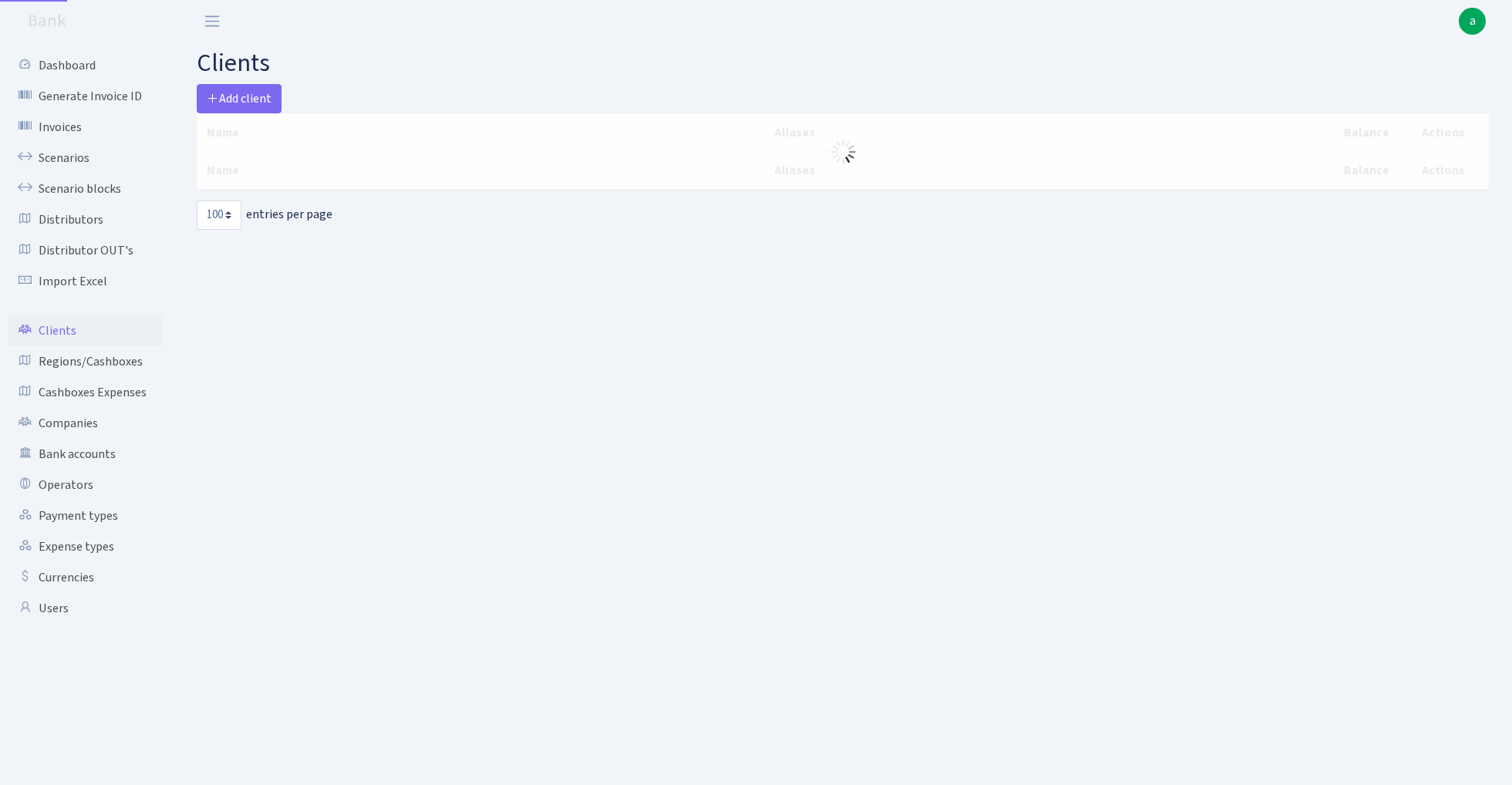
select select "100"
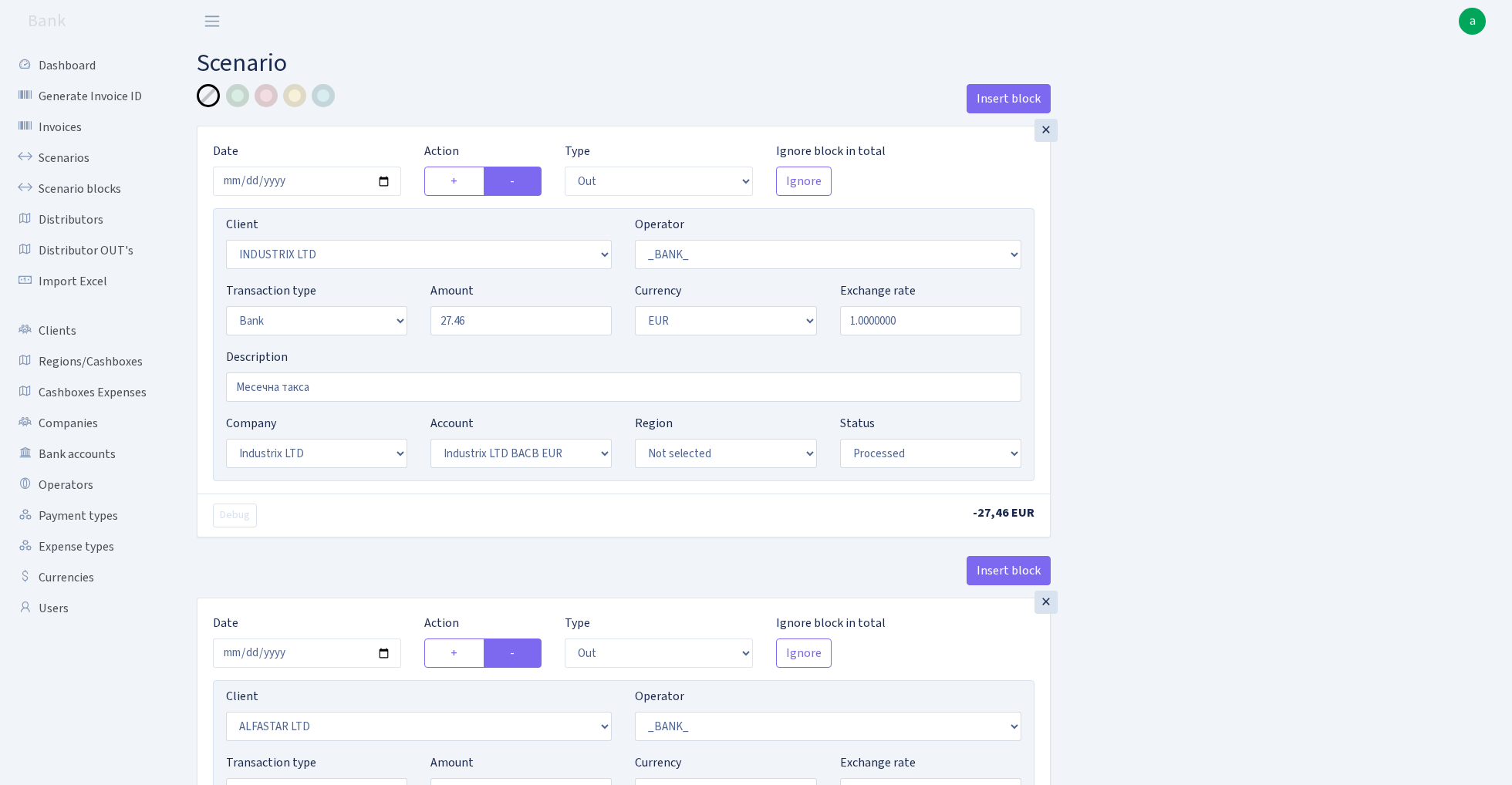
select select "out"
select select "3231"
select select "1"
select select "2"
select select "1"
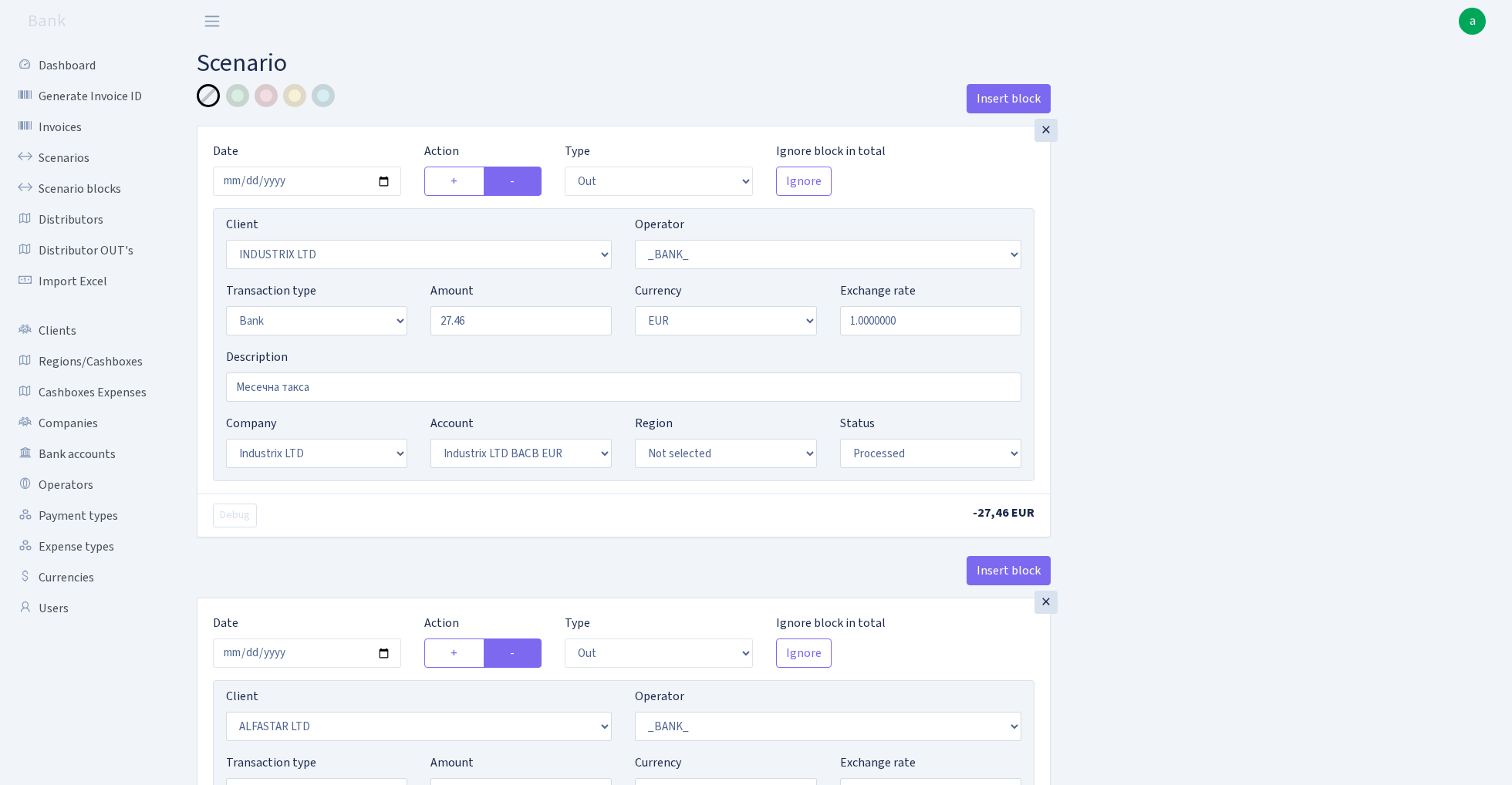
select select "17"
select select "41"
select select "processed"
select select "out"
select select "3235"
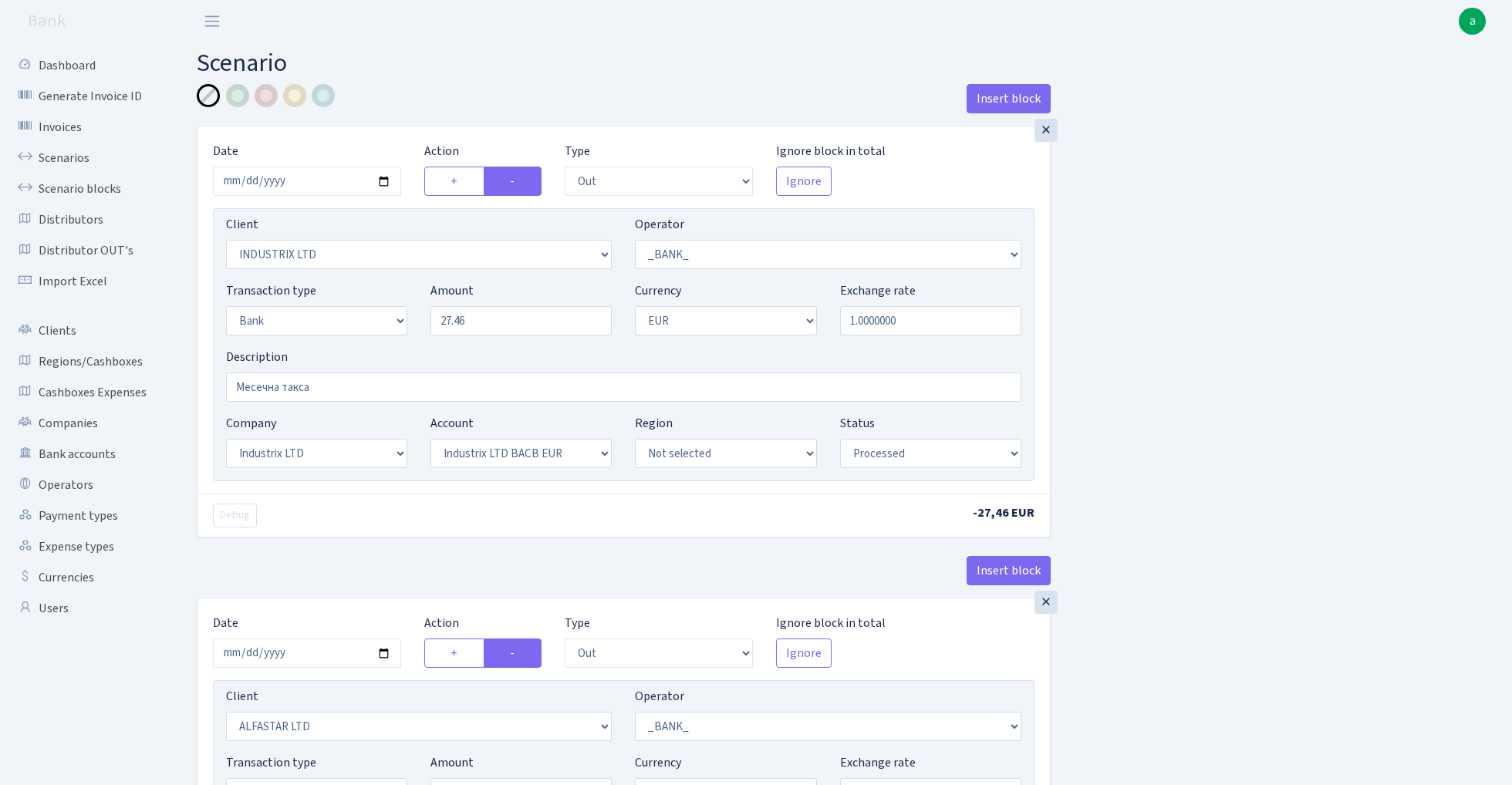
select select "1"
select select "2"
select select "1"
select select "14"
select select "42"
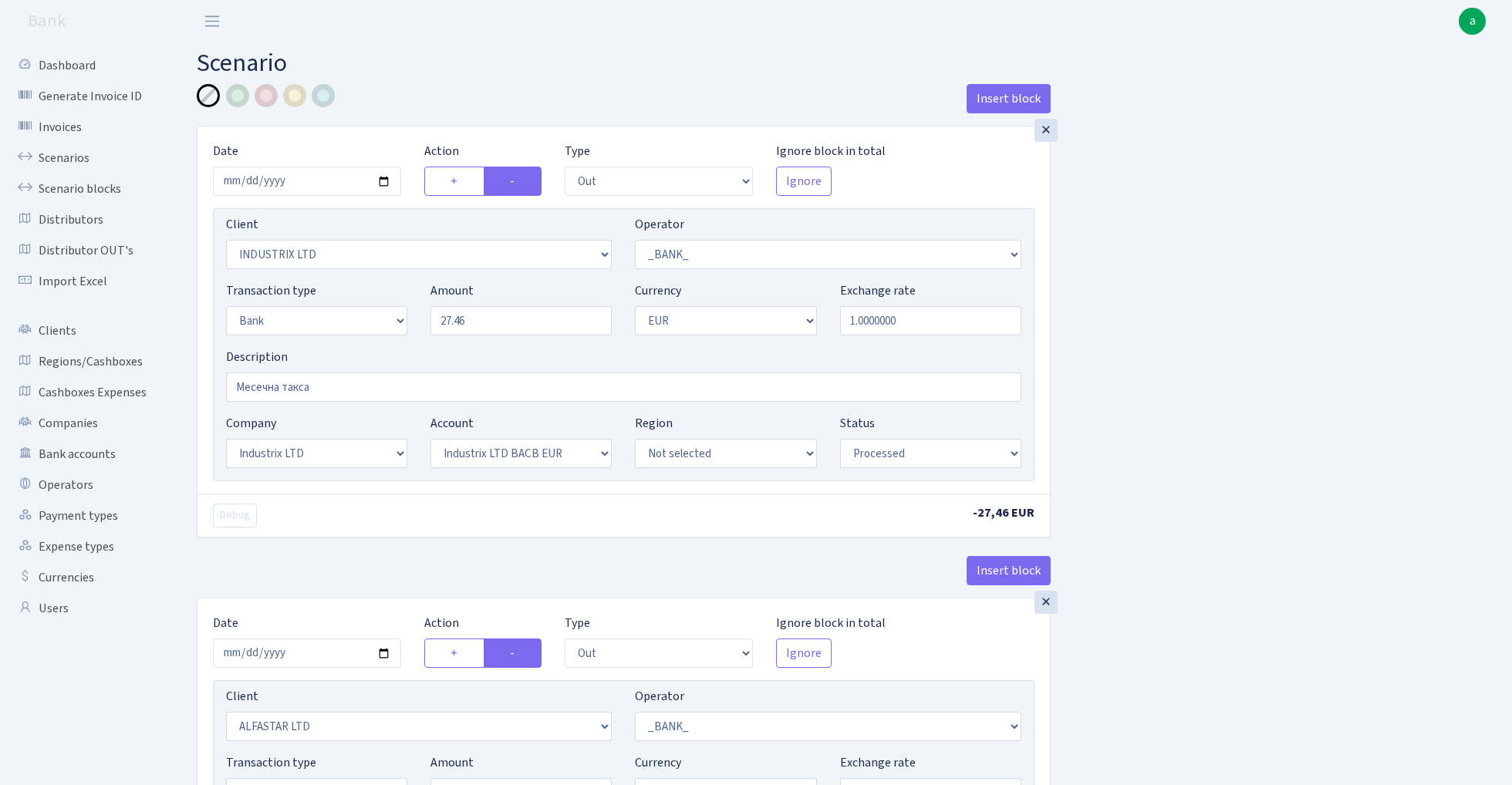
select select "processed"
select select "out"
select select "1906"
select select "1"
select select "2"
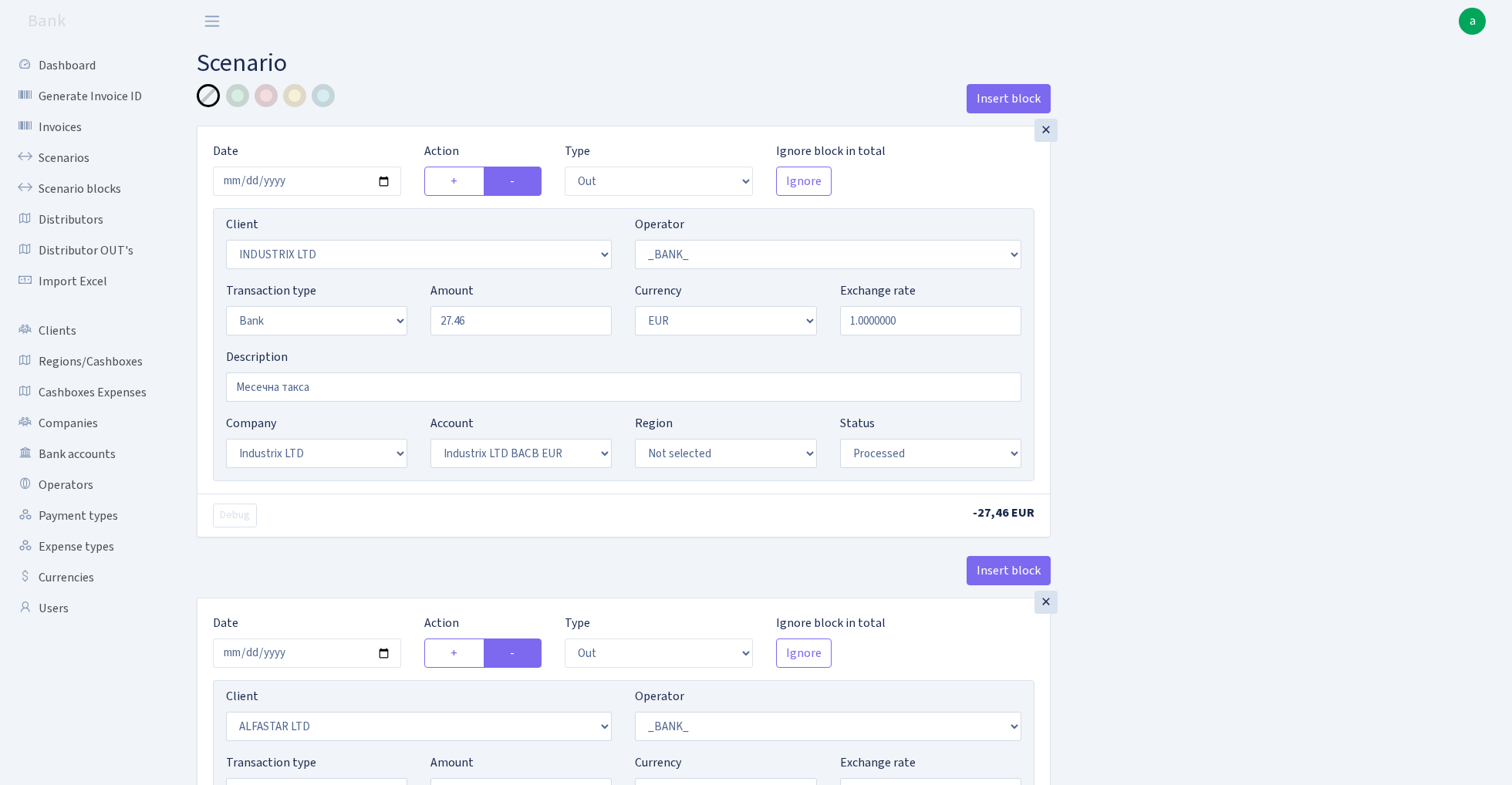
select select "1"
select select "2"
select select "4"
select select "processed"
select select "out"
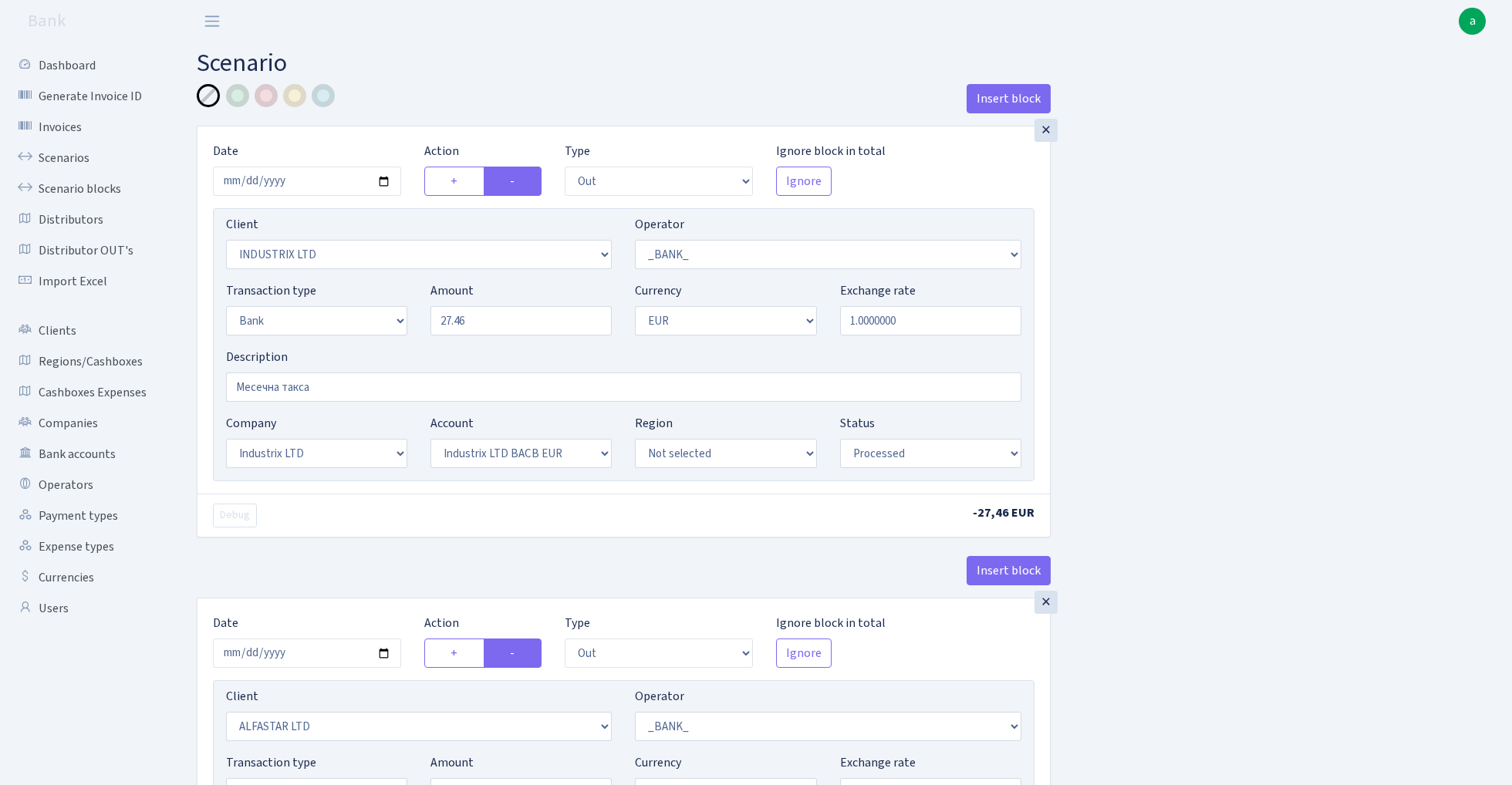
select select "638"
select select "1"
select select "2"
select select "1"
select select "16"
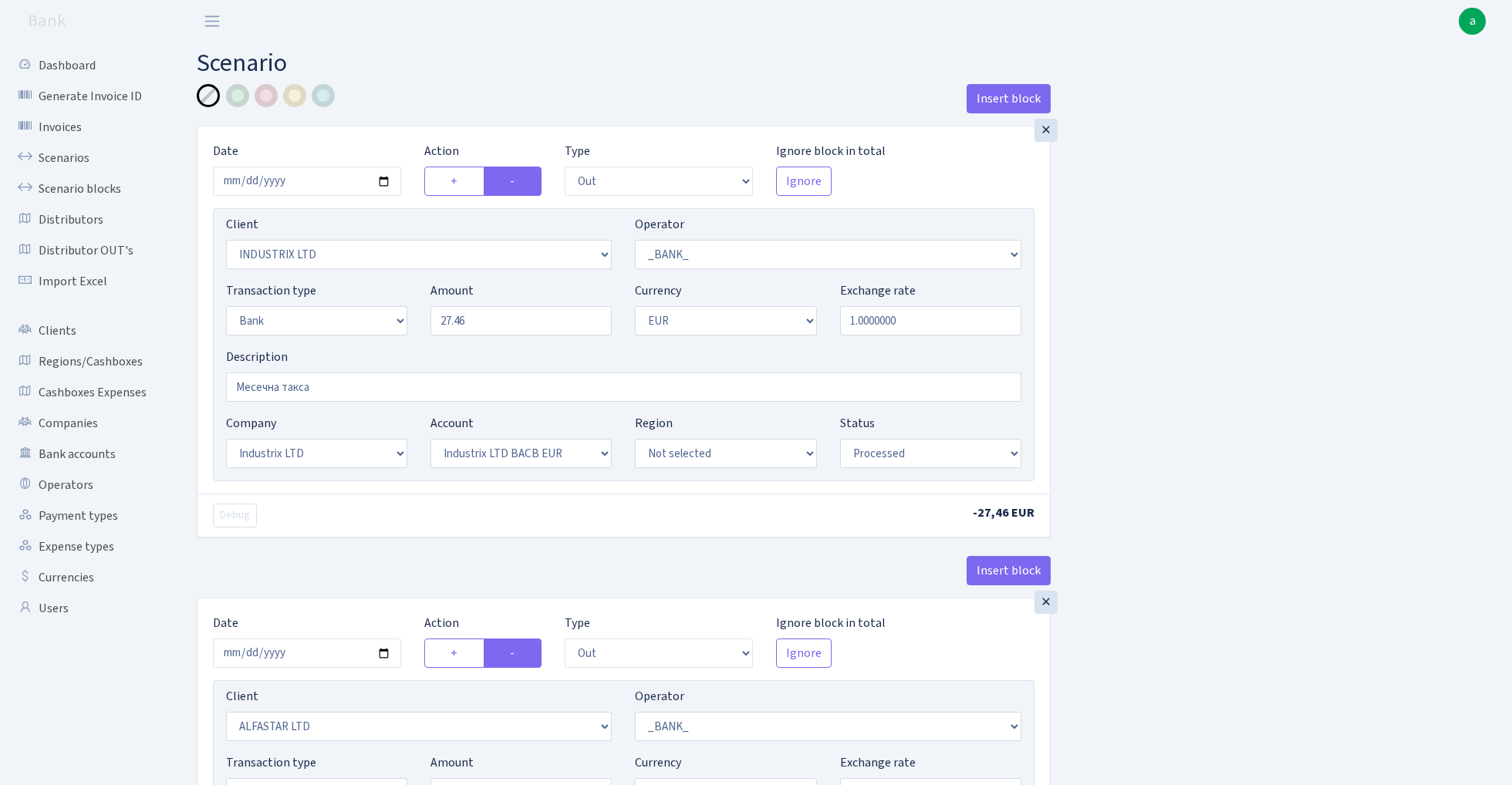
select select "40"
select select "processed"
select select "out"
select select "638"
select select "1"
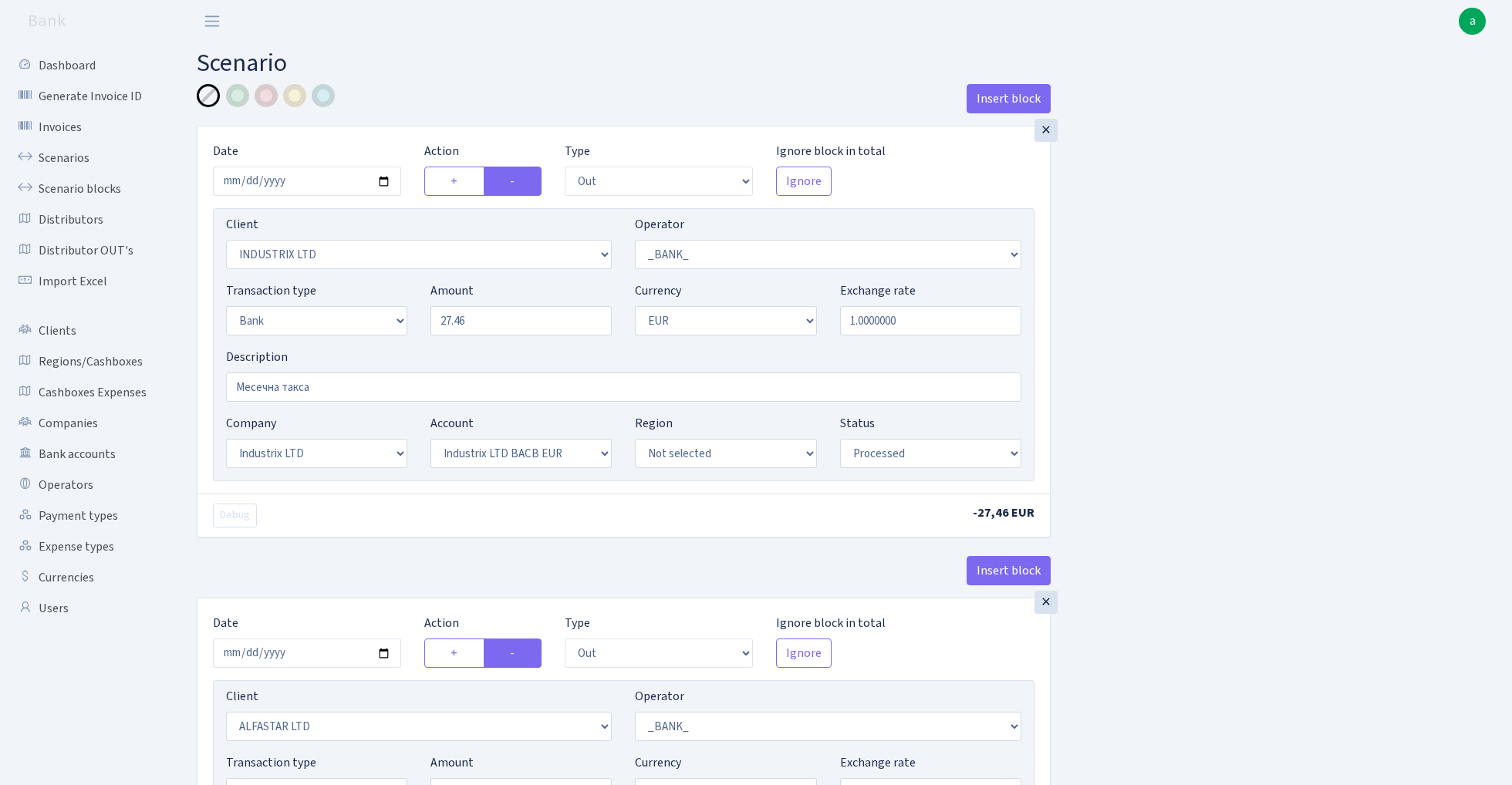
select select "2"
select select "1"
select select "18"
select select "44"
select select "processed"
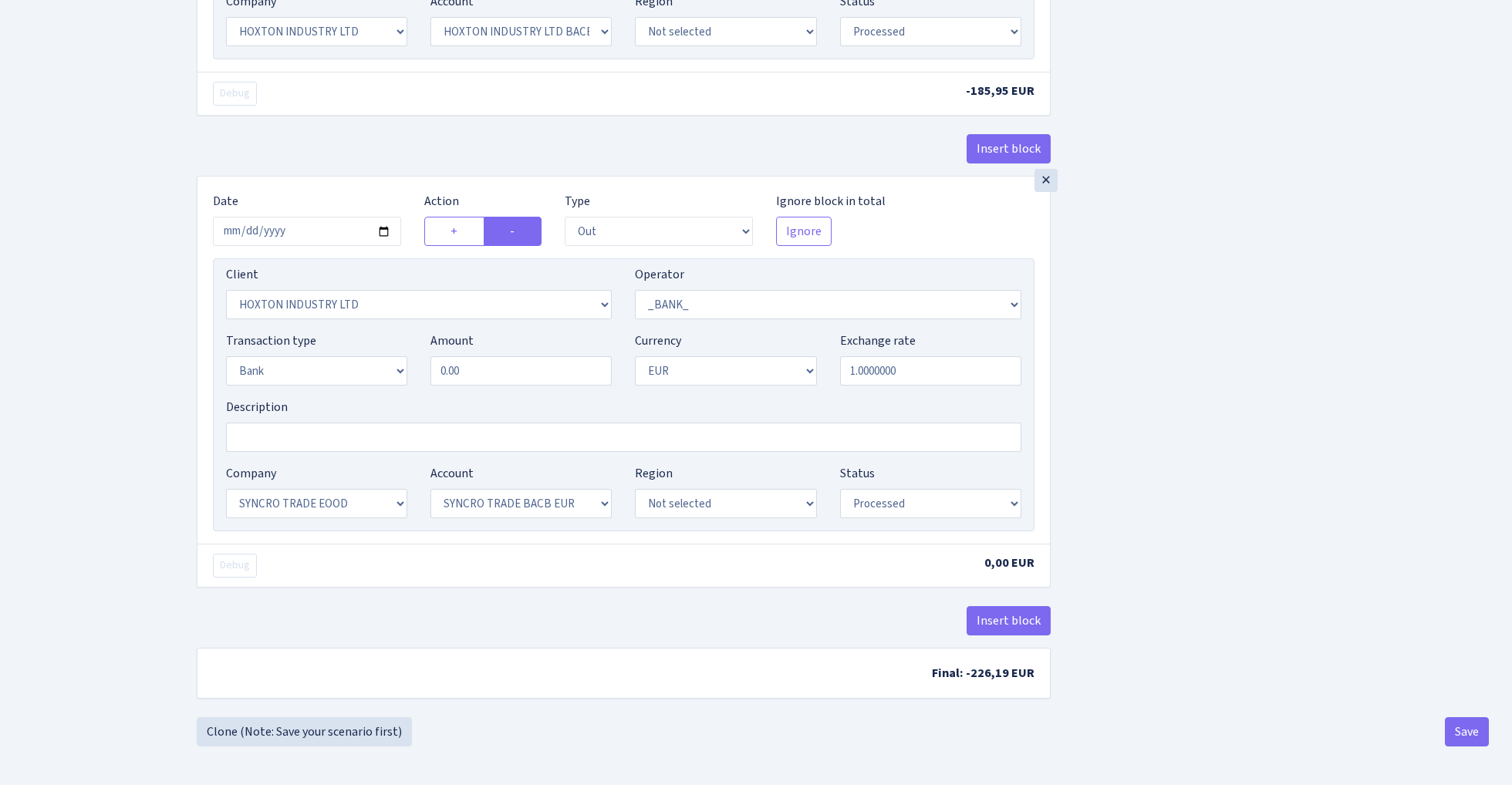
scroll to position [1848, 0]
select select "3390"
click at [489, 366] on input "0.00" at bounding box center [521, 371] width 181 height 29
paste input "186.78"
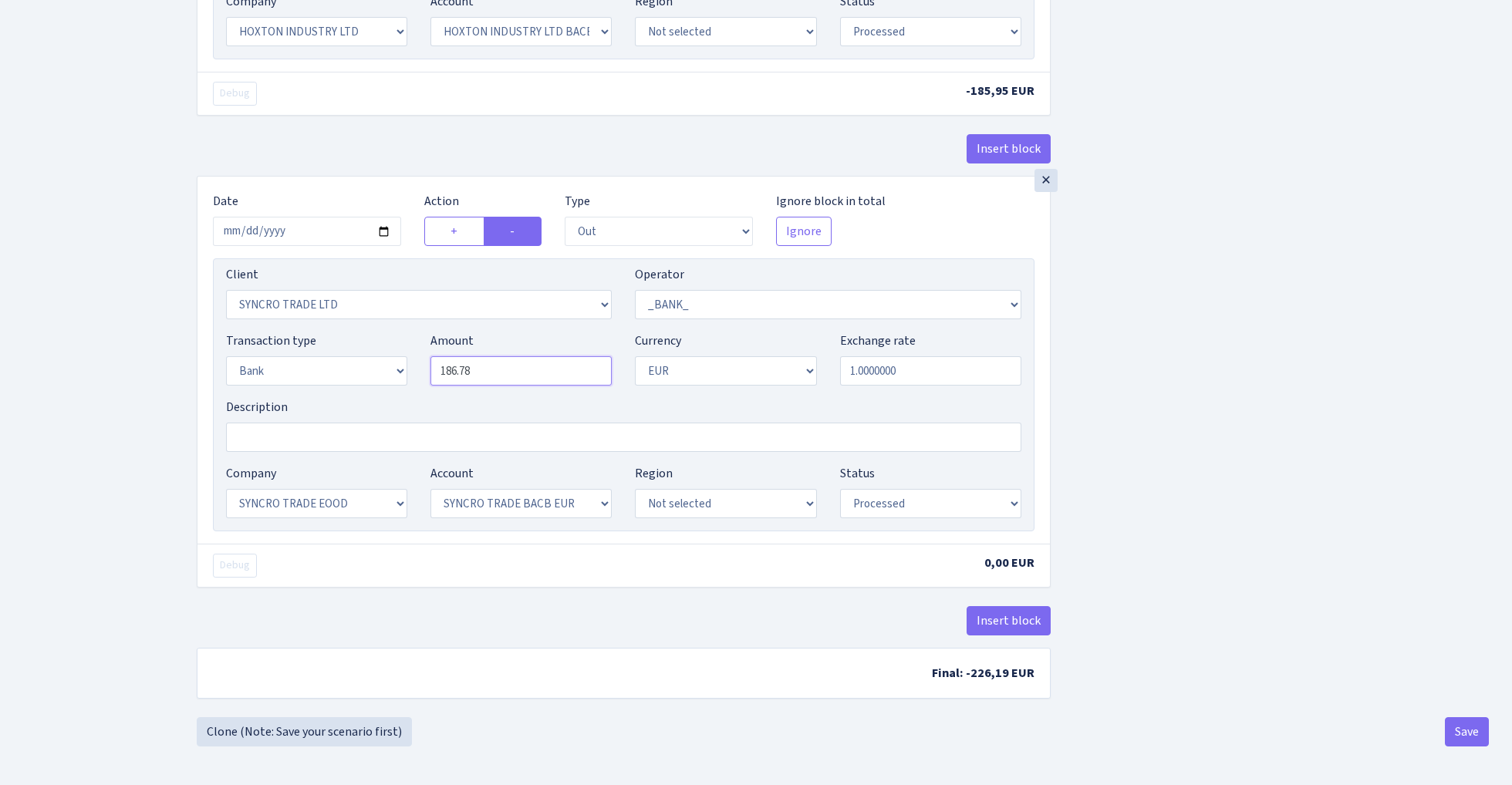
type input "186.78"
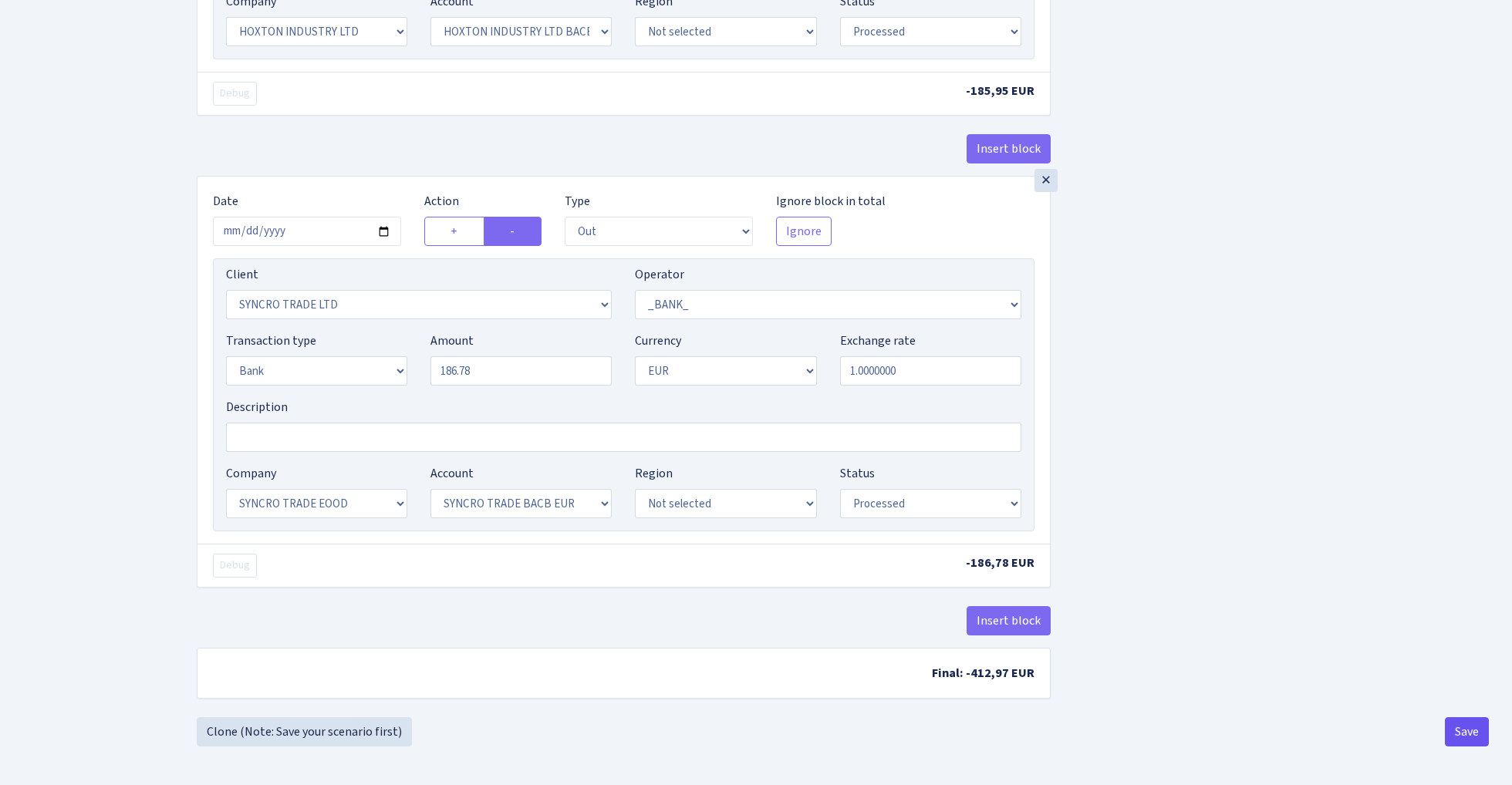
click at [1463, 733] on button "Save" at bounding box center [1467, 732] width 44 height 29
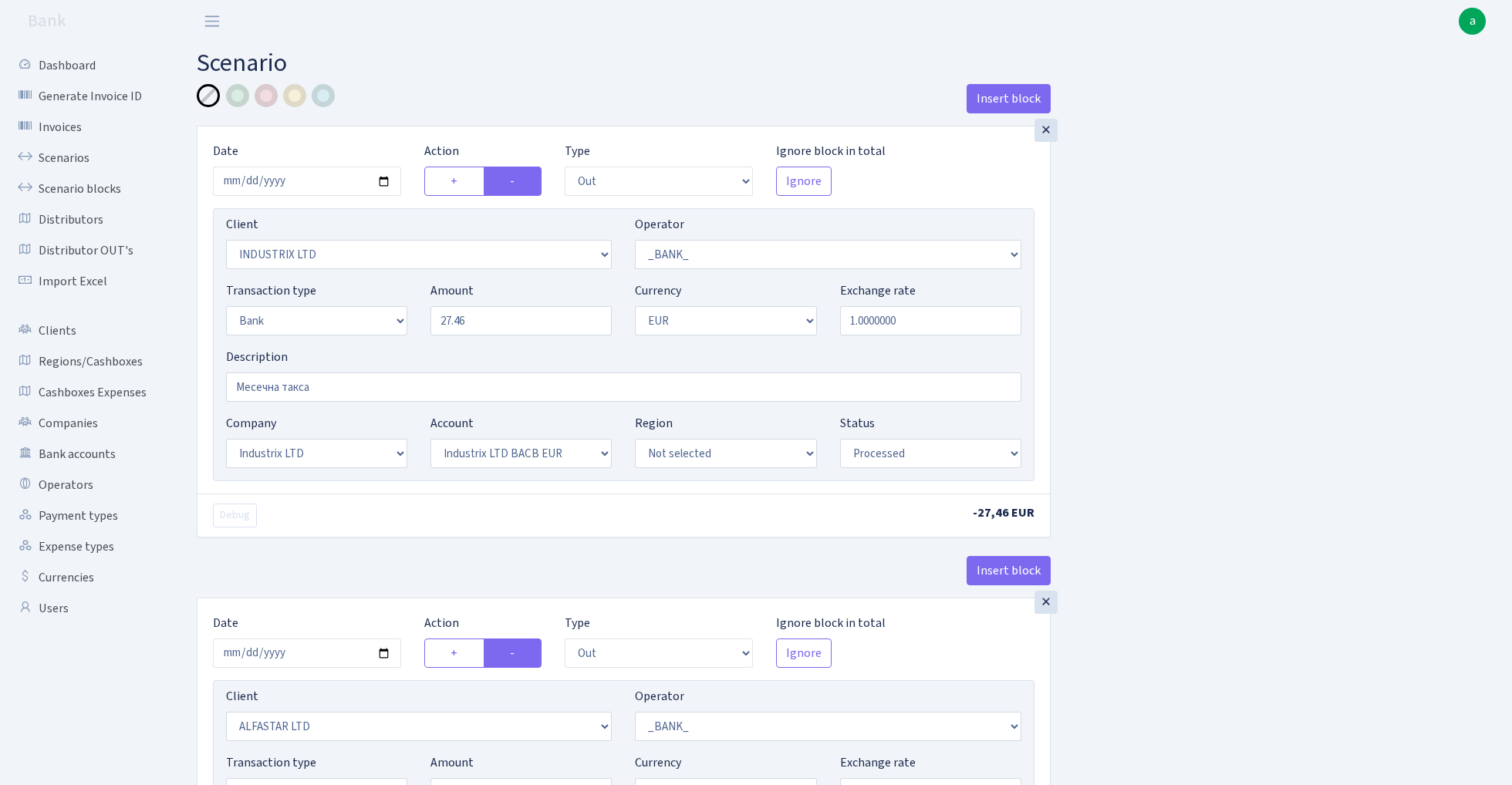
select select "out"
select select "3231"
select select "1"
select select "2"
select select "1"
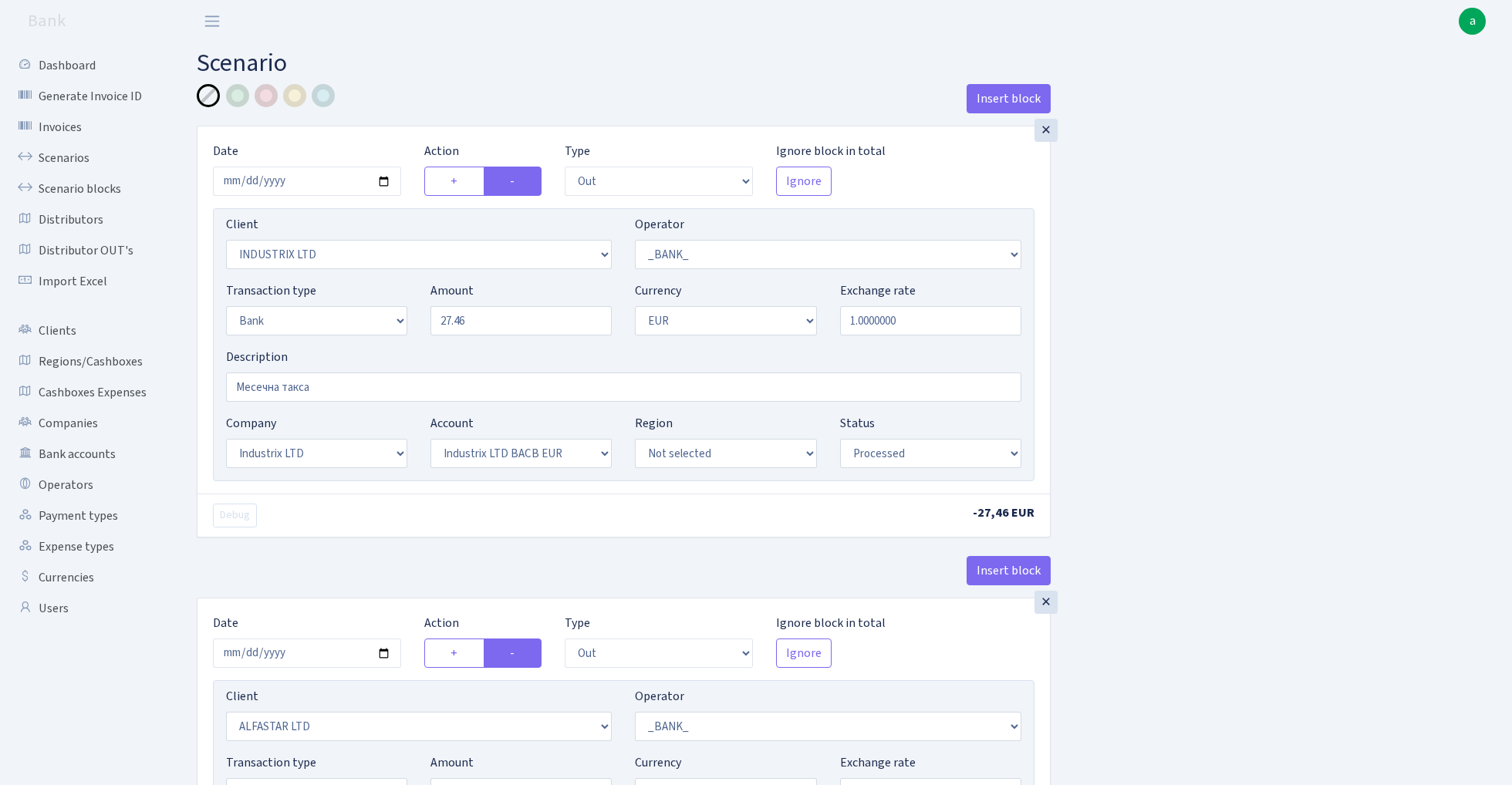
select select "17"
select select "41"
select select "processed"
select select "out"
select select "3235"
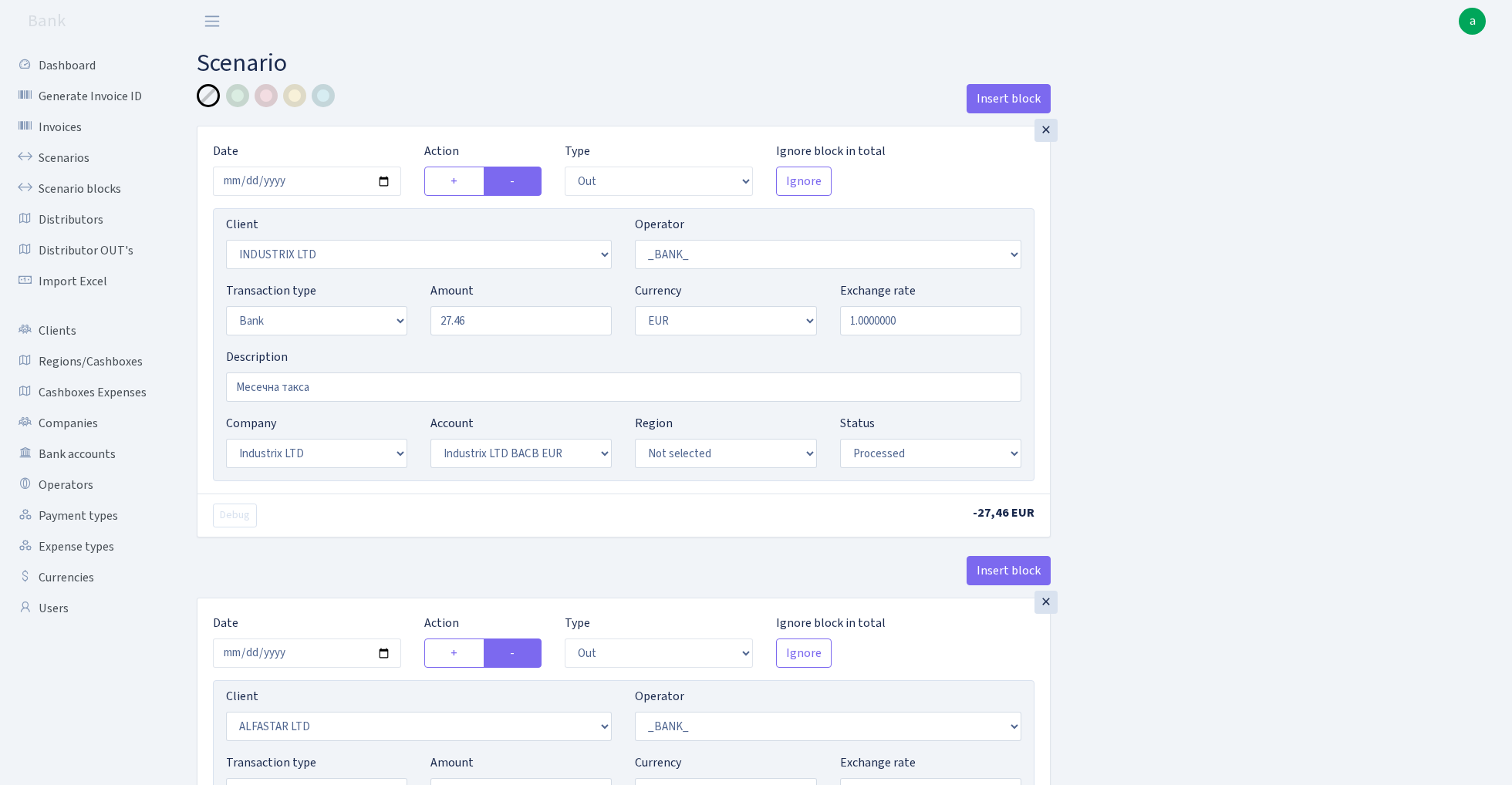
select select "1"
select select "2"
select select "1"
select select "14"
select select "42"
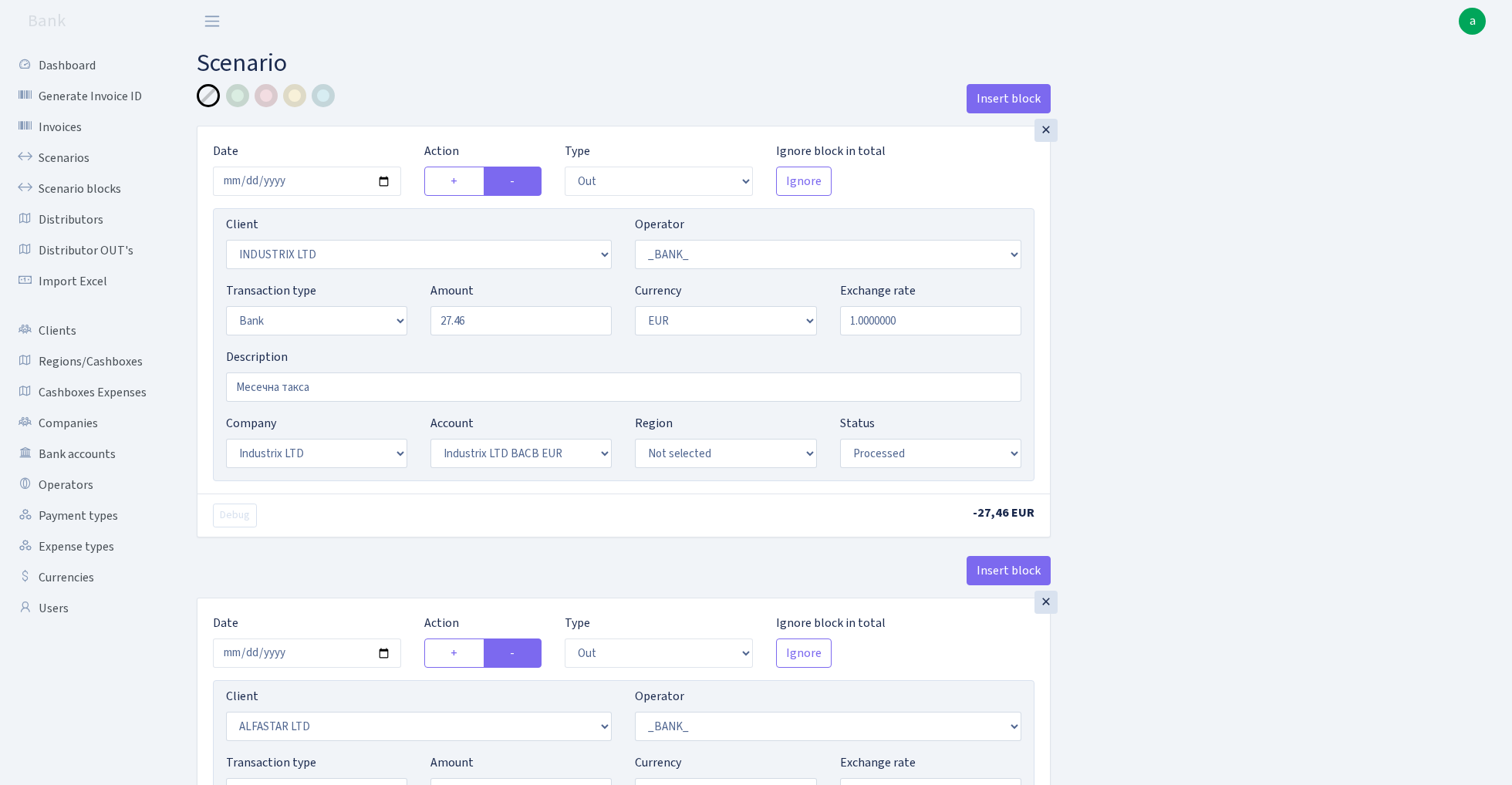
select select "processed"
select select "out"
select select "1906"
select select "1"
select select "2"
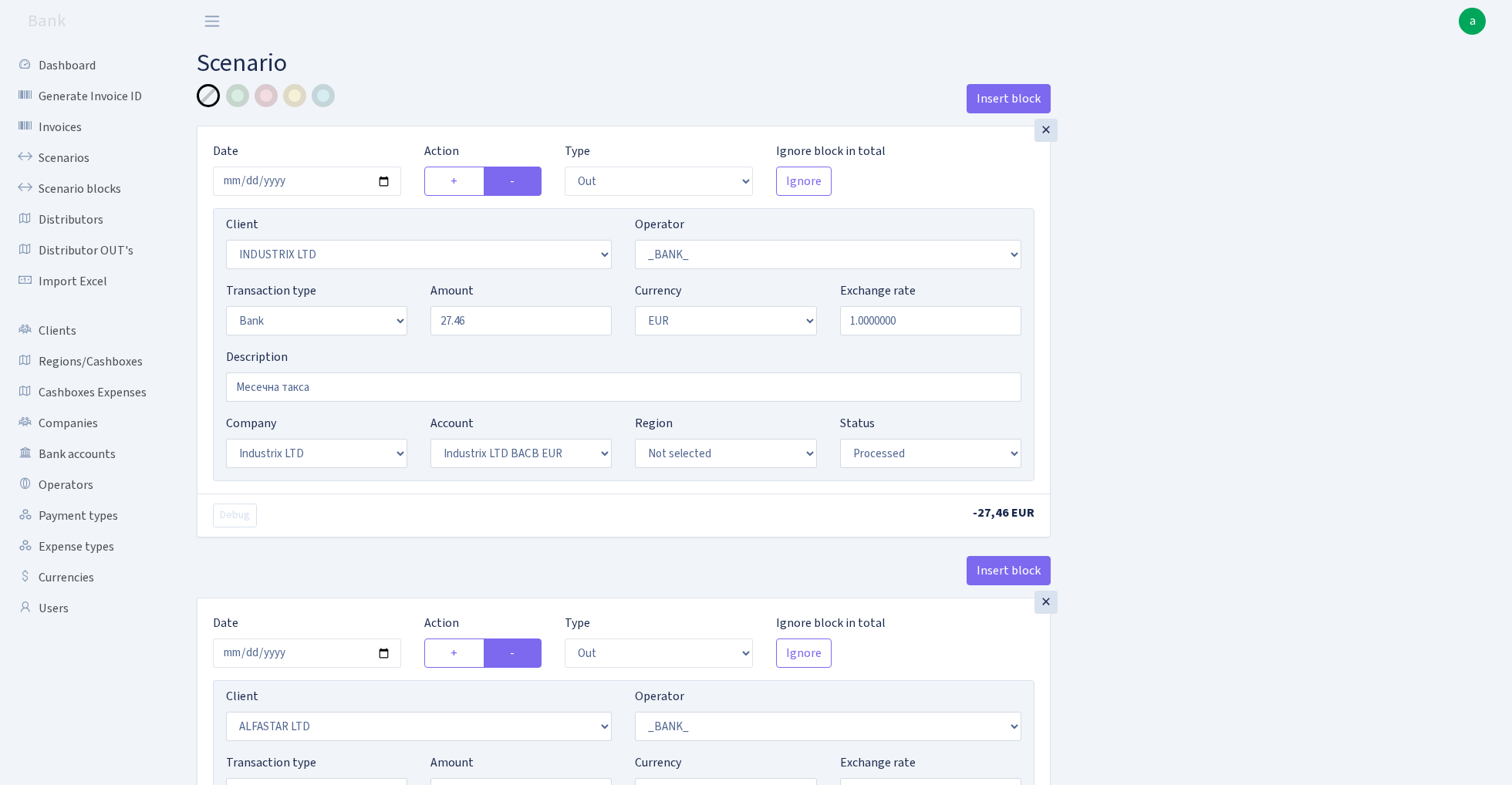
select select "1"
select select "2"
select select "4"
select select "processed"
select select "out"
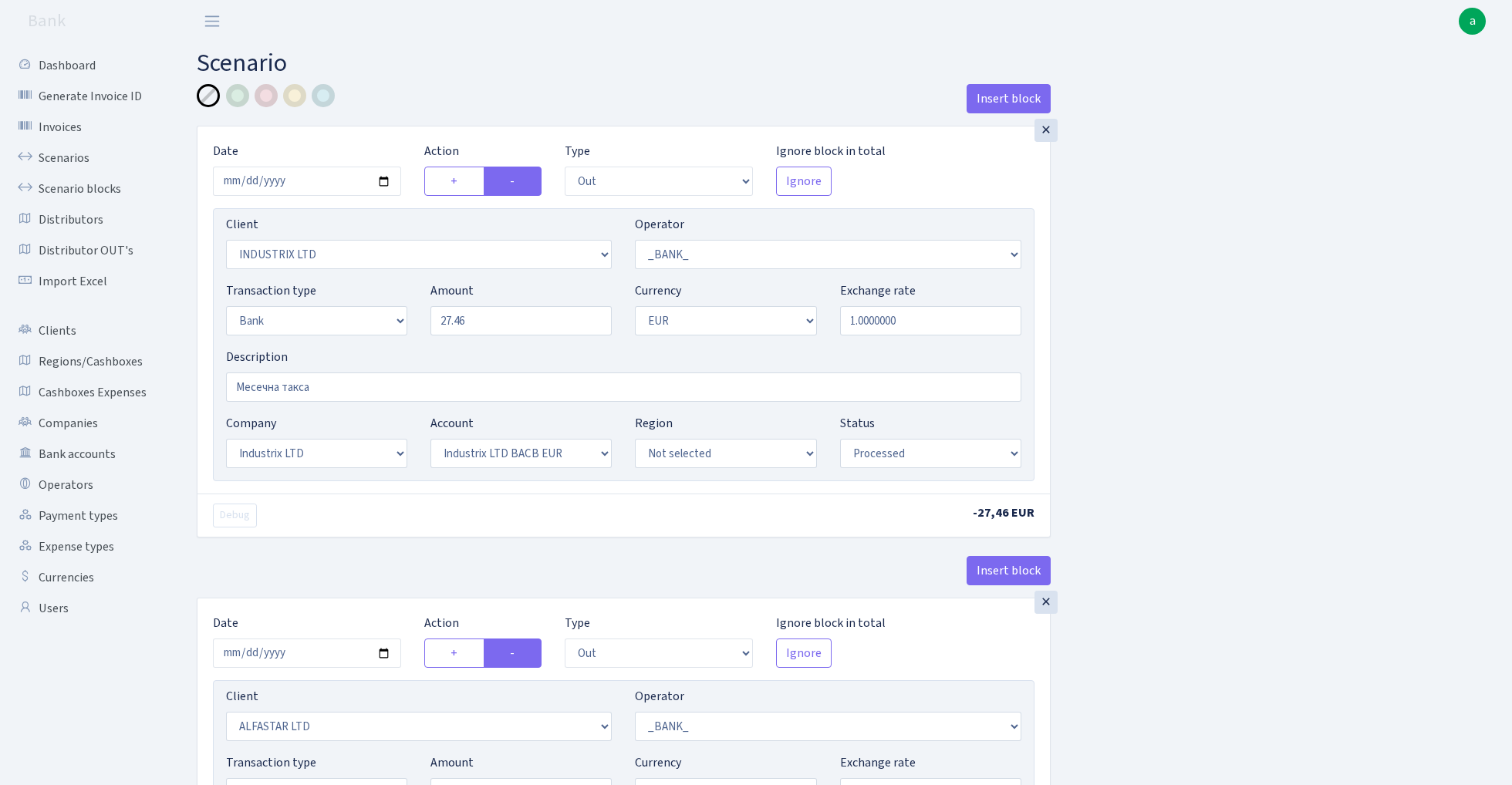
select select "638"
select select "1"
select select "2"
select select "1"
select select "16"
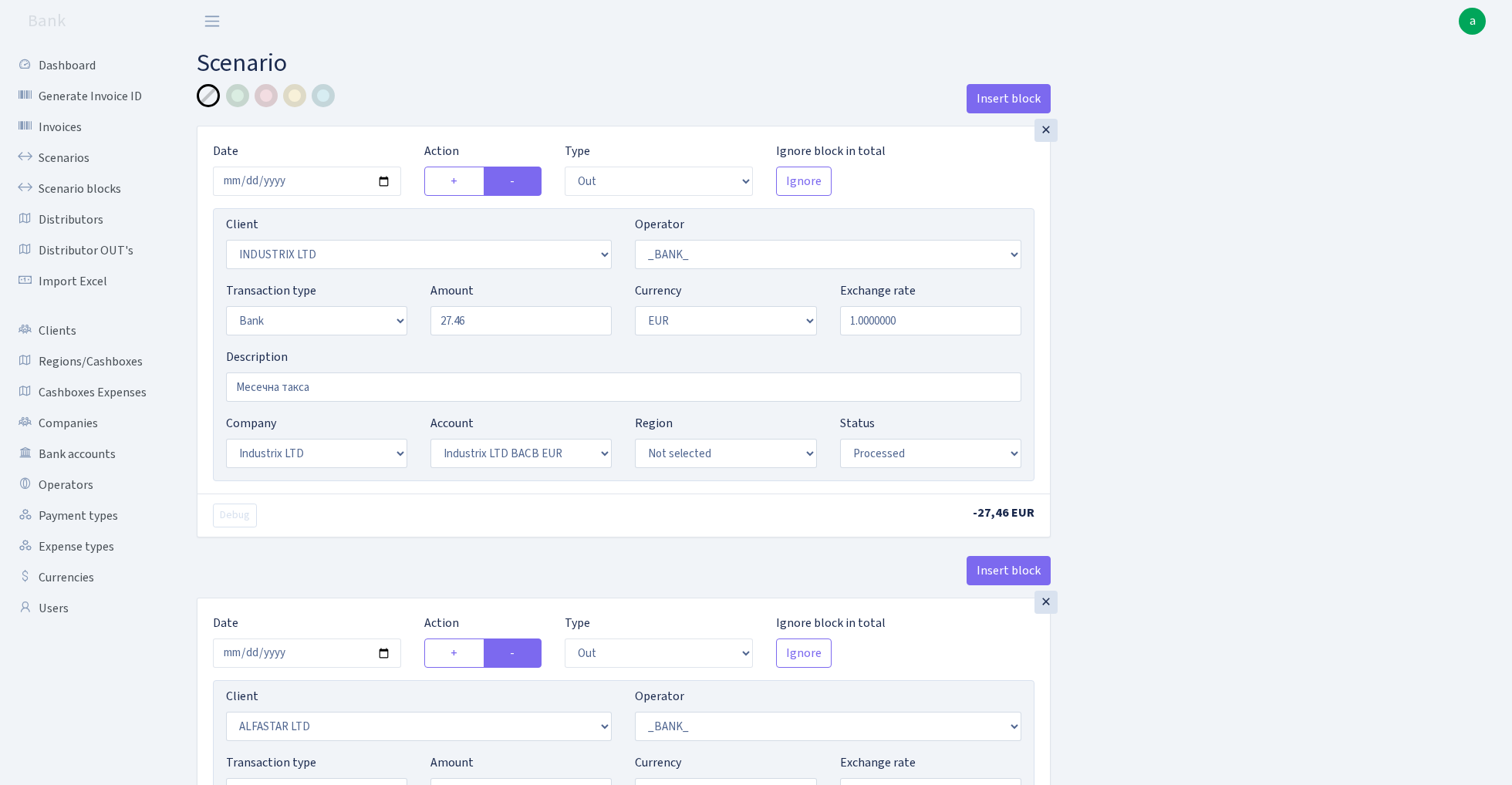
select select "40"
select select "processed"
select select "out"
select select "3390"
select select "1"
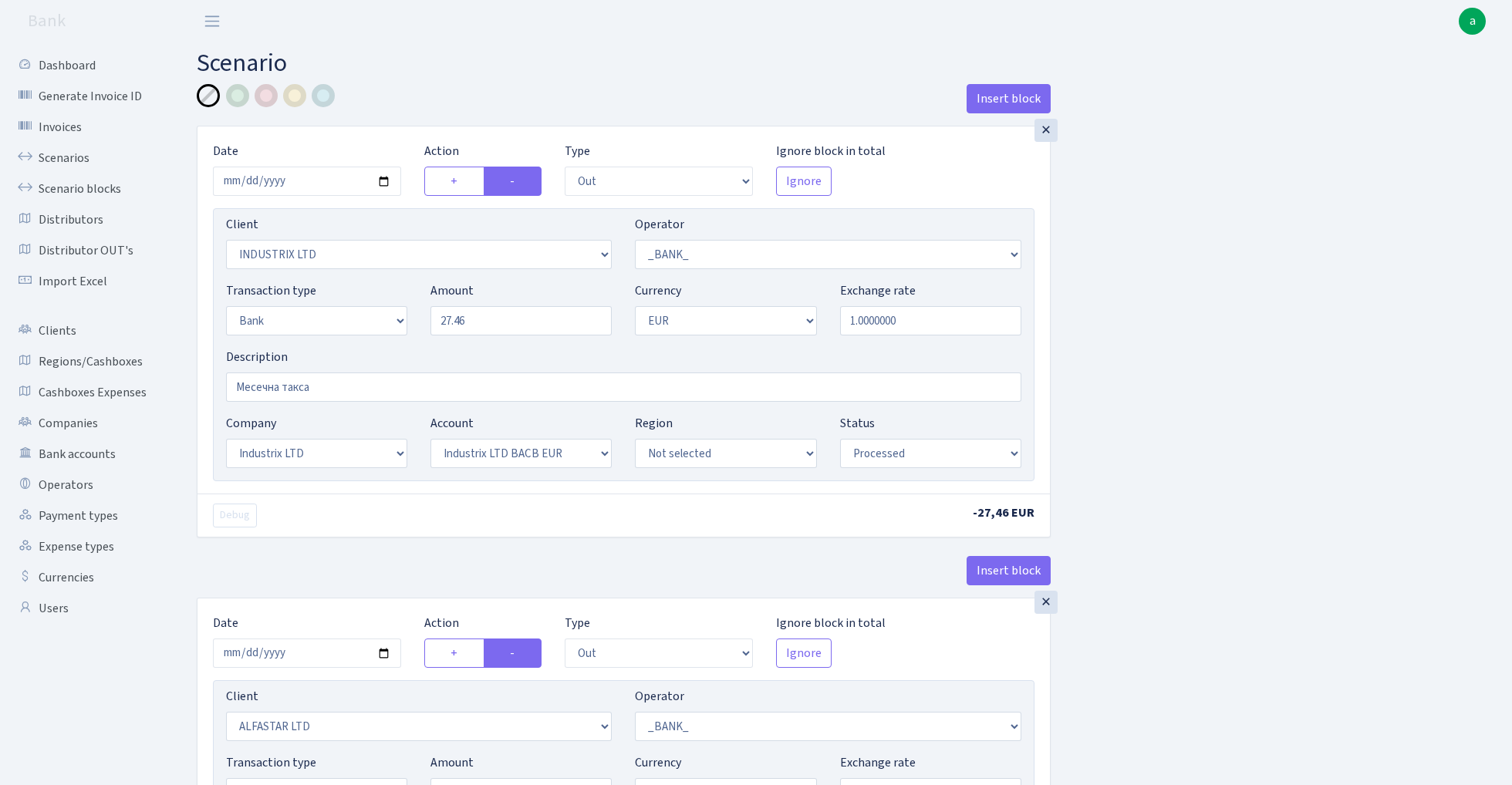
select select "2"
select select "1"
select select "18"
select select "44"
select select "processed"
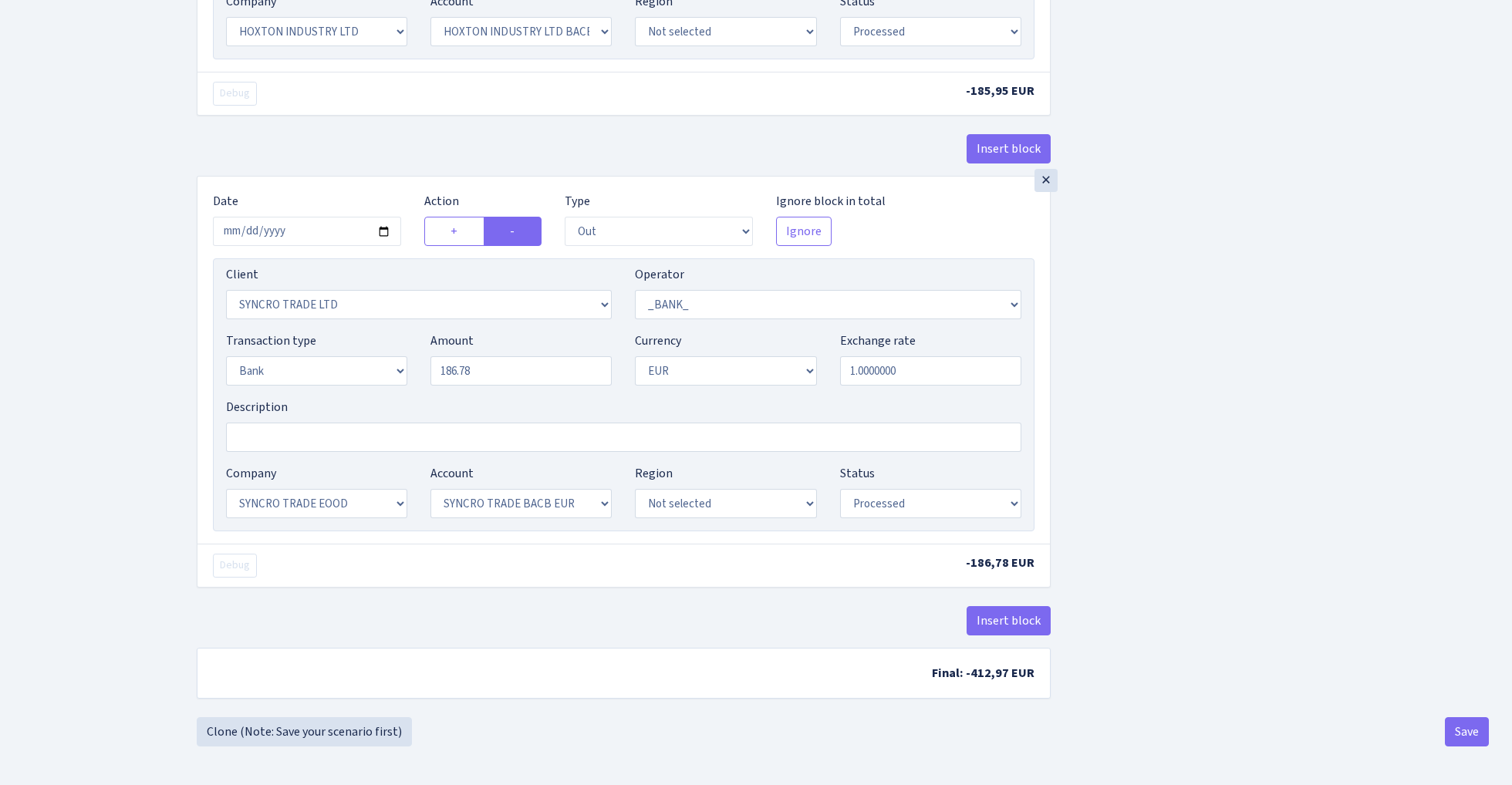
scroll to position [1848, 0]
click at [1469, 725] on button "Save" at bounding box center [1467, 732] width 44 height 29
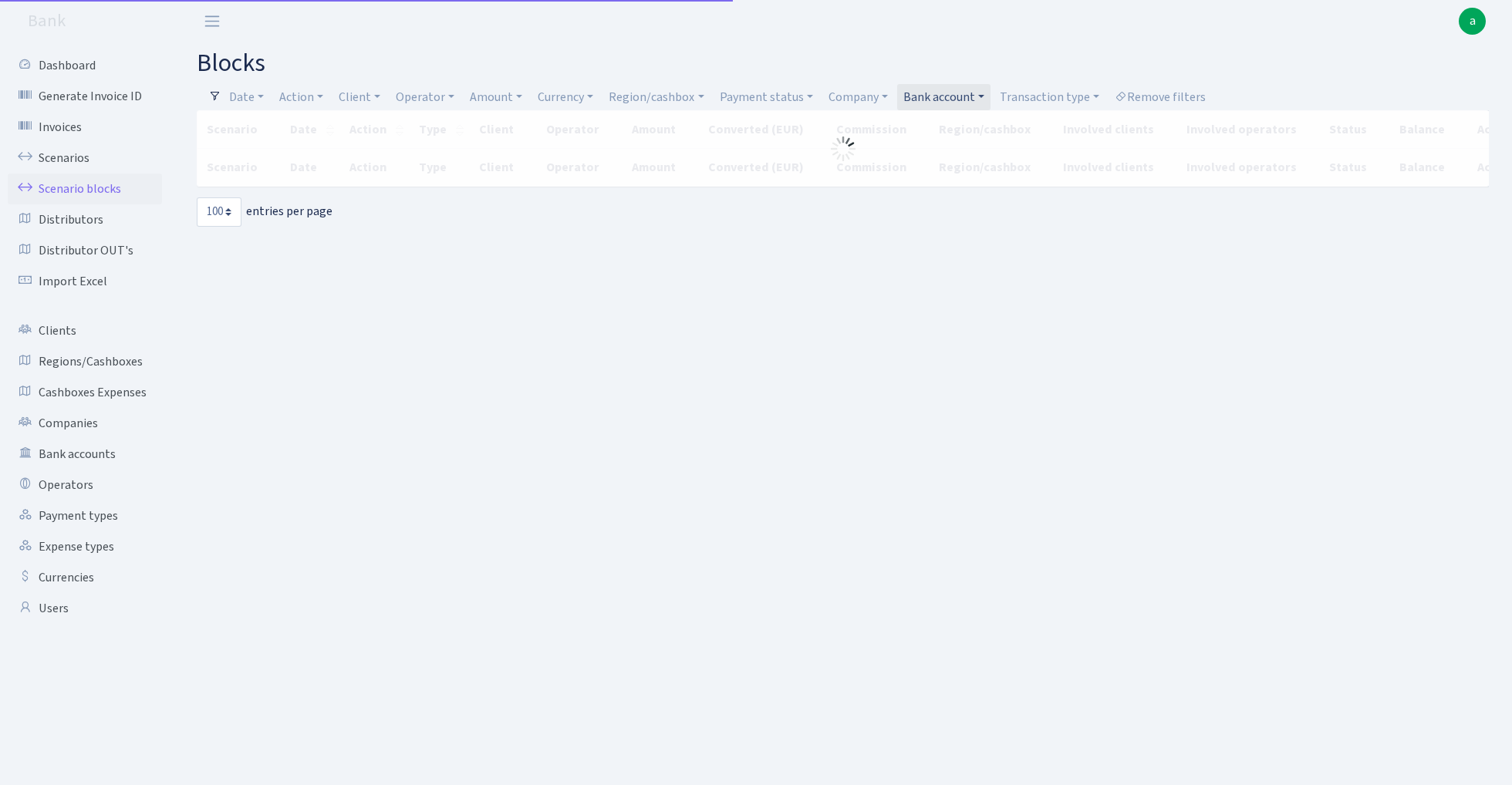
select select "100"
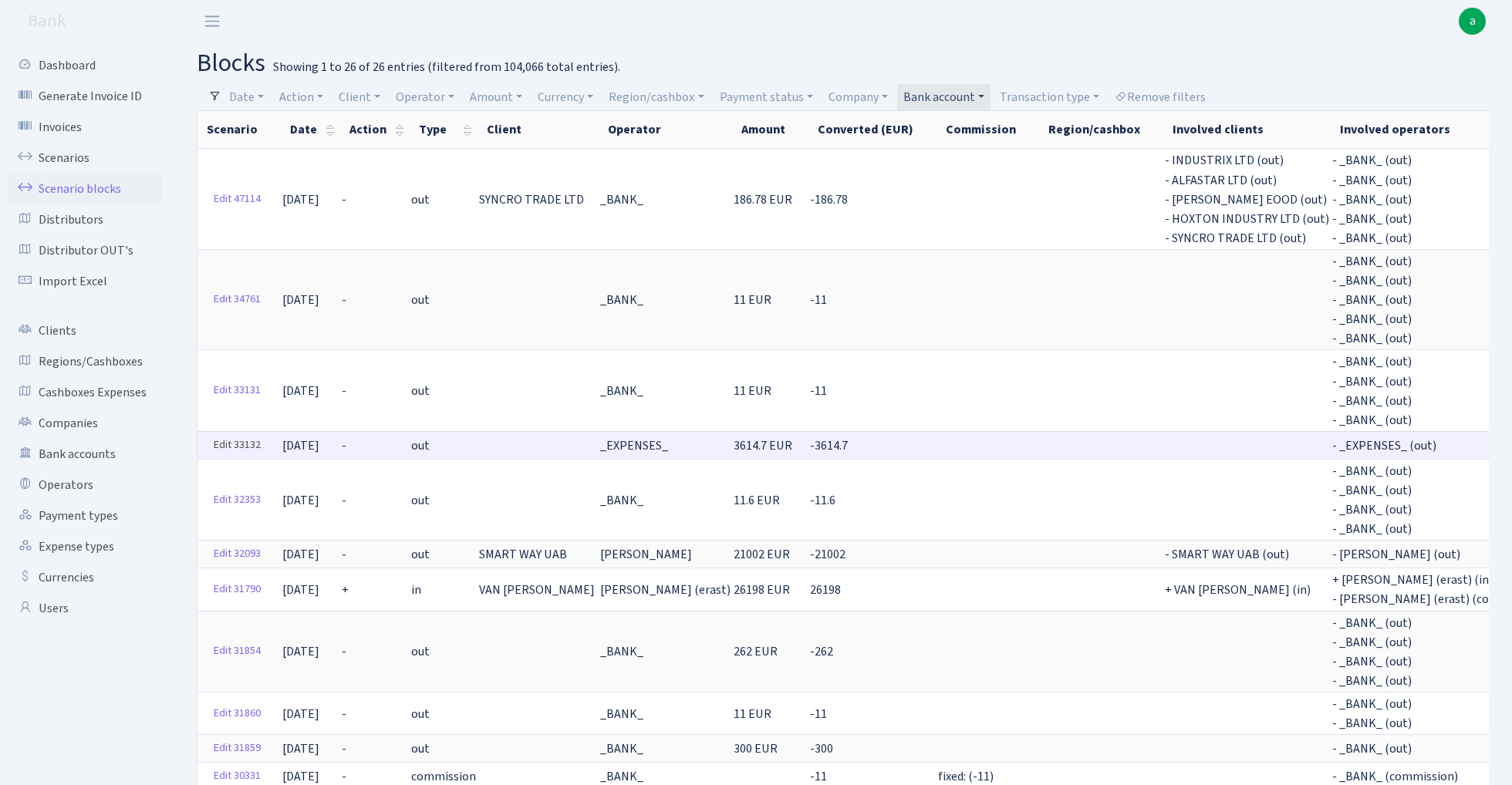
click at [236, 434] on link "Edit 33132" at bounding box center [237, 446] width 61 height 24
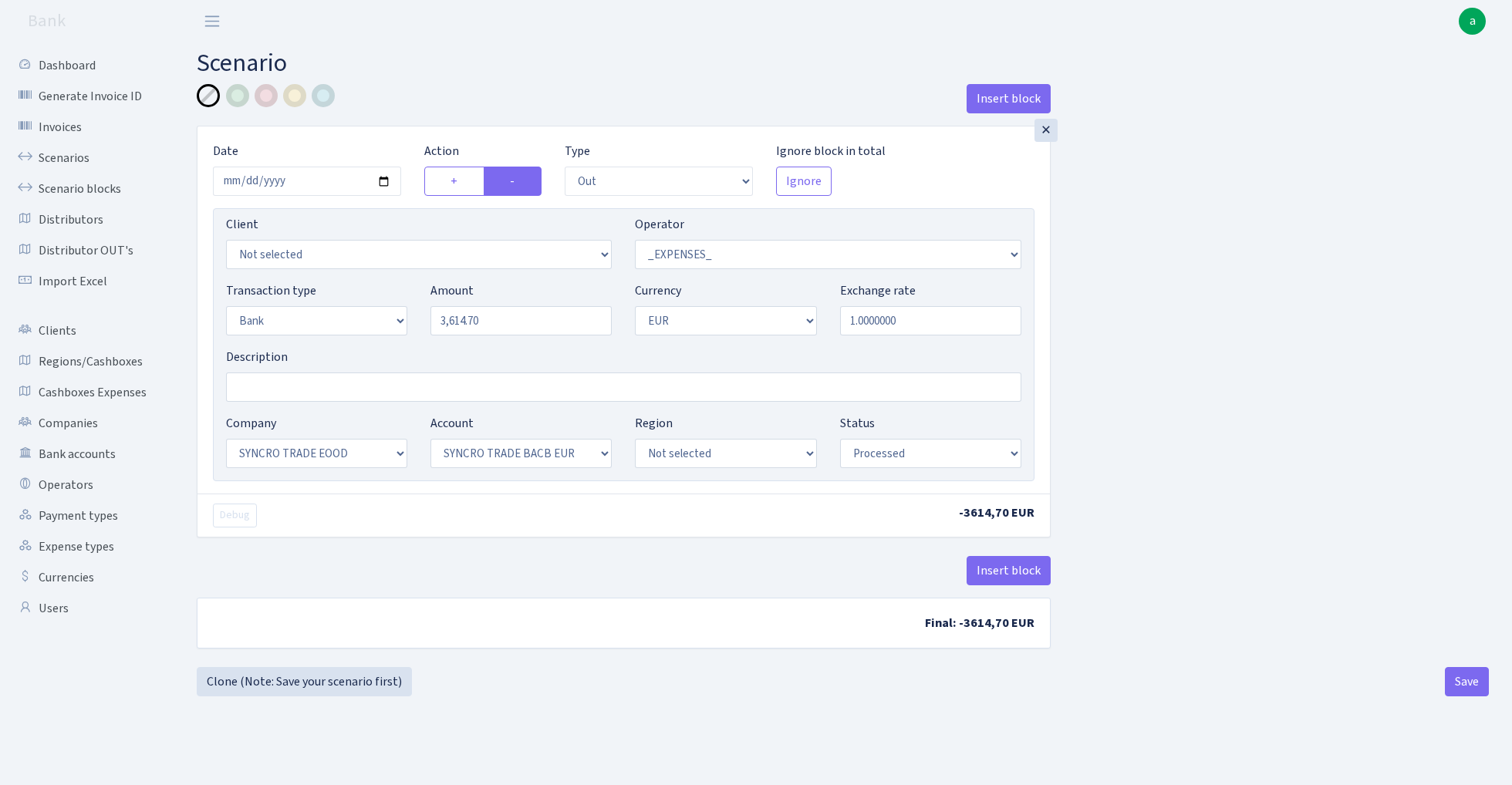
select select "out"
select select "66"
select select "2"
select select "1"
select select "18"
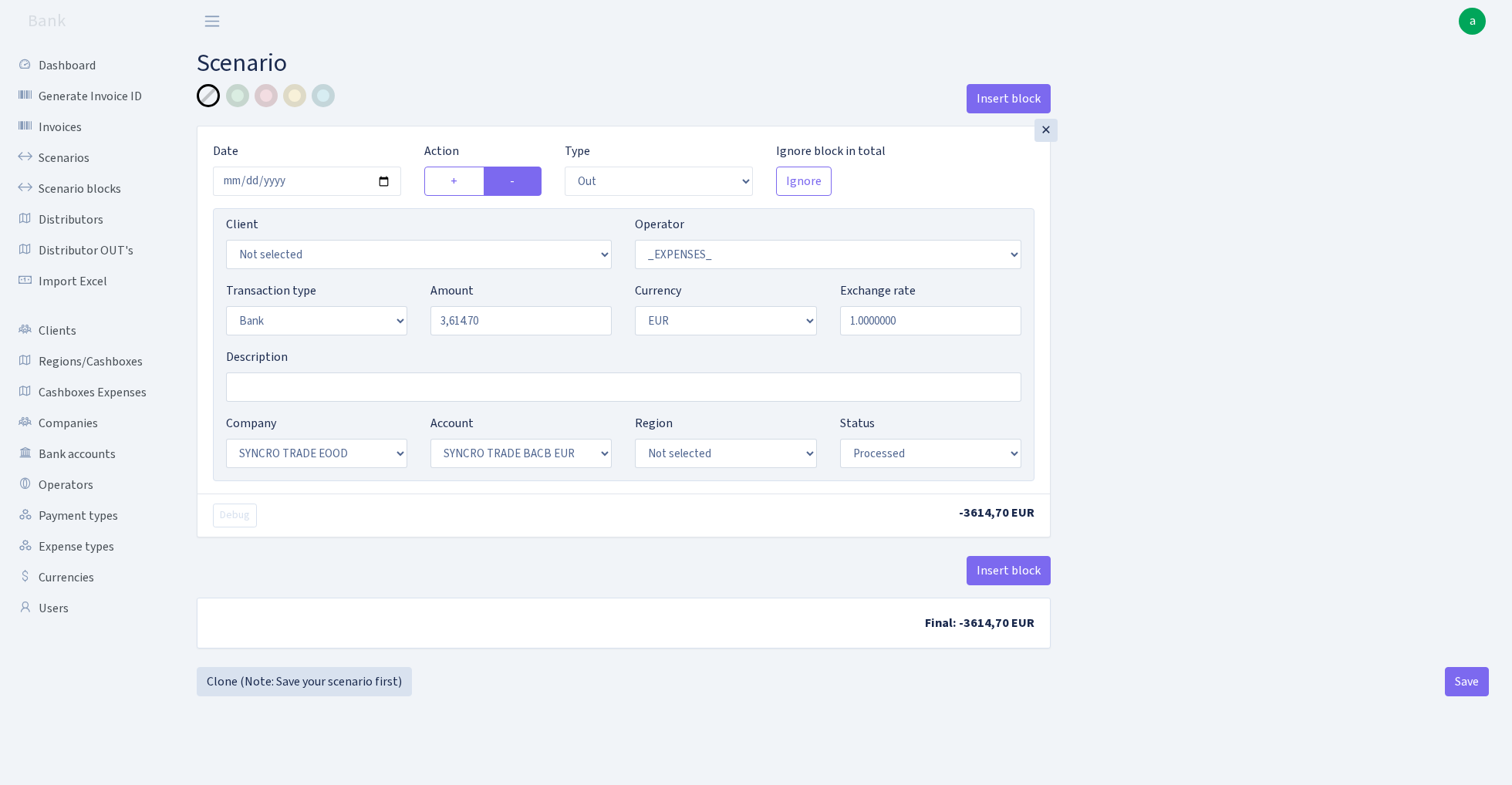
select select "44"
select select "processed"
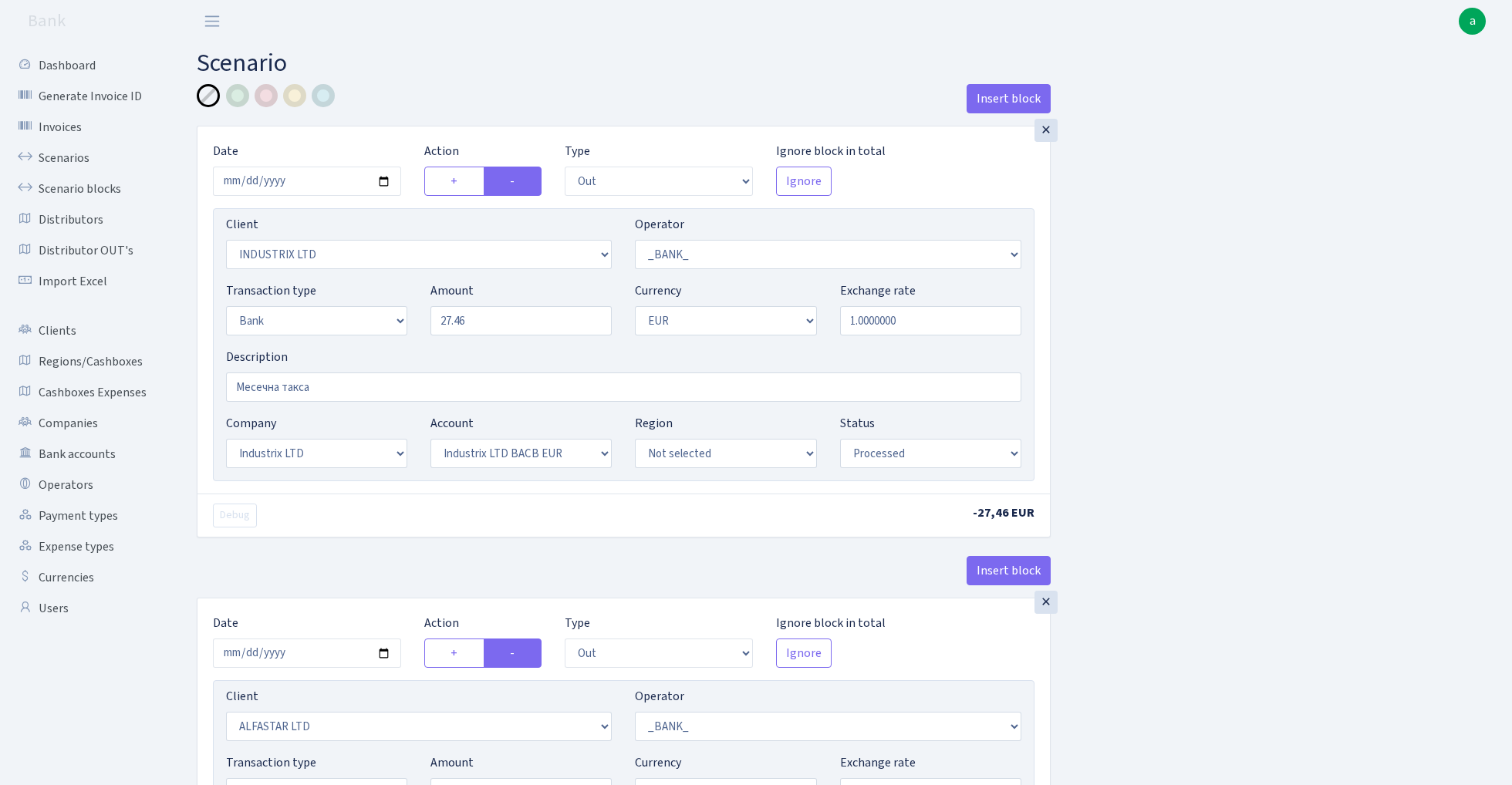
select select "out"
select select "3231"
select select "1"
select select "2"
select select "1"
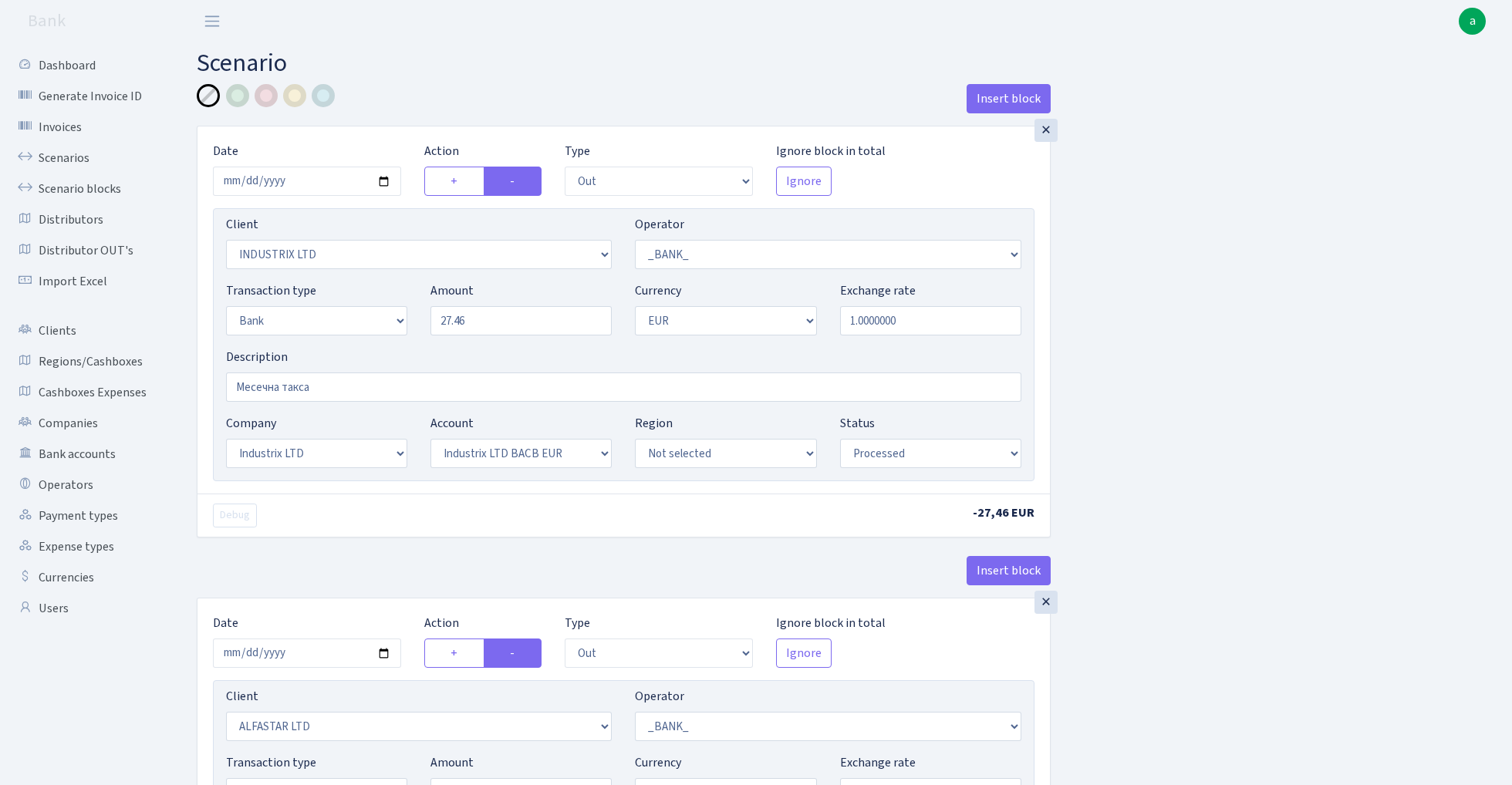
select select "17"
select select "41"
select select "processed"
select select "out"
select select "3235"
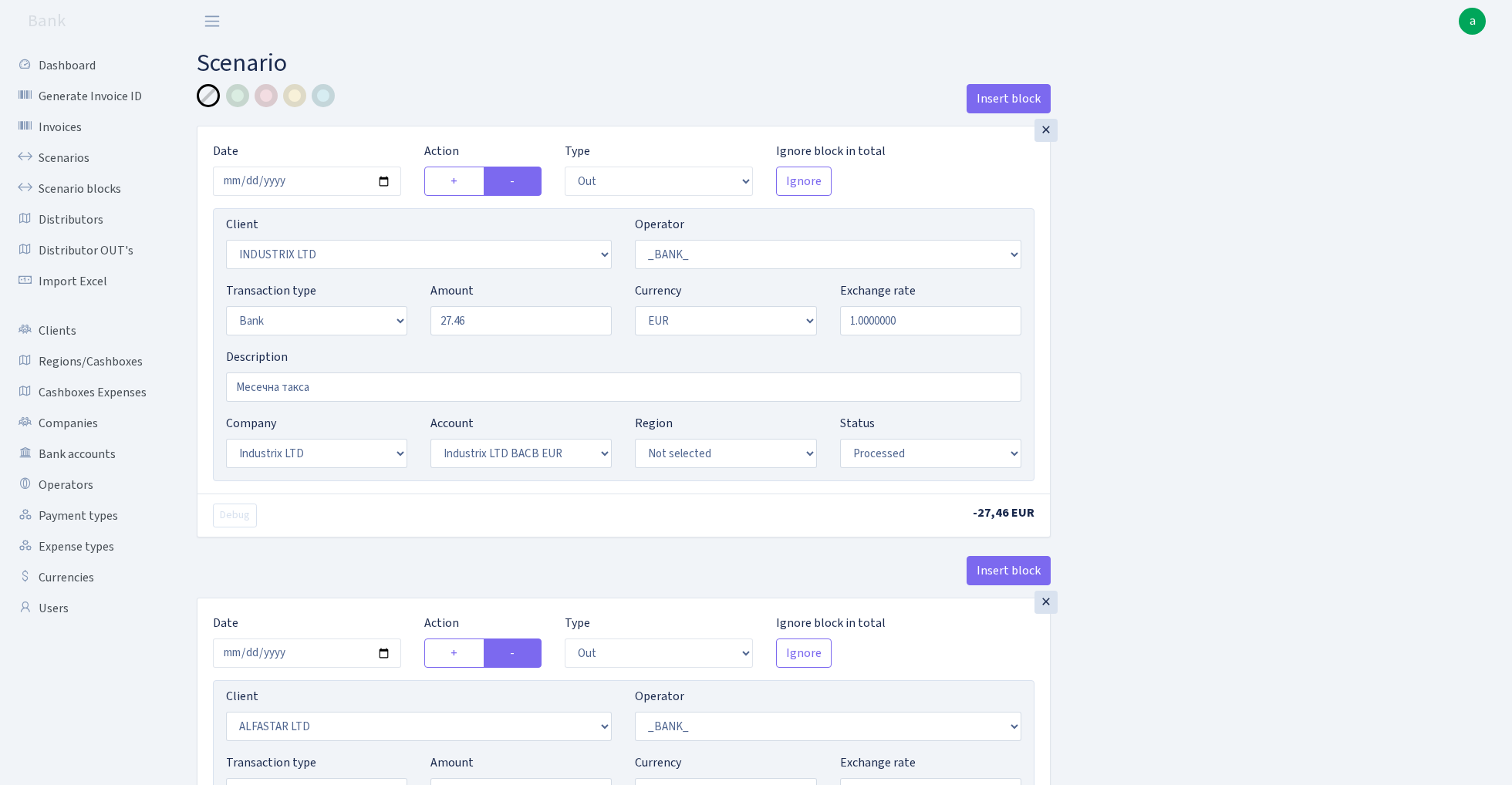
select select "1"
select select "2"
select select "1"
select select "14"
select select "42"
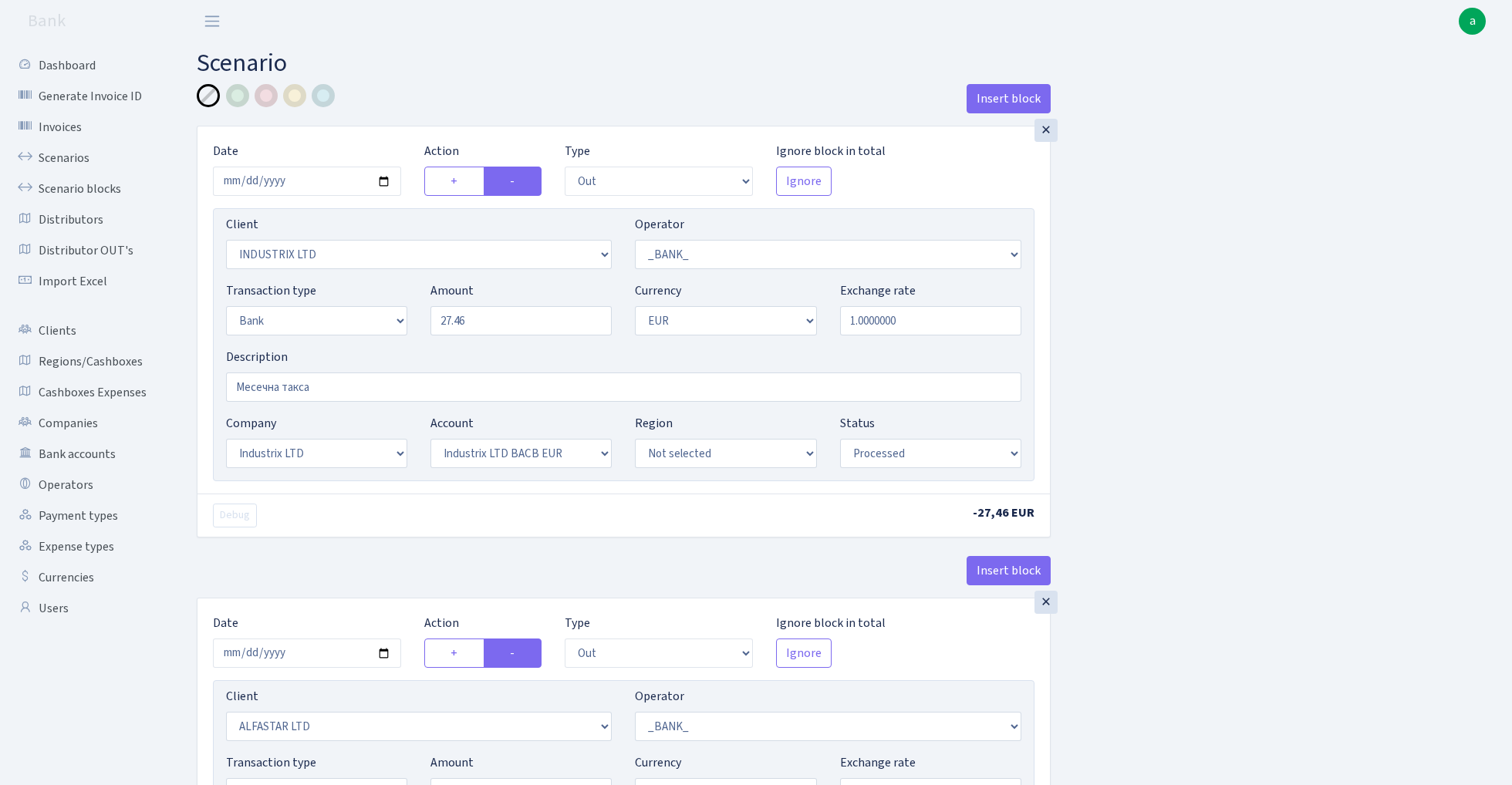
select select "processed"
select select "out"
select select "1906"
select select "1"
select select "2"
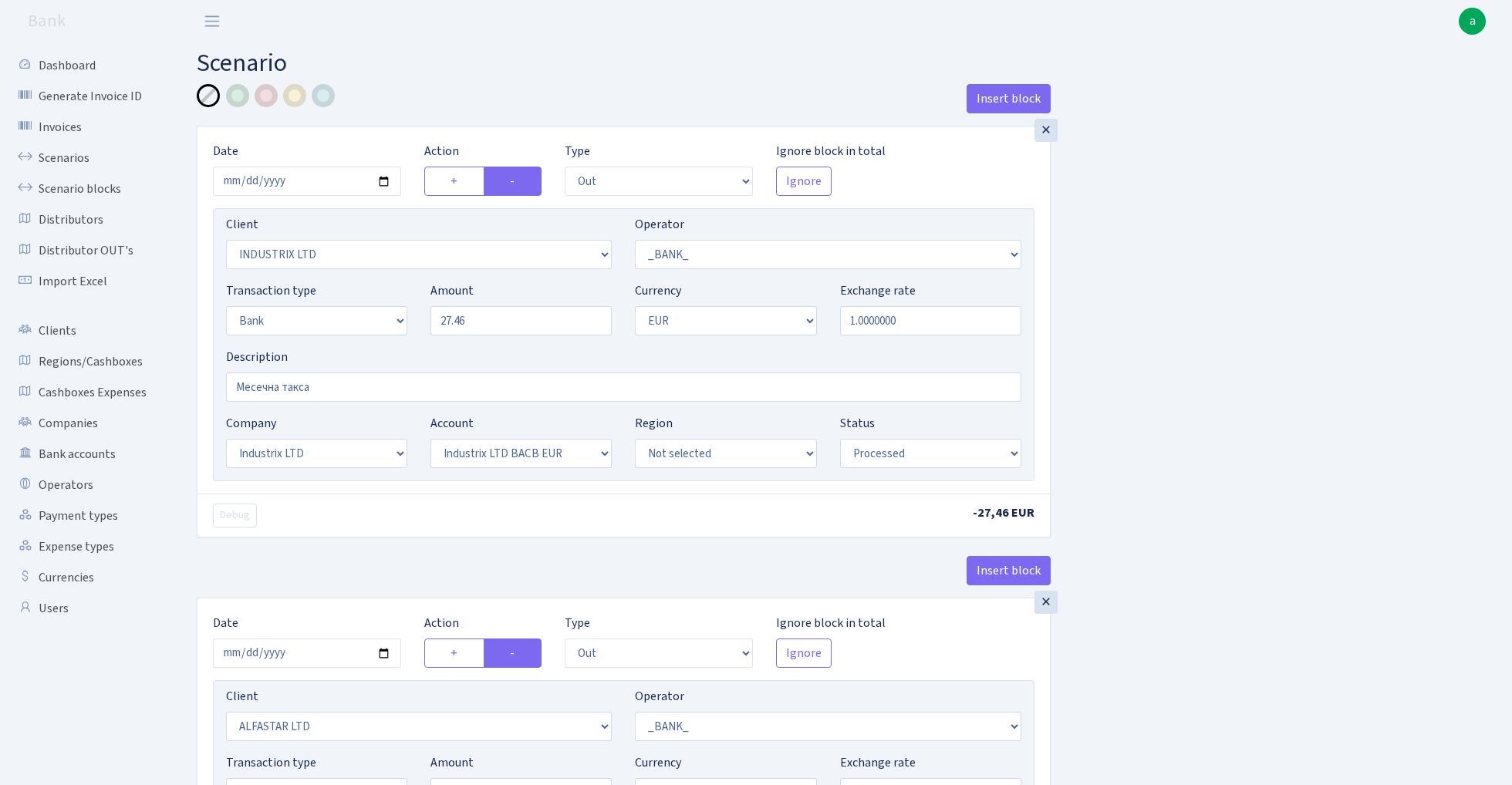
select select "1"
select select "2"
select select "4"
select select "processed"
select select "out"
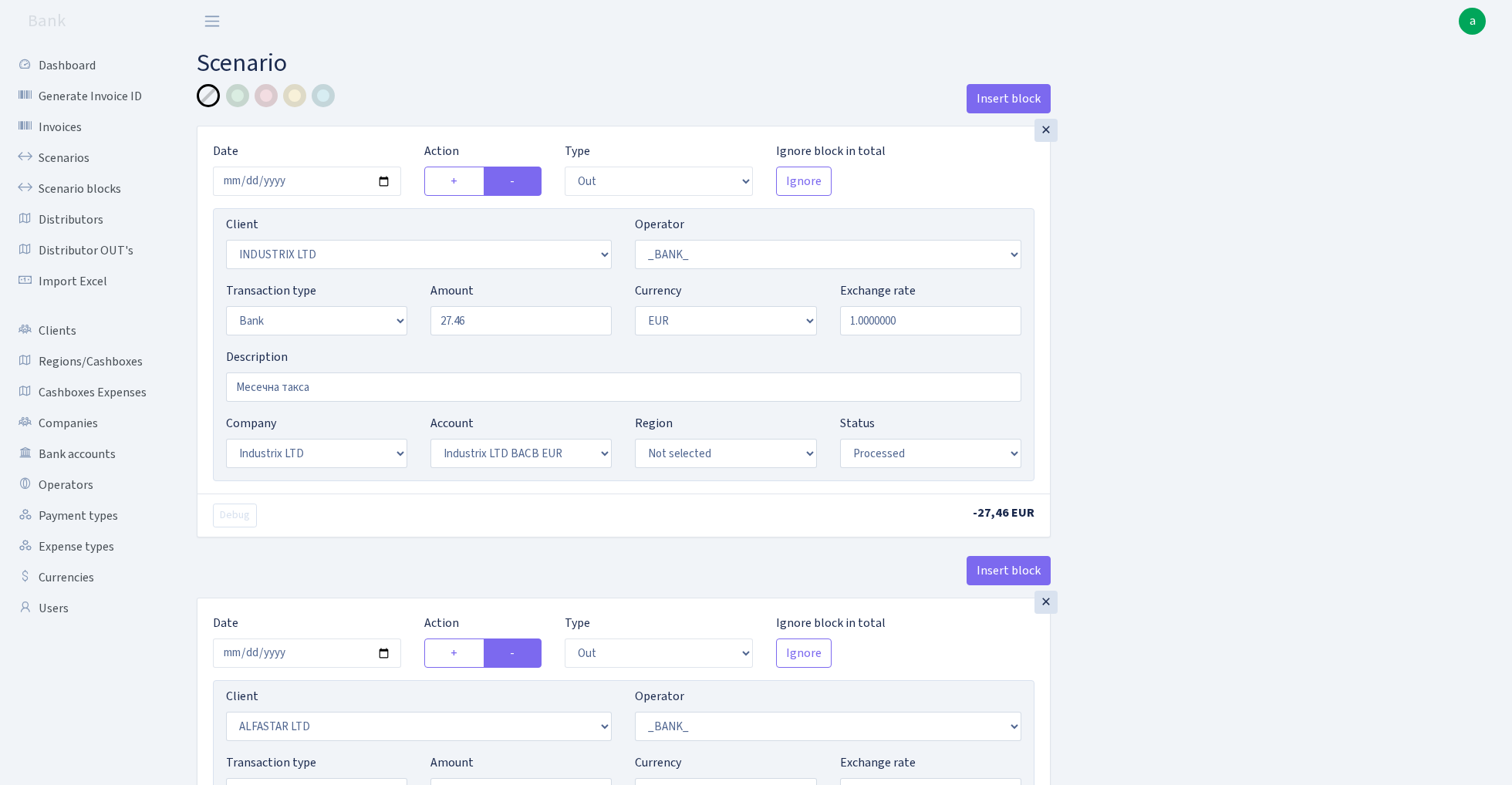
select select "638"
select select "1"
select select "2"
select select "1"
select select "16"
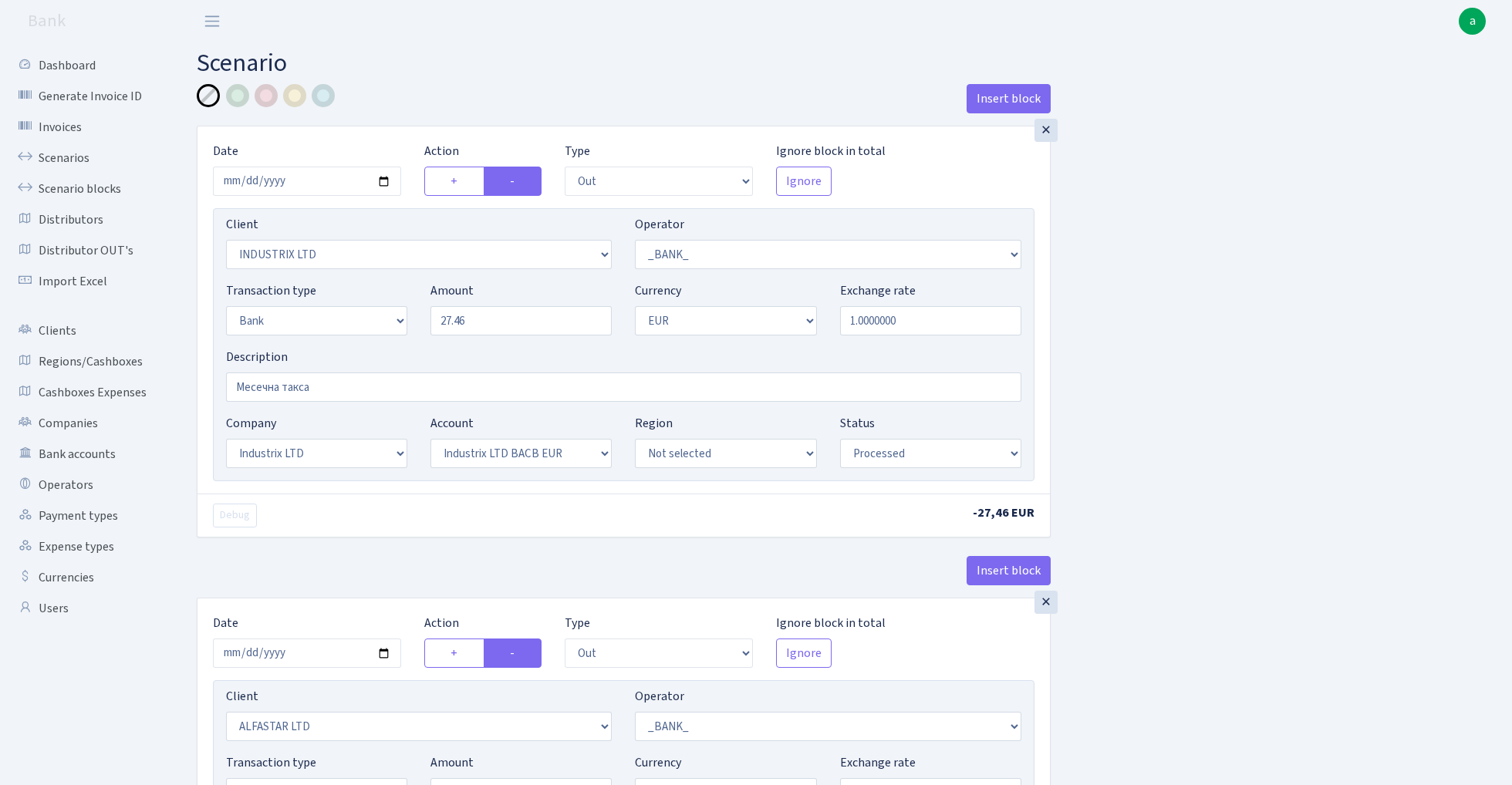
select select "40"
select select "processed"
select select "out"
select select "3390"
select select "1"
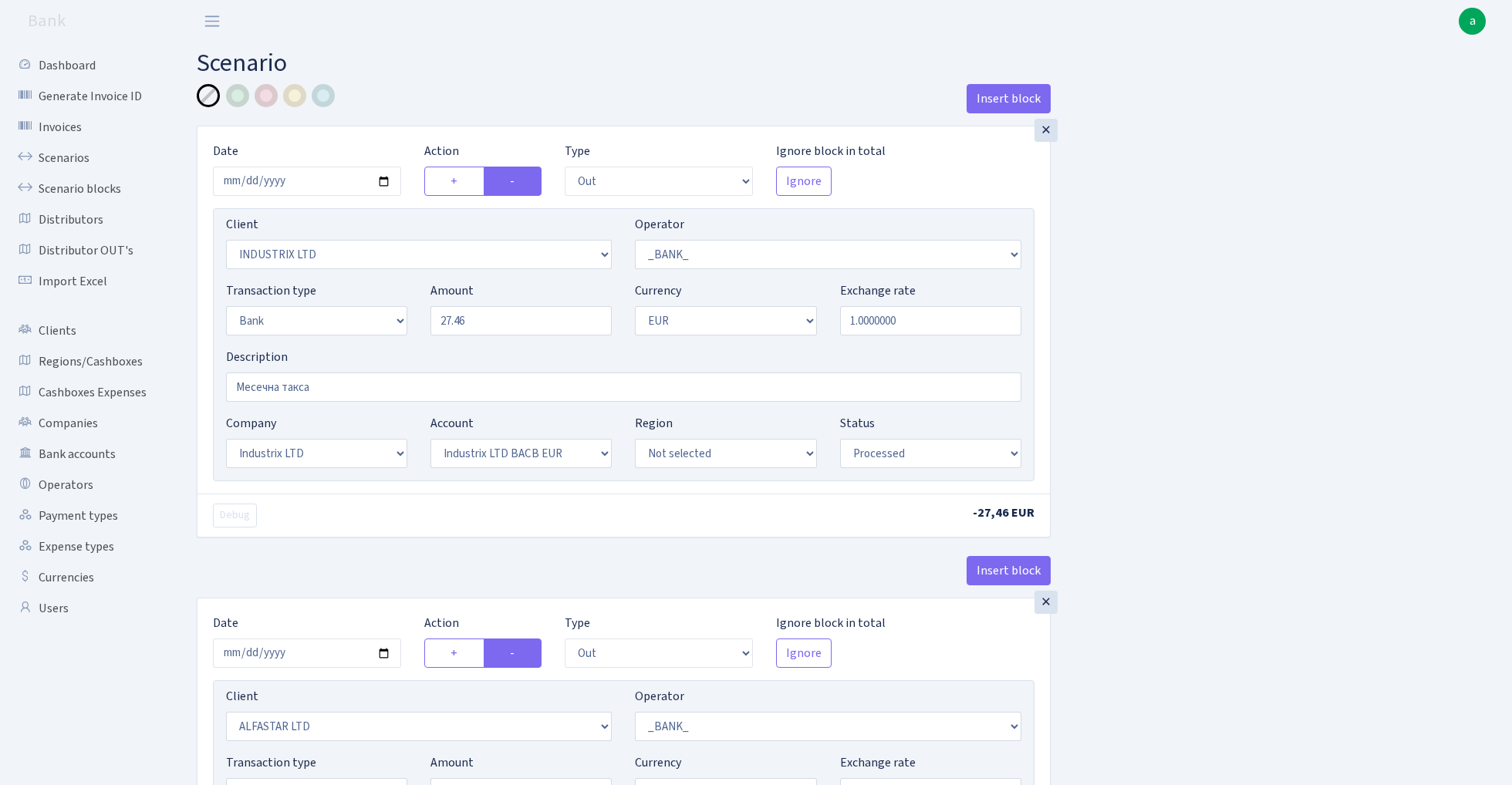
select select "2"
select select "1"
select select "18"
select select "44"
select select "processed"
